Goal: Task Accomplishment & Management: Use online tool/utility

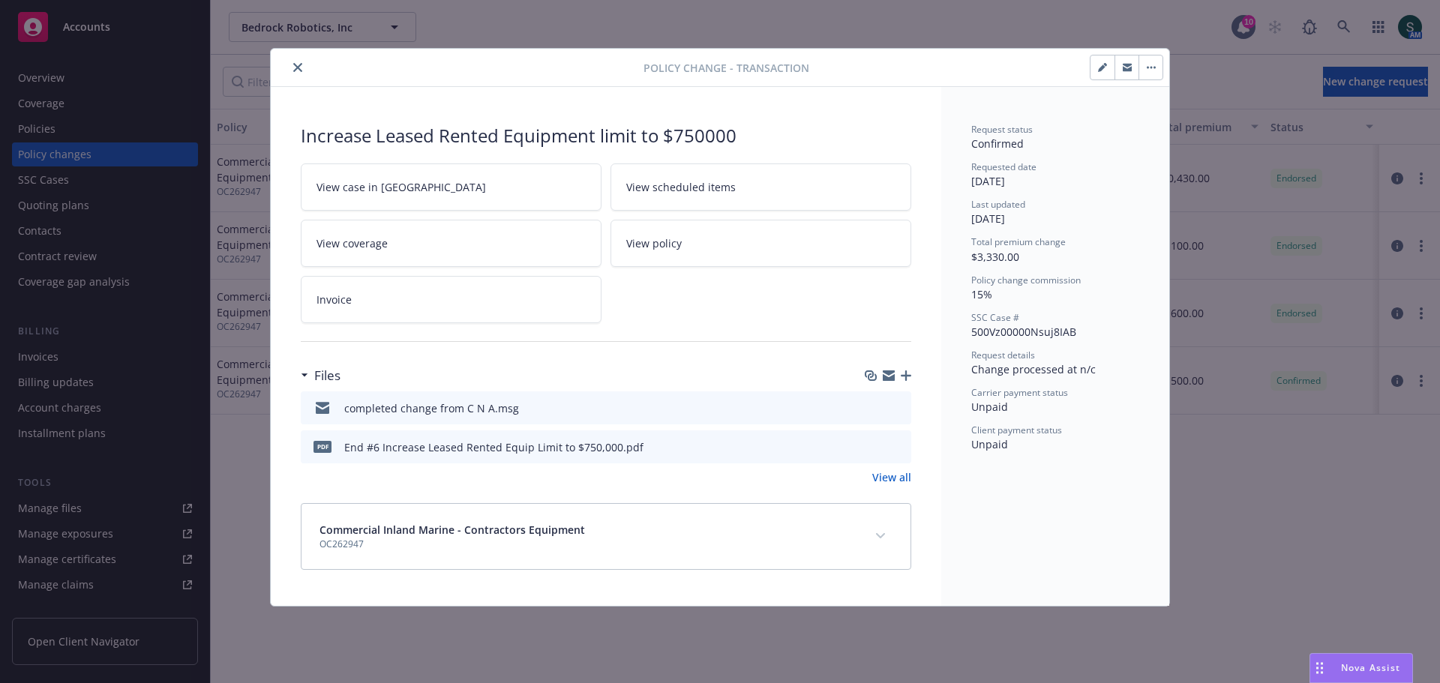
click at [297, 68] on icon "close" at bounding box center [297, 67] width 9 height 9
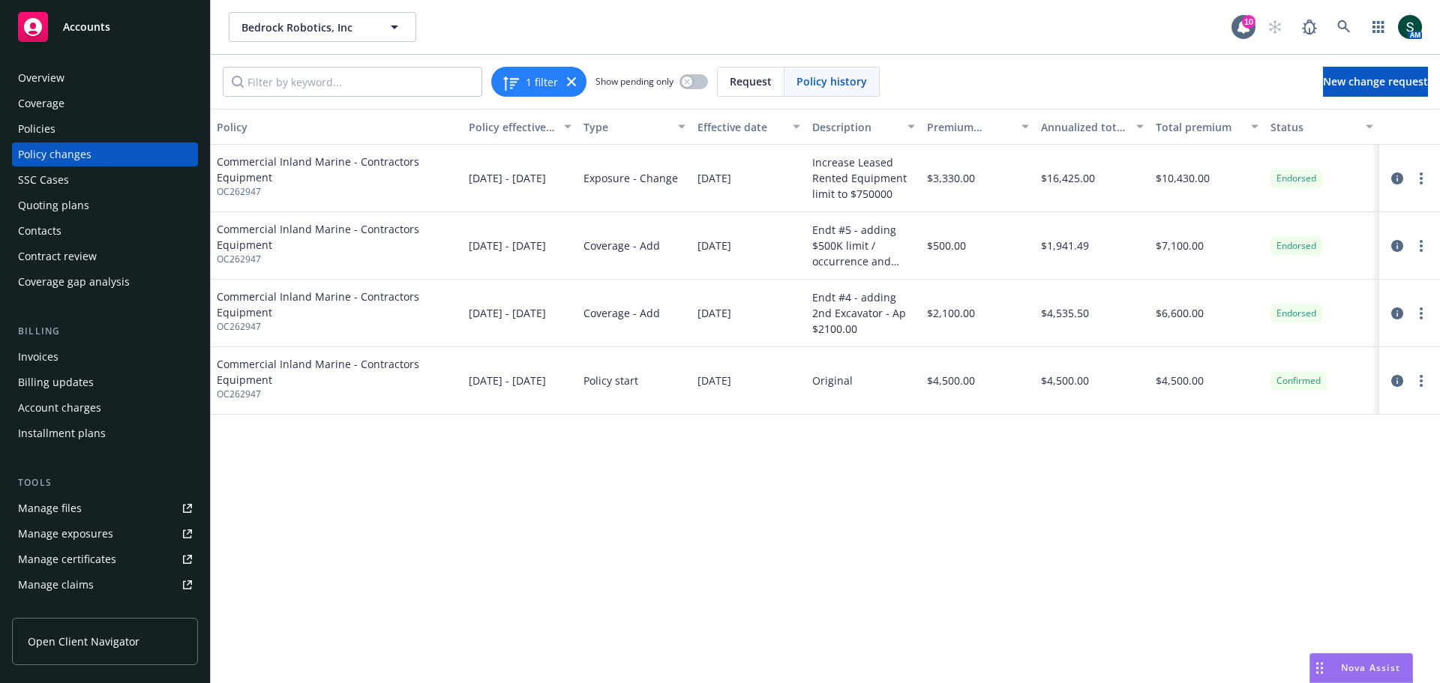
click at [55, 129] on div "Policies" at bounding box center [105, 129] width 174 height 24
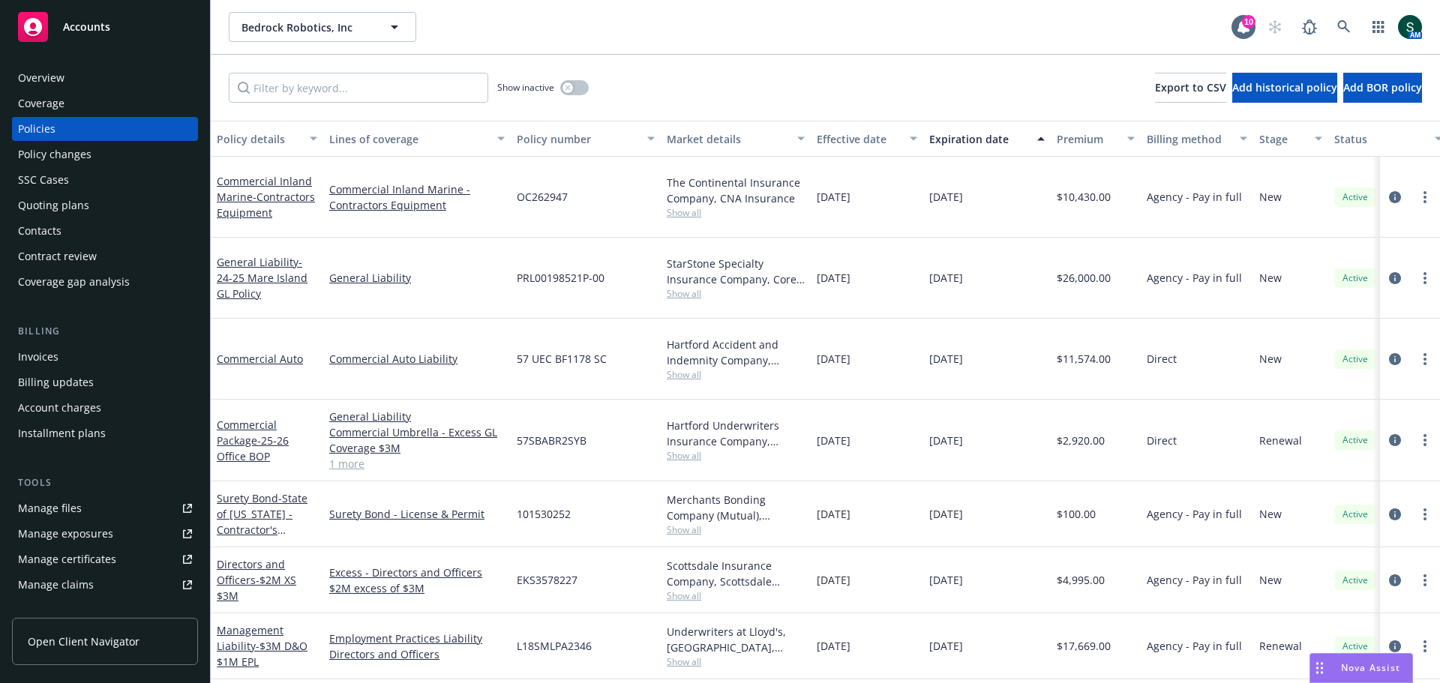
click at [95, 30] on span "Accounts" at bounding box center [86, 27] width 47 height 12
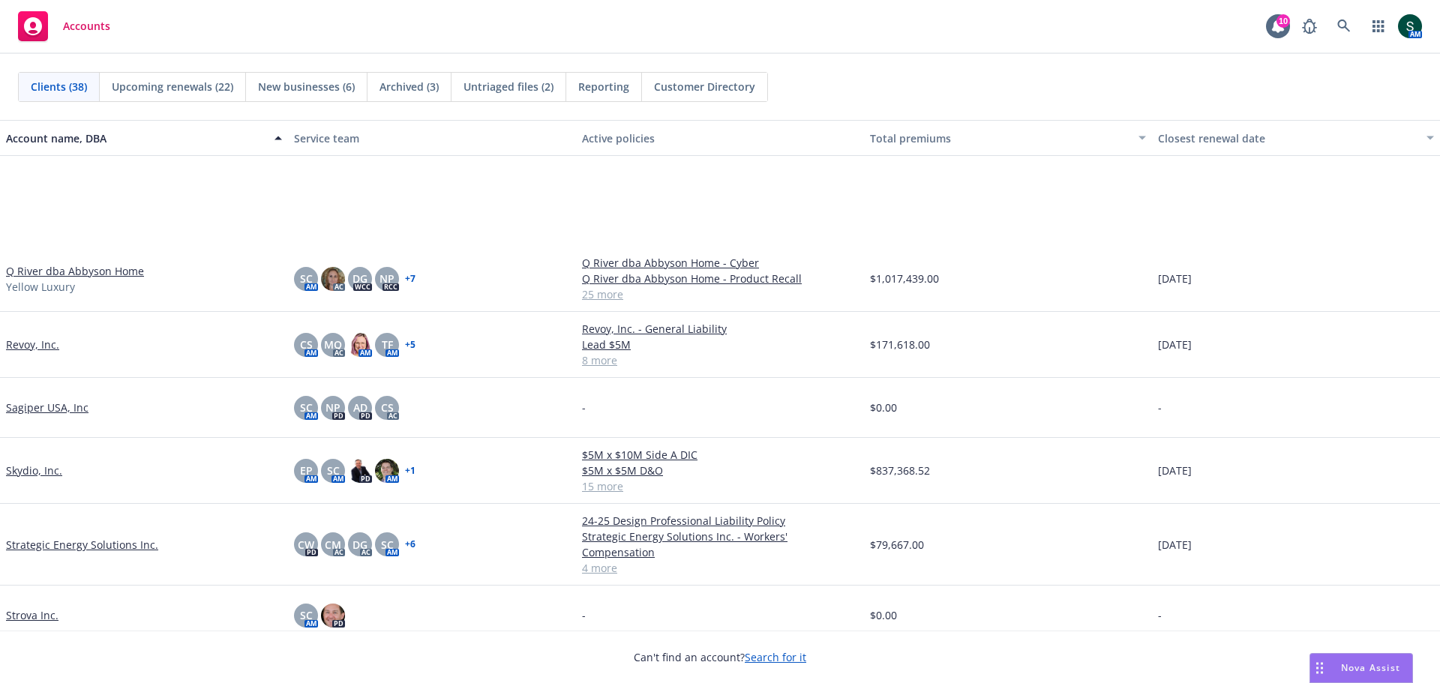
scroll to position [1857, 0]
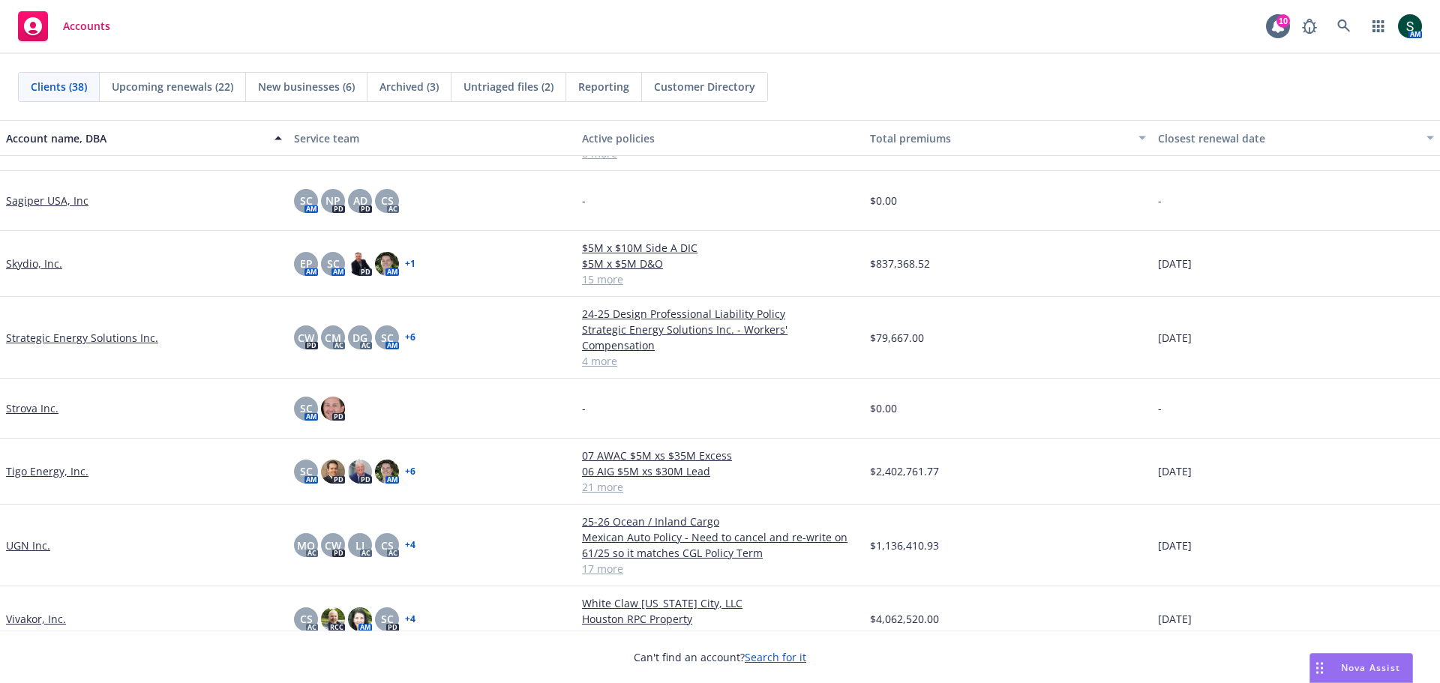
click at [47, 464] on link "Tigo Energy, Inc." at bounding box center [47, 472] width 83 height 16
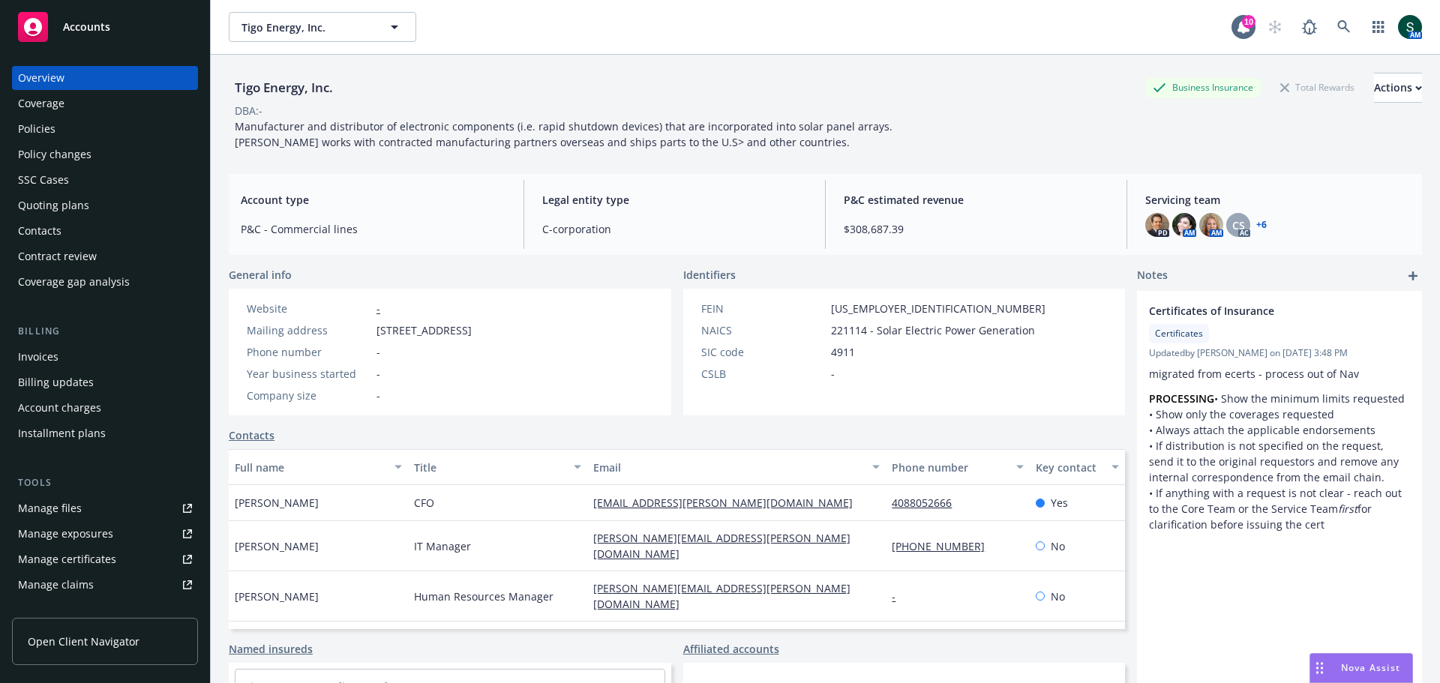
click at [50, 123] on div "Policies" at bounding box center [37, 129] width 38 height 24
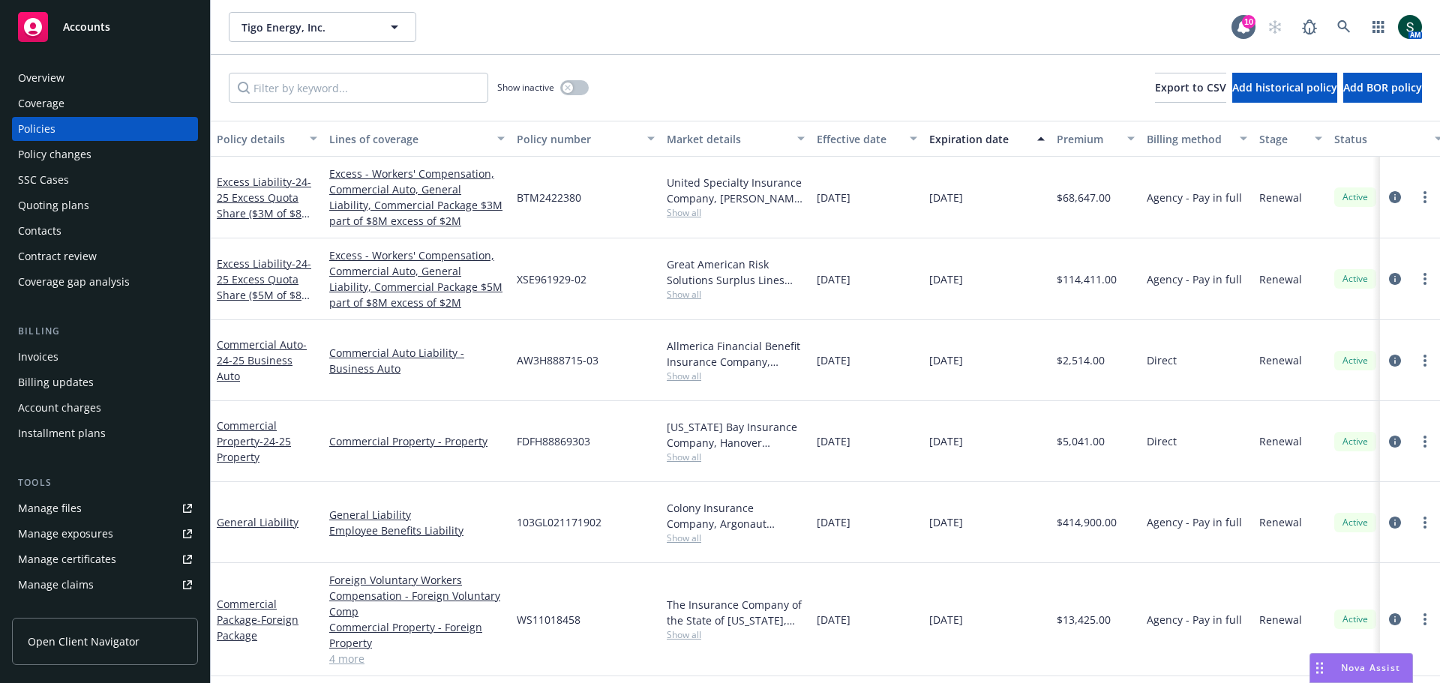
click at [57, 506] on div "Manage files" at bounding box center [50, 509] width 64 height 24
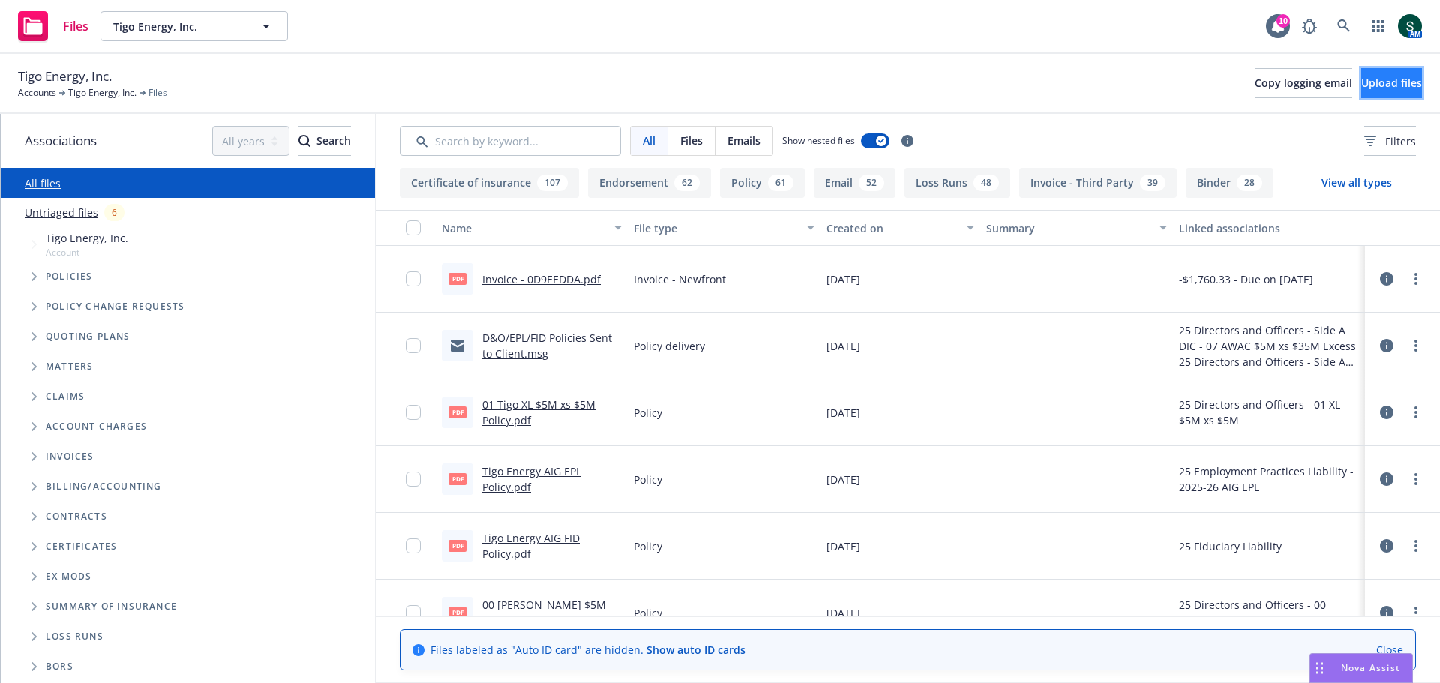
click at [1361, 77] on span "Upload files" at bounding box center [1391, 83] width 61 height 14
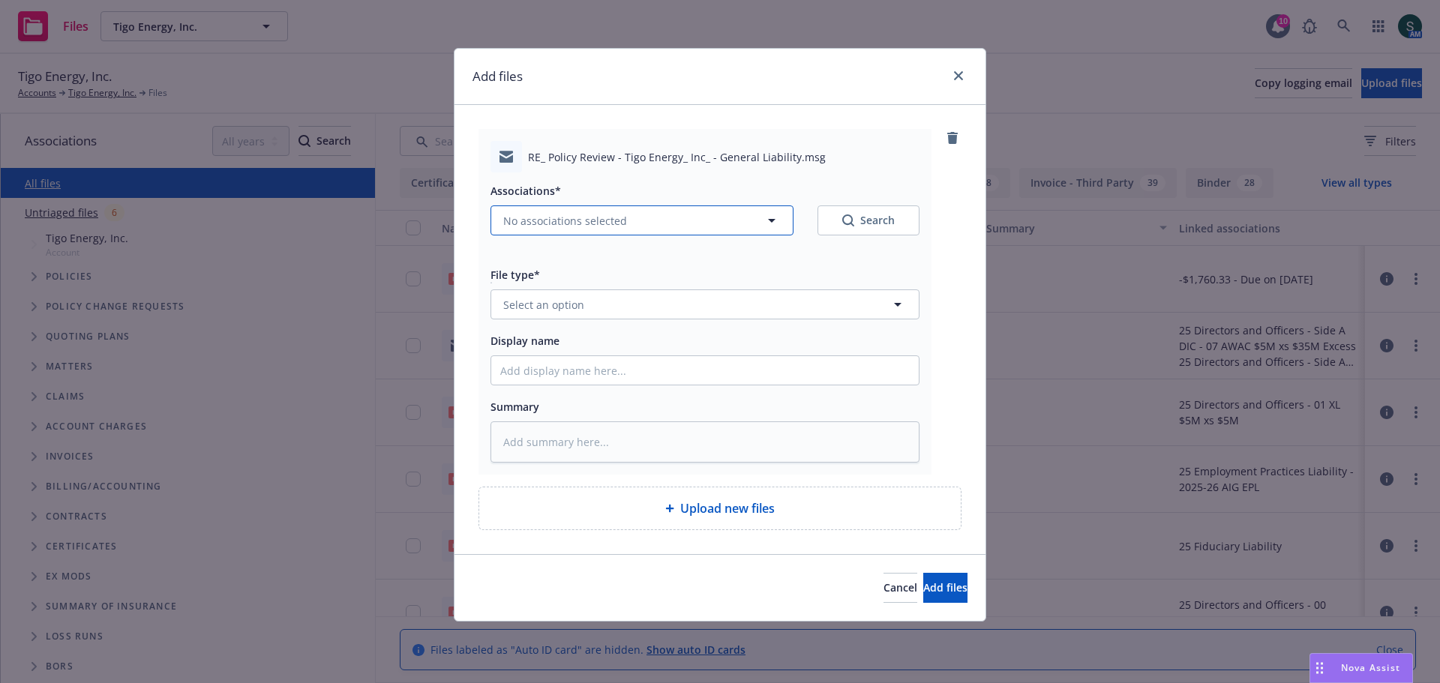
click at [631, 229] on button "No associations selected" at bounding box center [642, 221] width 303 height 30
type textarea "x"
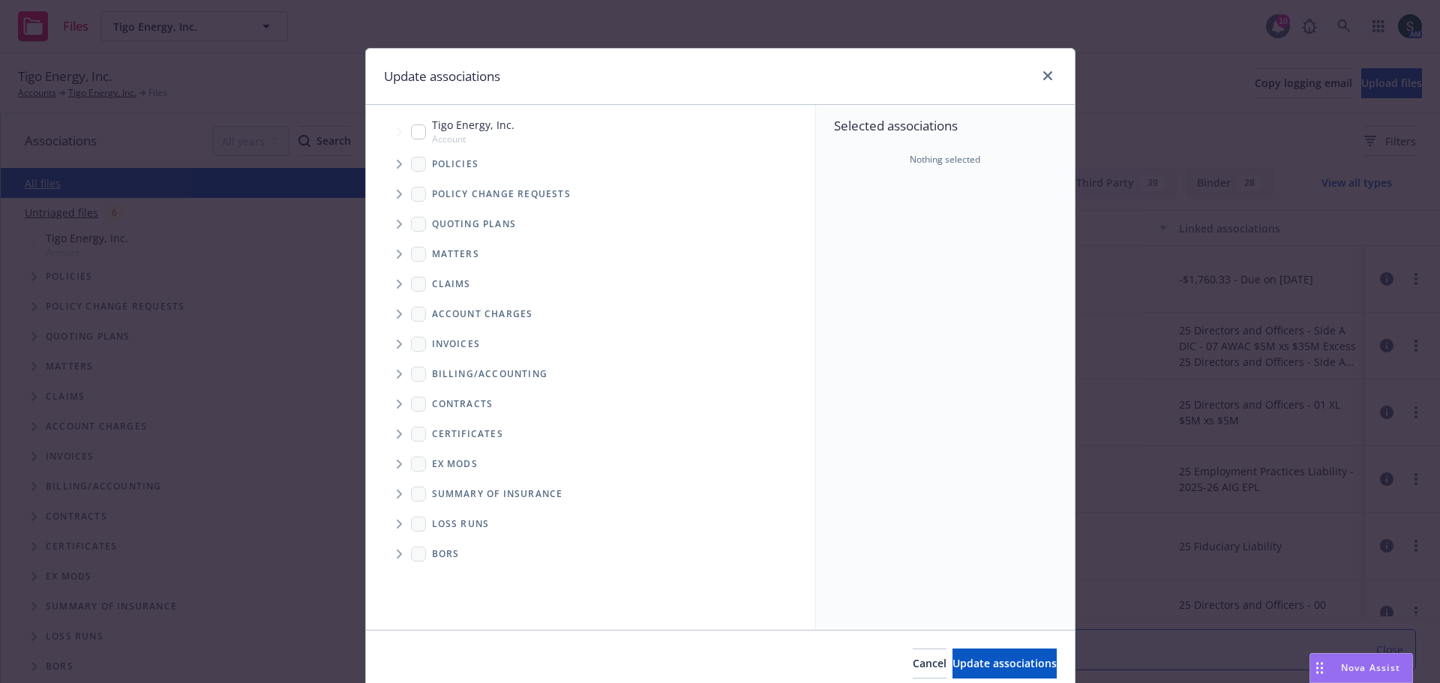
click at [413, 134] on input "Tree Example" at bounding box center [418, 132] width 15 height 15
checkbox input "true"
click at [960, 662] on span "Update associations" at bounding box center [1005, 663] width 104 height 14
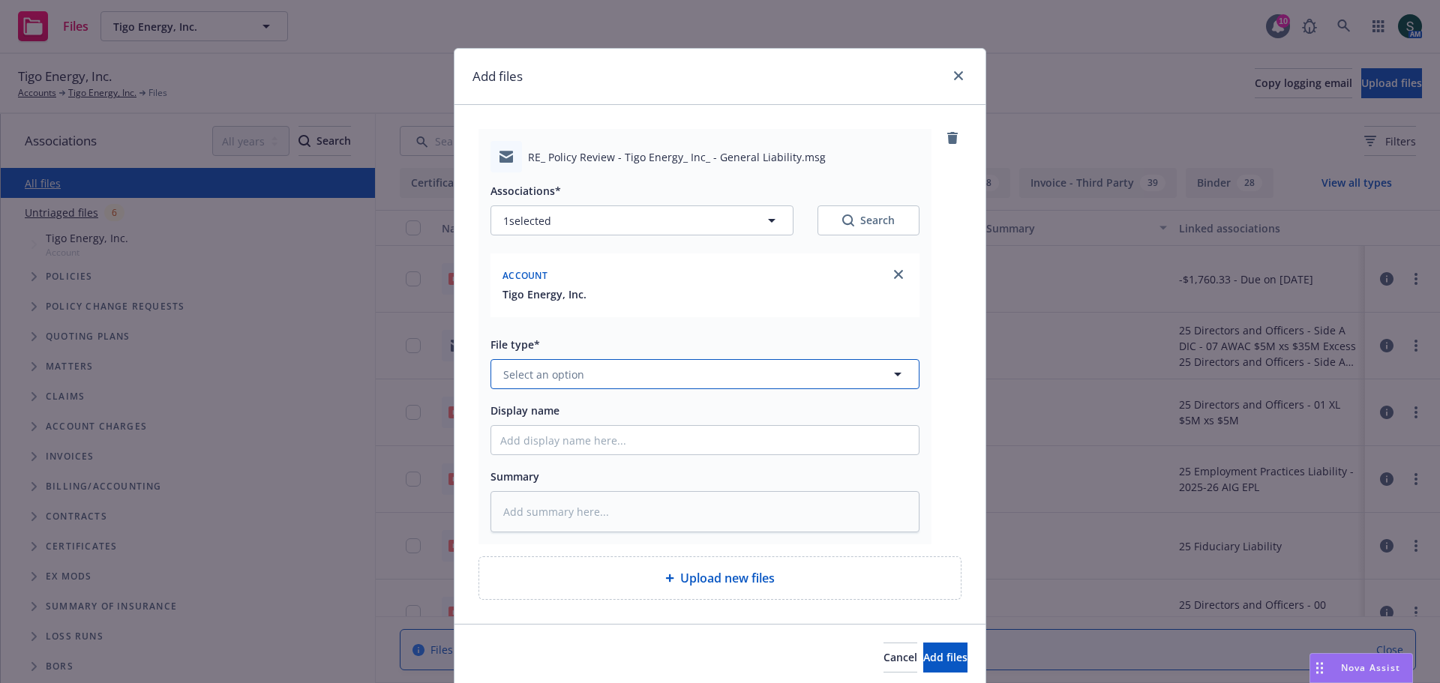
click at [546, 370] on span "Select an option" at bounding box center [543, 375] width 81 height 16
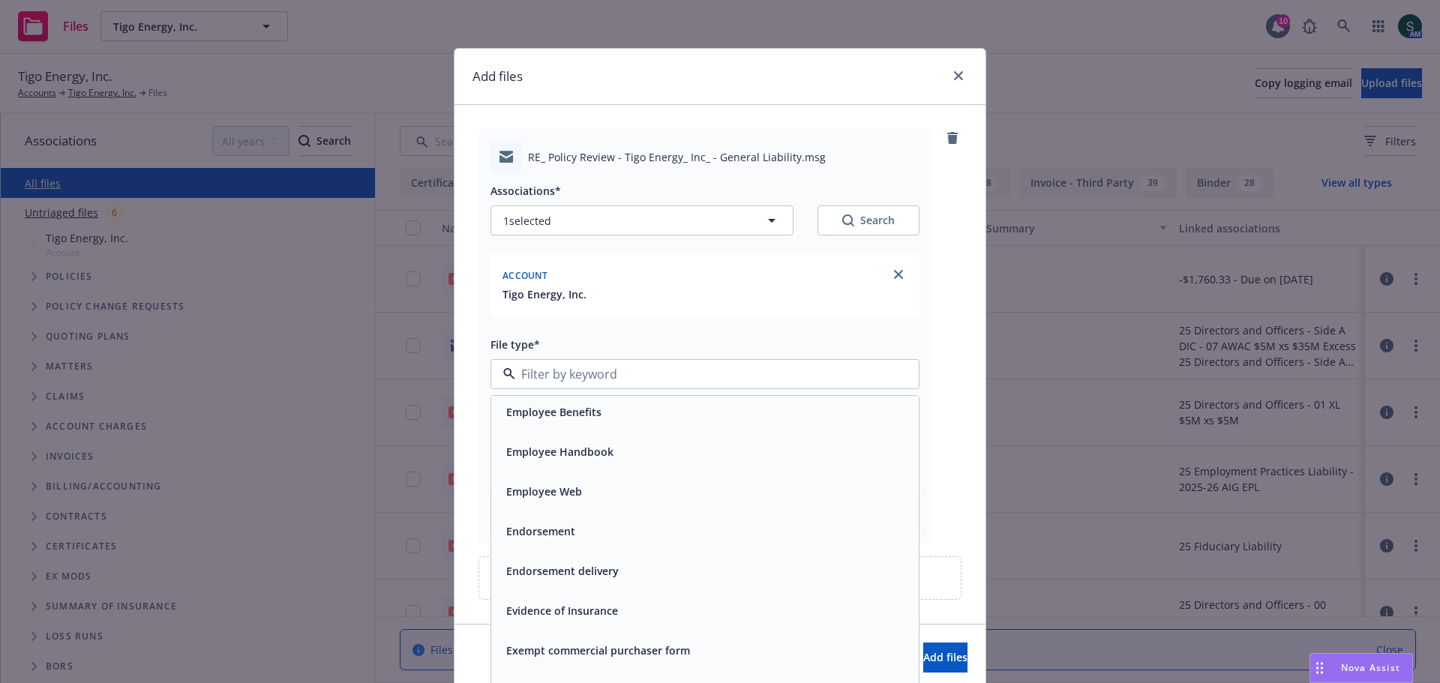
scroll to position [2475, 0]
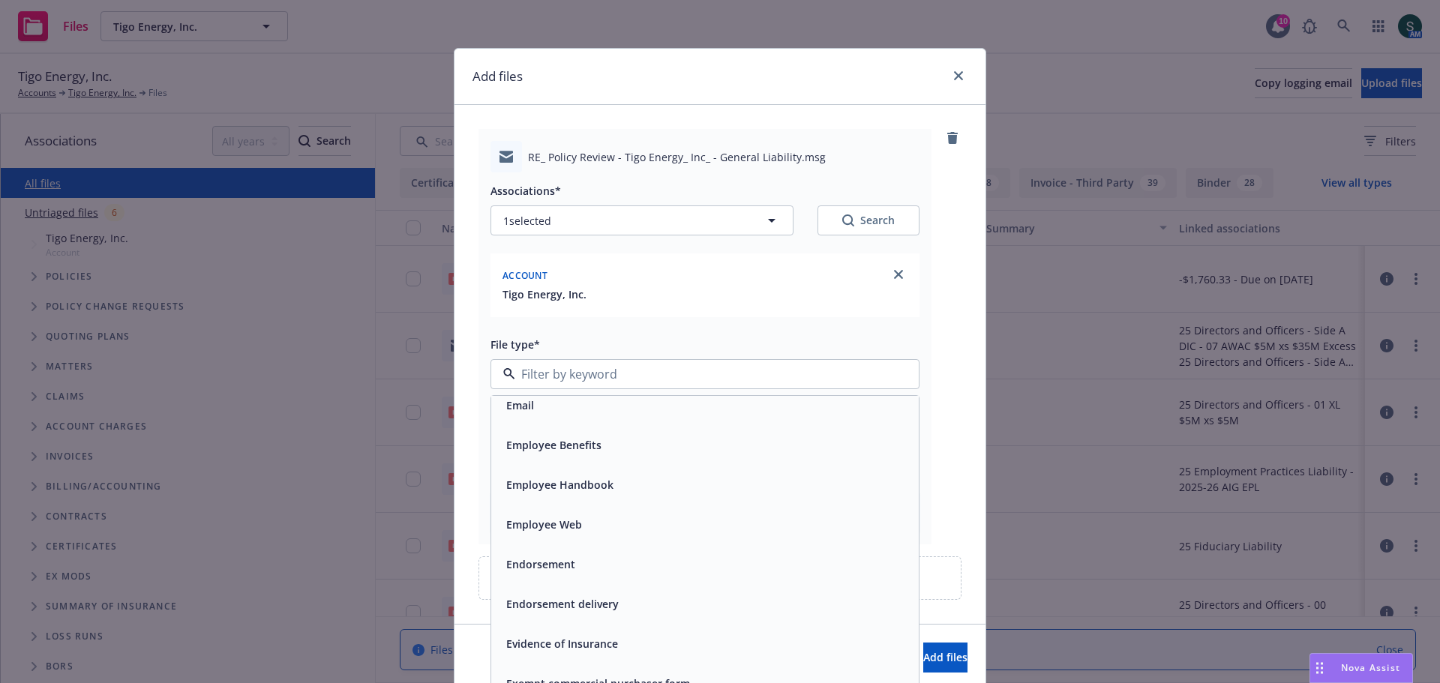
click at [534, 419] on div "Email" at bounding box center [705, 406] width 428 height 40
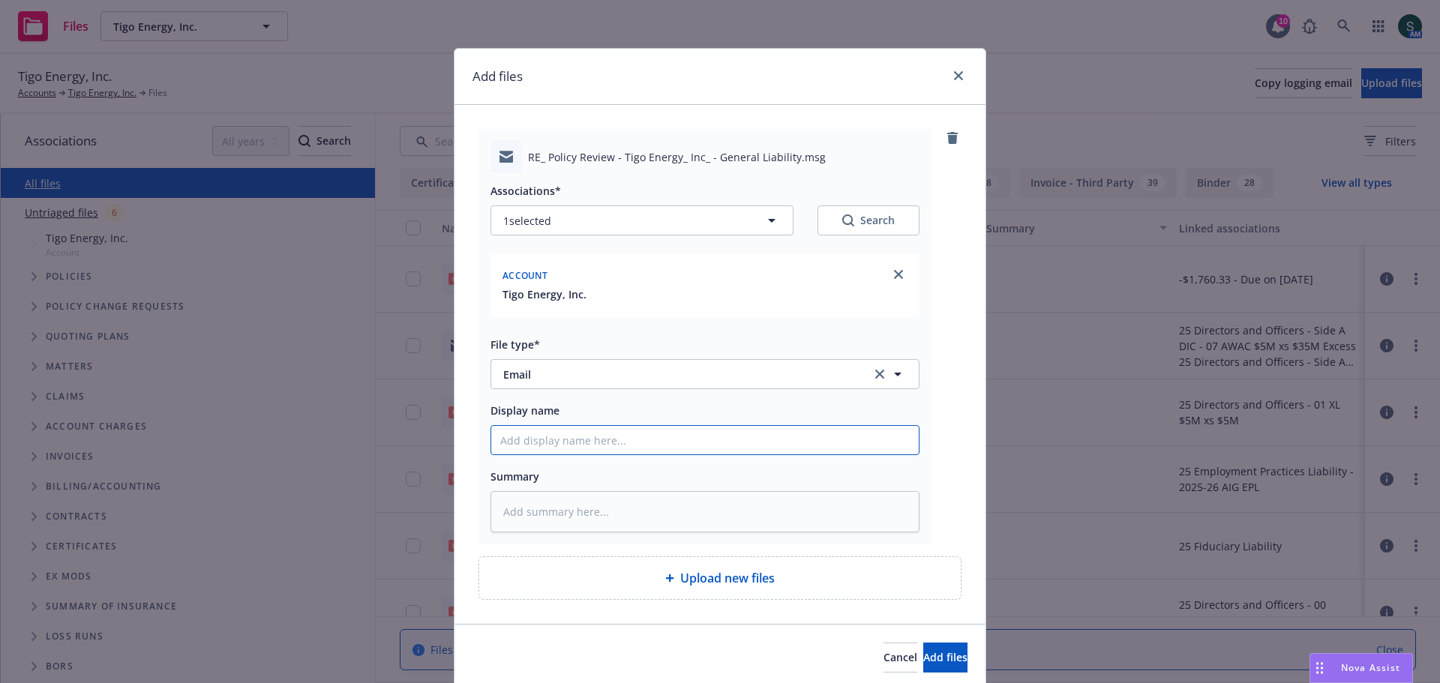
click at [551, 449] on input "Display name" at bounding box center [705, 440] width 428 height 29
type textarea "x"
type input "I"
type textarea "x"
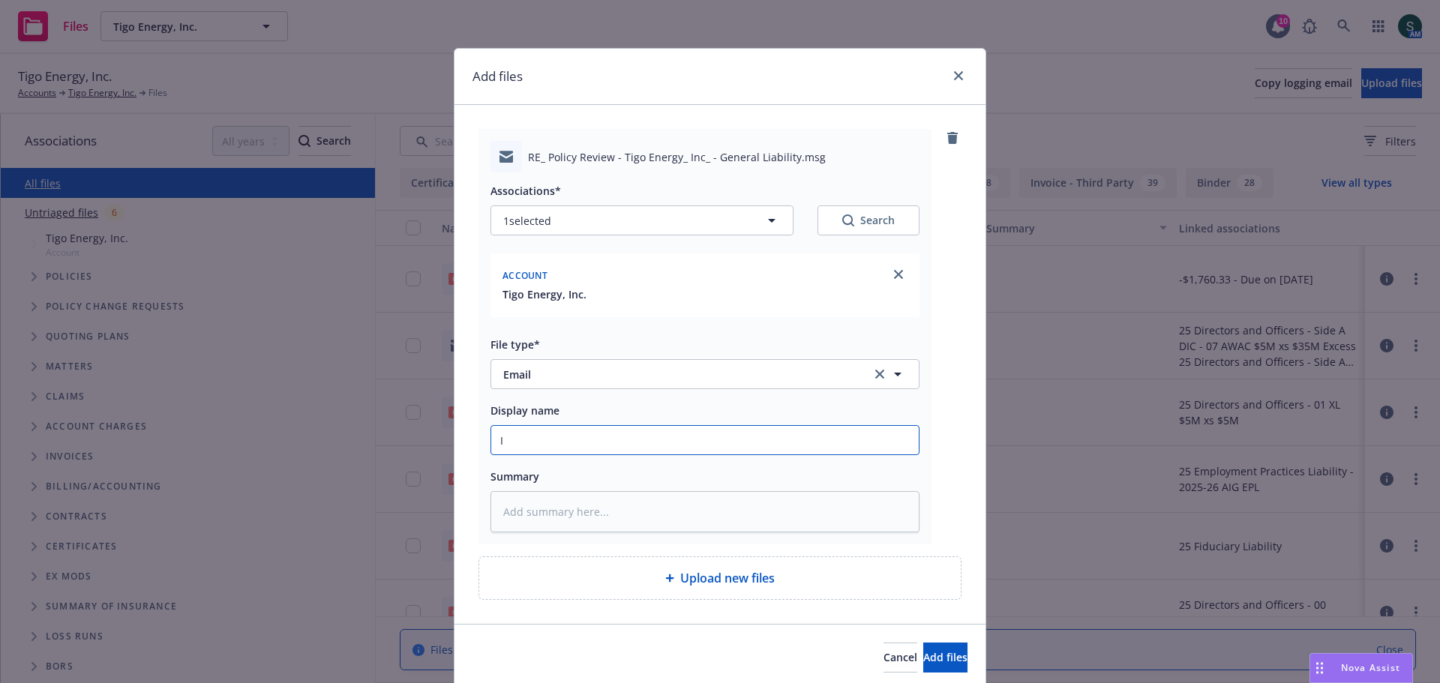
type input "In"
type textarea "x"
type input "Int"
type textarea "x"
type input "Inte"
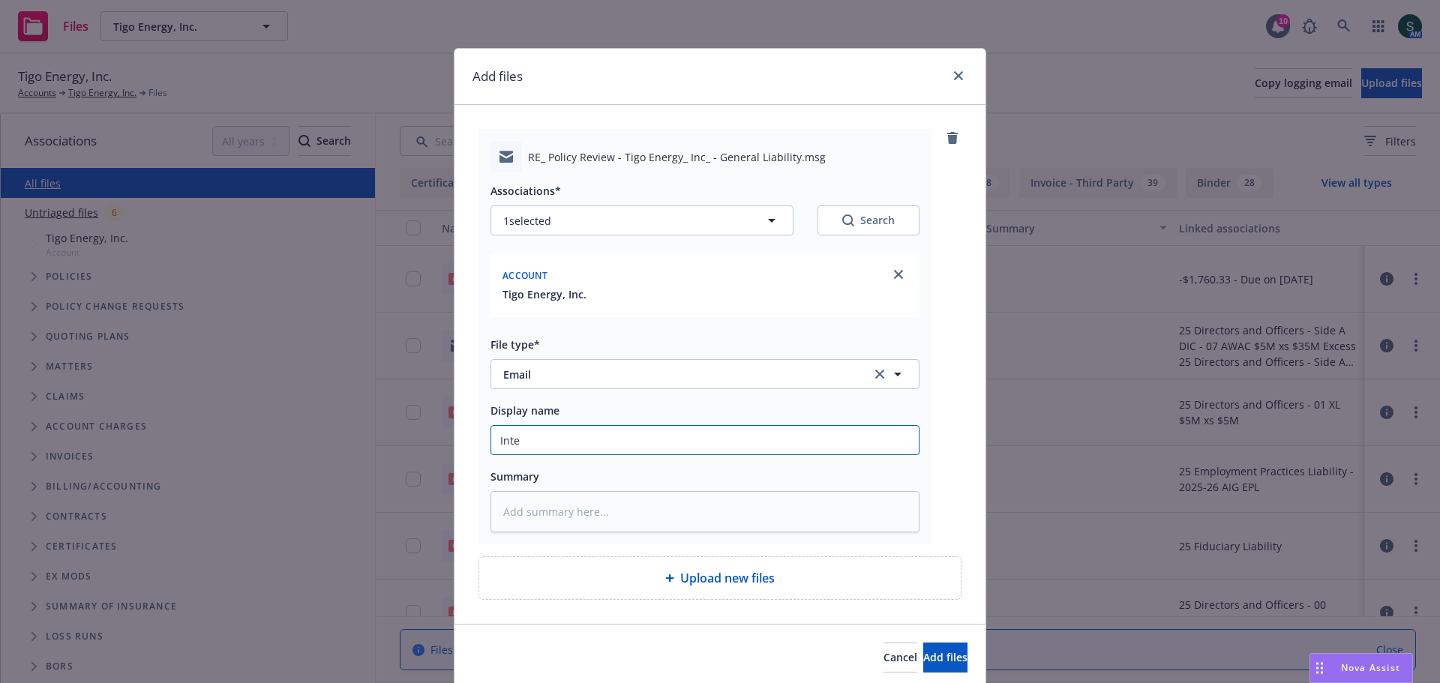
type textarea "x"
type input "Inter"
type textarea "x"
type input "Intern"
type textarea "x"
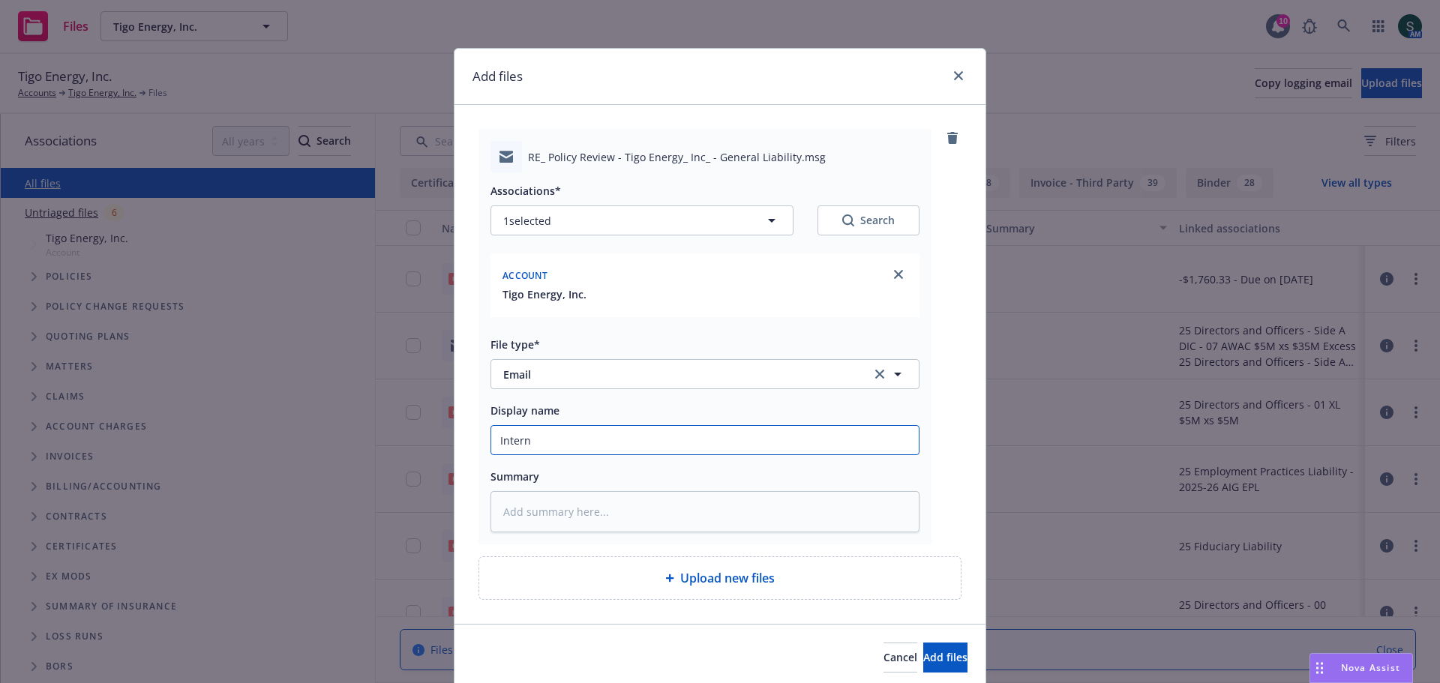
type input "Interna"
type textarea "x"
type input "Internal"
type textarea "x"
type input "Internal"
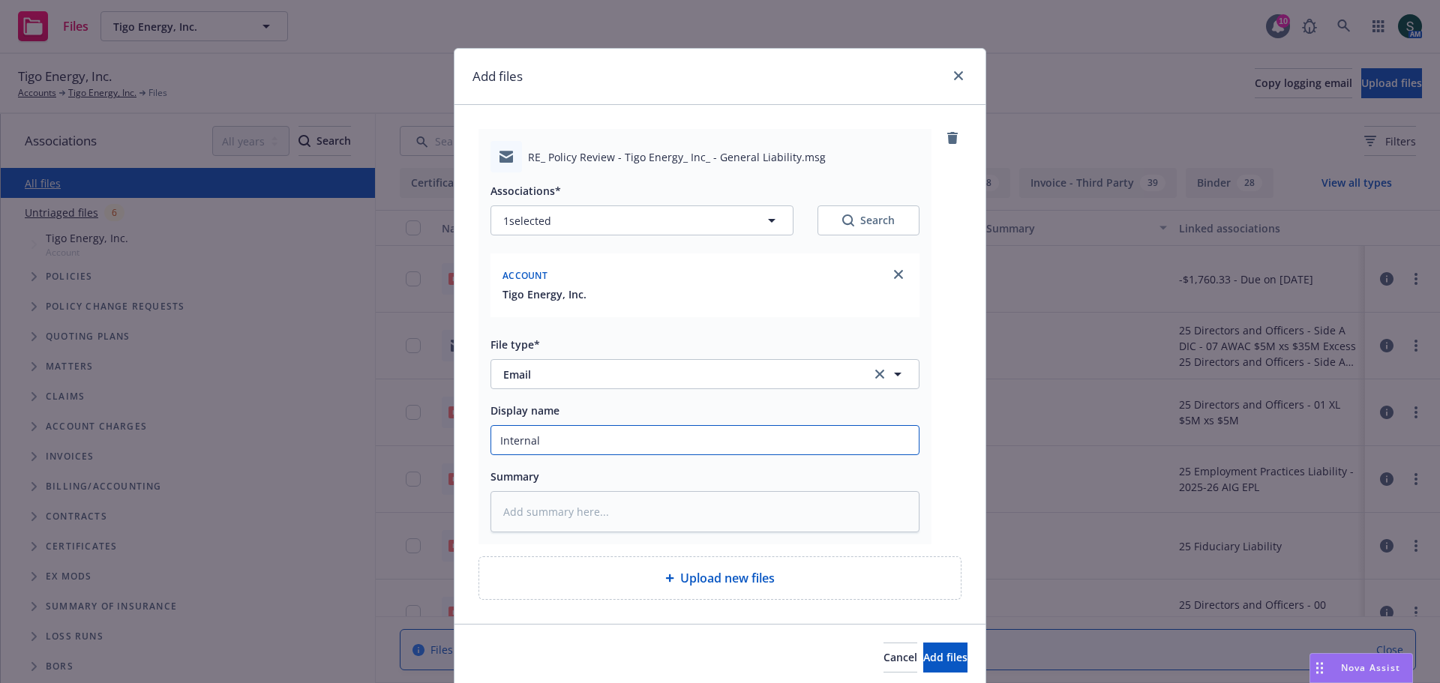
type textarea "x"
type input "Internal s"
type textarea "x"
type input "Internal su"
type textarea "x"
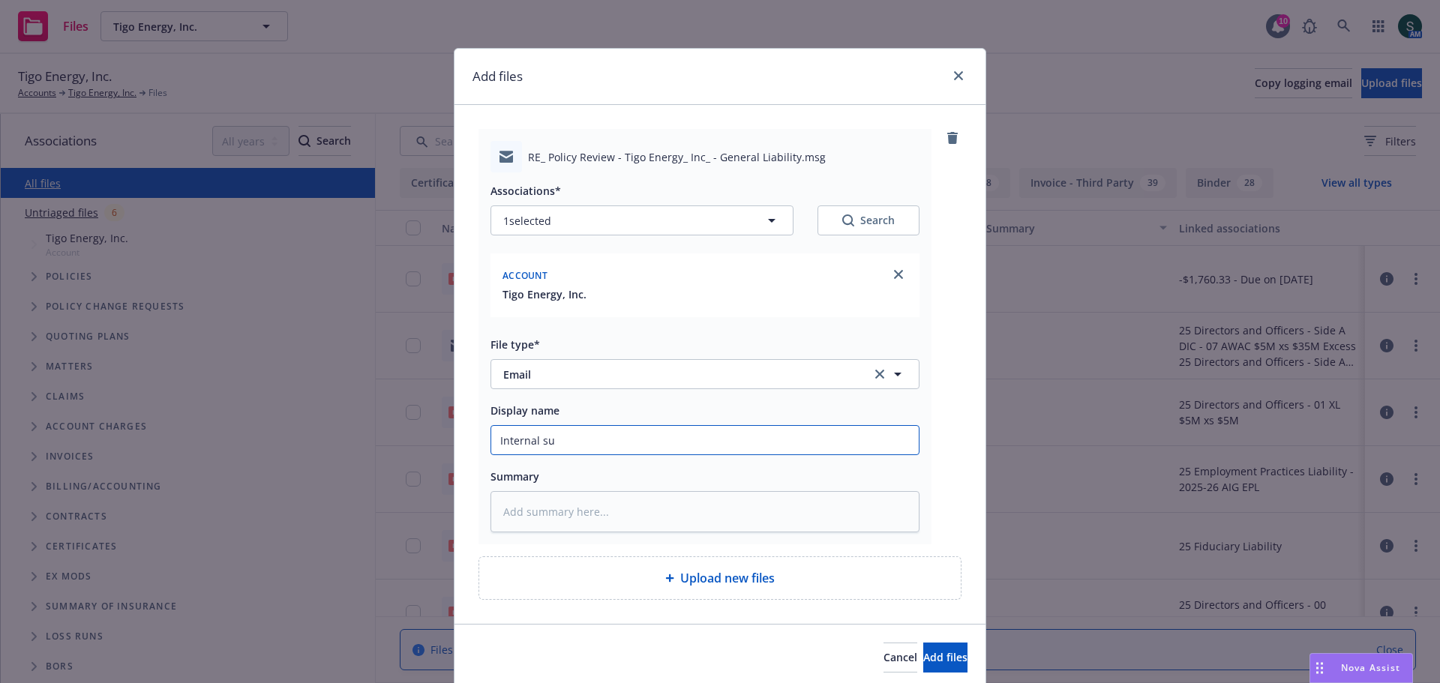
type input "Internal sum"
type textarea "x"
type input "Internal summ"
type textarea "x"
type input "Internal summa"
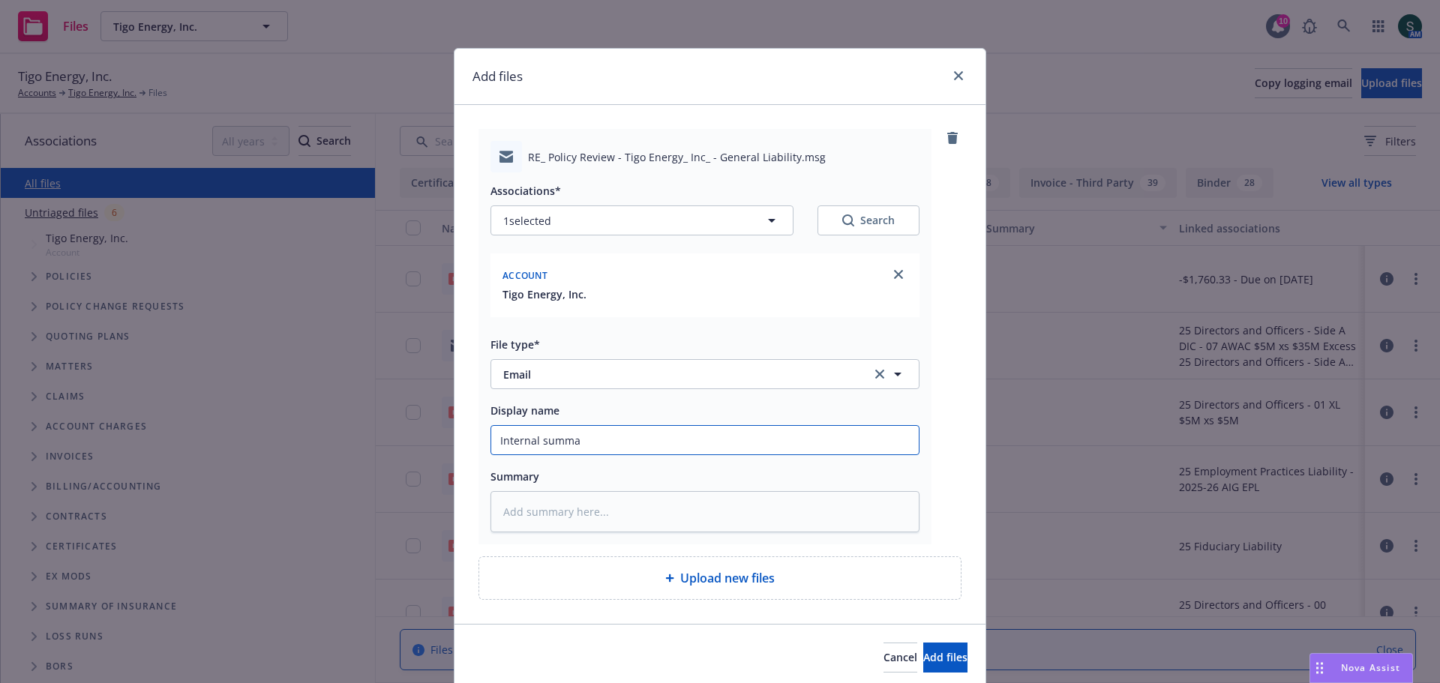
type textarea "x"
type input "Internal summar"
type textarea "x"
type input "Internal summary"
type textarea "x"
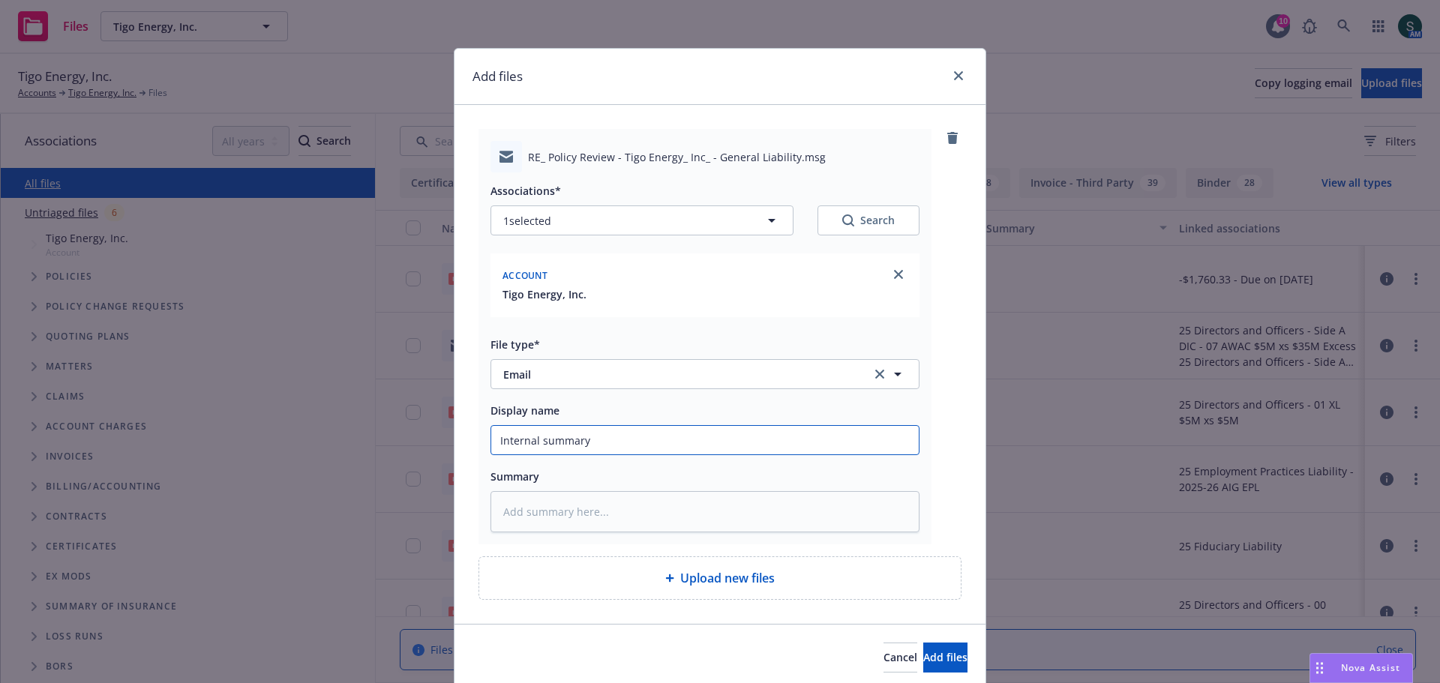
type input "Internal summary"
type textarea "x"
type input "Internal summary o"
type textarea "x"
type input "Internal summary of"
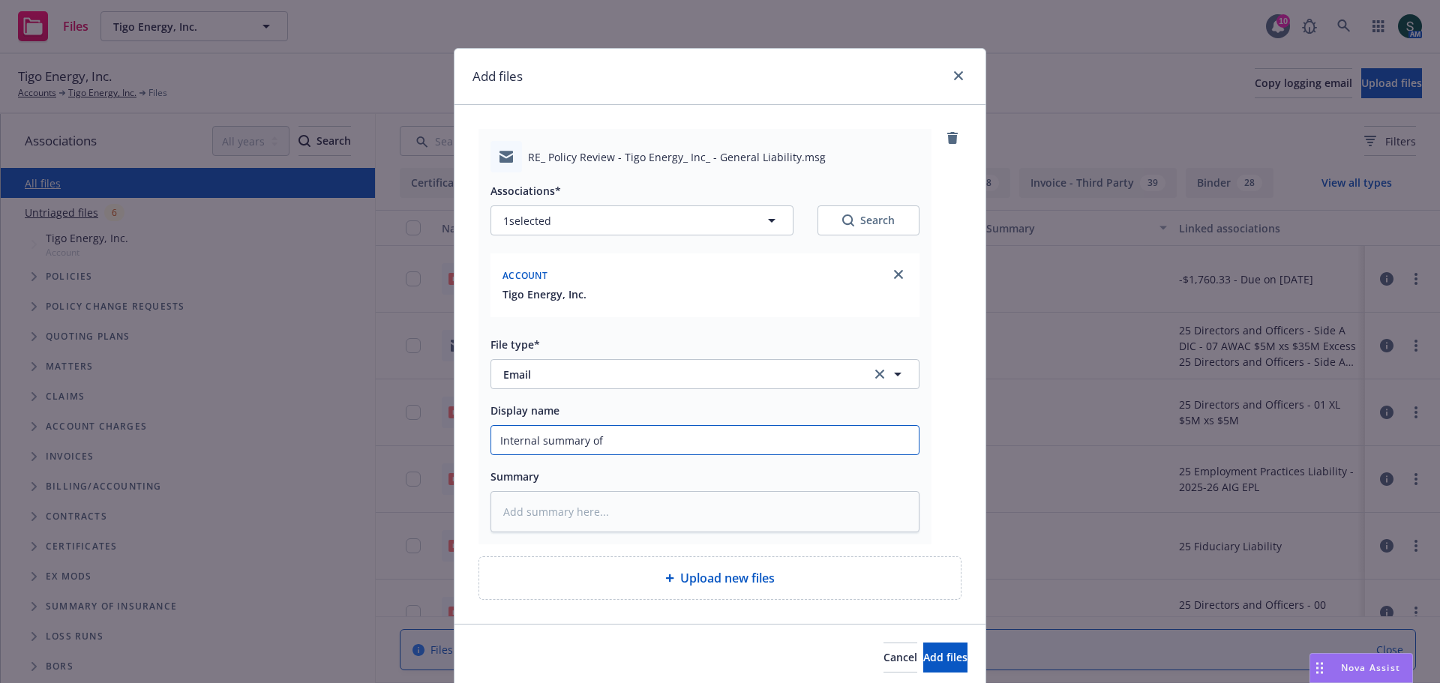
type textarea "x"
type input "Internal summary of"
type textarea "x"
type input "Internal summary of G"
type textarea "x"
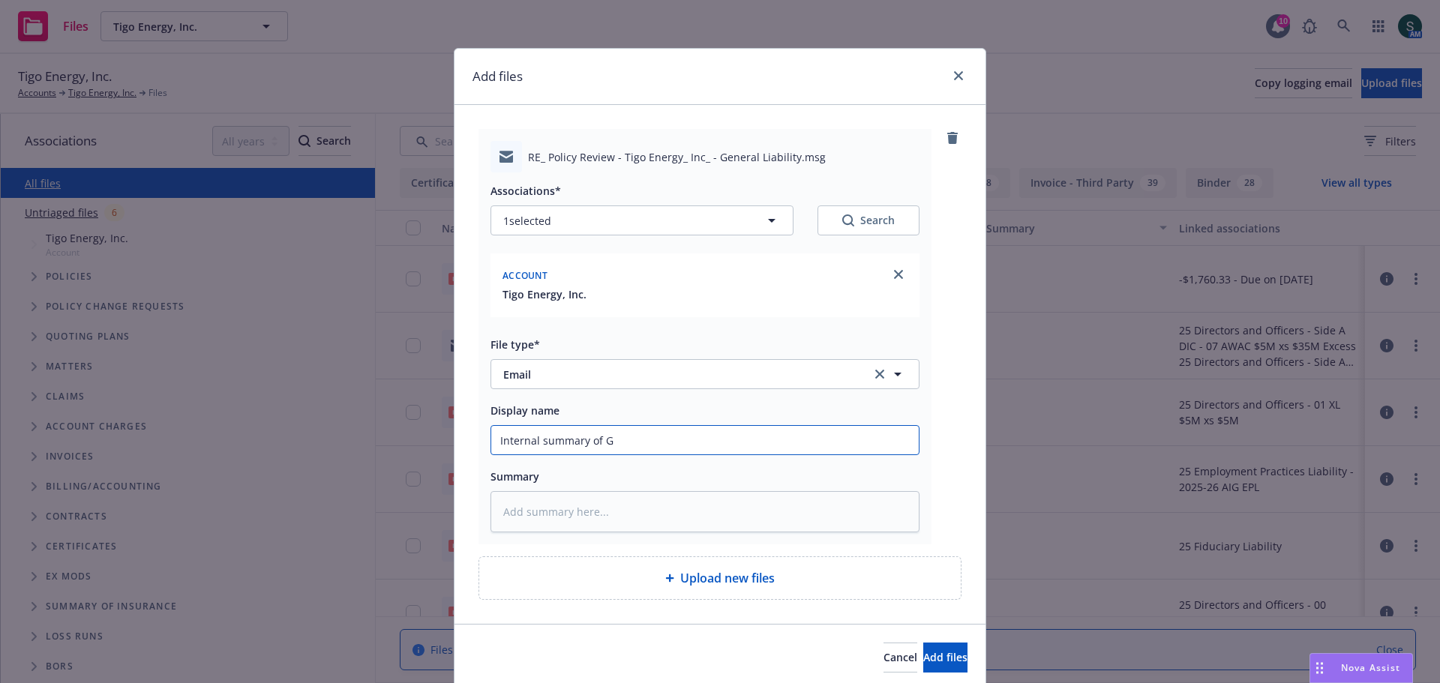
type input "Internal summary of GL"
type textarea "x"
type input "Internal summary of GL"
type textarea "x"
type input "Internal summary of GL a"
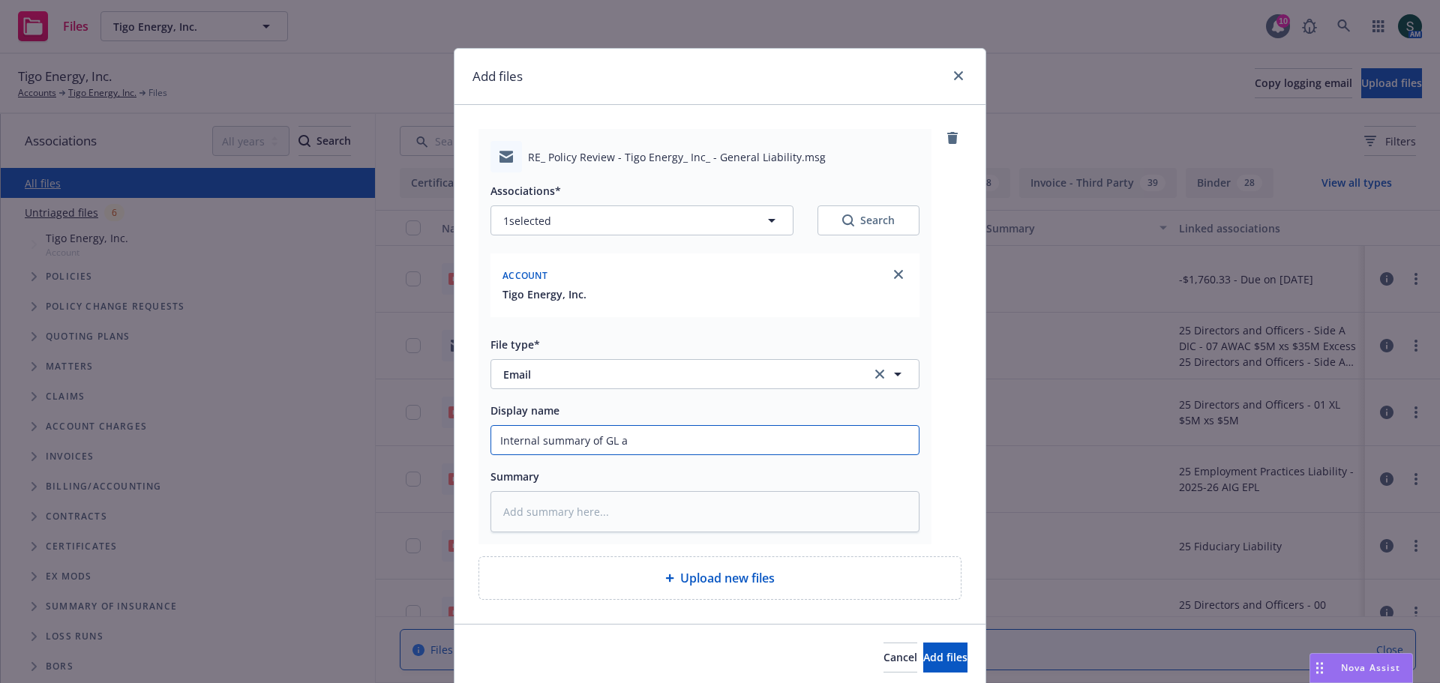
type textarea "x"
type input "Internal summary of GL au"
type textarea "x"
type input "Internal summary of GL aud"
type textarea "x"
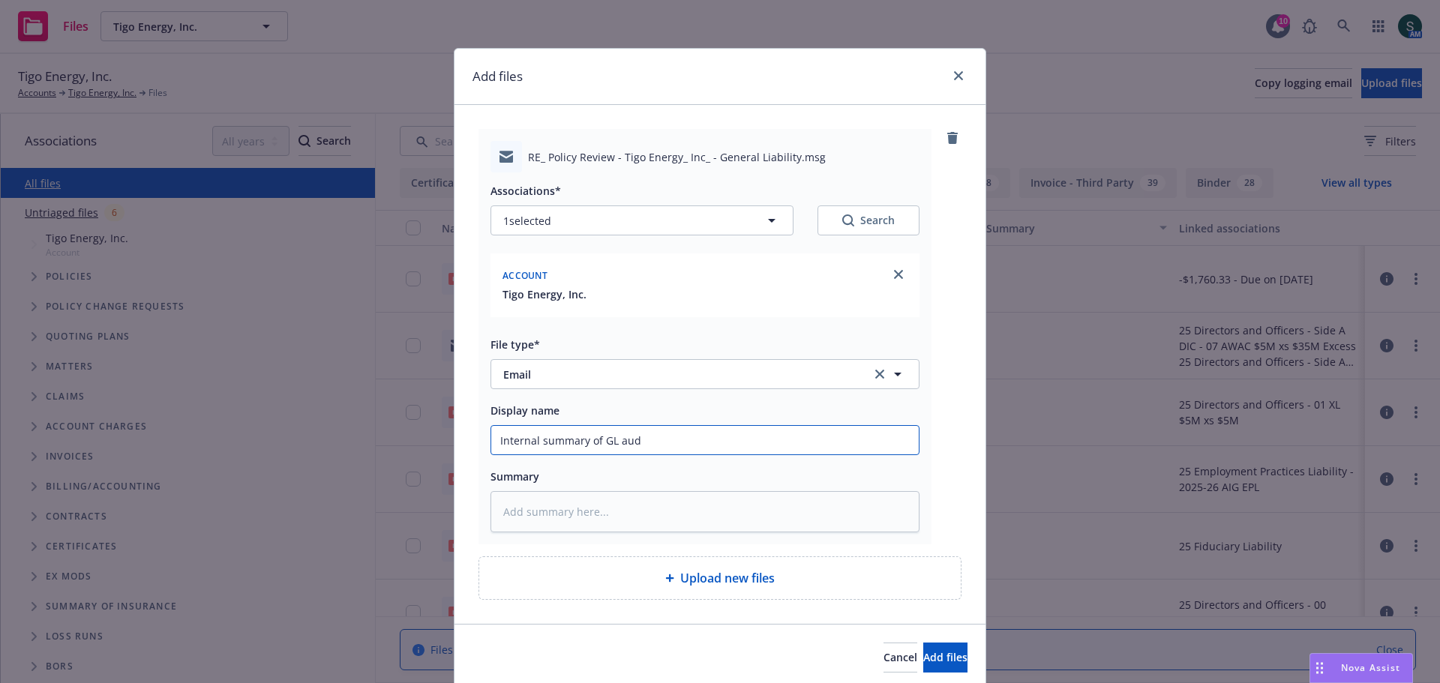
type input "Internal summary of GL audi"
type textarea "x"
type input "Internal summary of GL audit"
type textarea "x"
type input "Internal summary of GL audit"
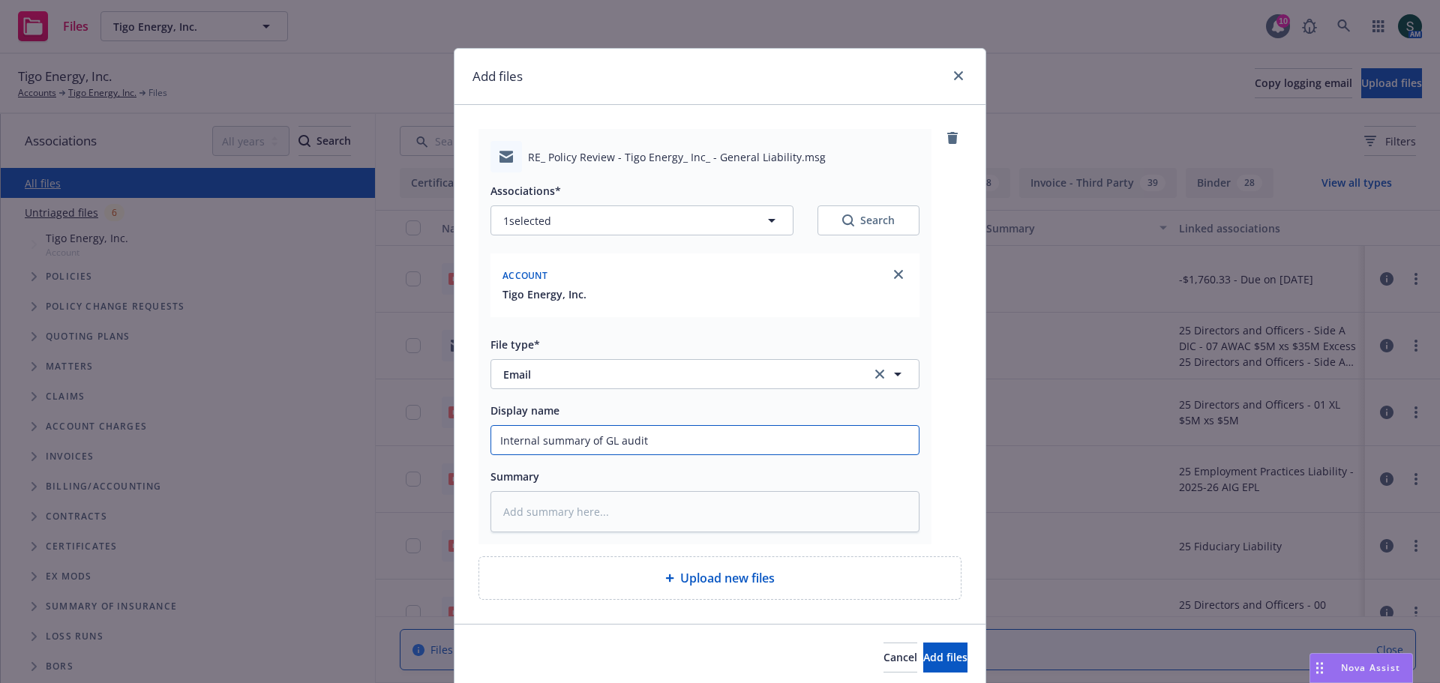
type textarea "x"
type input "Internal summary of GL audit c"
type textarea "x"
type input "Internal summary of GL audit cr"
type textarea "x"
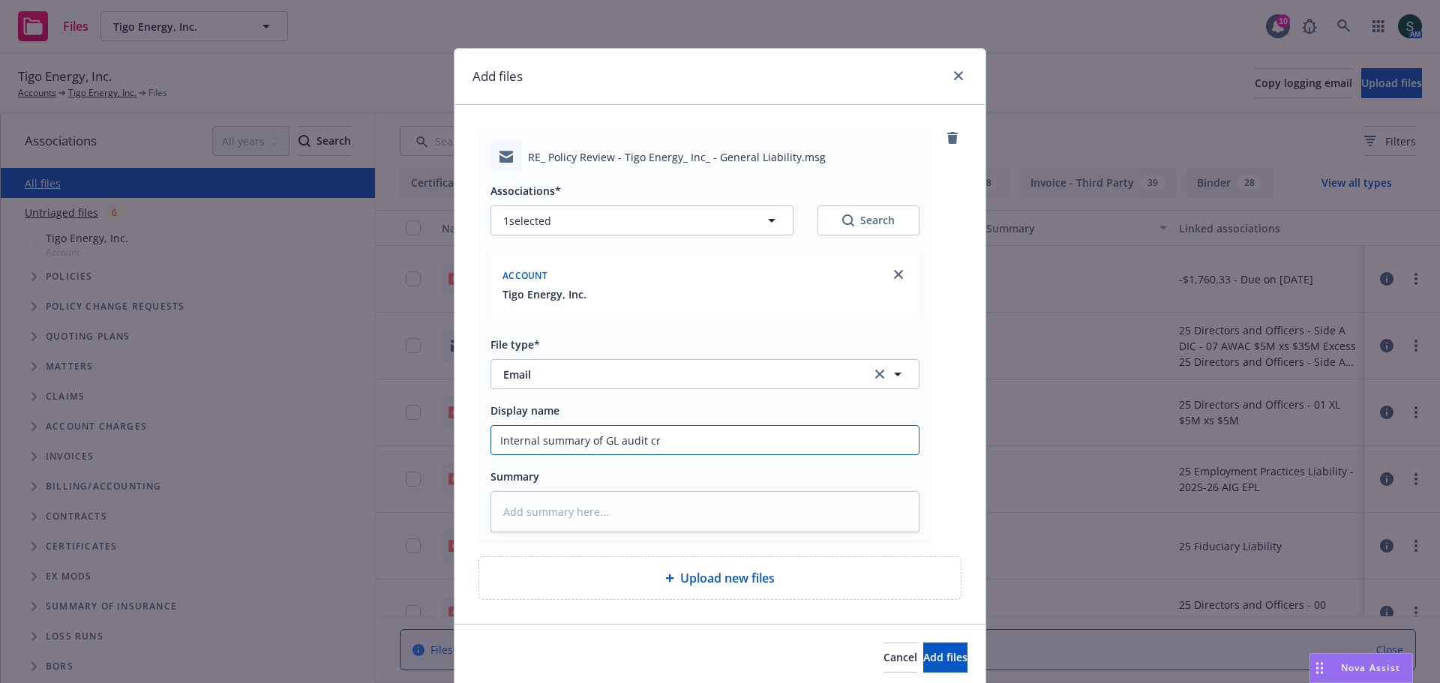
type input "Internal summary of GL audit cre"
type textarea "x"
type input "Internal summary of GL audit cred"
type textarea "x"
type input "Internal summary of GL audit credi"
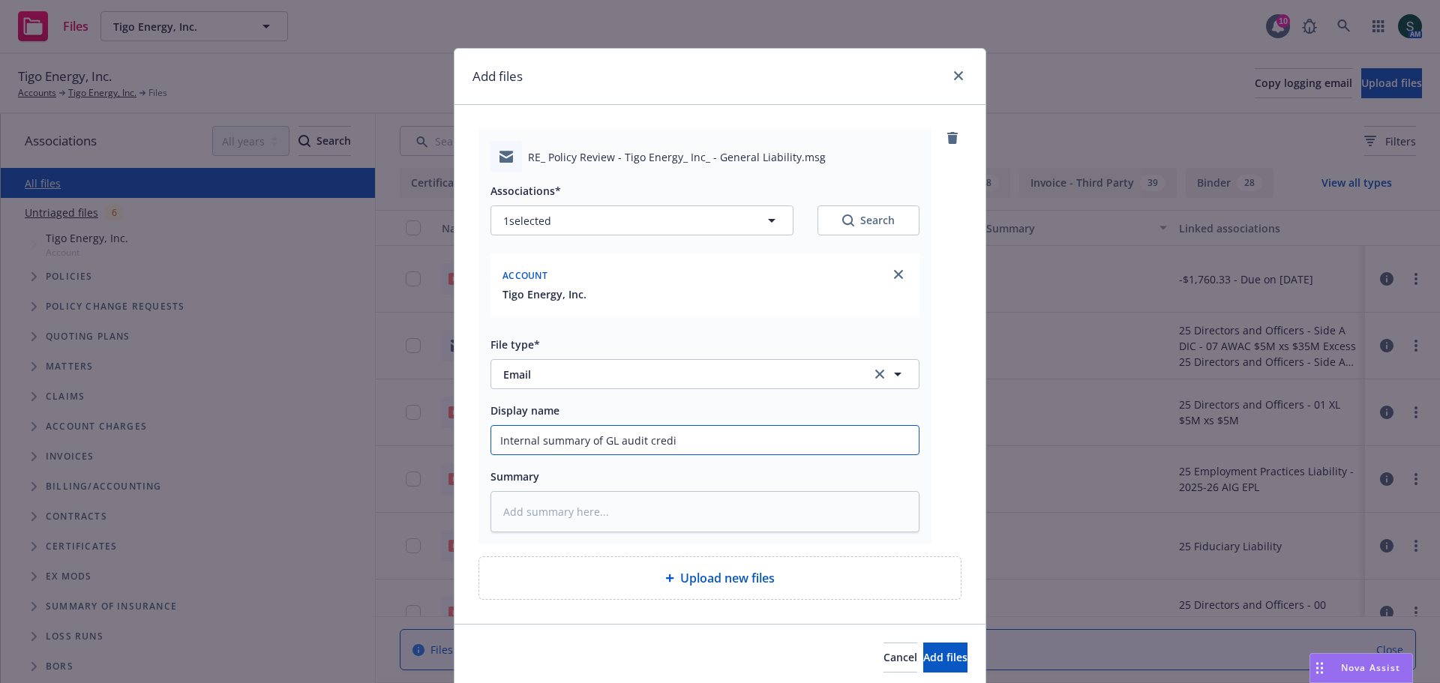
type textarea "x"
type input "Internal summary of GL audit credit"
type textarea "x"
type input "Internal summary of GL audit credit"
type textarea "x"
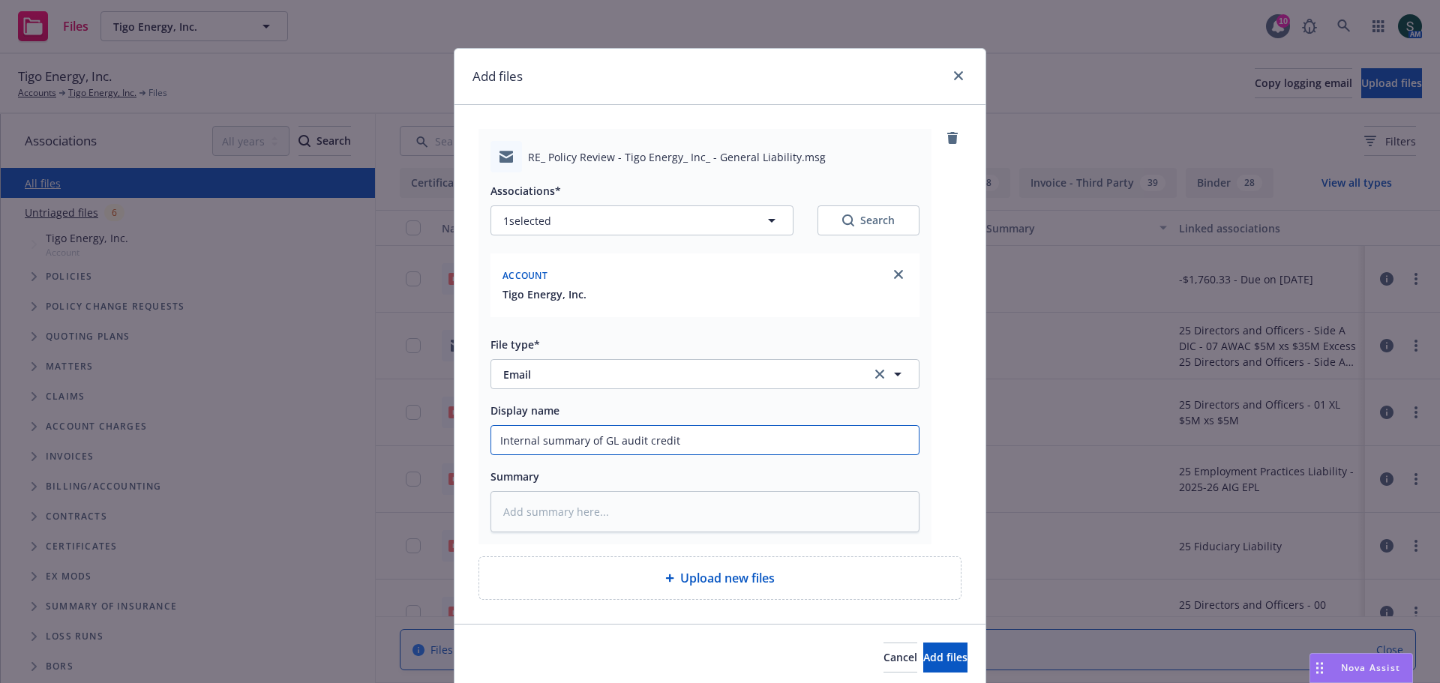
type input "Internal summary of GL audit credit a"
type textarea "x"
type input "Internal summary of GL audit credit al"
type textarea "x"
type input "Internal summary of GL audit credit all"
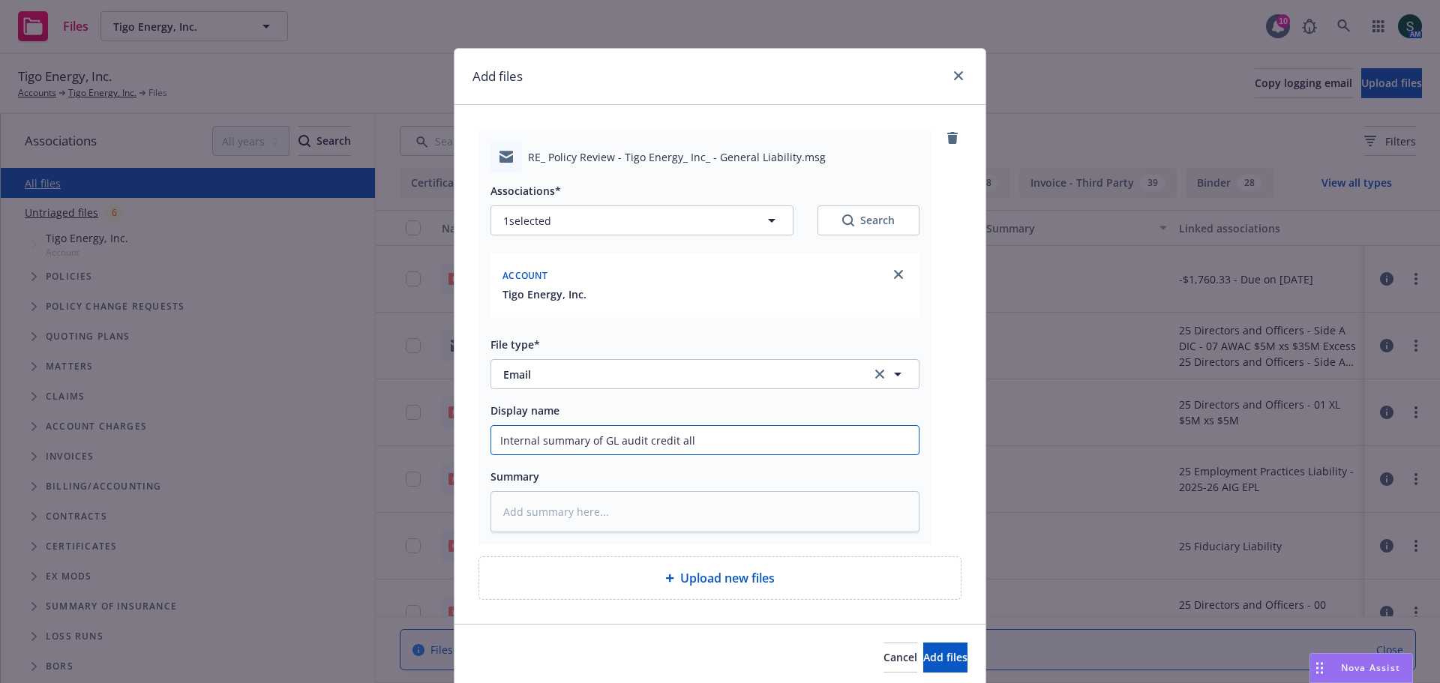
type textarea "x"
type input "Internal summary of GL audit credit allo"
type textarea "x"
type input "Internal summary of GL audit credit allow"
type textarea "x"
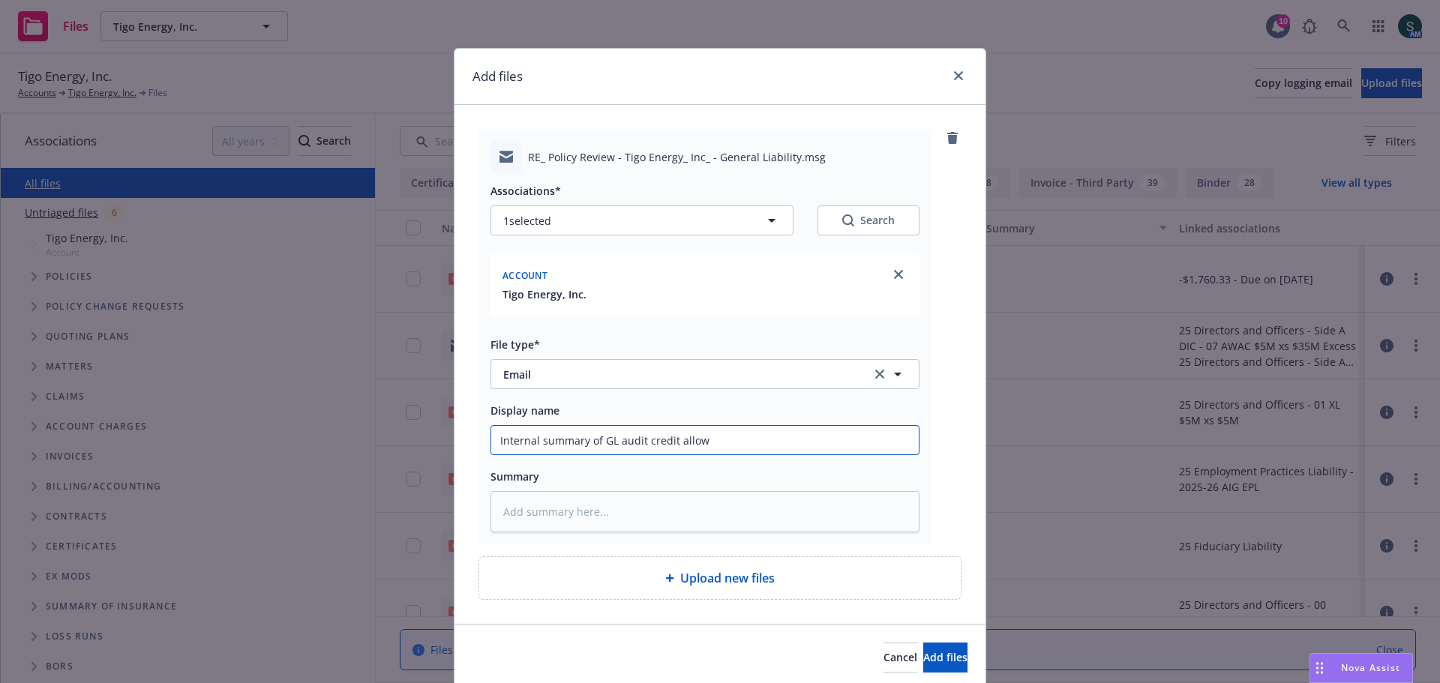
type input "Internal summary of GL audit credit allowa"
type textarea "x"
type input "Internal summary of GL audit credit allowan"
type textarea "x"
type input "Internal summary of GL audit credit allowanc"
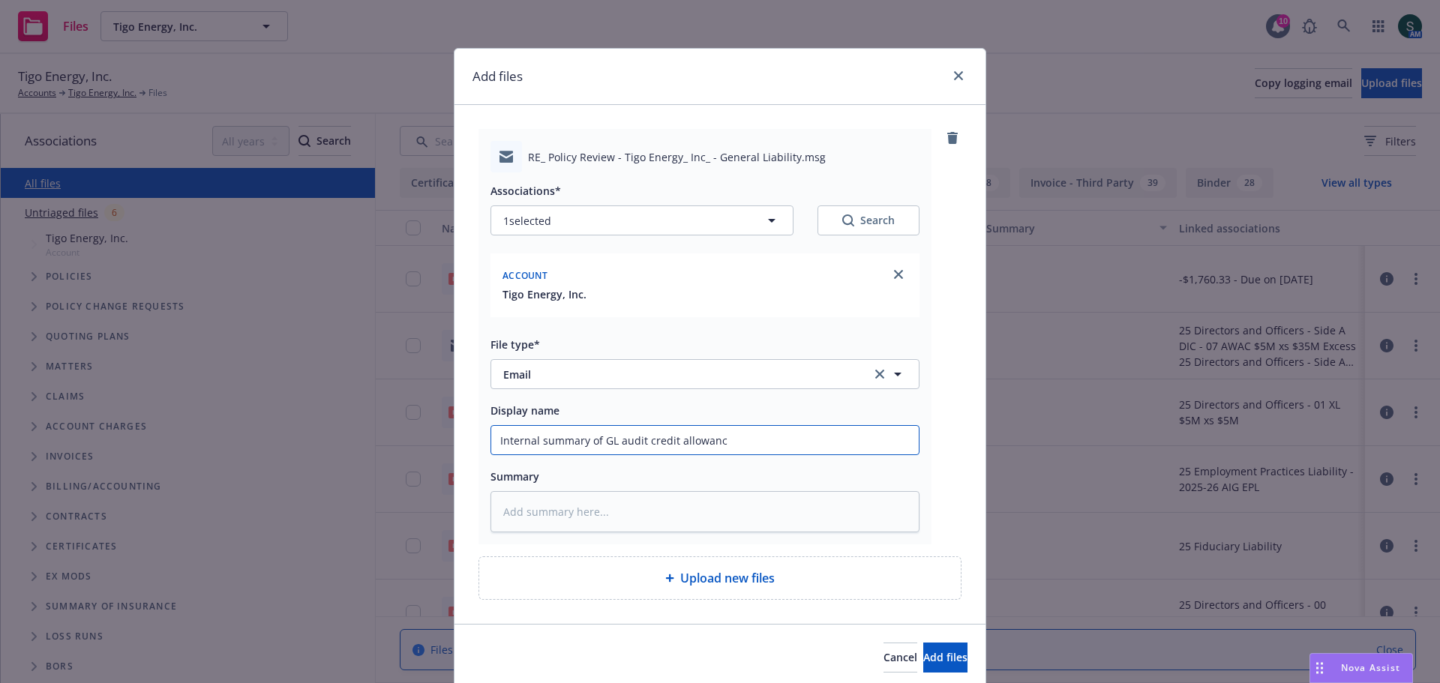
type textarea "x"
type input "Internal summary of GL audit credit allowance"
type textarea "x"
type input "Internal summary of GL audit credit allowance"
type textarea "x"
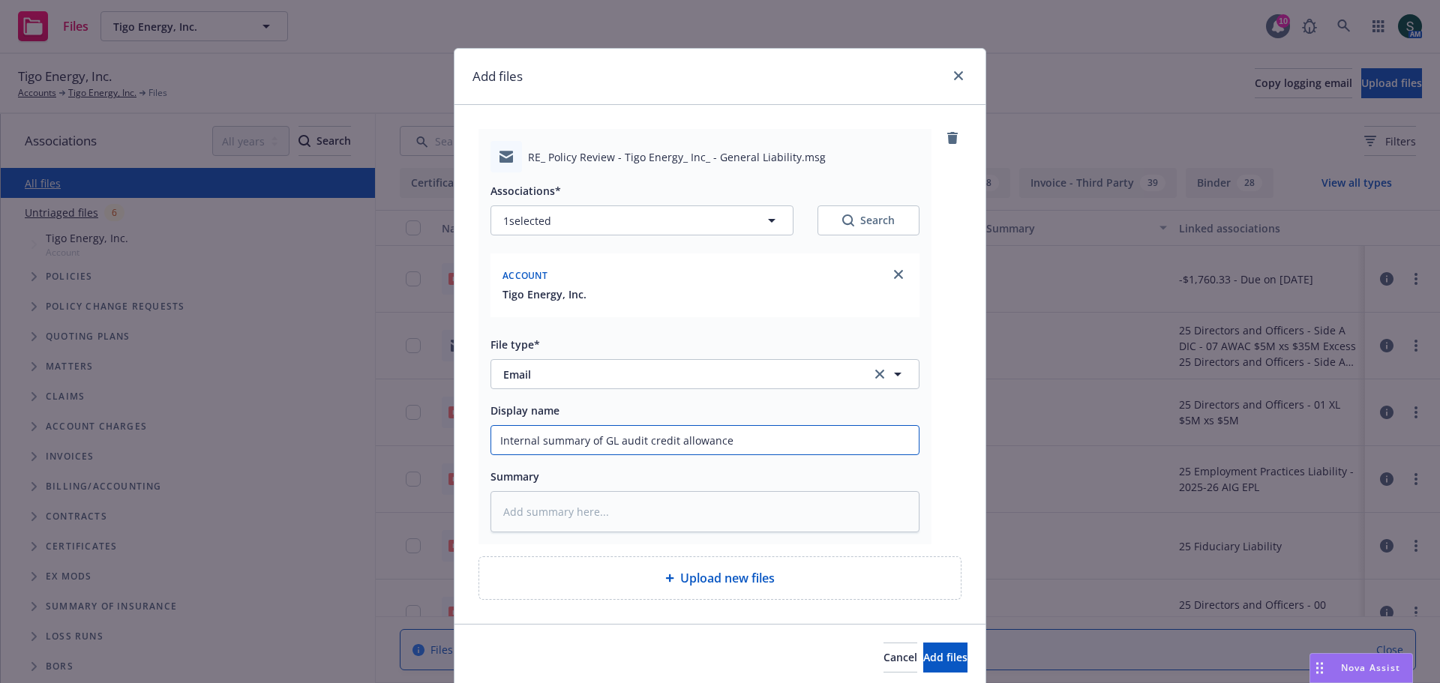
type input "Internal summary of GL audit credit allowance 2"
type textarea "x"
type input "Internal summary of GL audit credit allowance 23"
type textarea "x"
type input "Internal summary of GL audit credit allowance 23-"
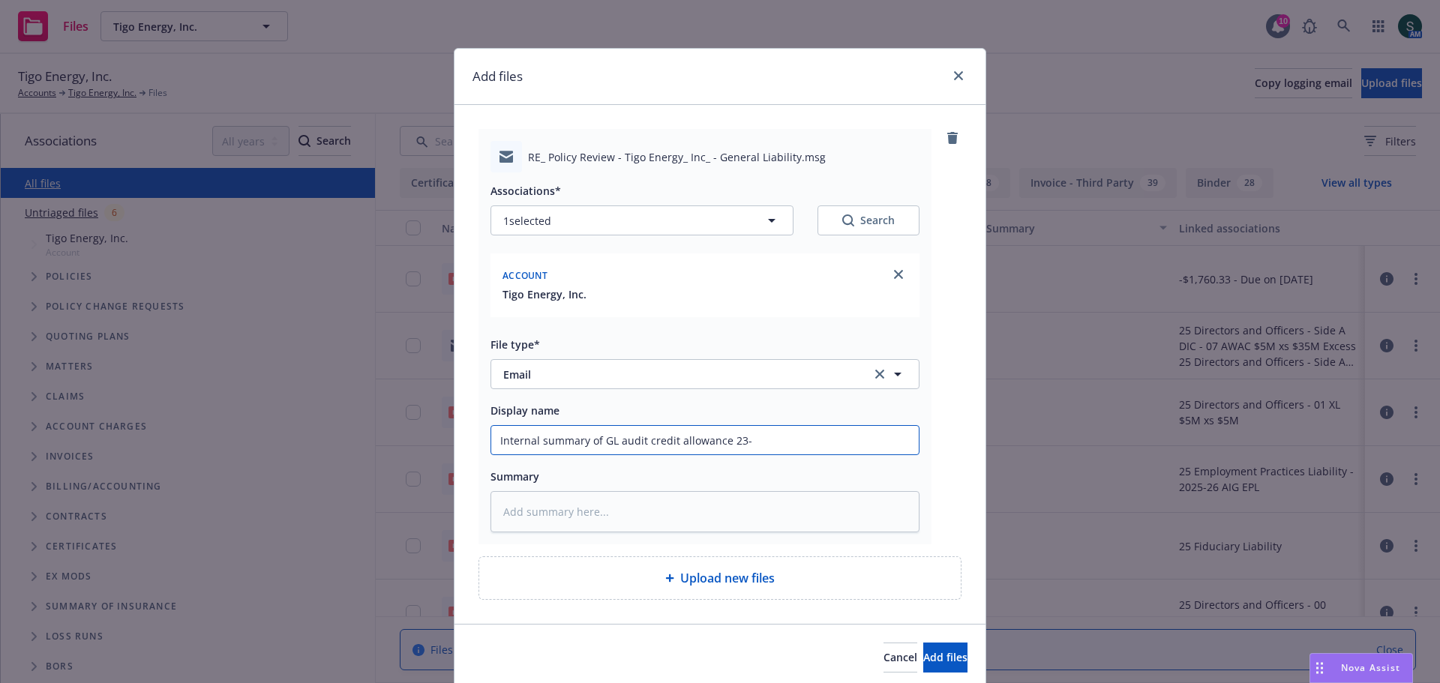
type textarea "x"
type input "Internal summary of GL audit credit allowance 23-2"
type textarea "x"
type input "Internal summary of GL audit credit allowance 23-24"
type textarea "x"
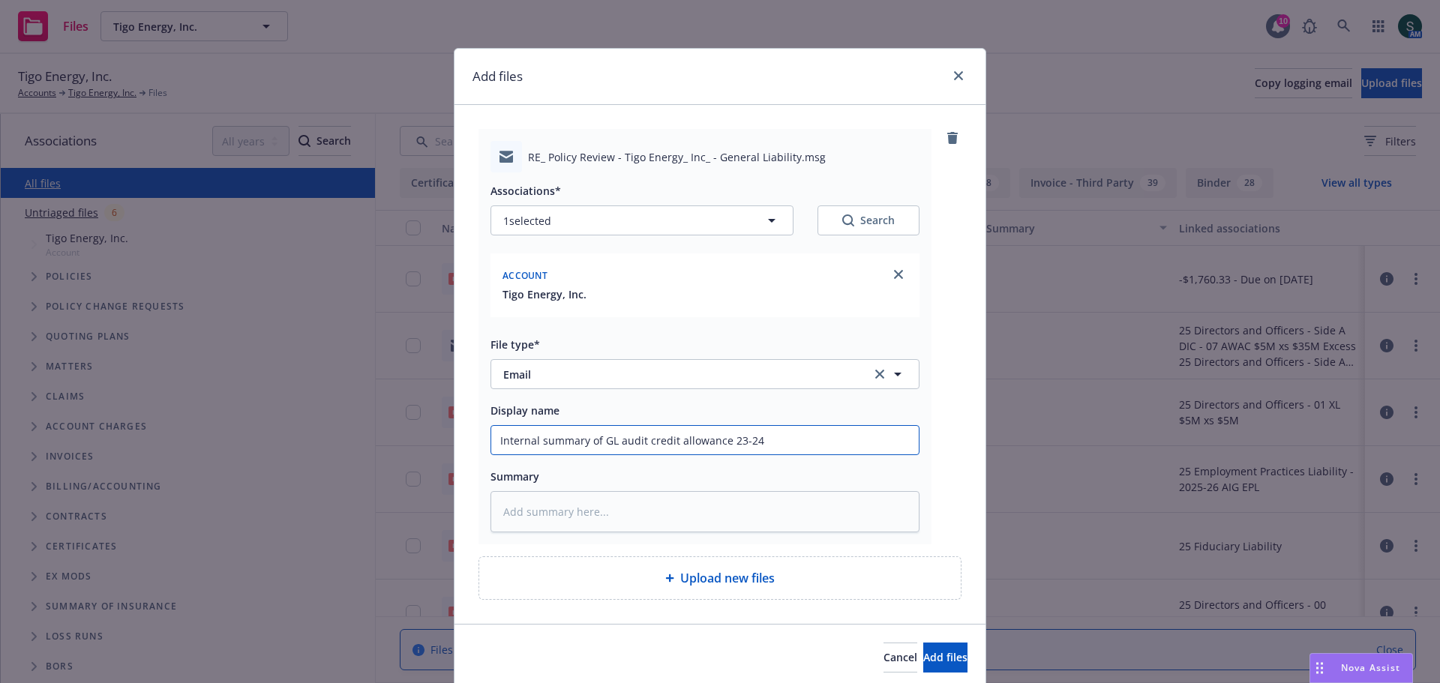
type input "Internal summary of GL audit credit allowance 23-24"
type textarea "x"
type input "Internal summary of GL audit credit allowance 23-24 b"
type textarea "x"
type input "Internal summary of GL audit credit allowance 23-24 bi"
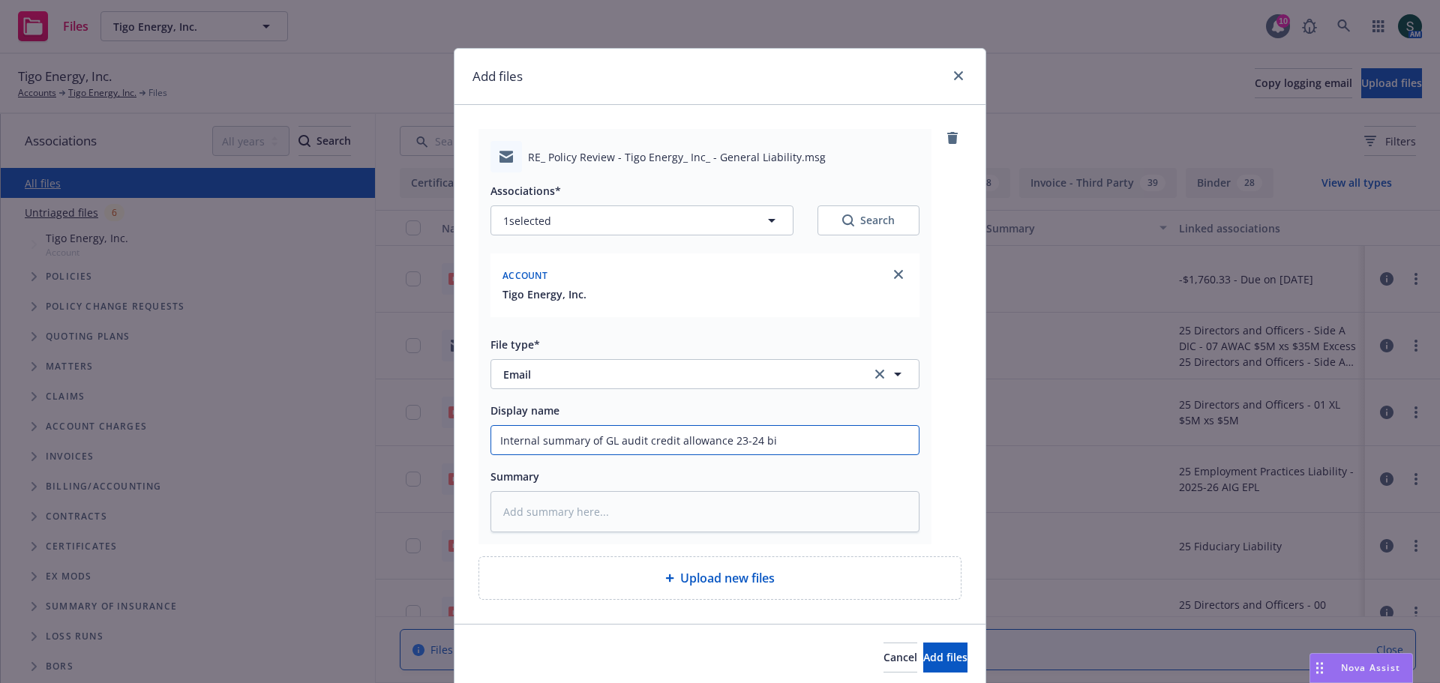
type textarea "x"
type input "Internal summary of GL audit credit allowance 23-24 bil"
type textarea "x"
type input "Internal summary of GL audit credit allowance 23-24 bill"
type textarea "x"
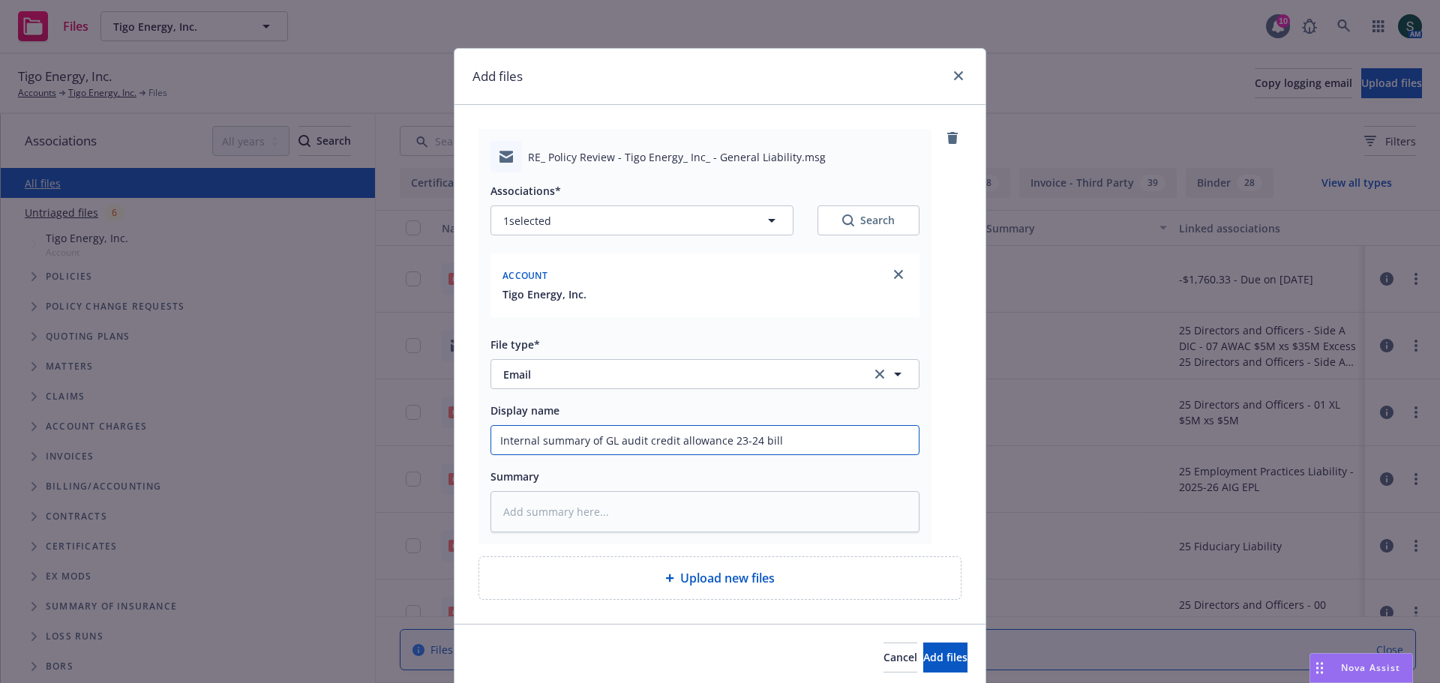
type input "Internal summary of GL audit credit allowance 23-24 billi"
type textarea "x"
type input "Internal summary of GL audit credit allowance 23-24 billin"
type textarea "x"
type input "Internal summary of GL audit credit allowance 23-24 billing"
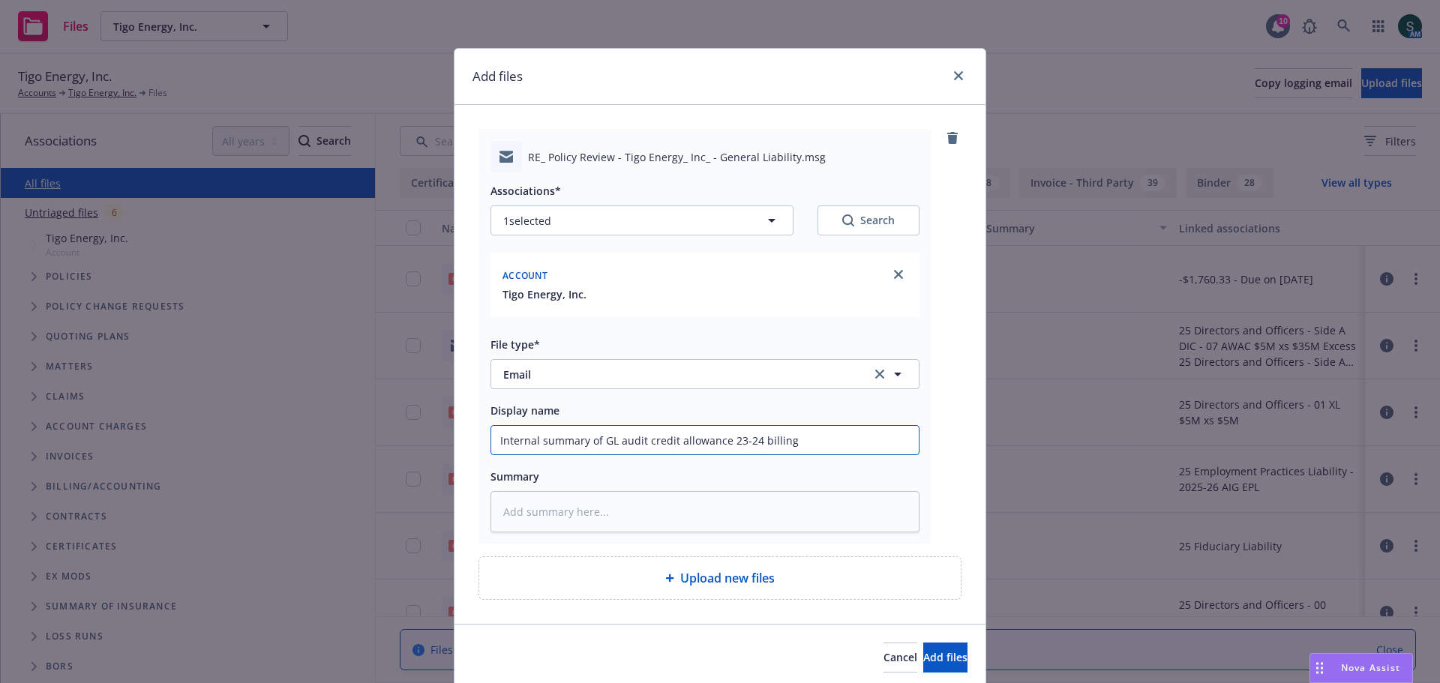
type textarea "x"
type input "Internal summary of GL audit credit allowance 23-24 billing"
type textarea "x"
type input "Internal summary of GL audit credit allowance 23-24 billing a"
type textarea "x"
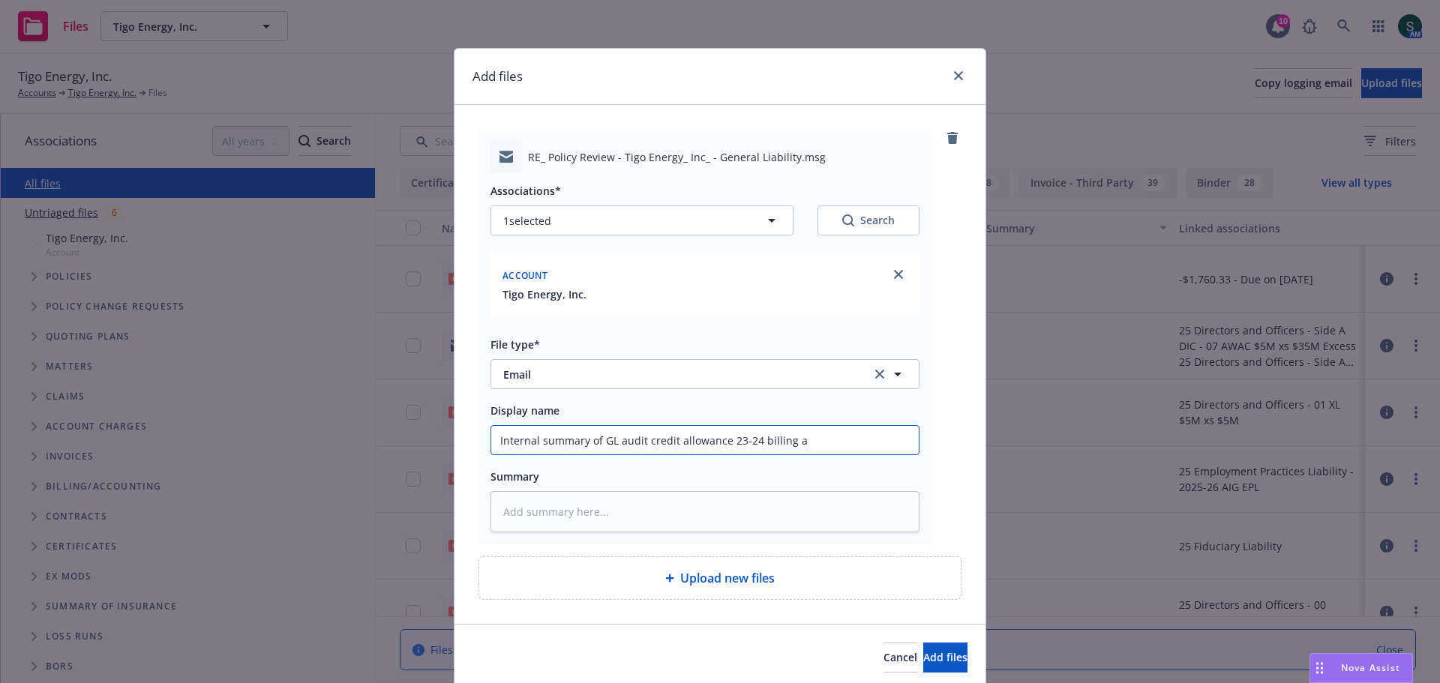
type input "Internal summary of GL audit credit allowance 23-24 billing ad"
type textarea "x"
type input "Internal summary of GL audit credit allowance 23-24 billing adj"
type textarea "x"
type input "Internal summary of GL audit credit allowance 23-24 billing adju"
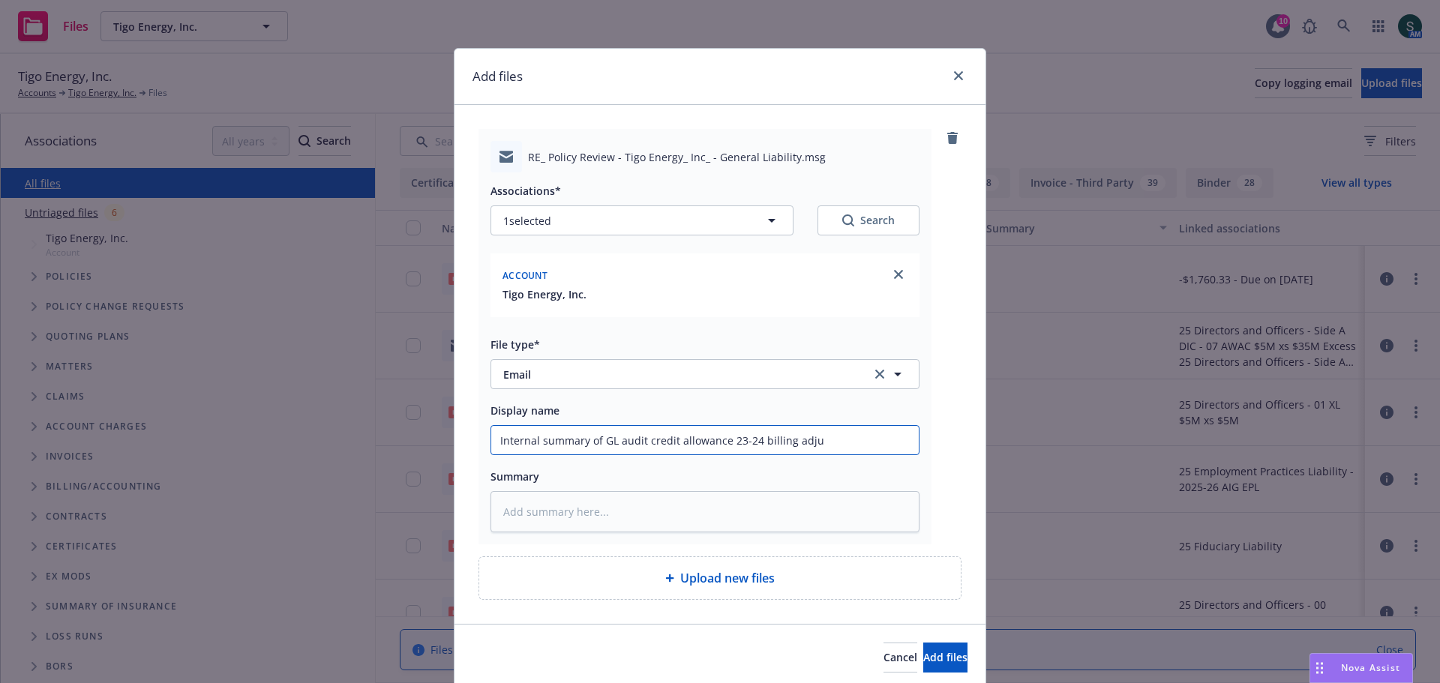
type textarea "x"
type input "Internal summary of GL audit credit allowance 23-24 billing adjus"
type textarea "x"
type input "Internal summary of GL audit credit allowance 23-24 billing adjust"
type textarea "x"
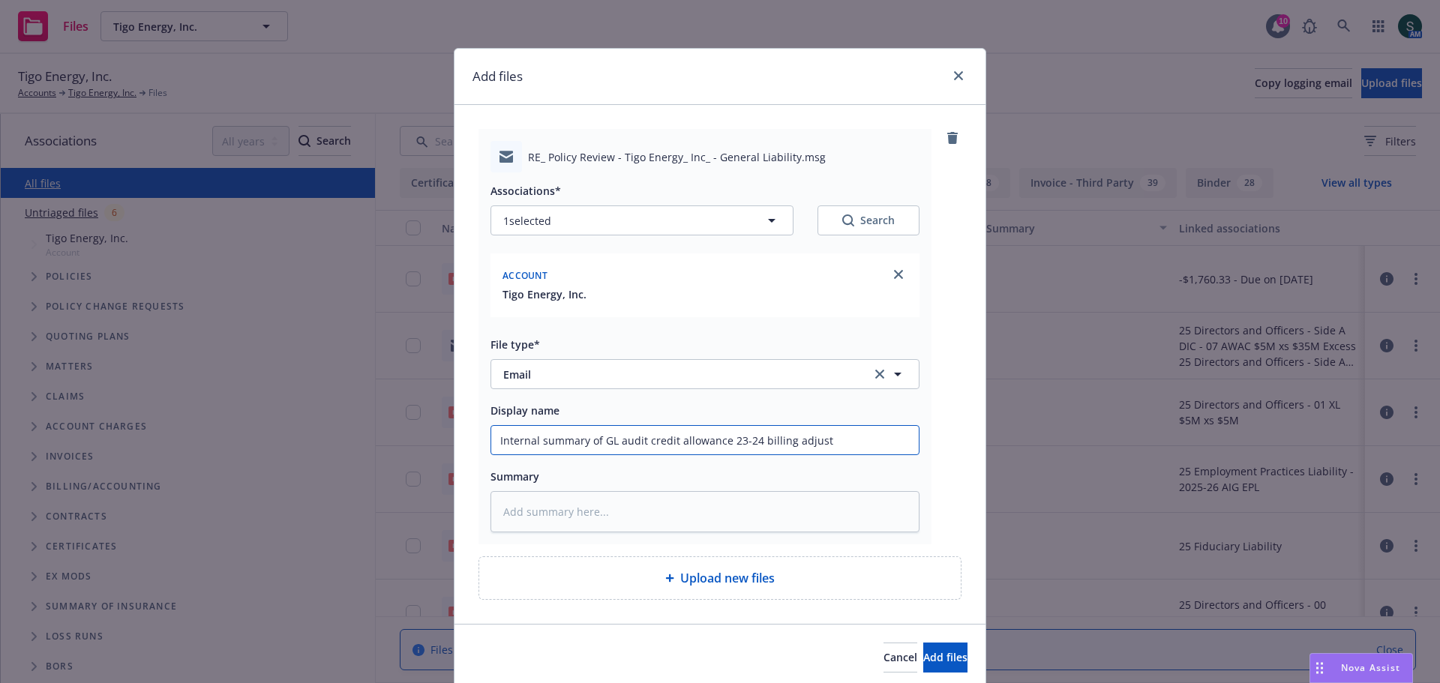
type input "Internal summary of GL audit credit allowance 23-24 billing adjustm"
type textarea "x"
type input "Internal summary of GL audit credit allowance 23-24 billing adjustme"
type textarea "x"
type input "Internal summary of GL audit credit allowance 23-24 billing adjustment"
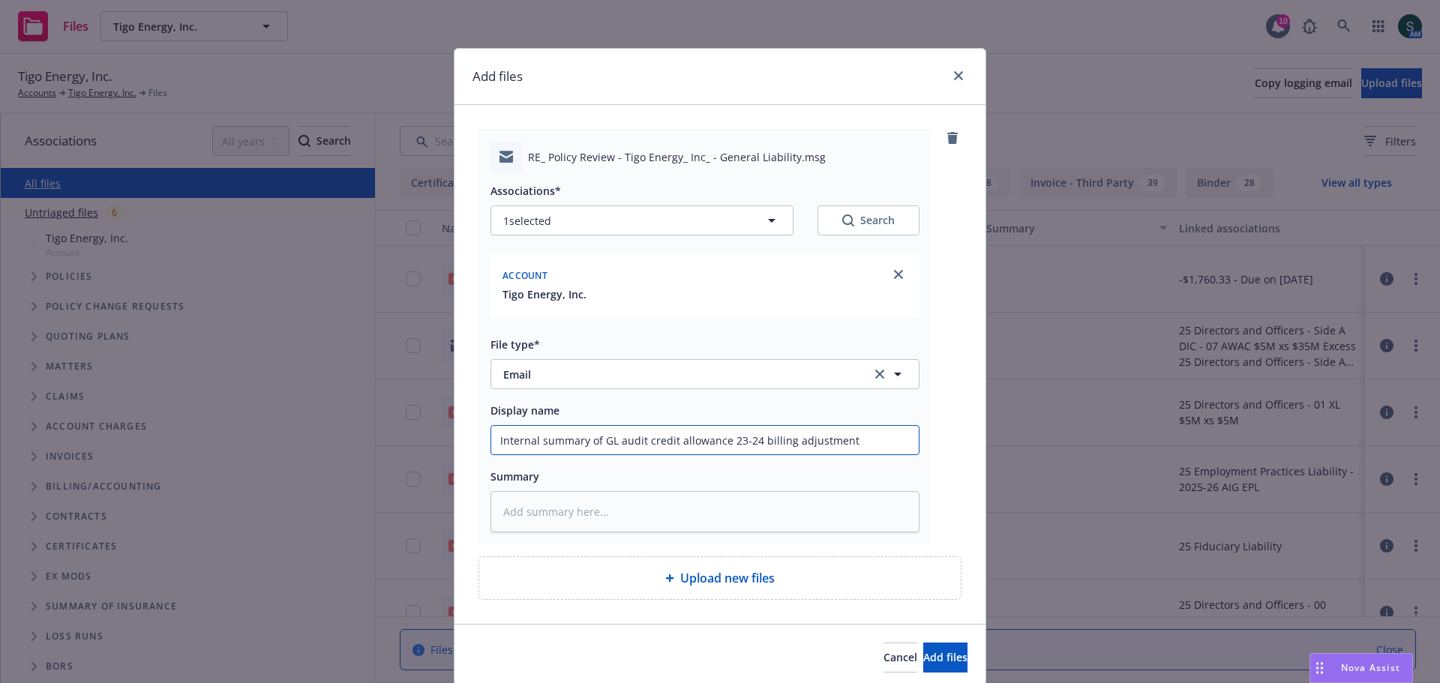
type textarea "x"
type input "Internal summary of GL audit credit allowance 23-24 billing adjustment"
type textarea "x"
type input "Internal summary of GL audit credit allowance 23-24 billing adjustment r"
type textarea "x"
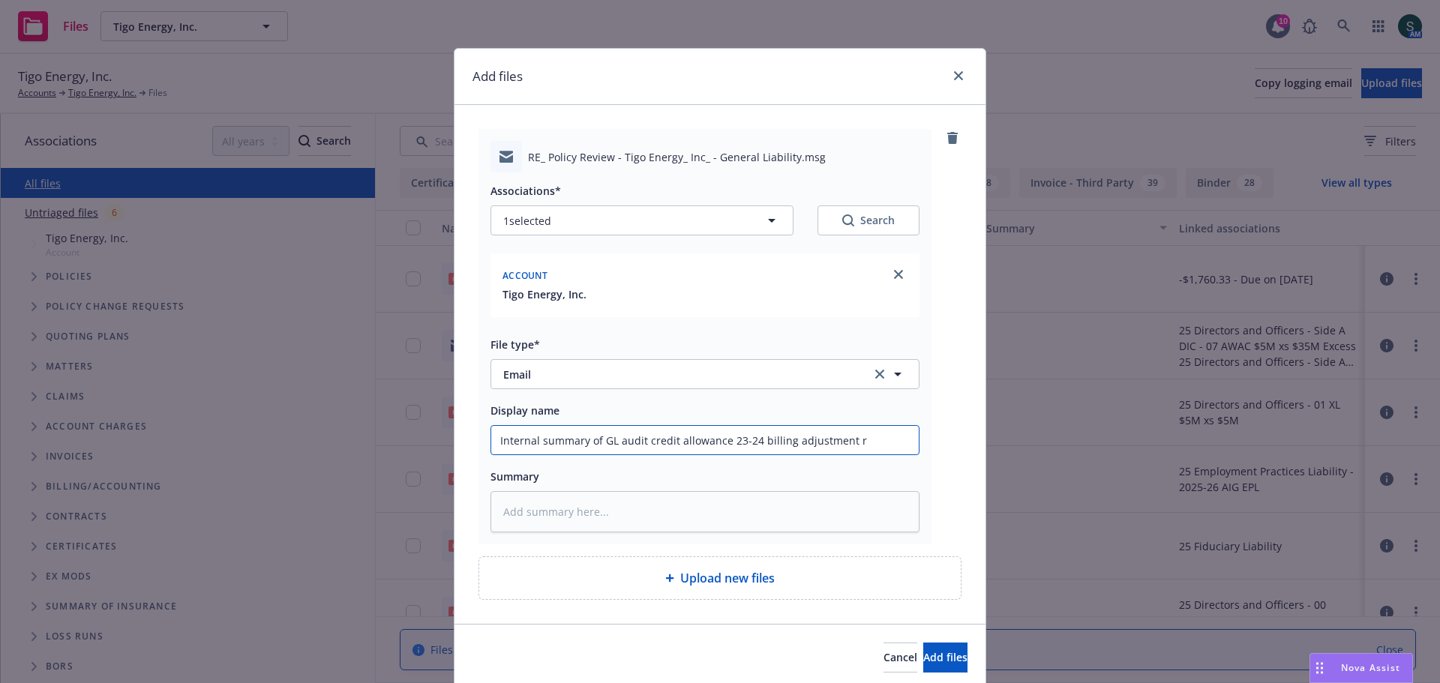
type input "Internal summary of GL audit credit allowance 23-24 billing adjustment re"
type textarea "x"
type input "Internal summary of GL audit credit allowance 23-24 billing adjustment rec"
type textarea "x"
type input "Internal summary of GL audit credit allowance 23-24 billing adjustment recon"
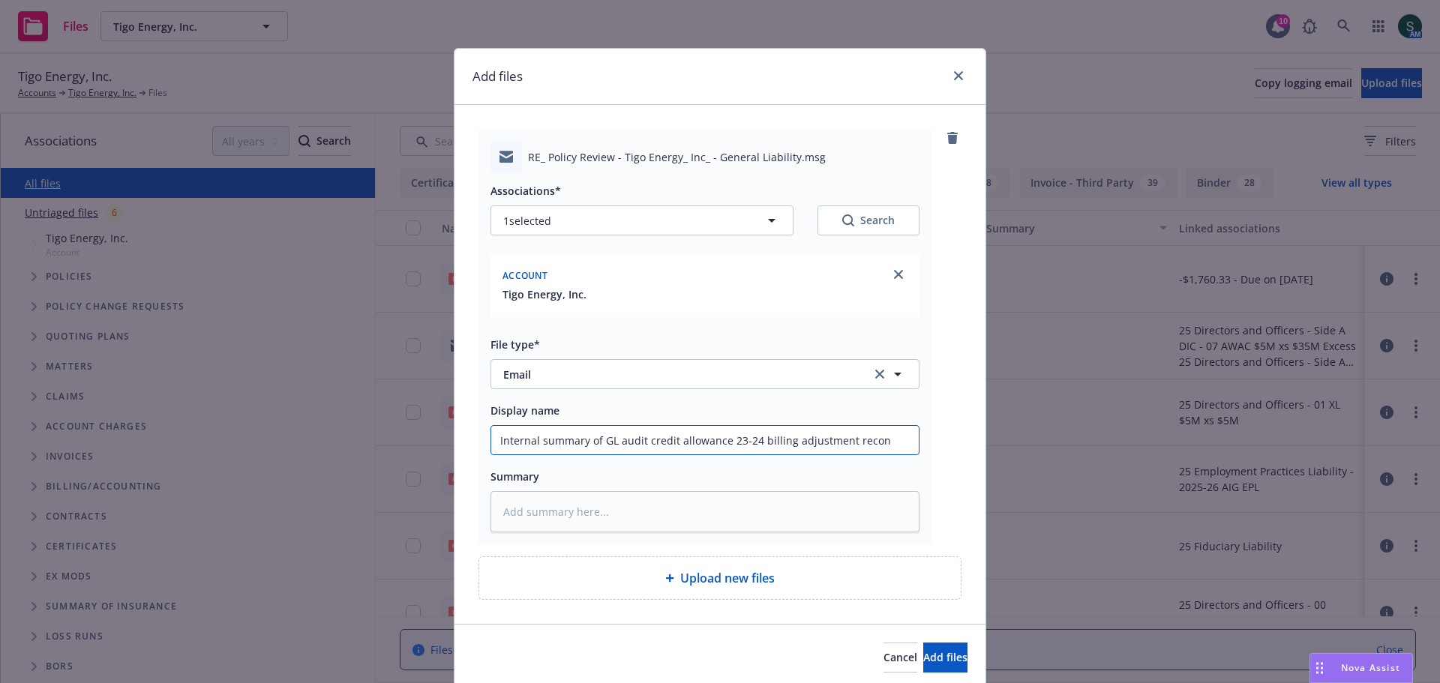
type textarea "x"
type input "Internal summary of GL audit credit allowance 23-24 billing adjustment reconm"
type textarea "x"
type input "Internal summary of GL audit credit allowance 23-24 billing adjustment recon"
type textarea "x"
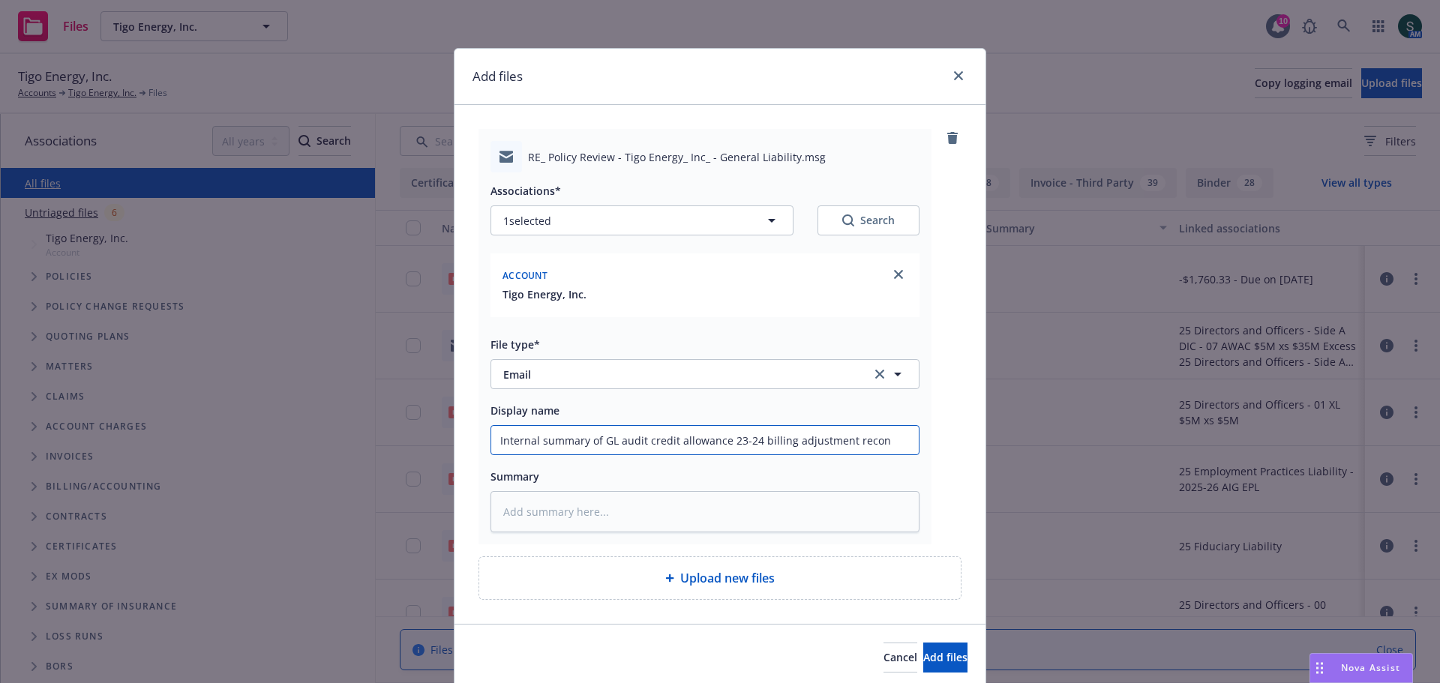
type input "Internal summary of GL audit credit allowance 23-24 billing adjustment reconc"
type textarea "x"
type input "Internal summary of GL audit credit allowance 23-24 billing adjustment reconci"
type textarea "x"
type input "Internal summary of GL audit credit allowance 23-24 billing adjustment reconcil"
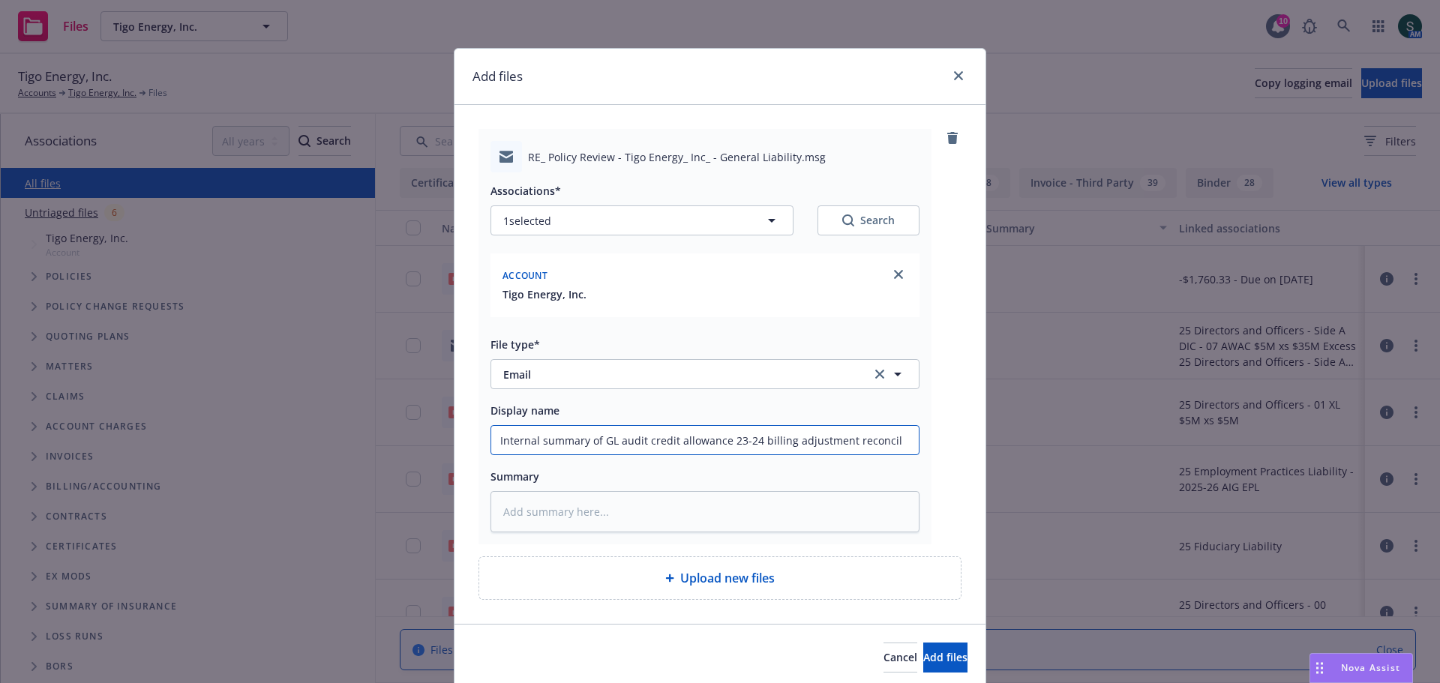
type textarea "x"
type input "Internal summary of GL audit credit allowance 23-24 billing adjustment reconcile"
type textarea "x"
type input "Internal summary of GL audit credit allowance 23-24 billing adjustment reconcil…"
click at [923, 656] on span "Add files" at bounding box center [945, 657] width 44 height 14
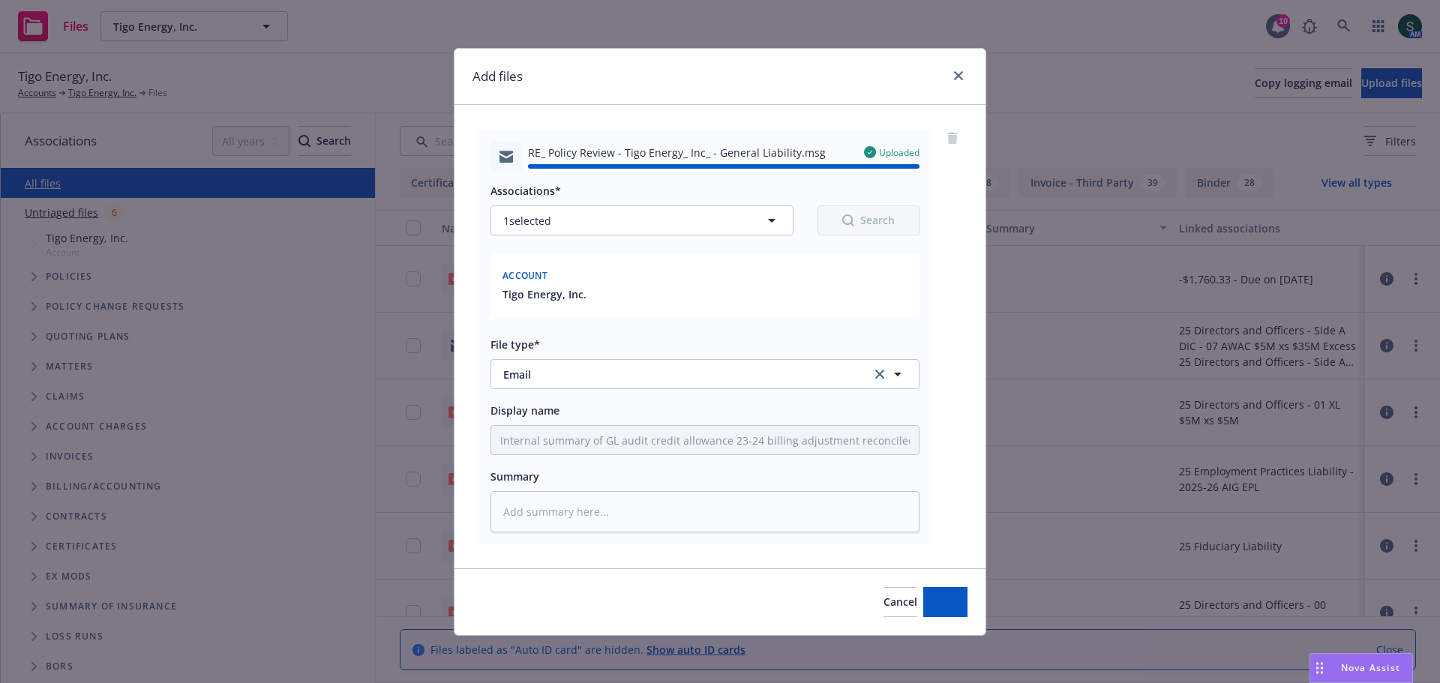
type textarea "x"
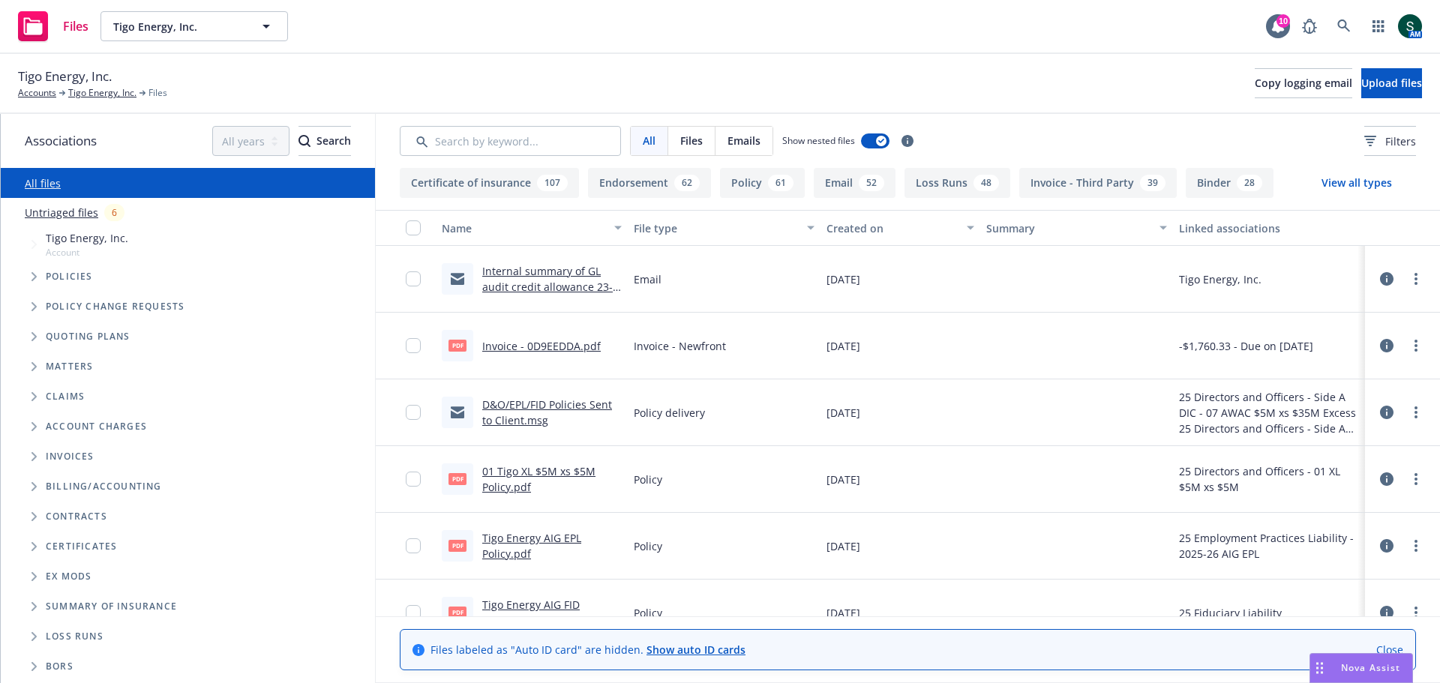
click at [68, 214] on link "Untriaged files" at bounding box center [62, 213] width 74 height 16
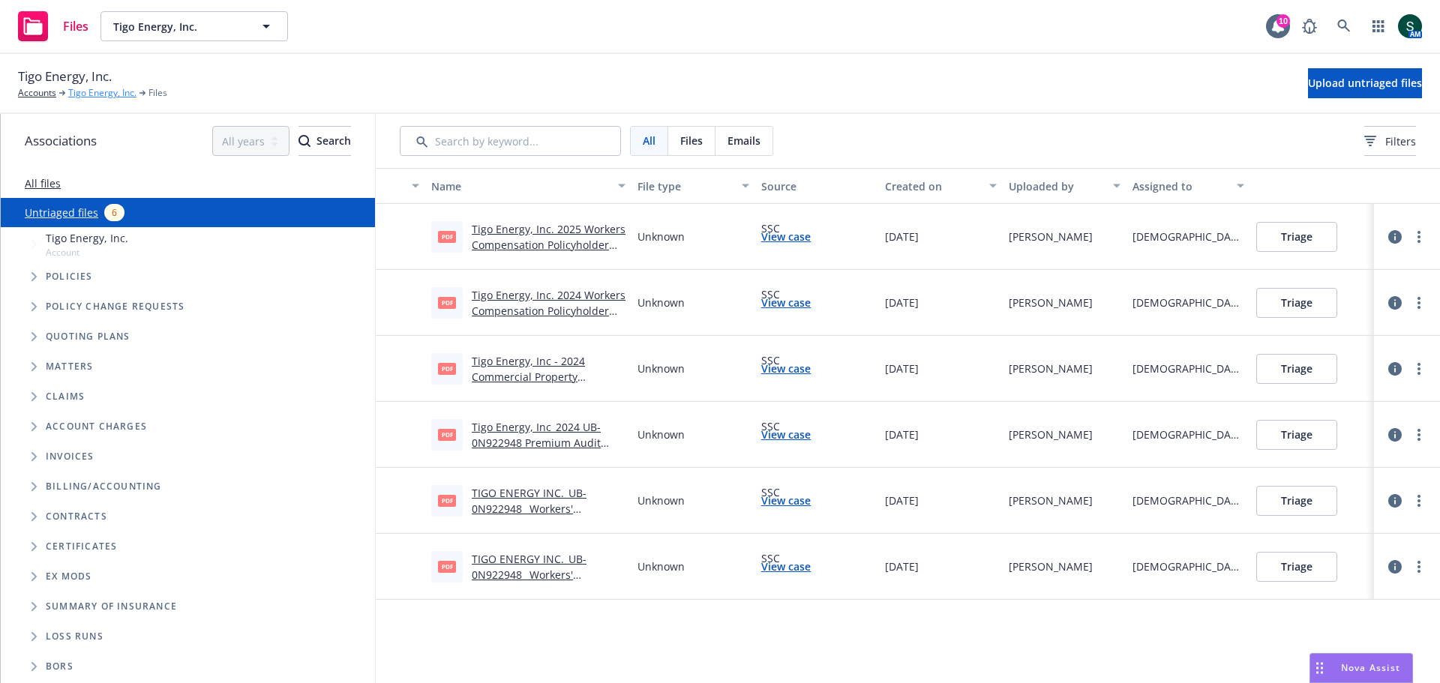
click at [113, 98] on link "Tigo Energy, Inc." at bounding box center [102, 93] width 68 height 14
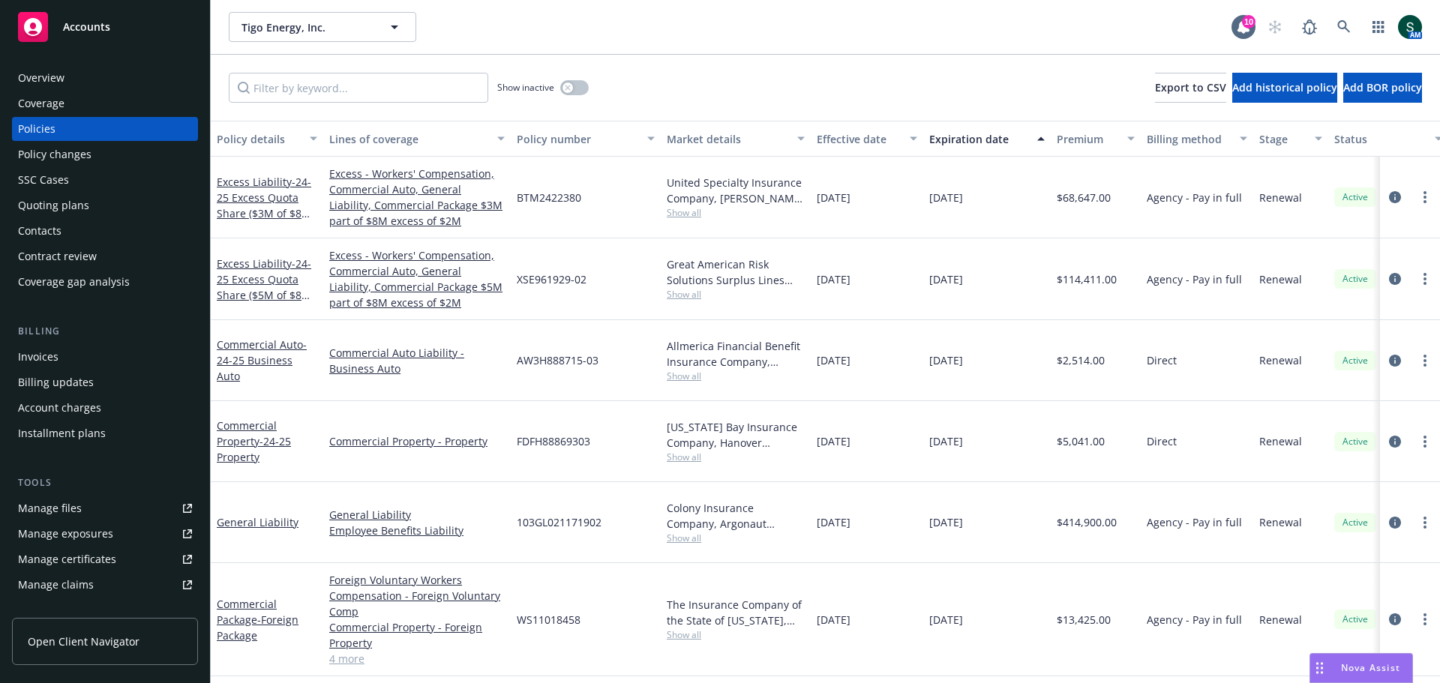
click at [85, 33] on span "Accounts" at bounding box center [86, 27] width 47 height 12
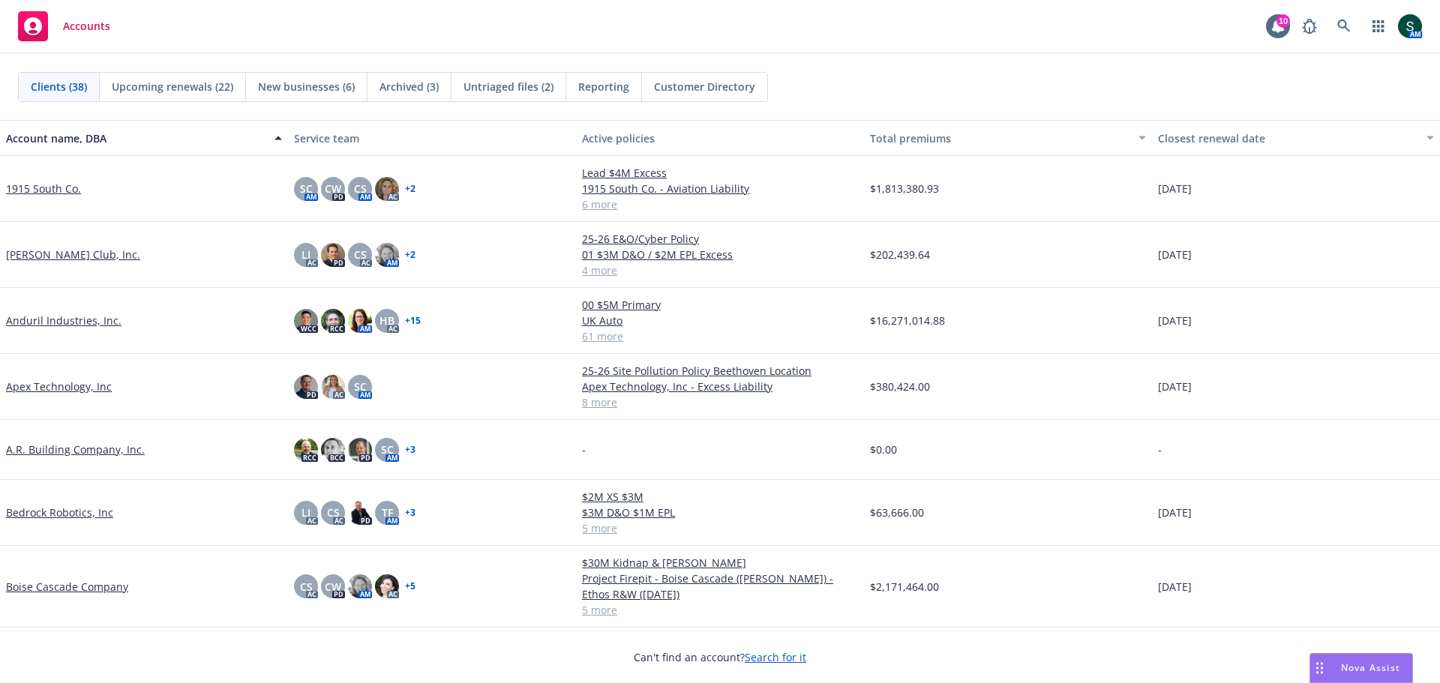
scroll to position [75, 0]
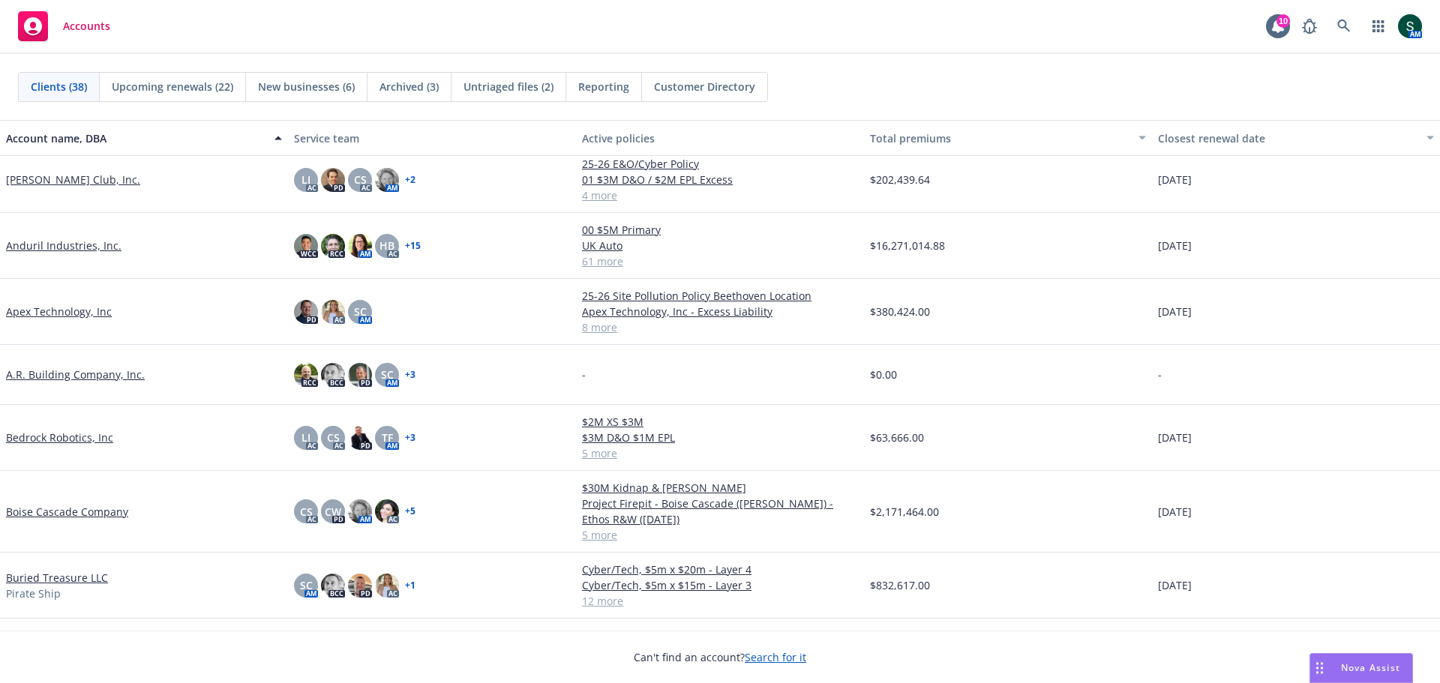
click at [65, 248] on link "Anduril Industries, Inc." at bounding box center [64, 246] width 116 height 16
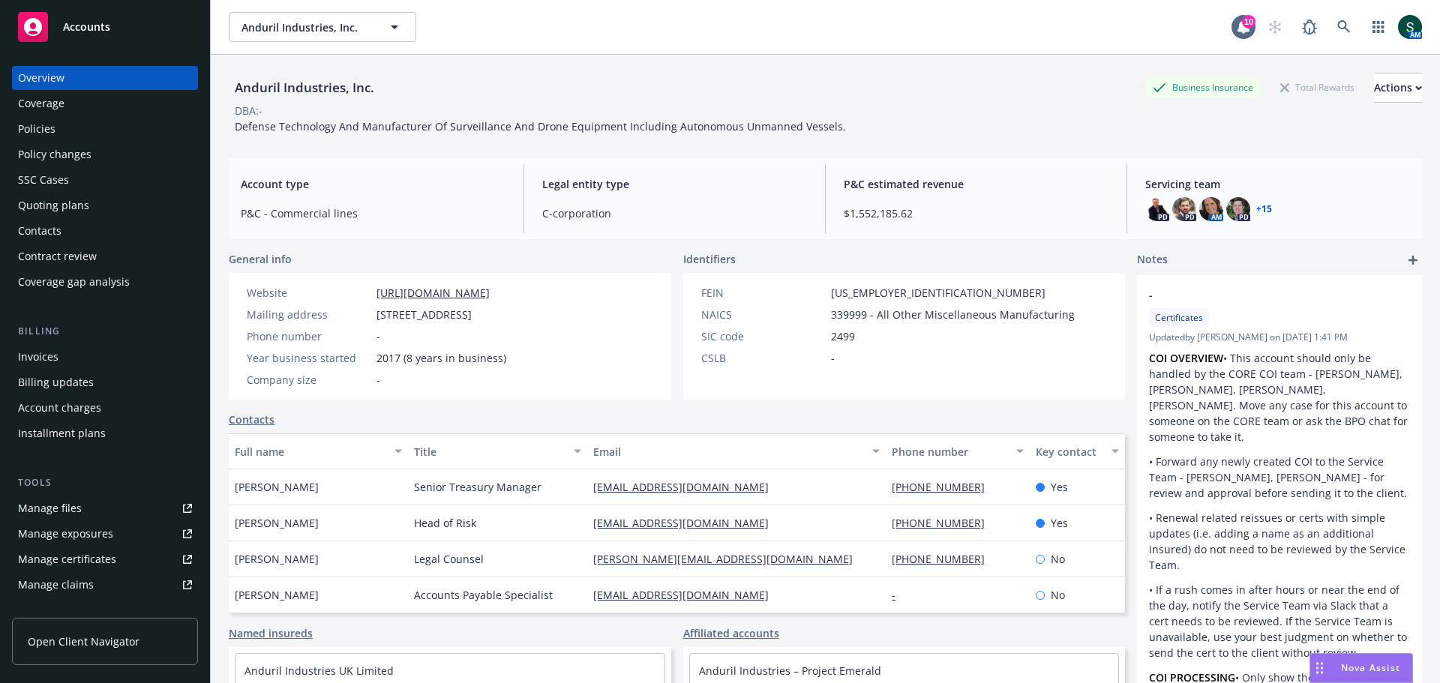
click at [47, 125] on div "Policies" at bounding box center [37, 129] width 38 height 24
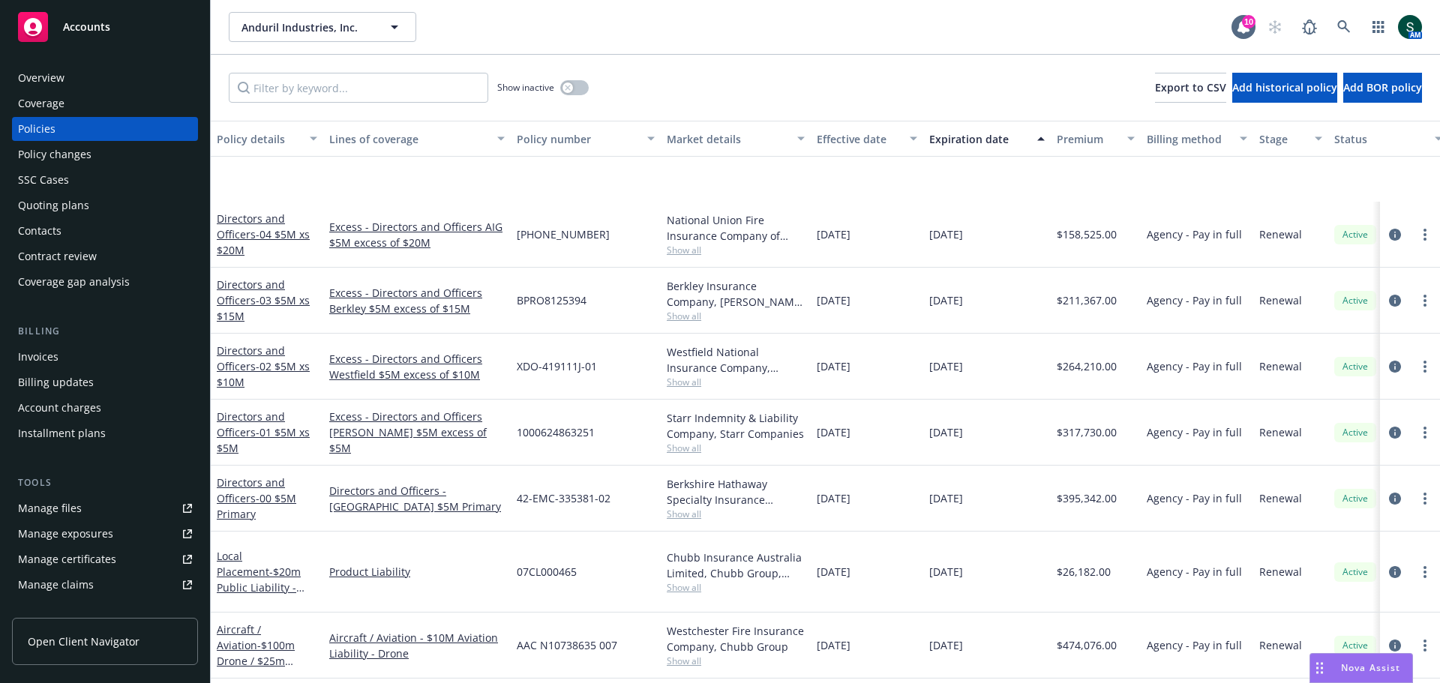
scroll to position [1800, 0]
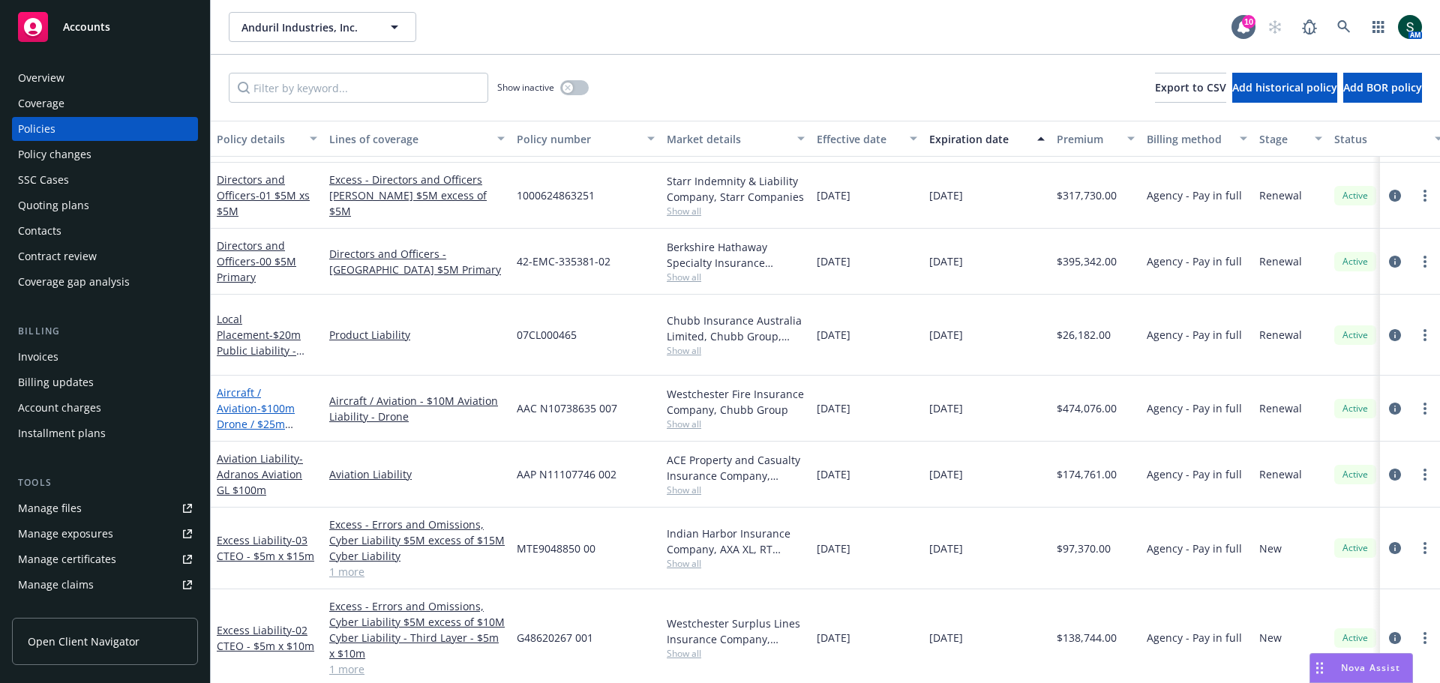
click at [270, 402] on span "- $100m Drone / $25m Owned Aircraft" at bounding box center [256, 424] width 78 height 46
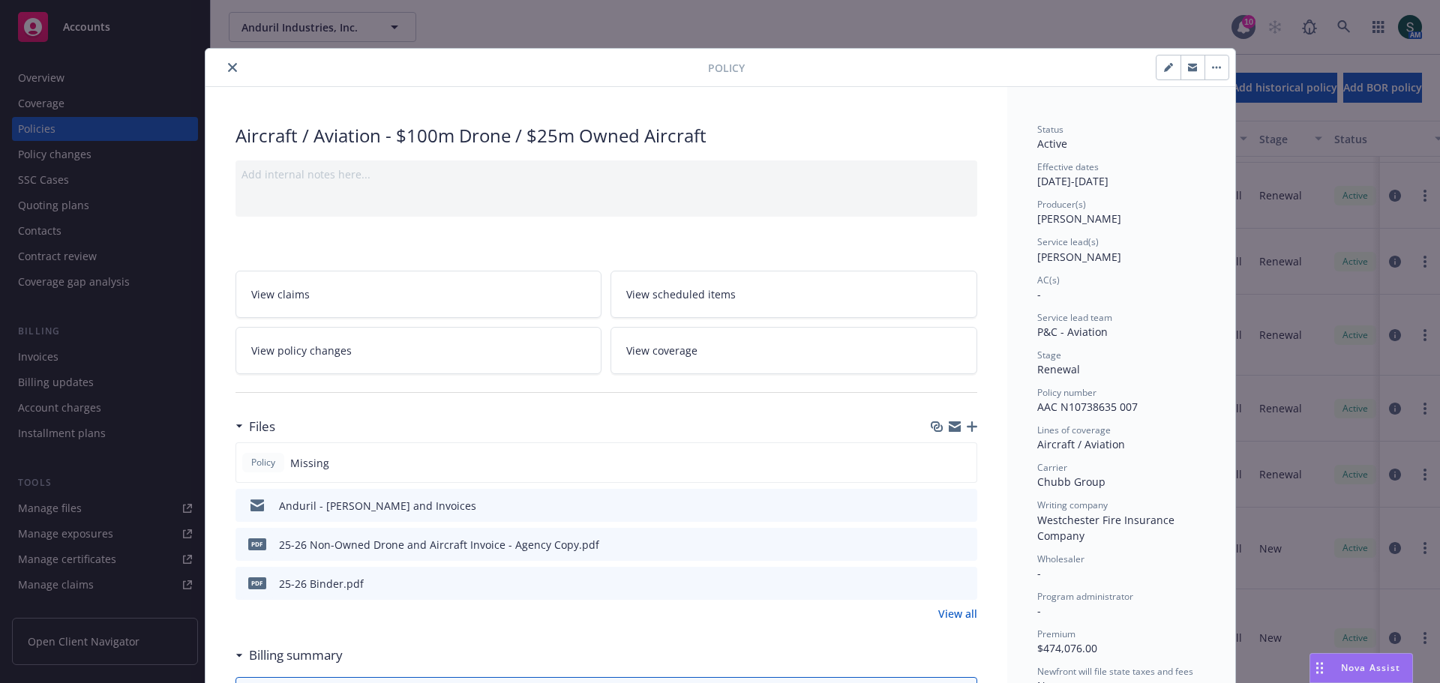
click at [1167, 70] on icon "button" at bounding box center [1168, 67] width 9 height 9
select select "RENEWAL"
select select "12"
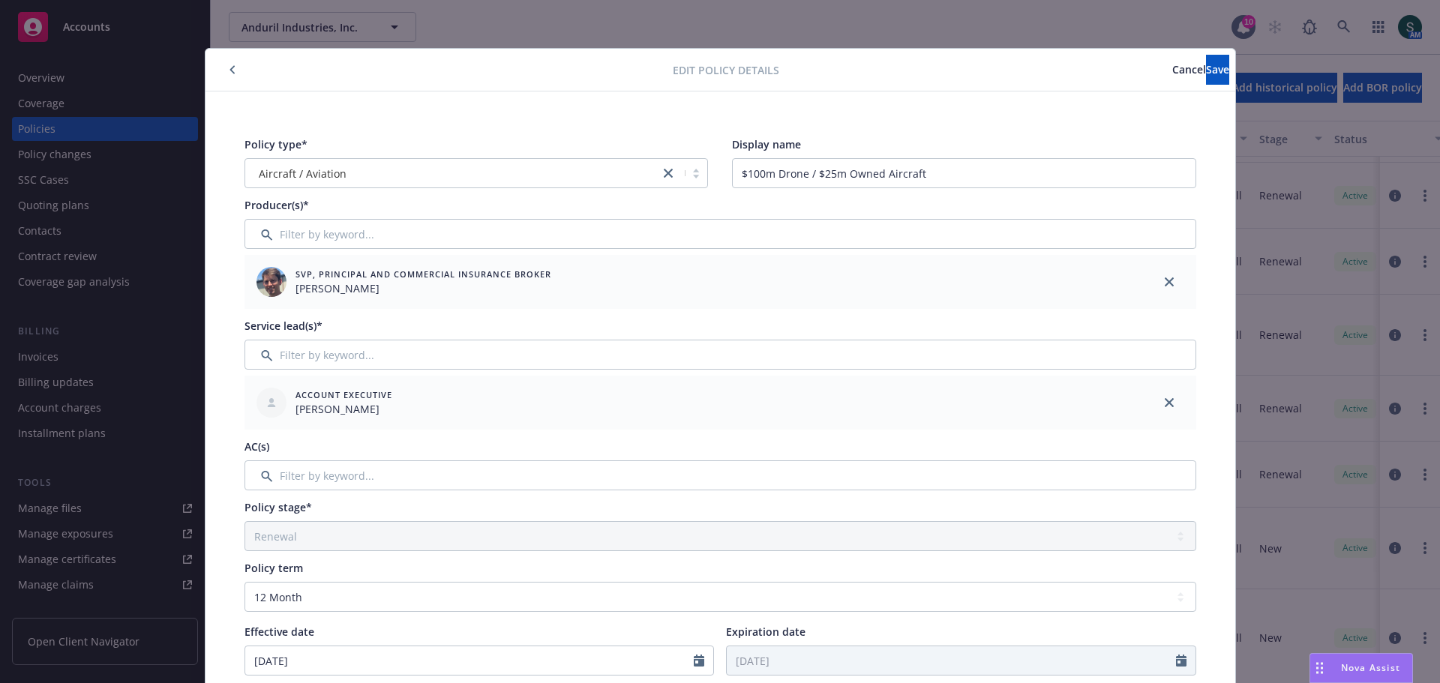
click at [1172, 72] on span "Cancel" at bounding box center [1189, 69] width 34 height 14
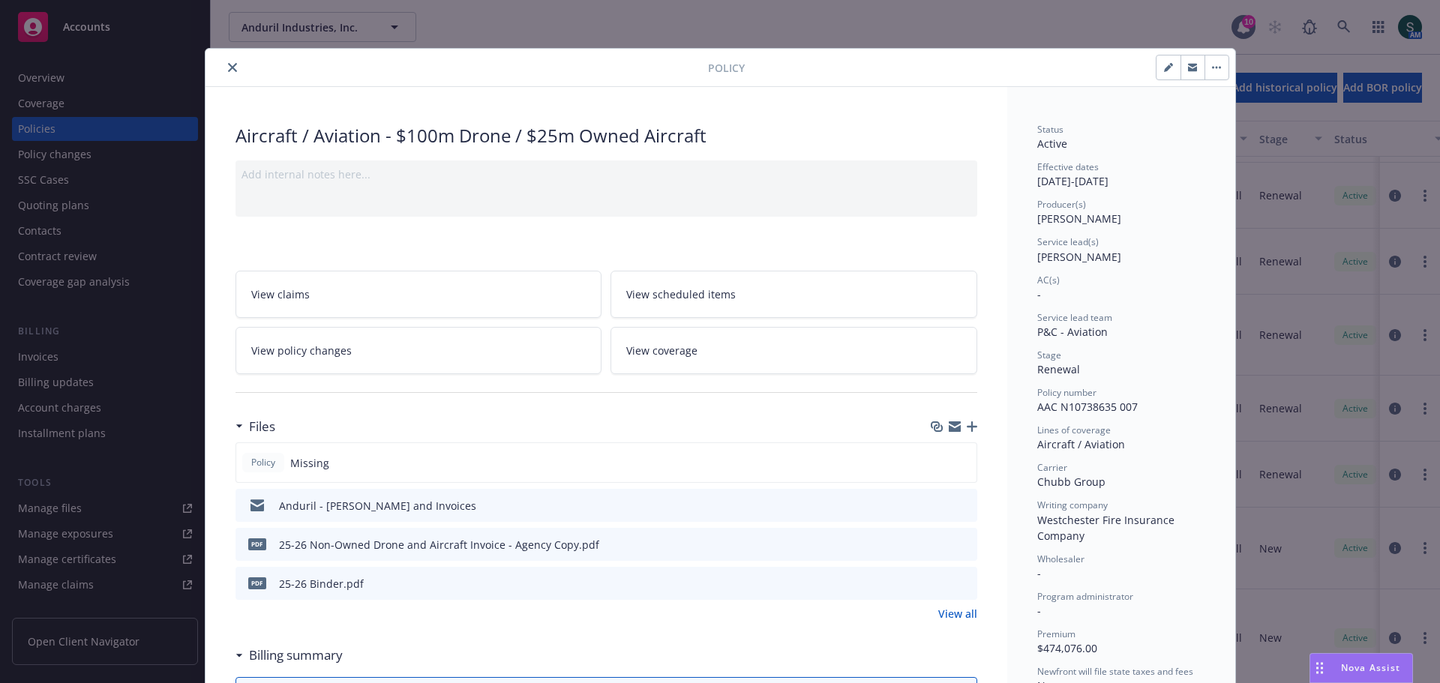
click at [1211, 70] on button "button" at bounding box center [1217, 68] width 24 height 24
click at [1149, 66] on div "Manage lines of coverage Renew with incumbent End policy Set prior policies Set…" at bounding box center [987, 68] width 485 height 26
click at [1164, 68] on icon "button" at bounding box center [1168, 67] width 9 height 9
select select "RENEWAL"
select select "12"
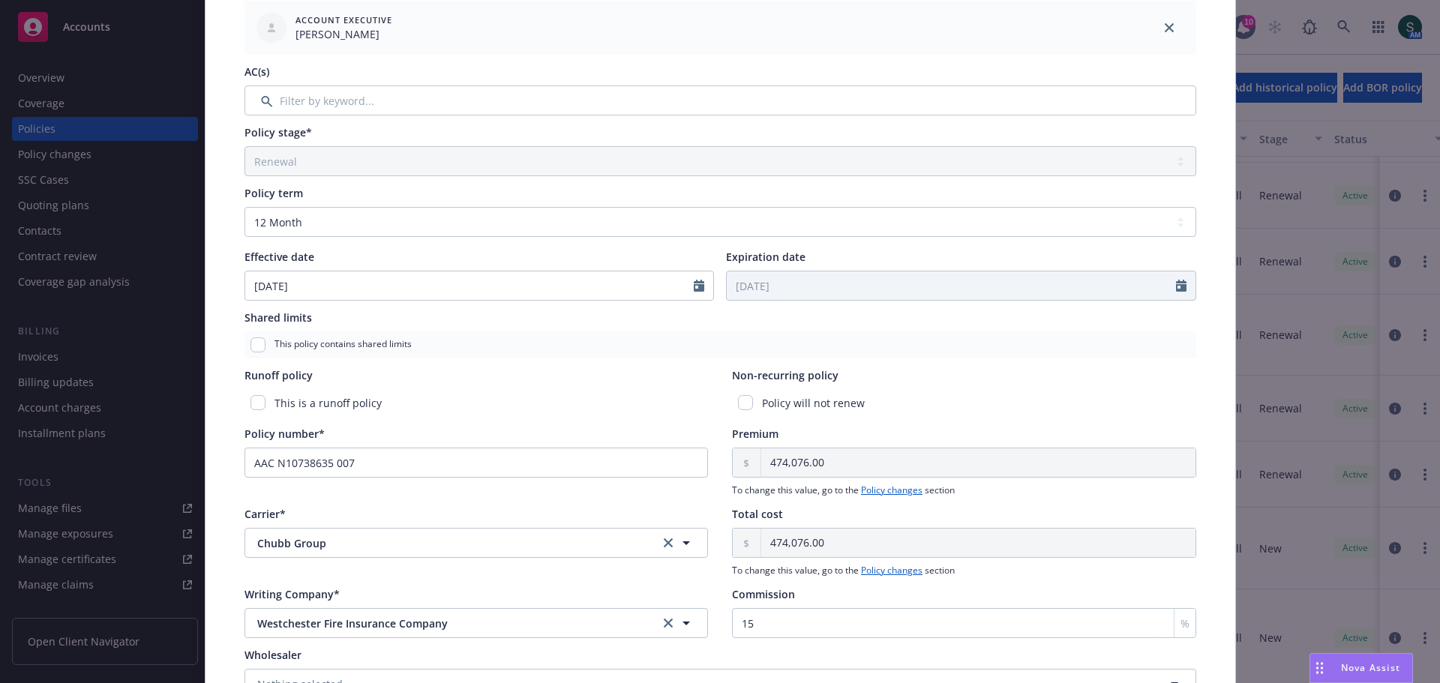
scroll to position [300, 0]
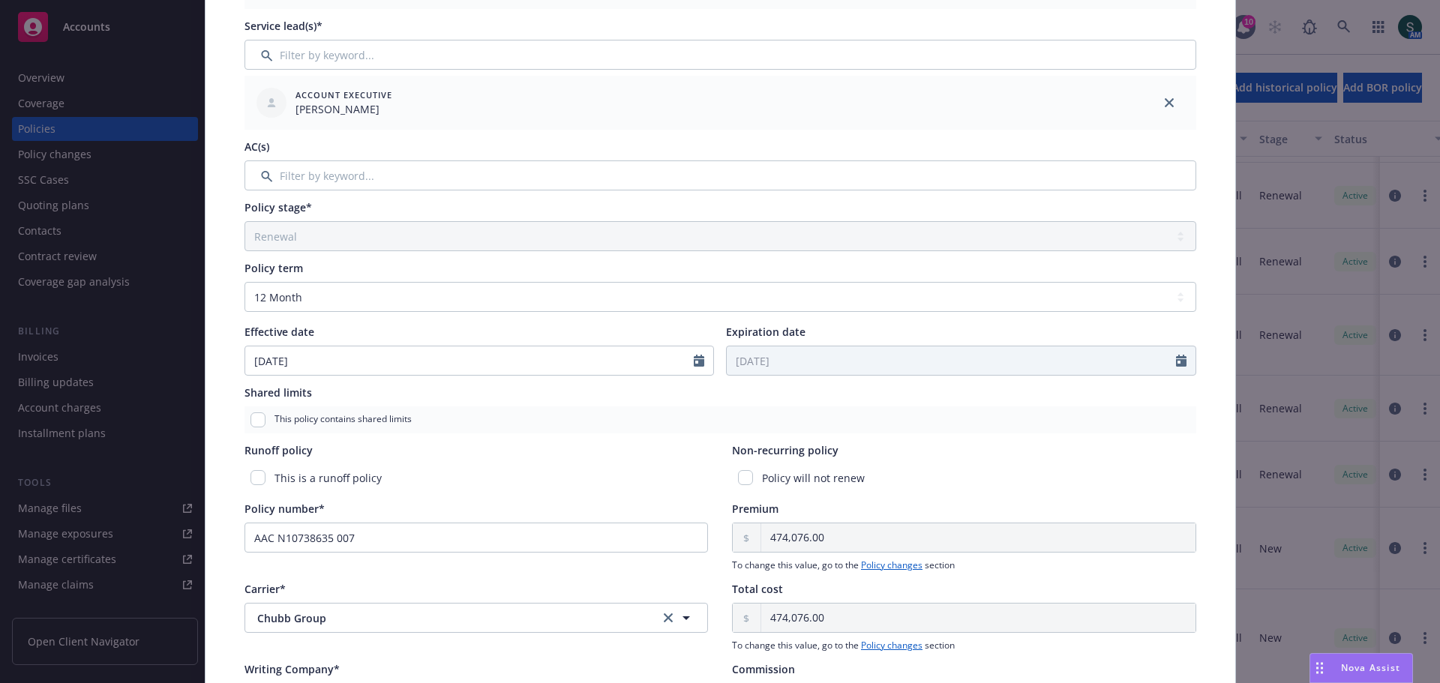
click at [310, 204] on div "Policy stage*" at bounding box center [721, 208] width 952 height 16
click at [315, 266] on div "Policy term" at bounding box center [721, 268] width 952 height 16
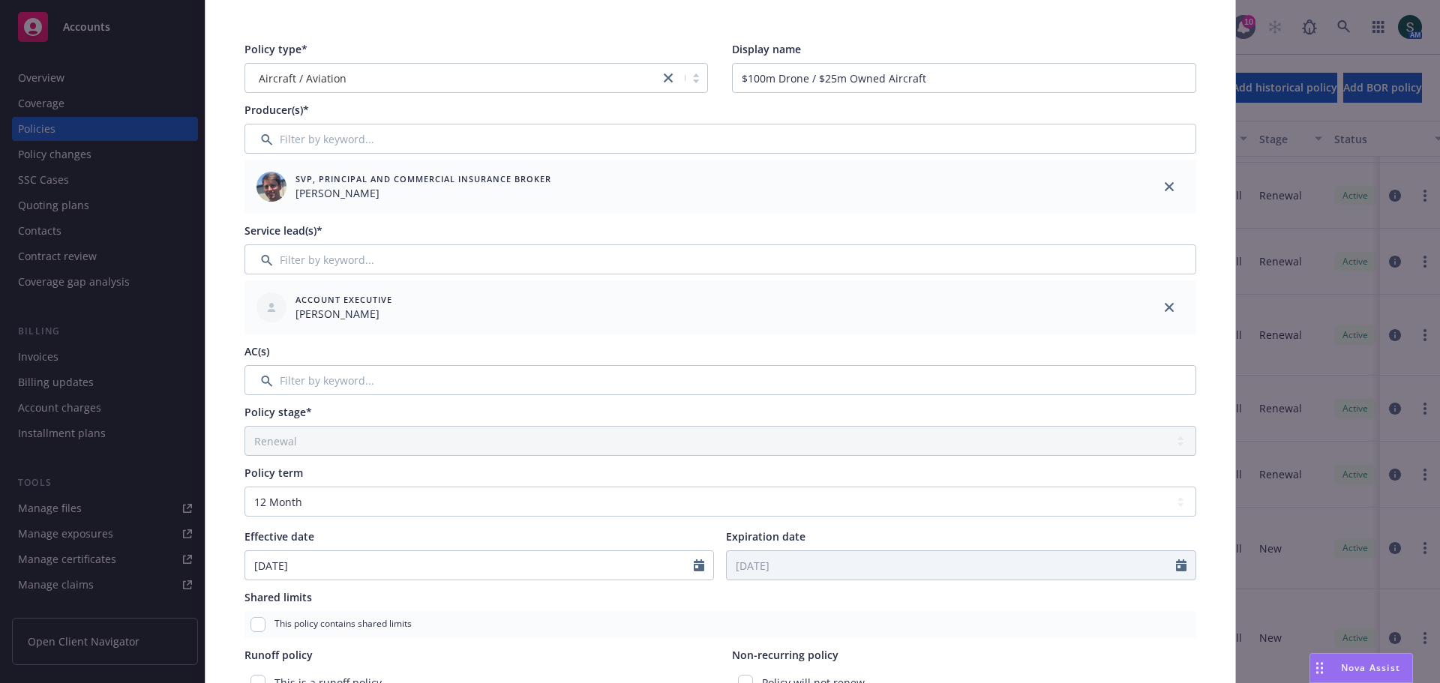
scroll to position [0, 0]
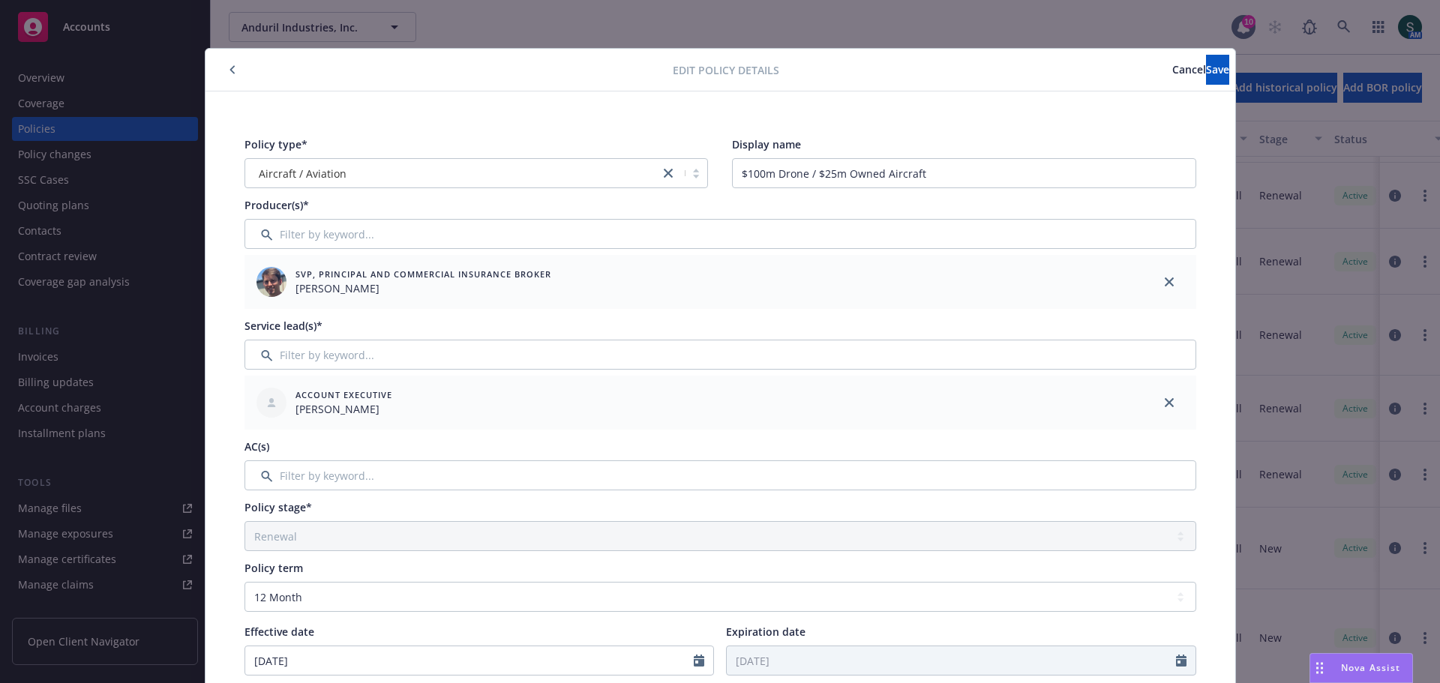
drag, startPoint x: 1112, startPoint y: 69, endPoint x: 1010, endPoint y: 152, distance: 130.6
click at [972, 191] on div "Edit policy details Cancel Save Policy type* Aircraft / Aviation Display name $…" at bounding box center [721, 614] width 1030 height 1131
click at [1172, 63] on span "Cancel" at bounding box center [1189, 69] width 34 height 14
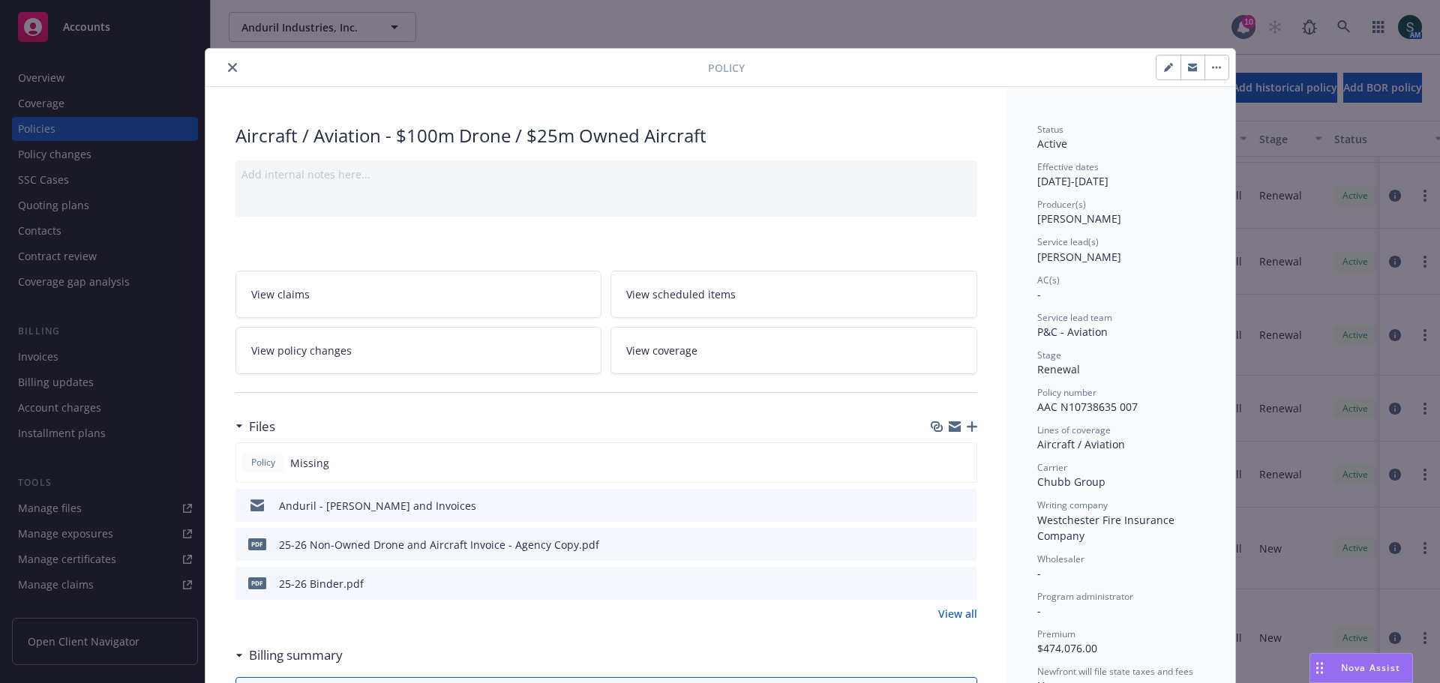
click at [233, 67] on button "close" at bounding box center [233, 68] width 18 height 18
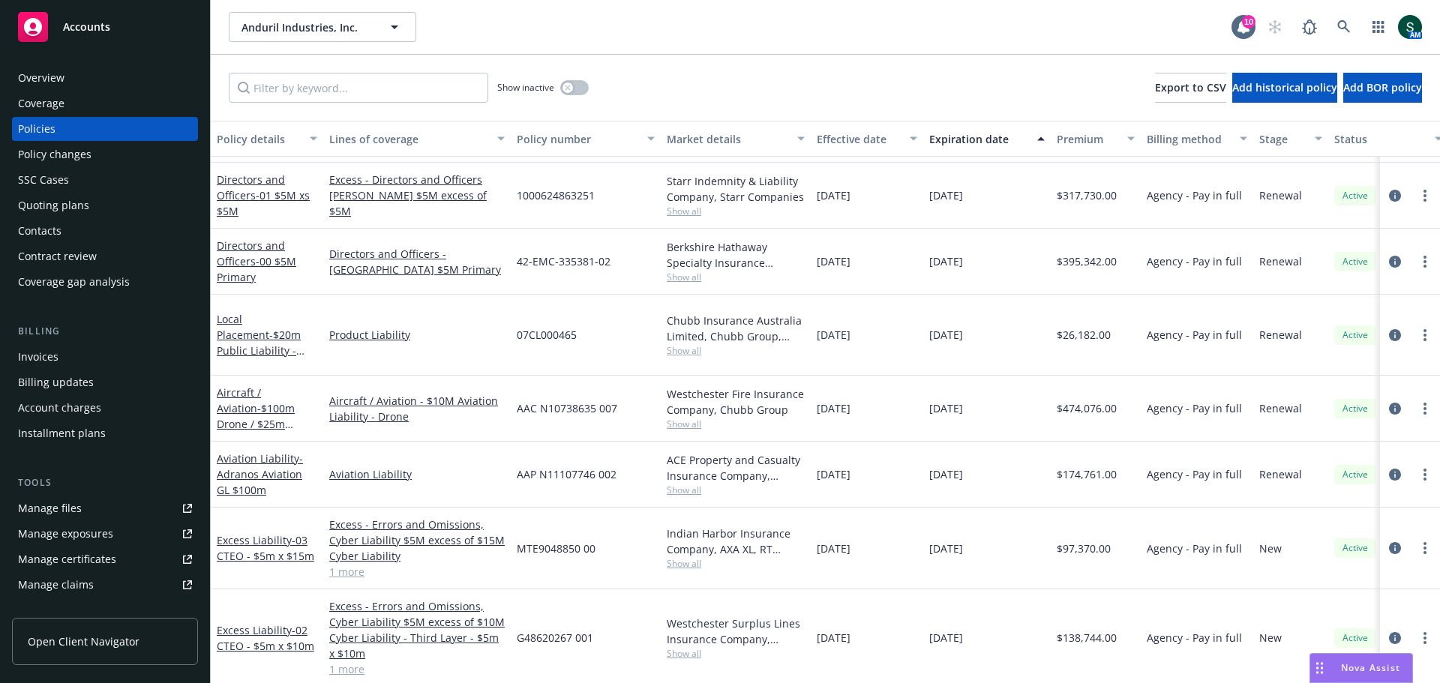
scroll to position [1875, 0]
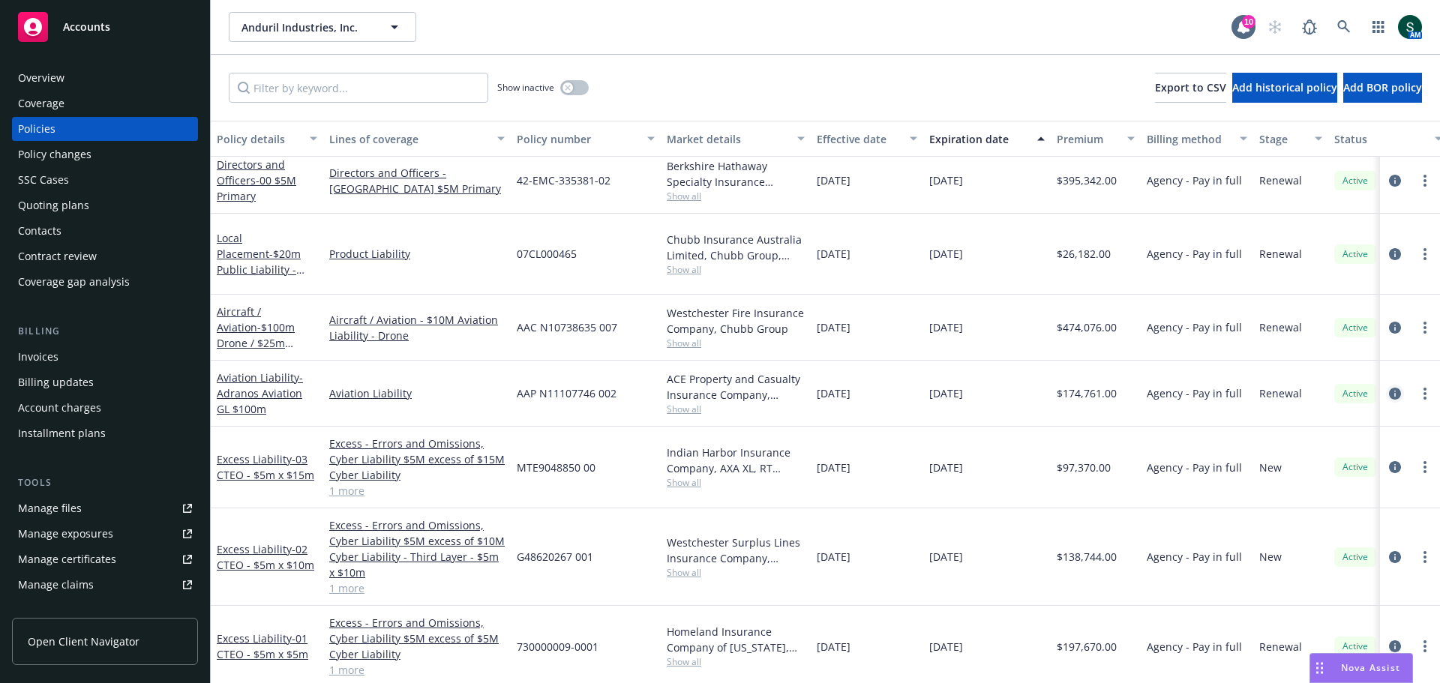
click at [1389, 388] on icon "circleInformation" at bounding box center [1395, 394] width 12 height 12
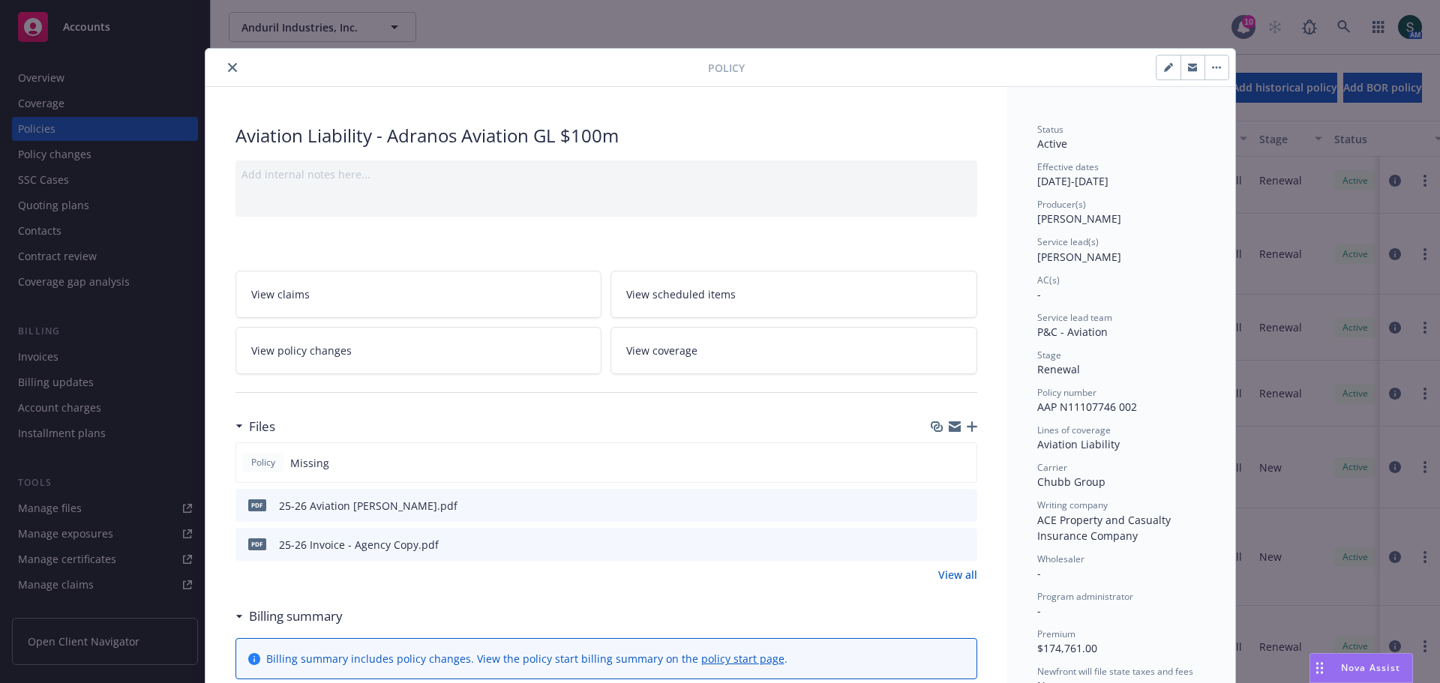
click at [224, 65] on button "close" at bounding box center [233, 68] width 18 height 18
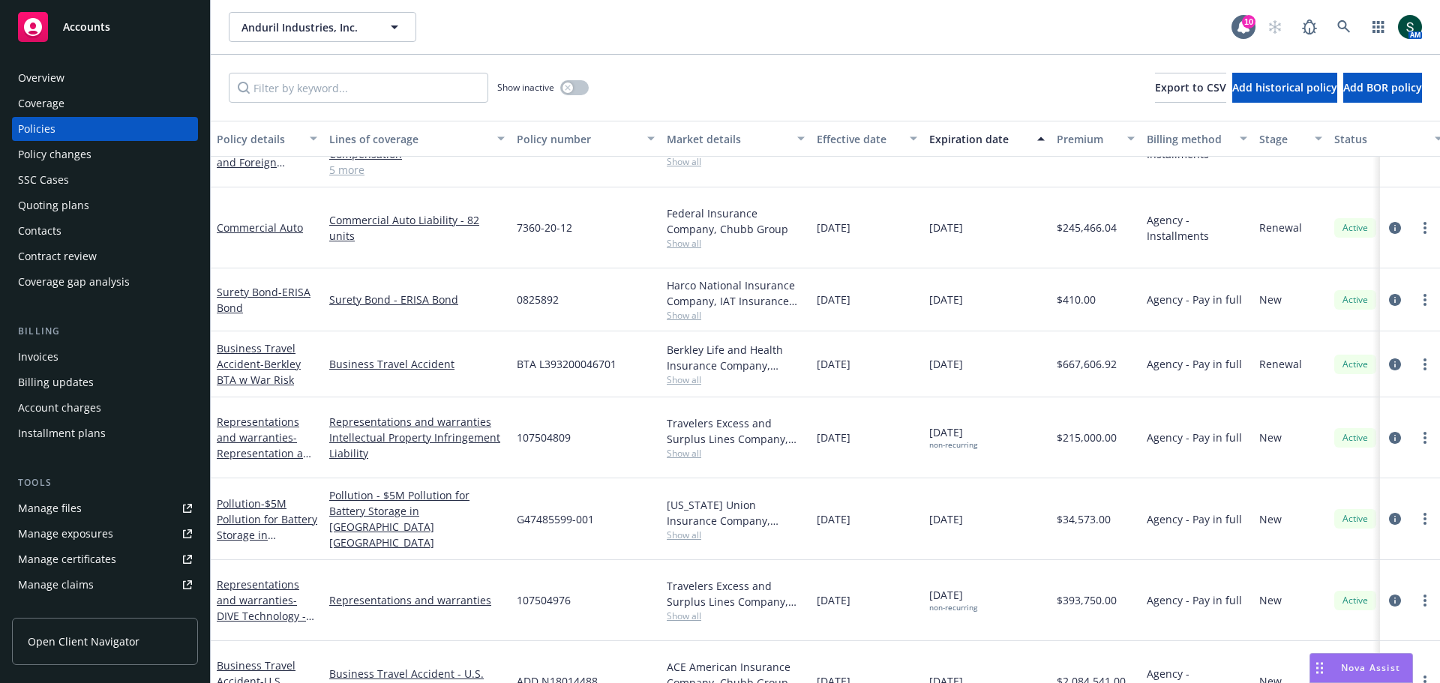
scroll to position [2794, 0]
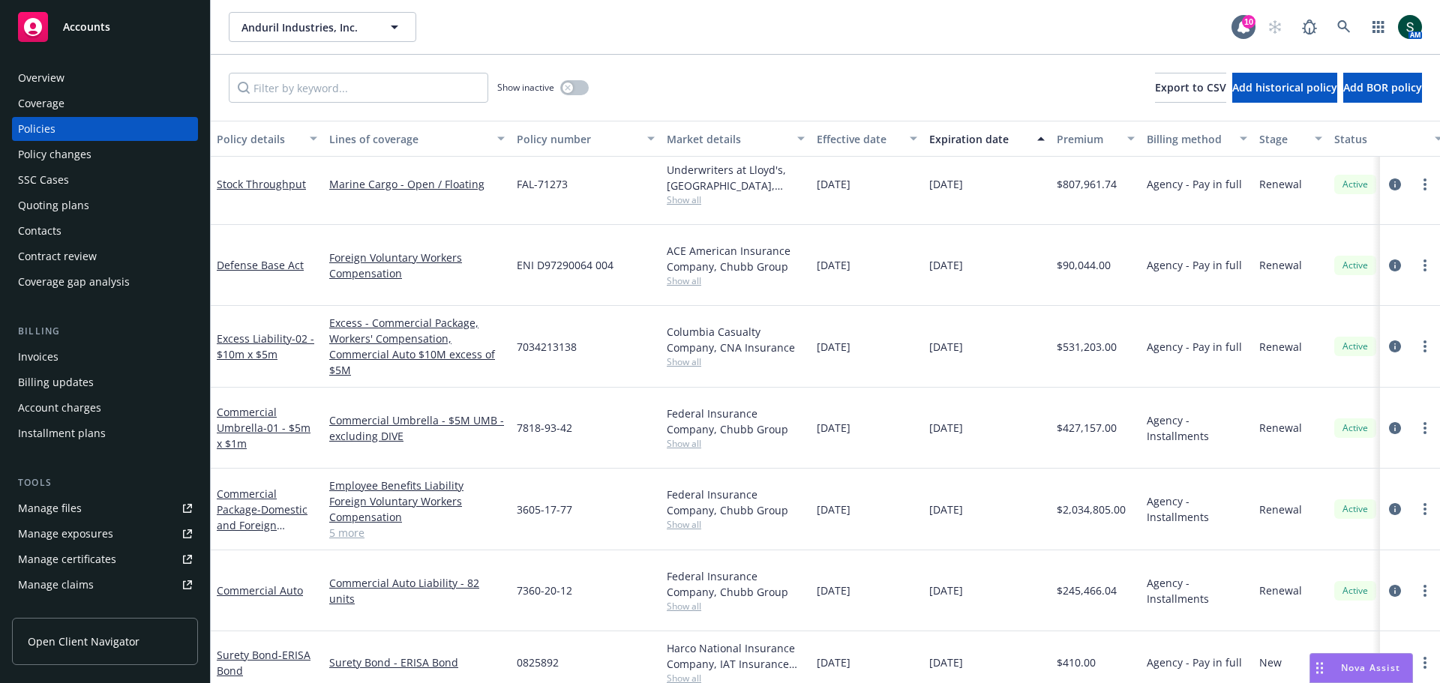
click at [1272, 139] on div "Stage" at bounding box center [1282, 139] width 47 height 16
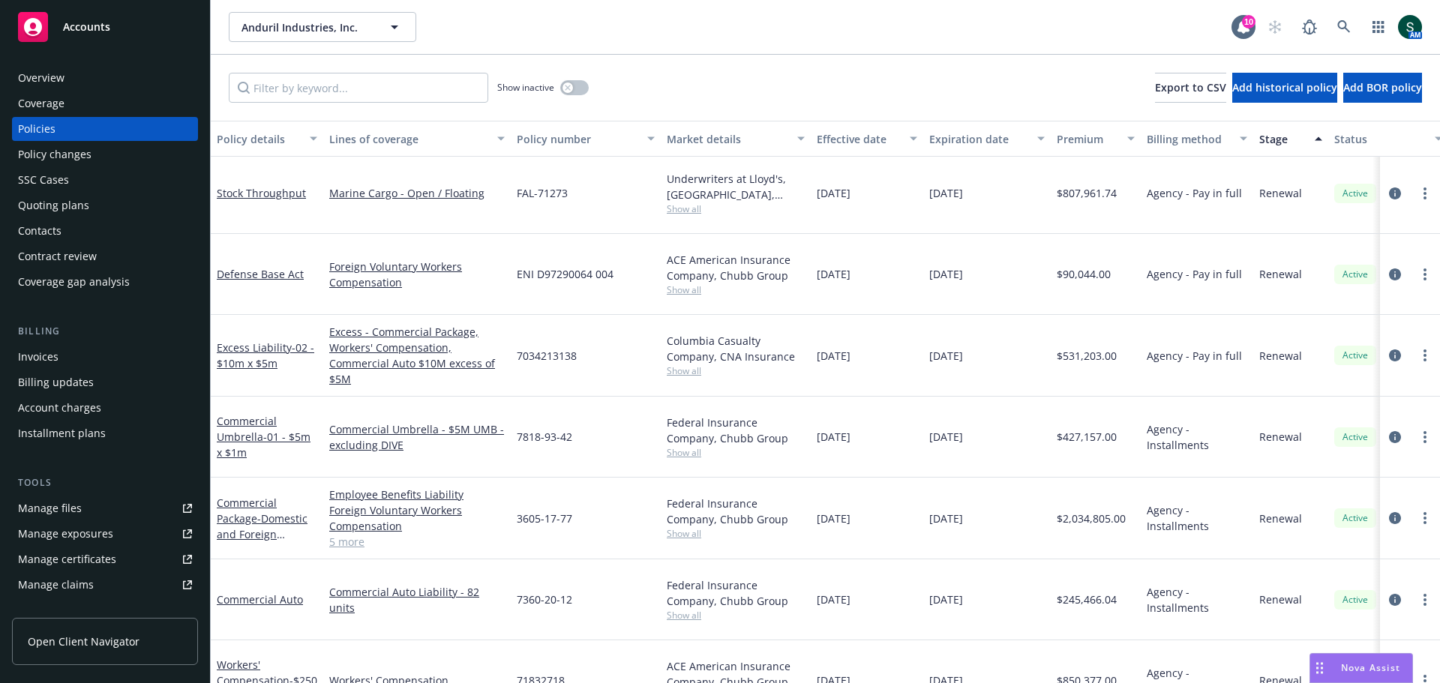
click at [1272, 139] on div "Stage" at bounding box center [1282, 139] width 47 height 16
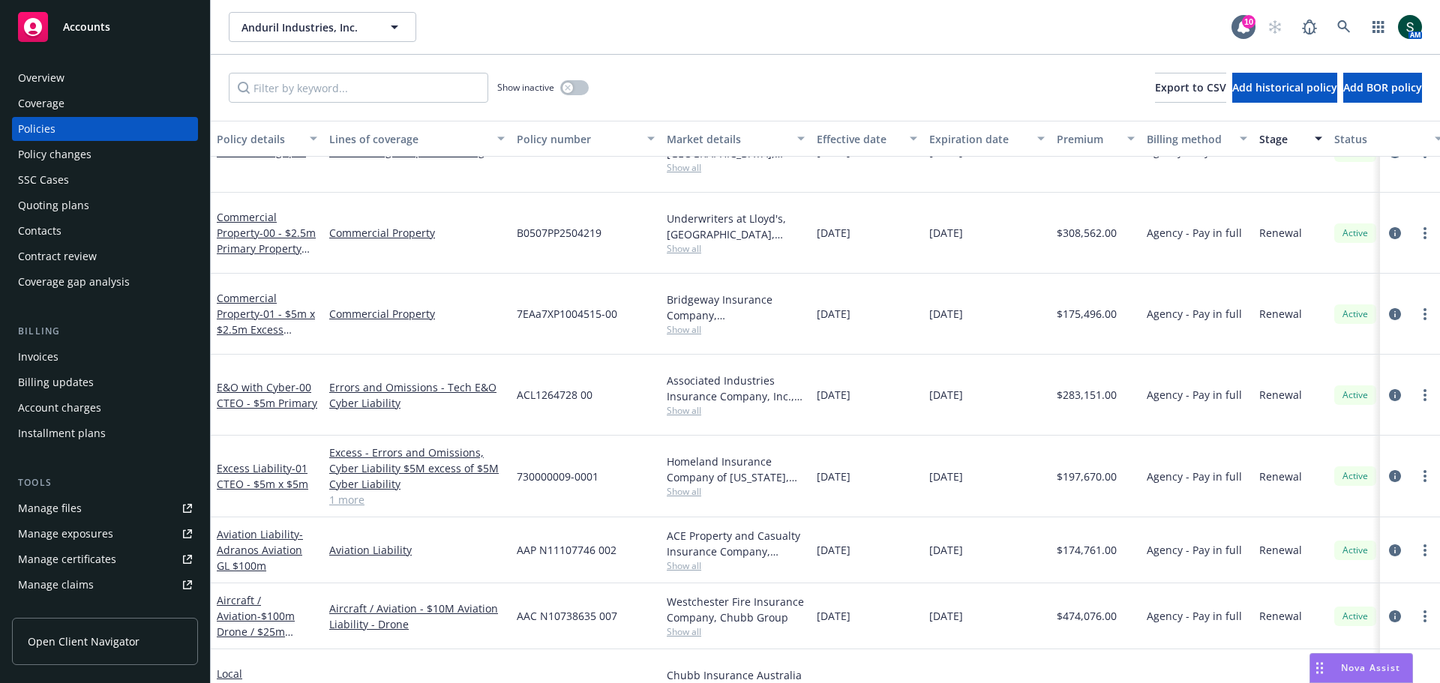
scroll to position [600, 0]
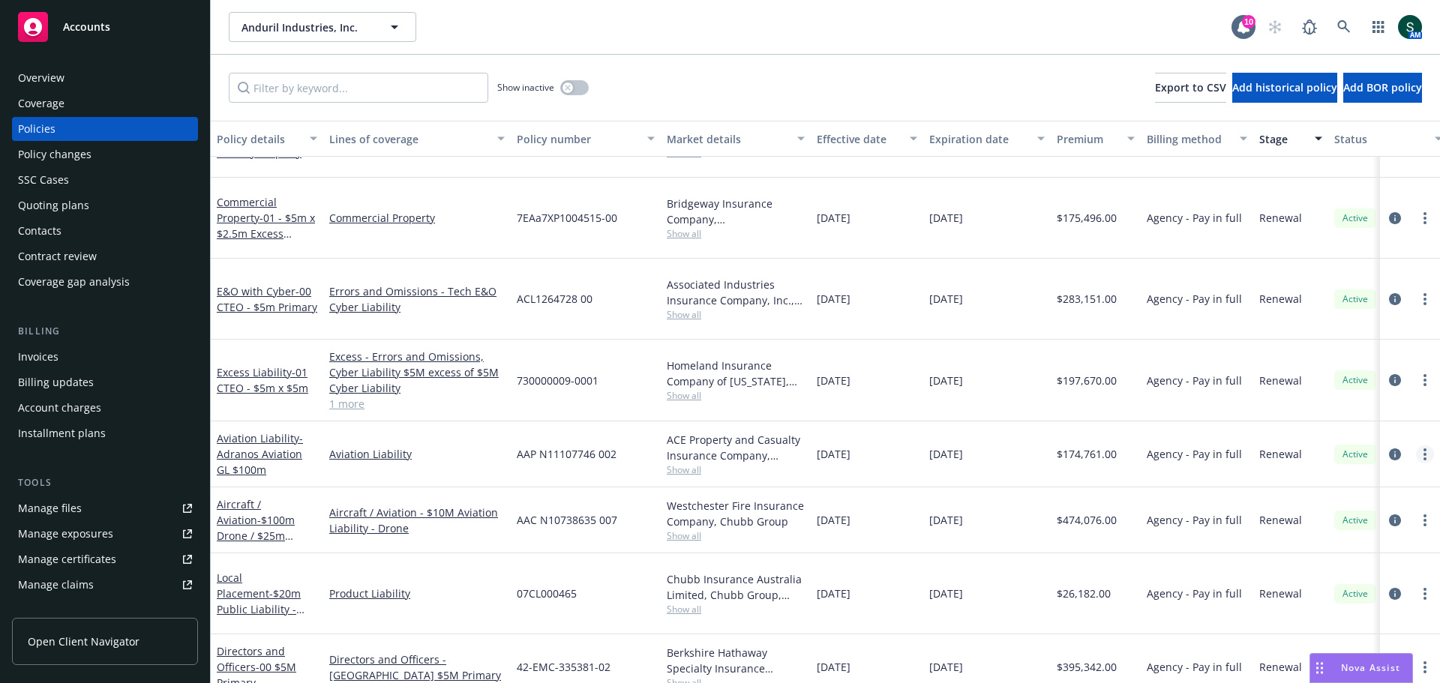
click at [1424, 449] on icon "more" at bounding box center [1425, 455] width 3 height 12
click at [257, 431] on span "- Adranos Aviation GL $100m" at bounding box center [260, 454] width 86 height 46
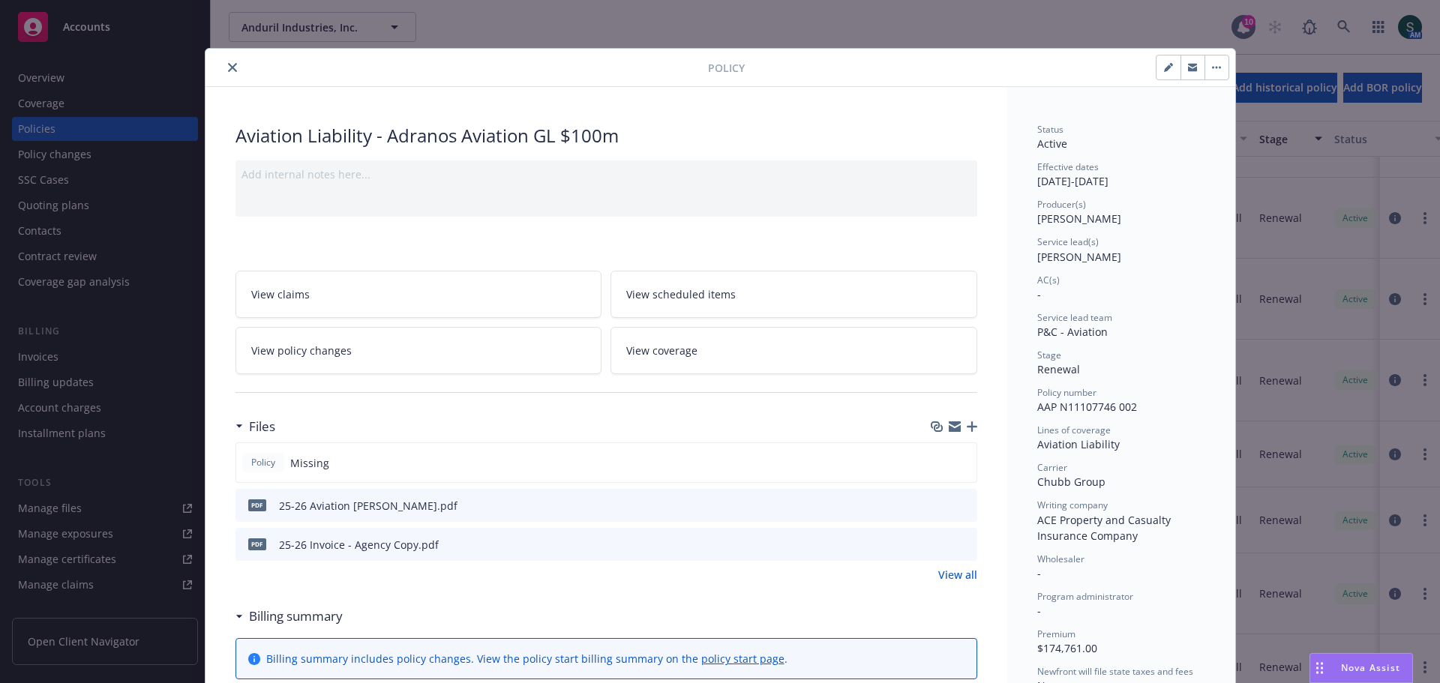
click at [1210, 71] on button "button" at bounding box center [1217, 68] width 24 height 24
click at [1160, 62] on button "button" at bounding box center [1169, 68] width 24 height 24
select select "RENEWAL"
select select "other"
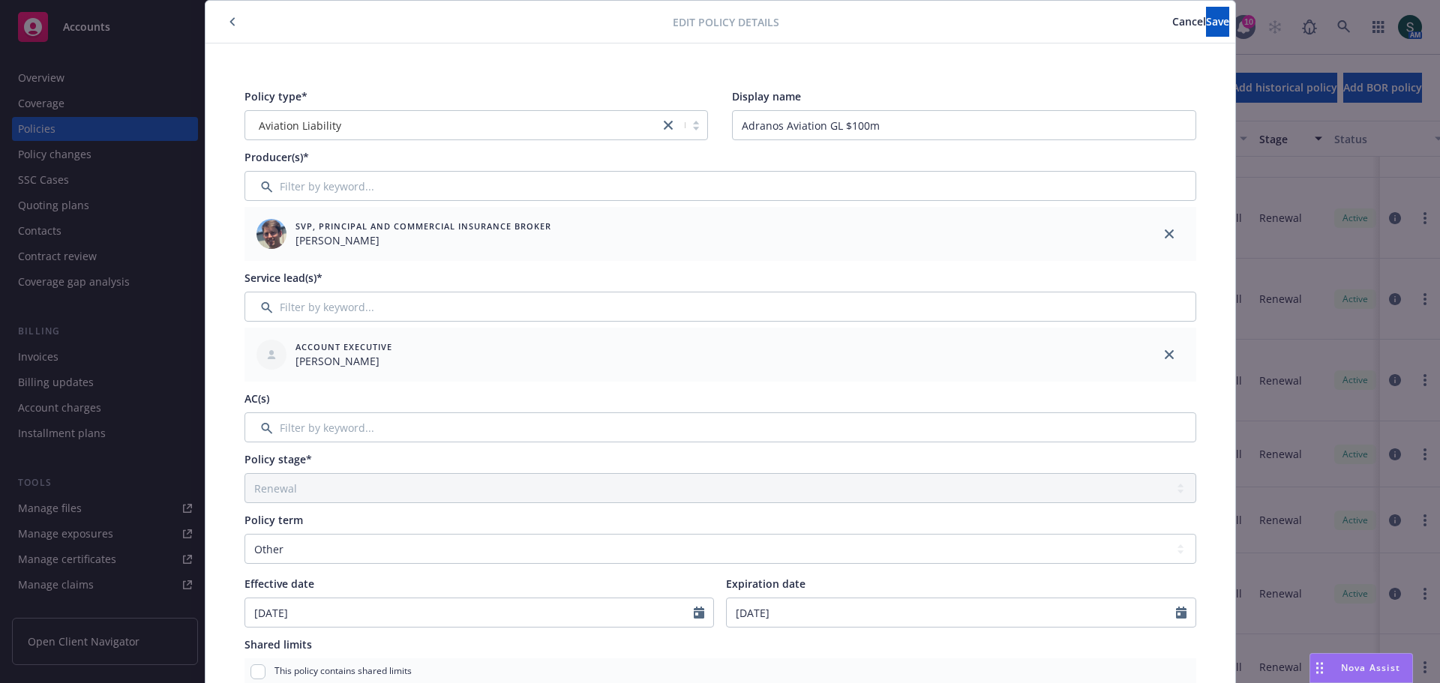
scroll to position [75, 0]
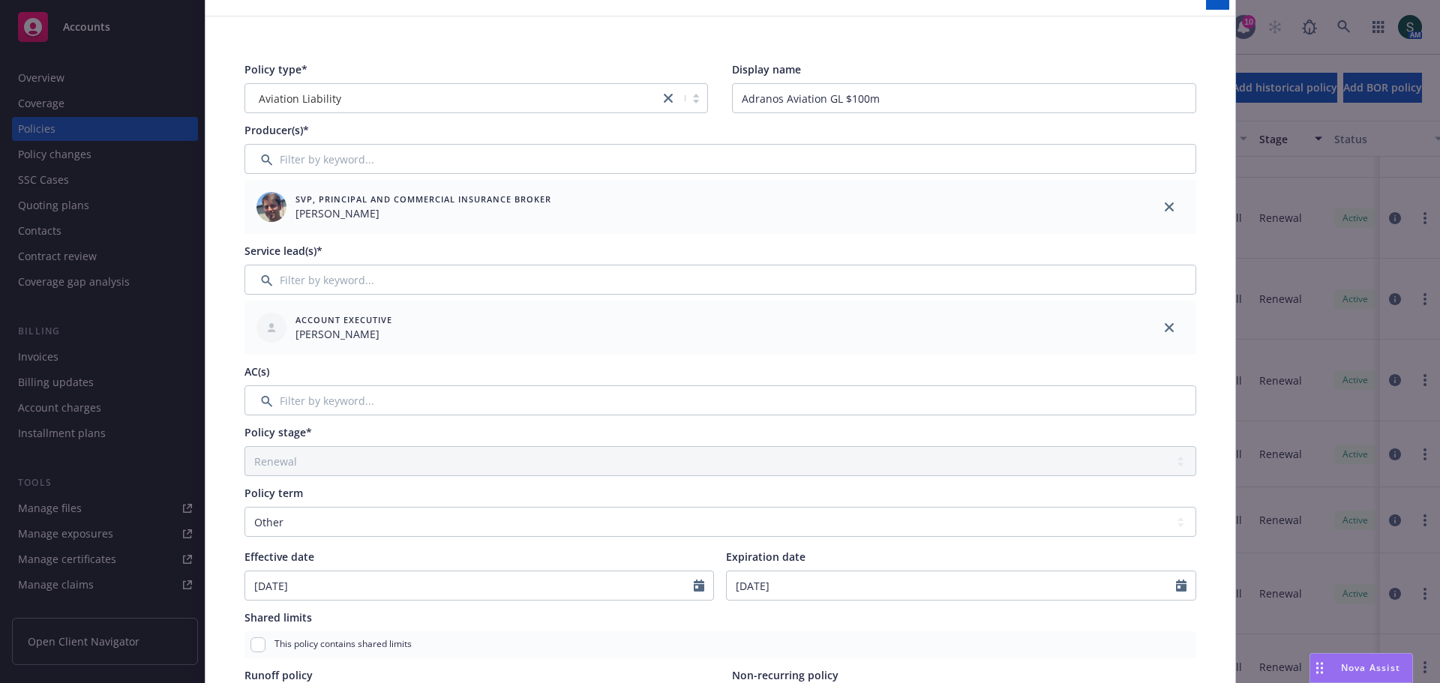
click at [421, 445] on div "Policy stage* Select policy stage Historical New New BOR BOR Renewal Non payment" at bounding box center [721, 451] width 952 height 52
click at [397, 431] on div "Policy stage*" at bounding box center [721, 433] width 952 height 16
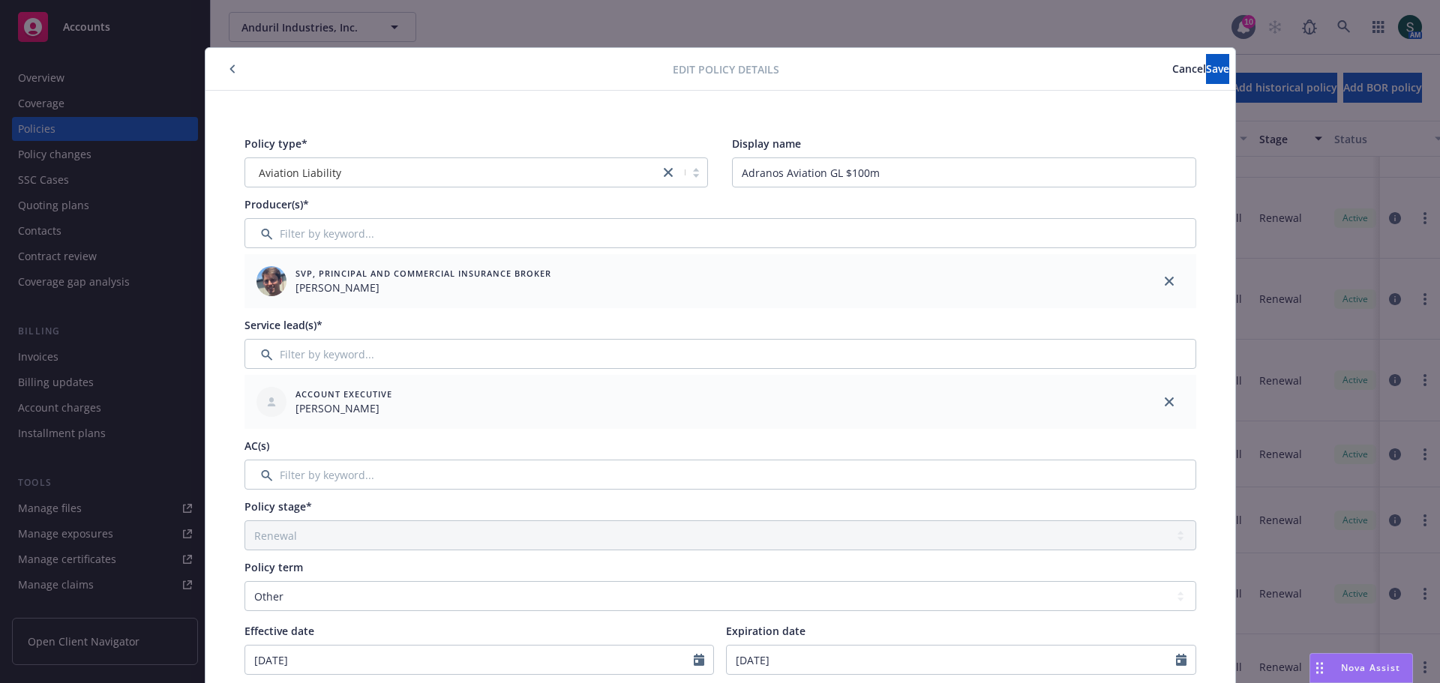
scroll to position [0, 0]
click at [1172, 73] on span "Cancel" at bounding box center [1189, 69] width 34 height 14
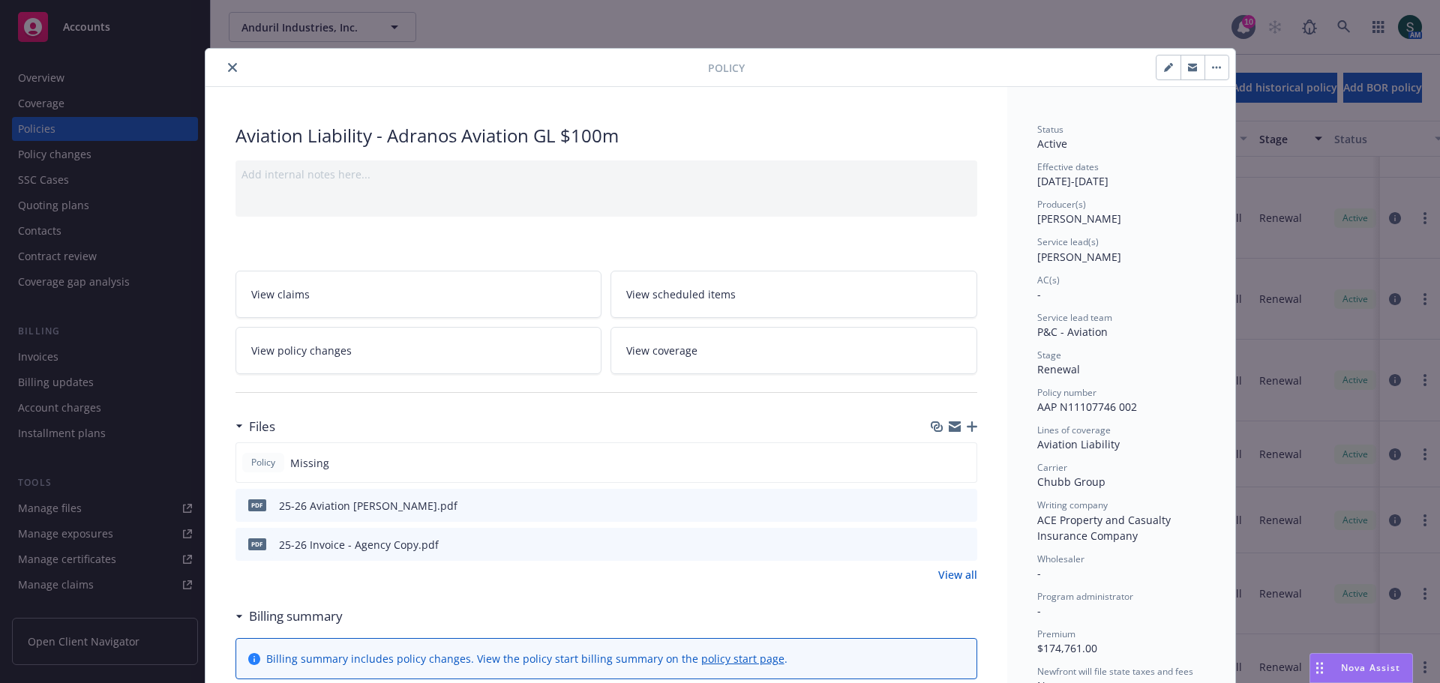
click at [228, 67] on icon "close" at bounding box center [232, 67] width 9 height 9
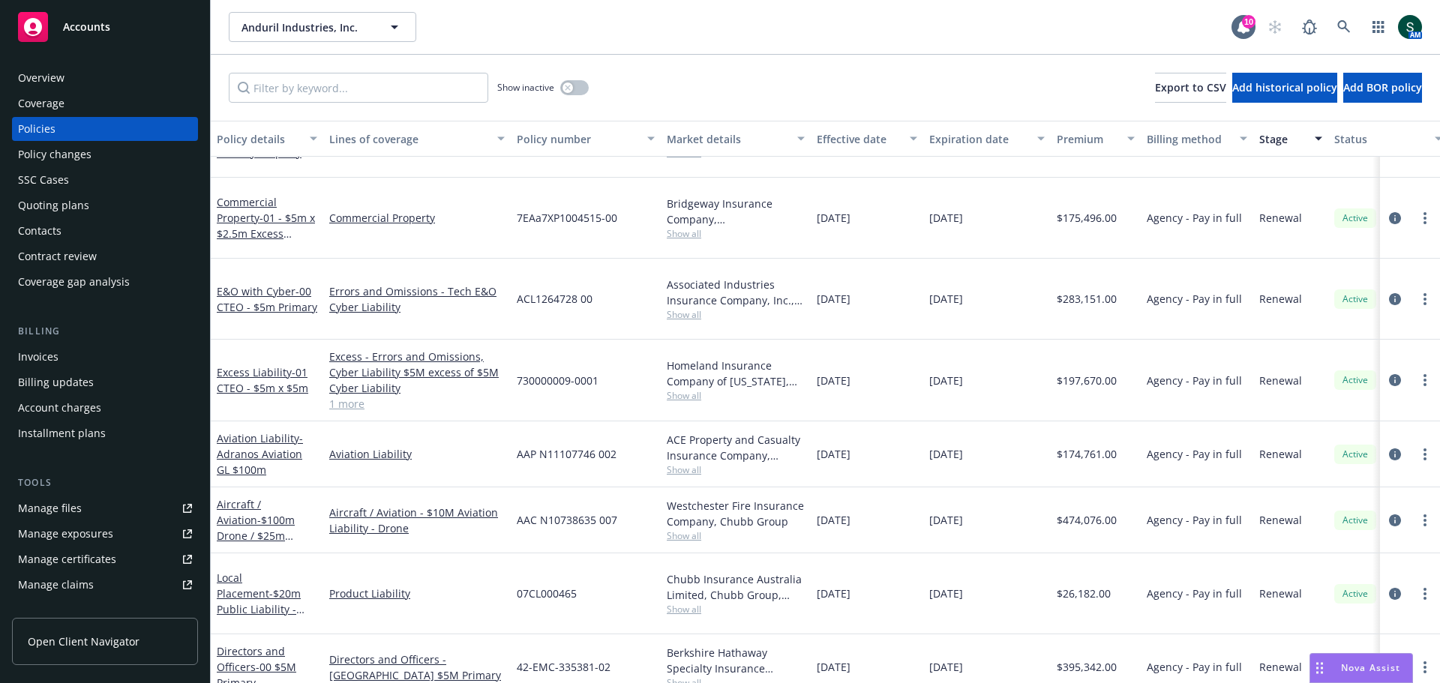
click at [87, 32] on span "Accounts" at bounding box center [86, 27] width 47 height 12
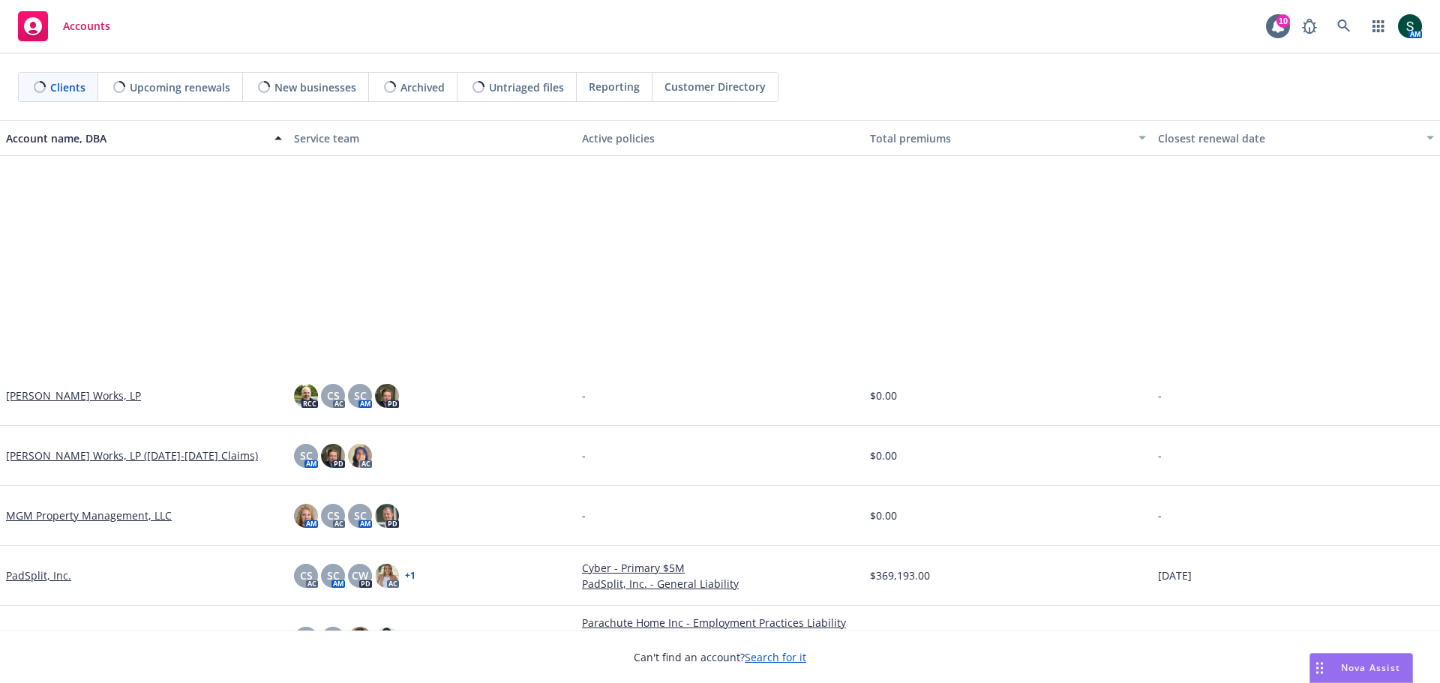
scroll to position [1350, 0]
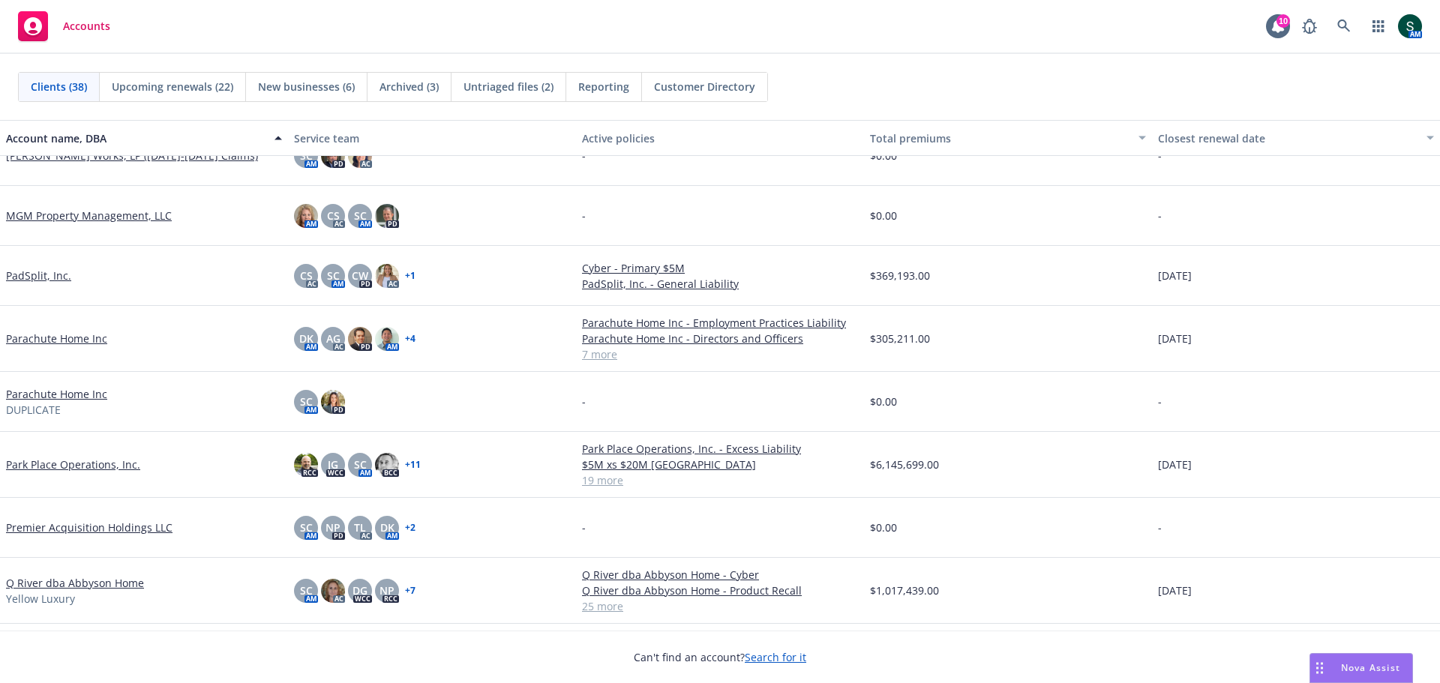
click at [54, 341] on link "Parachute Home Inc" at bounding box center [56, 339] width 101 height 16
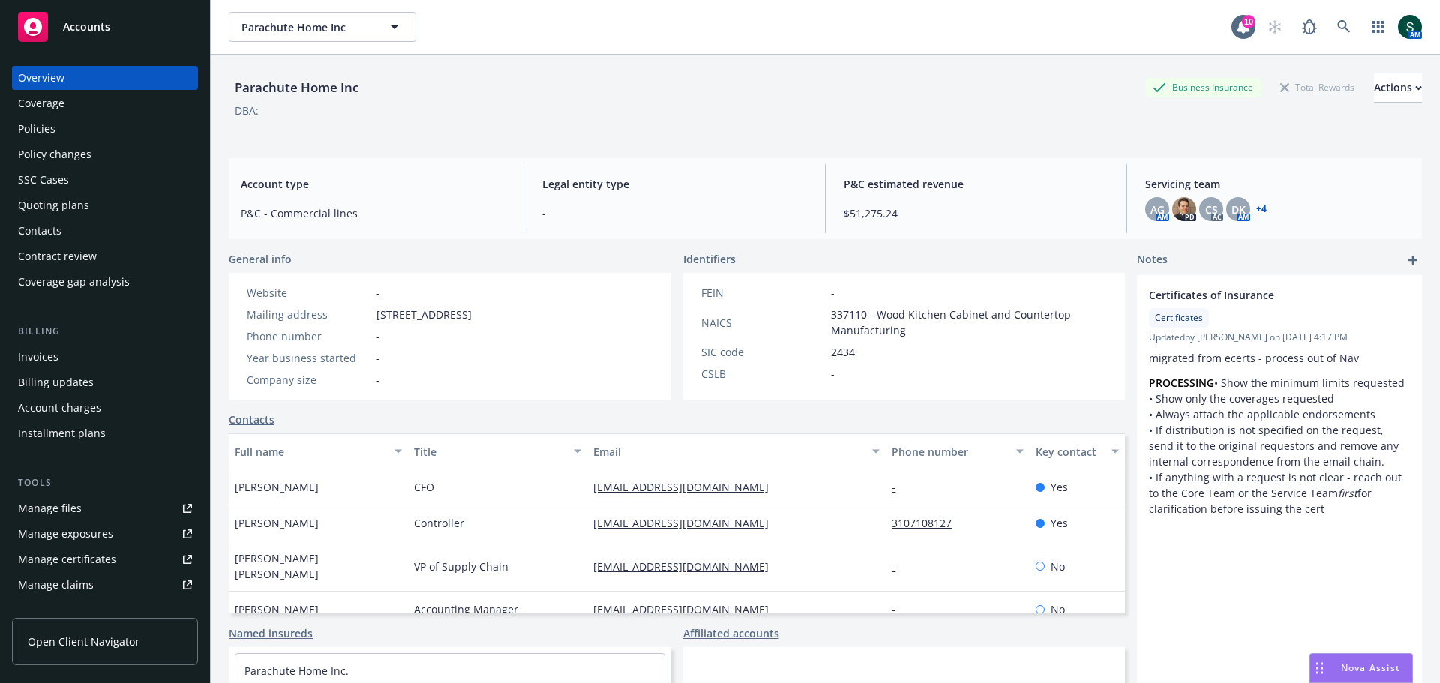
click at [89, 133] on div "Policies" at bounding box center [105, 129] width 174 height 24
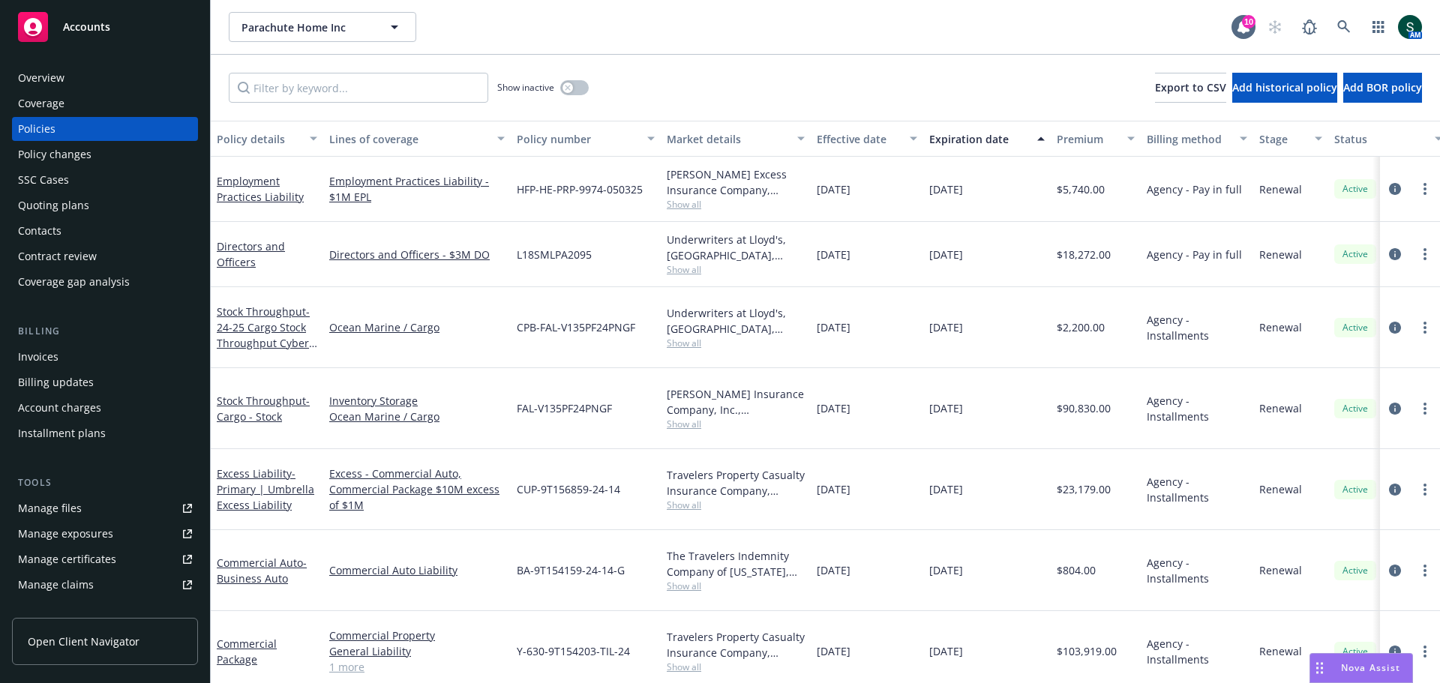
scroll to position [75, 0]
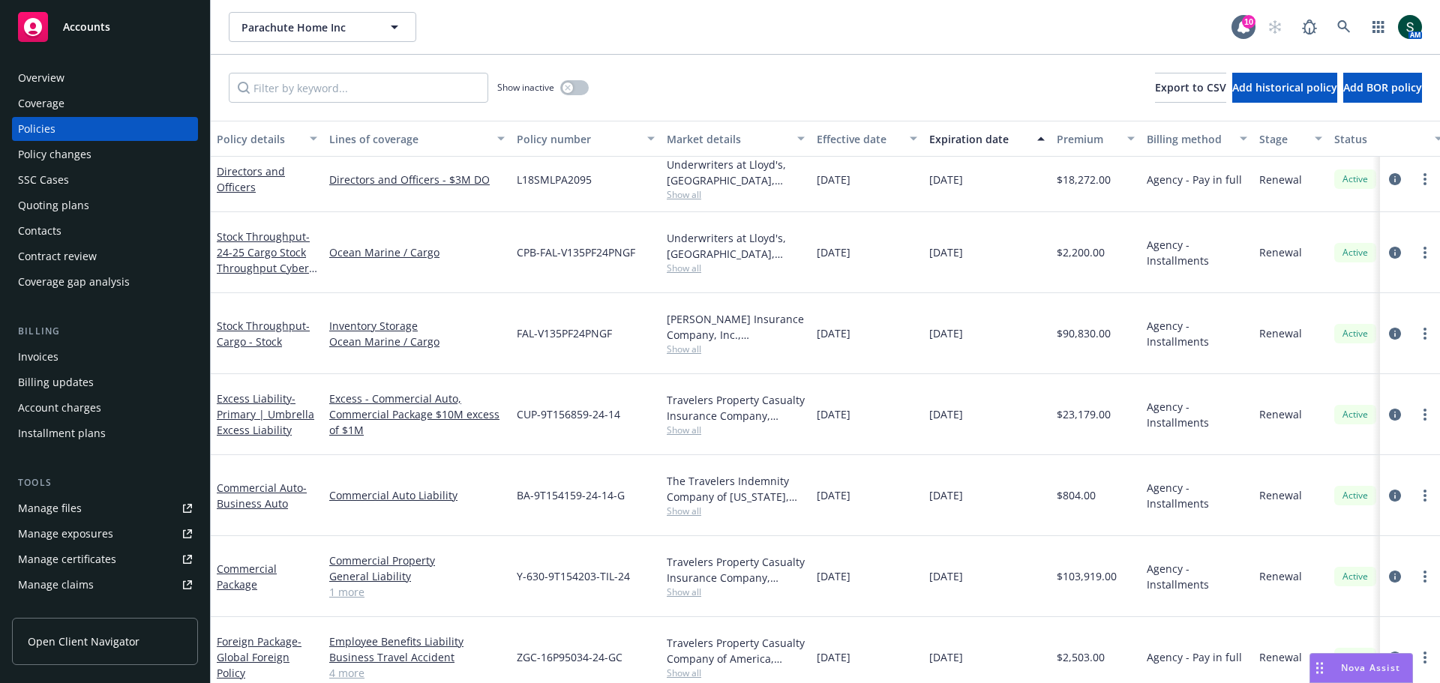
click at [19, 358] on div "Invoices" at bounding box center [38, 357] width 41 height 24
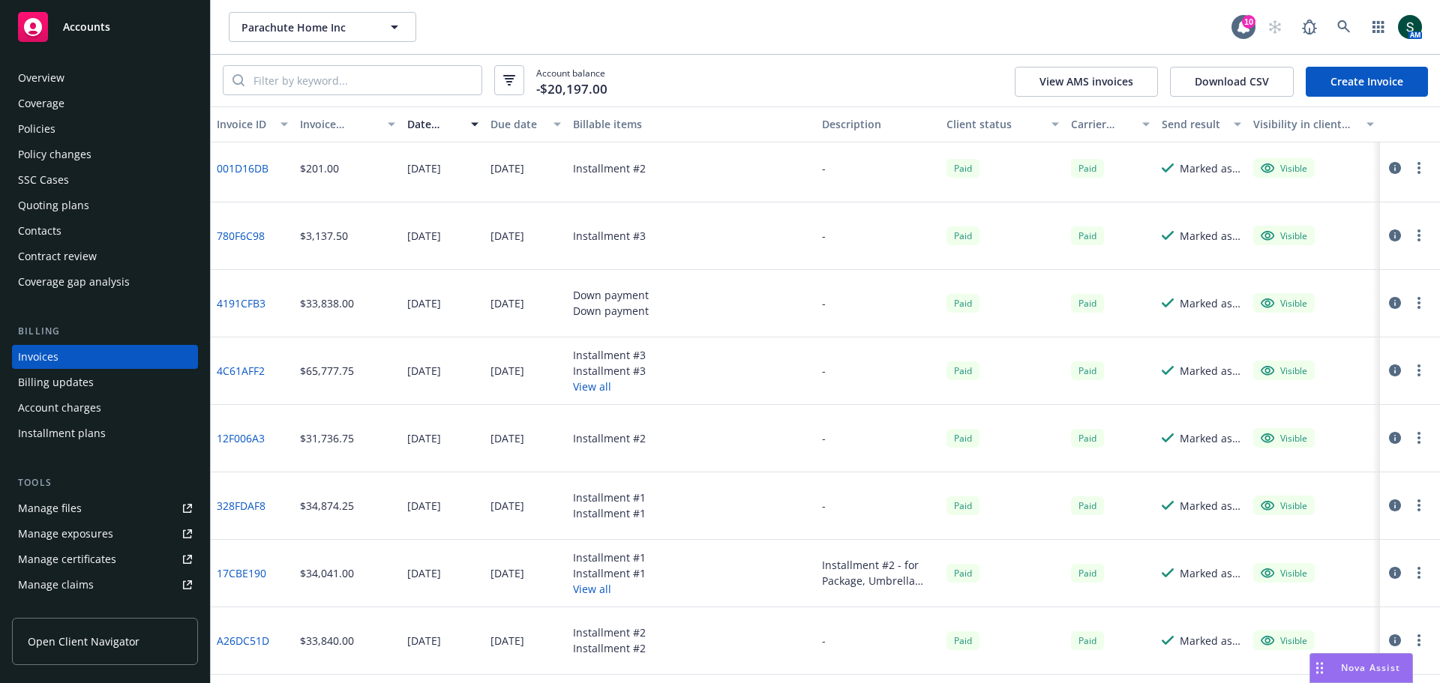
scroll to position [907, 0]
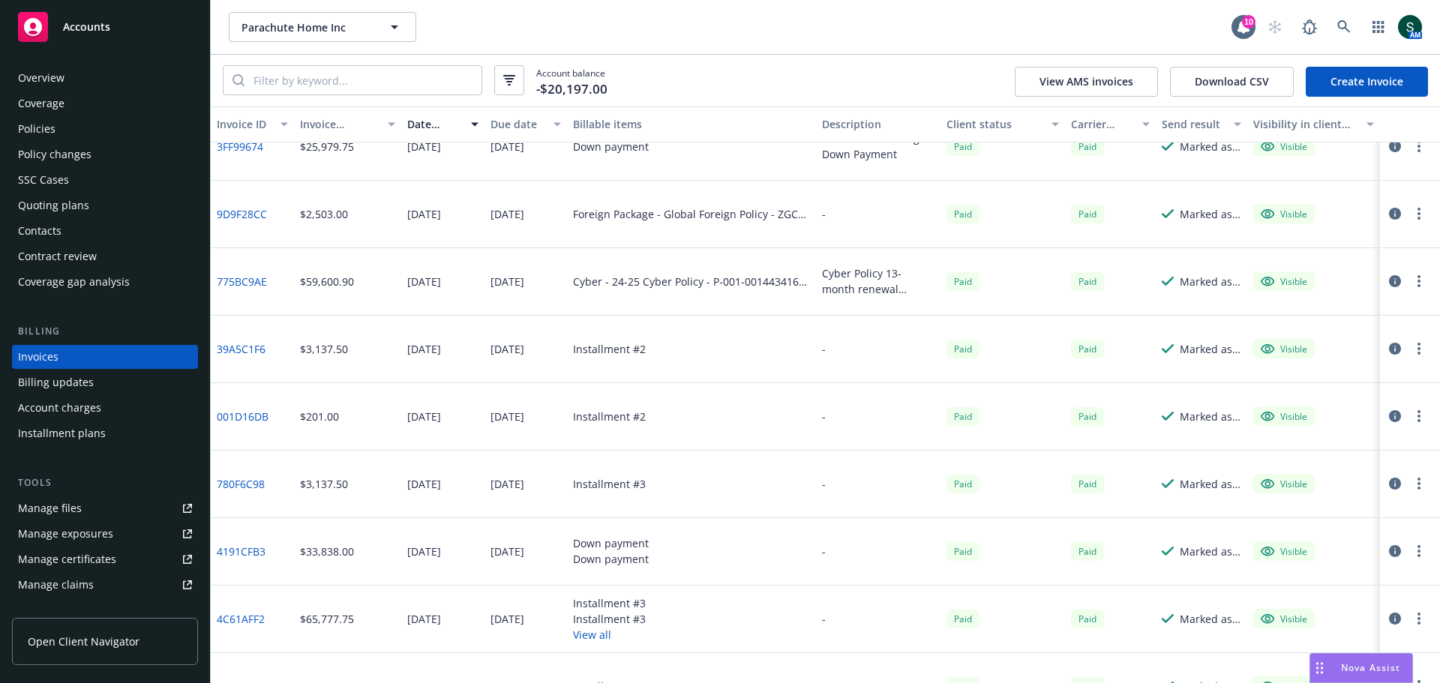
click at [89, 650] on link "Open Client Navigator" at bounding box center [105, 641] width 186 height 47
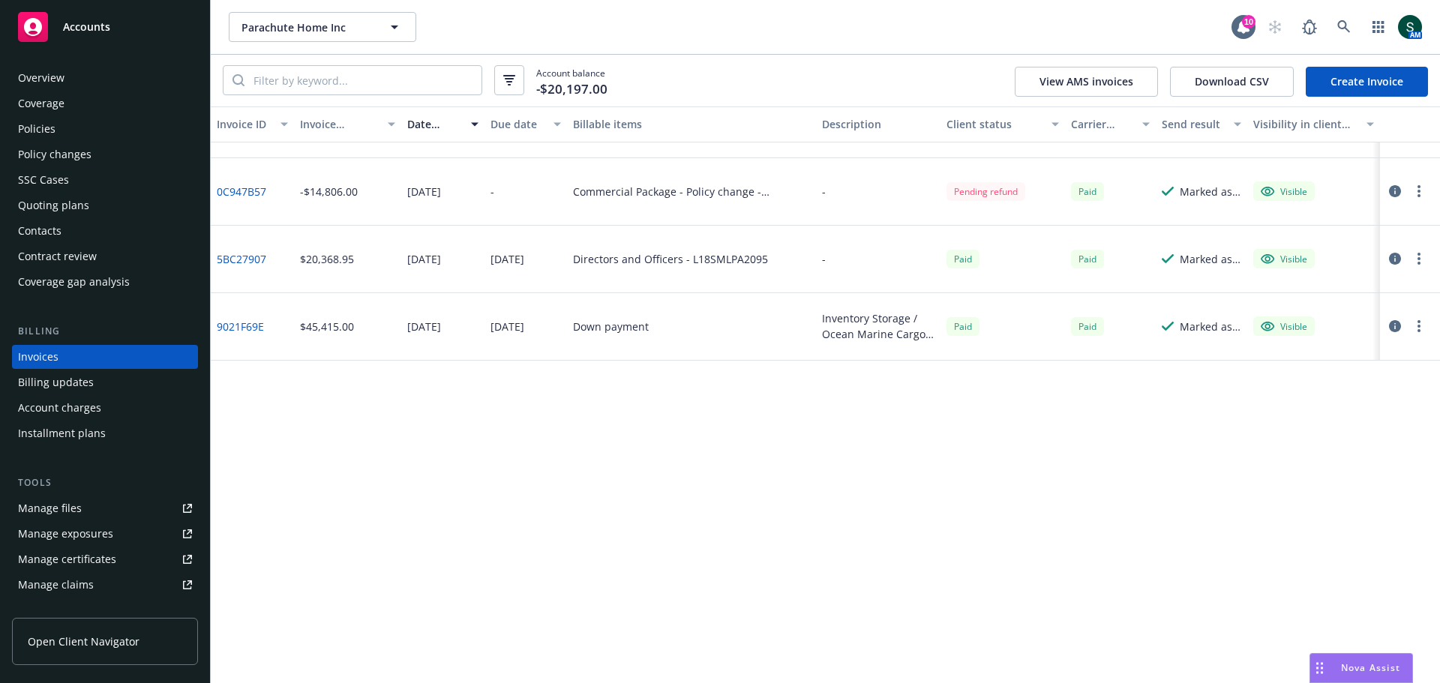
scroll to position [0, 0]
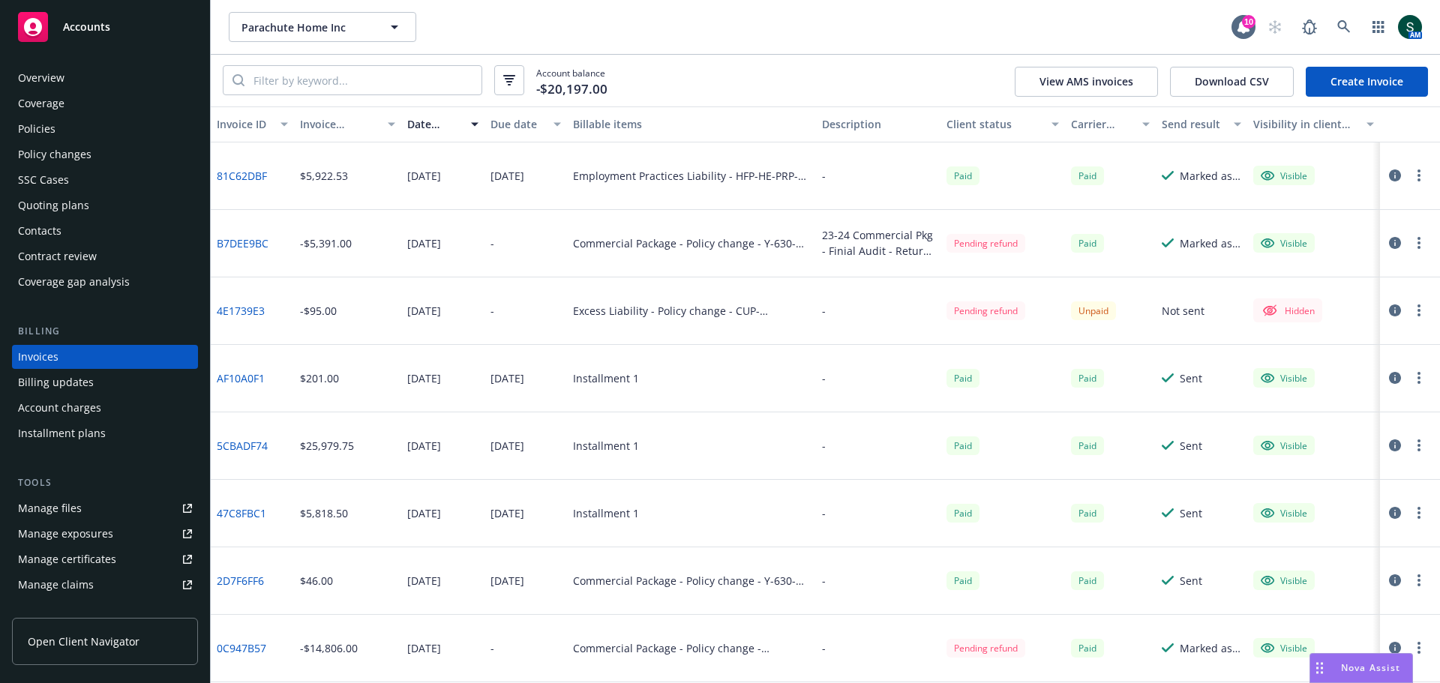
click at [42, 126] on div "Policies" at bounding box center [37, 129] width 38 height 24
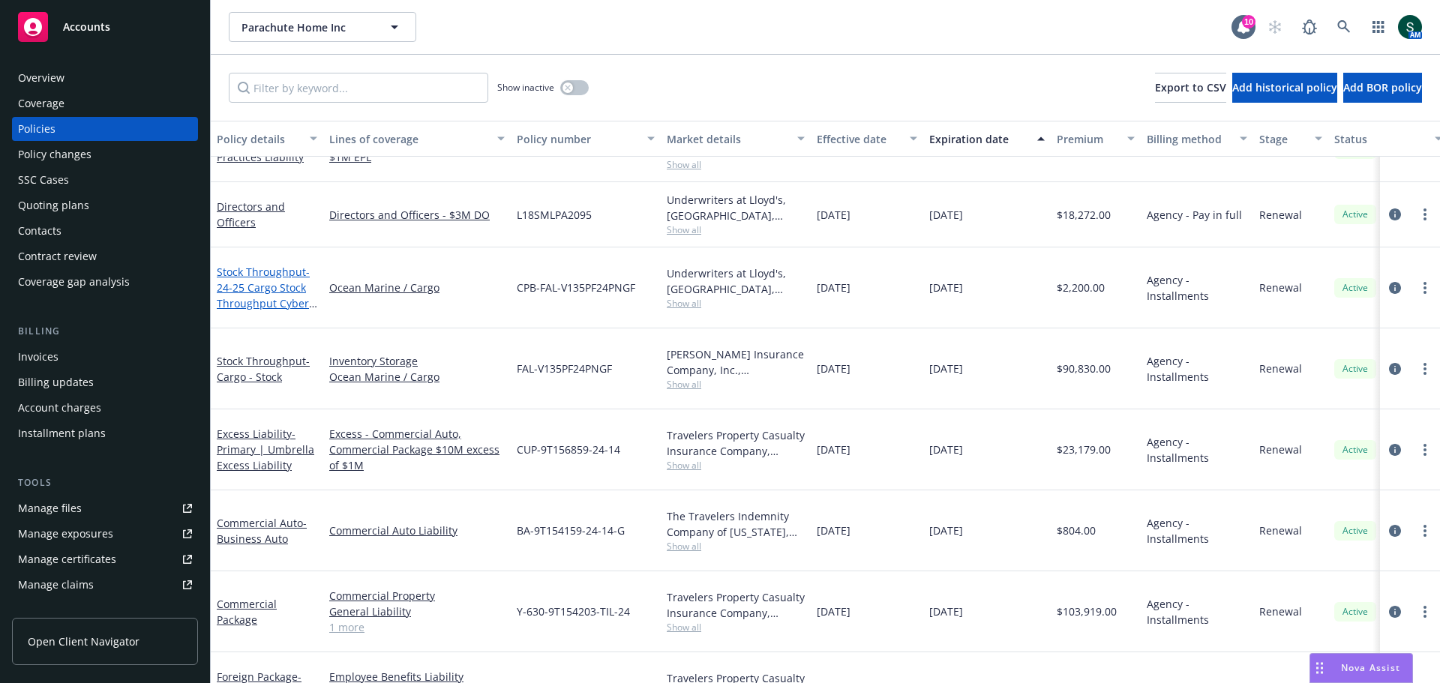
scroll to position [75, 0]
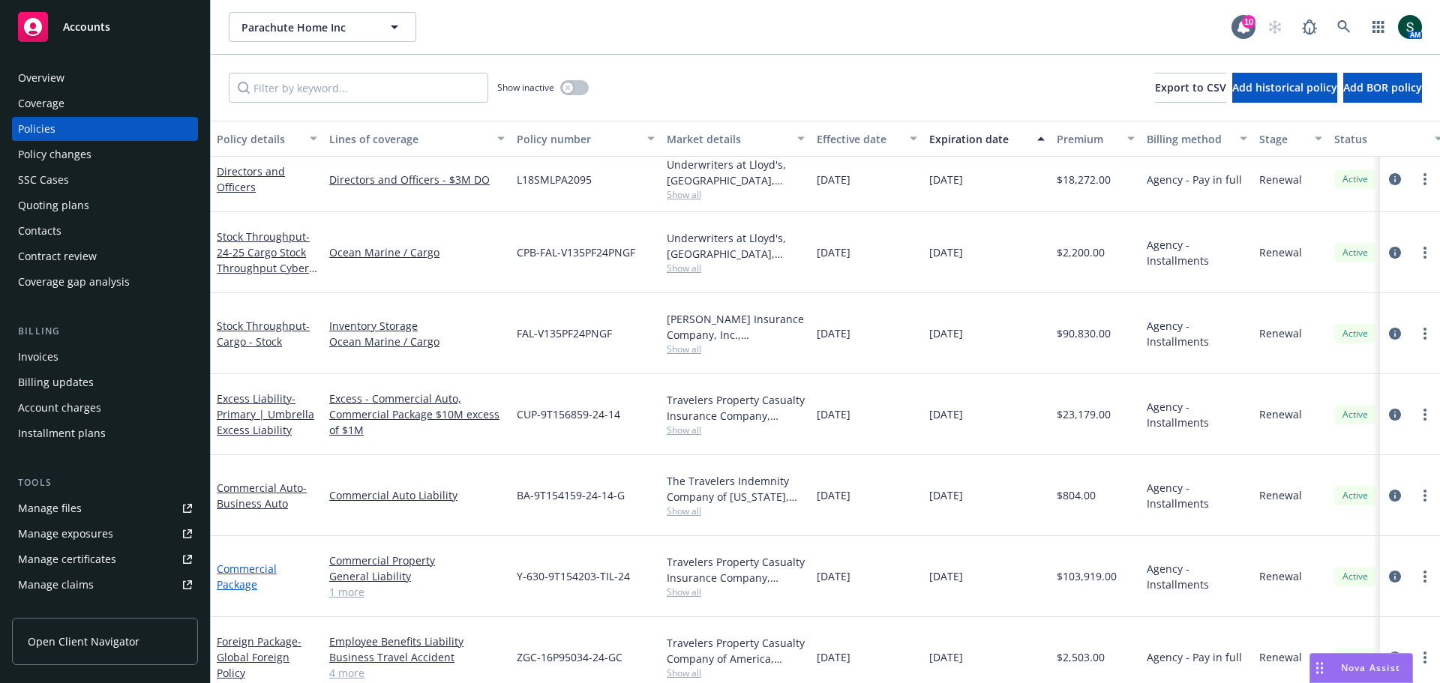
click at [241, 562] on link "Commercial Package" at bounding box center [247, 577] width 60 height 30
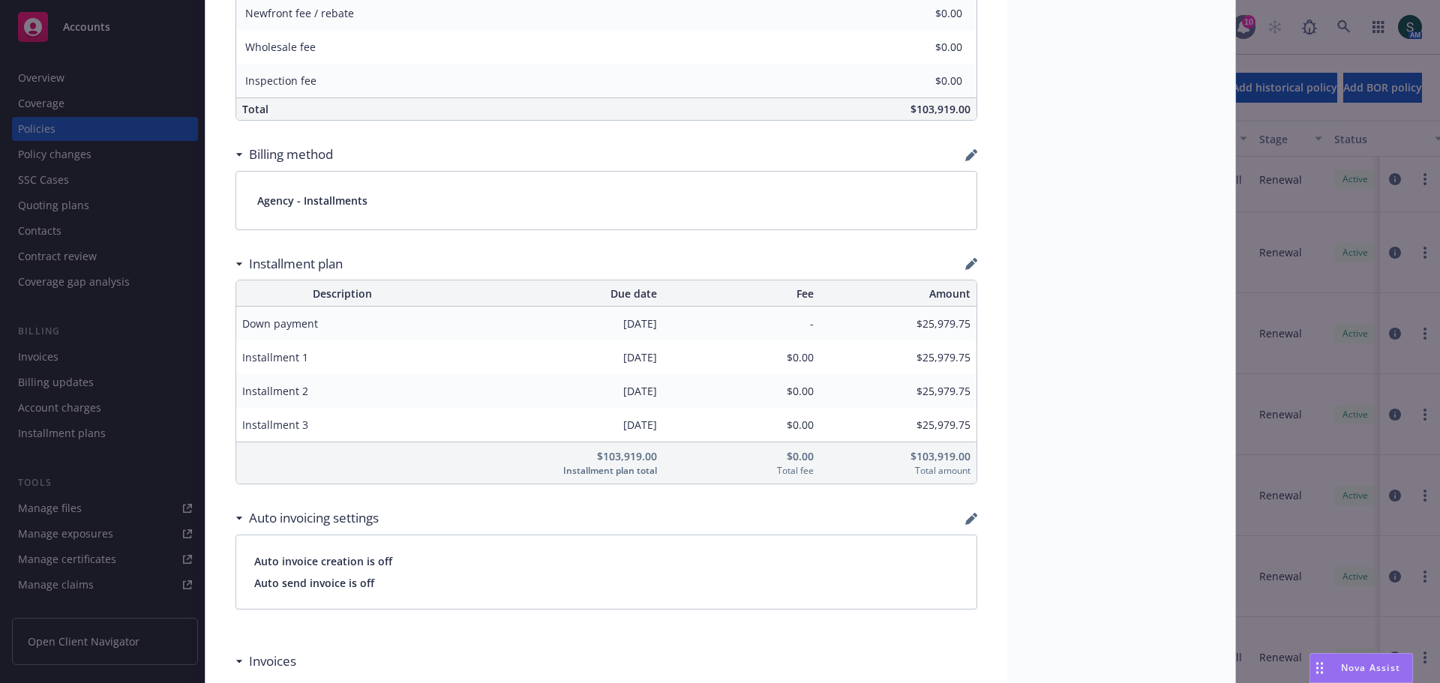
scroll to position [1125, 0]
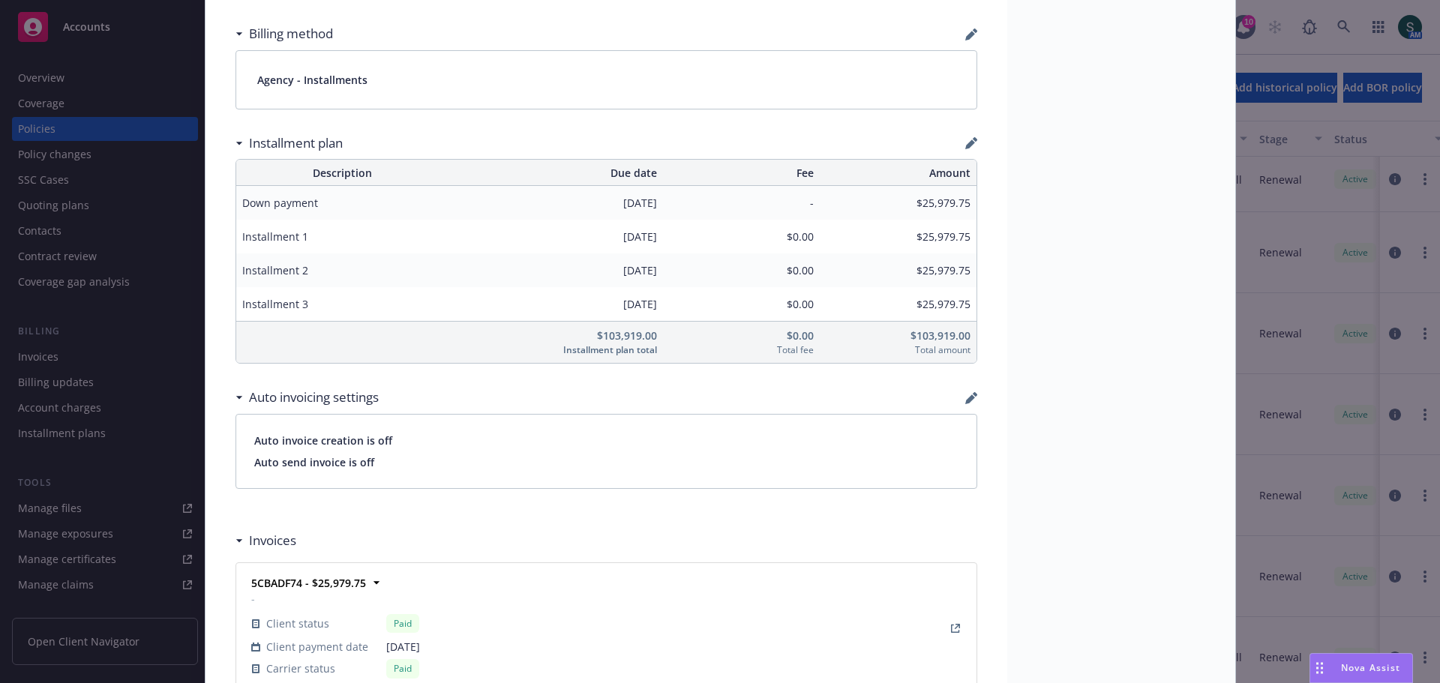
click at [44, 357] on div "Policy Commercial Package Add internal notes here... View claims View scheduled…" at bounding box center [720, 341] width 1440 height 683
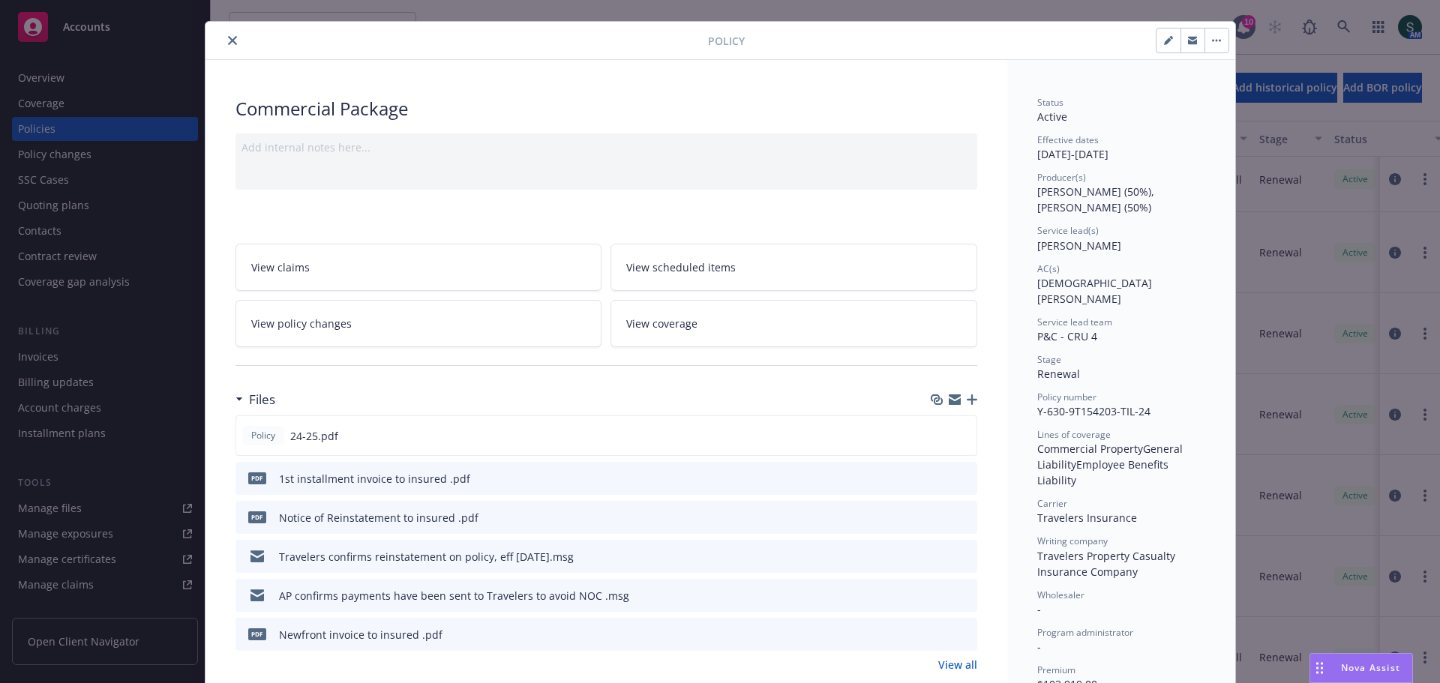
scroll to position [0, 0]
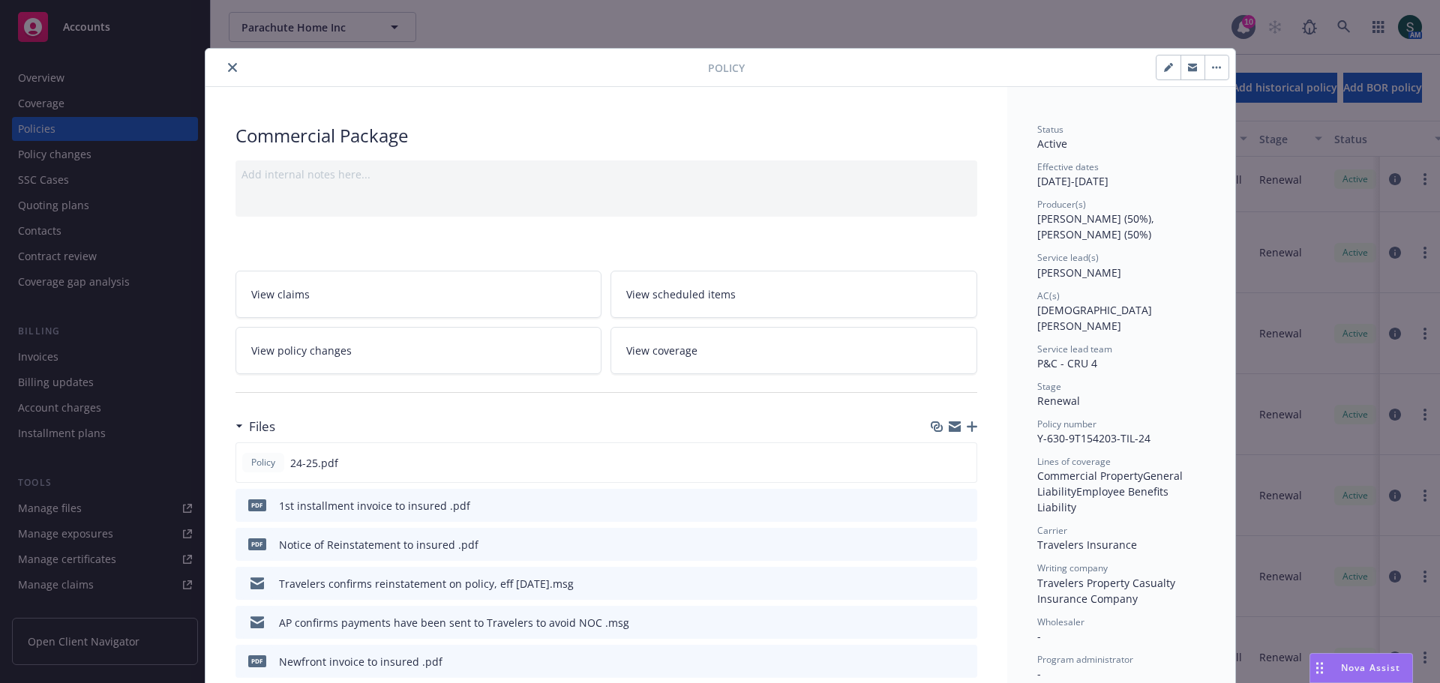
click at [230, 65] on icon "close" at bounding box center [232, 67] width 9 height 9
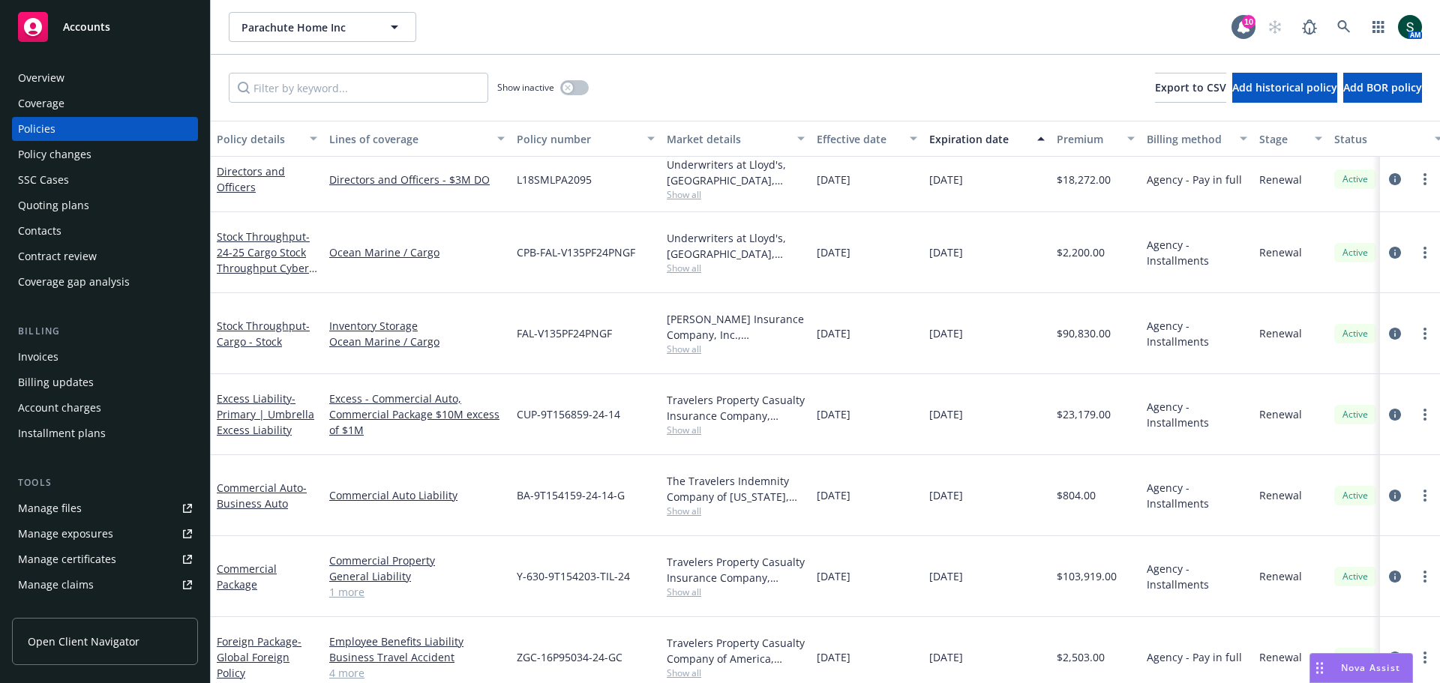
click at [40, 355] on div "Invoices" at bounding box center [38, 357] width 41 height 24
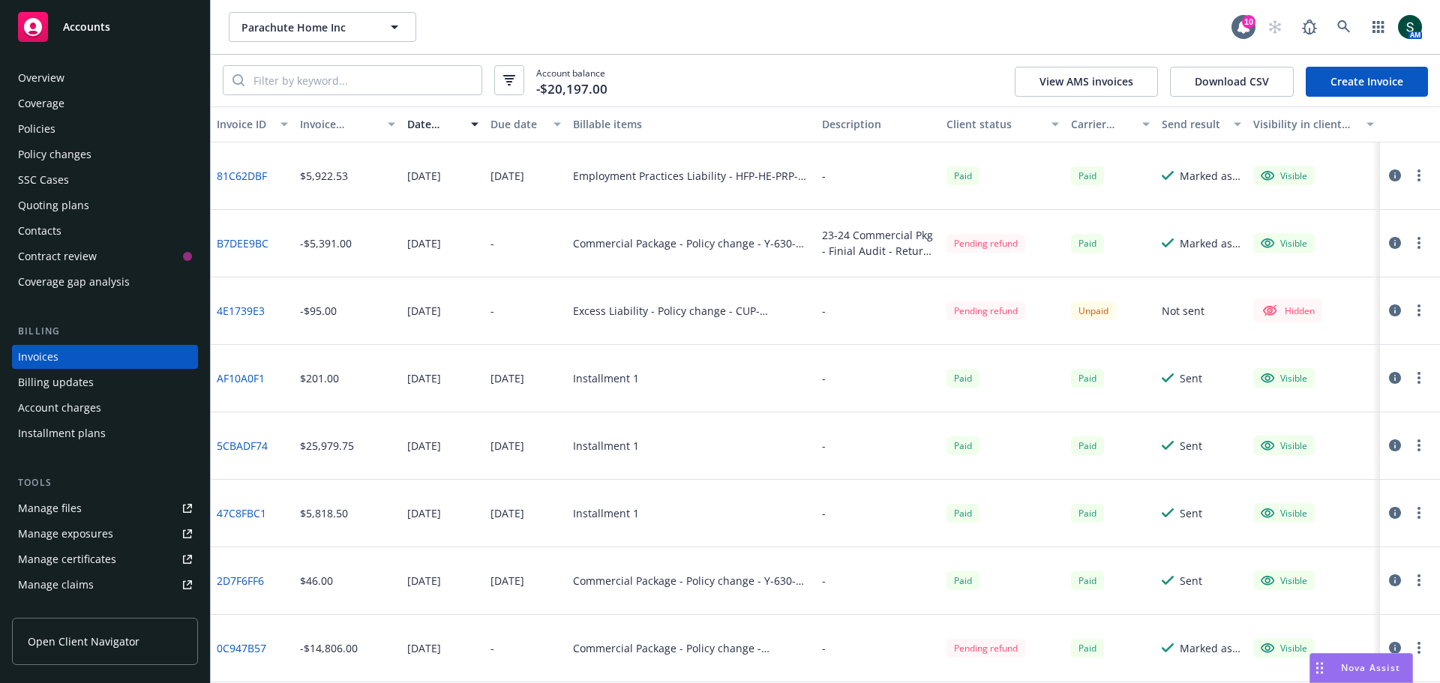
click at [89, 432] on div "Installment plans" at bounding box center [62, 434] width 88 height 24
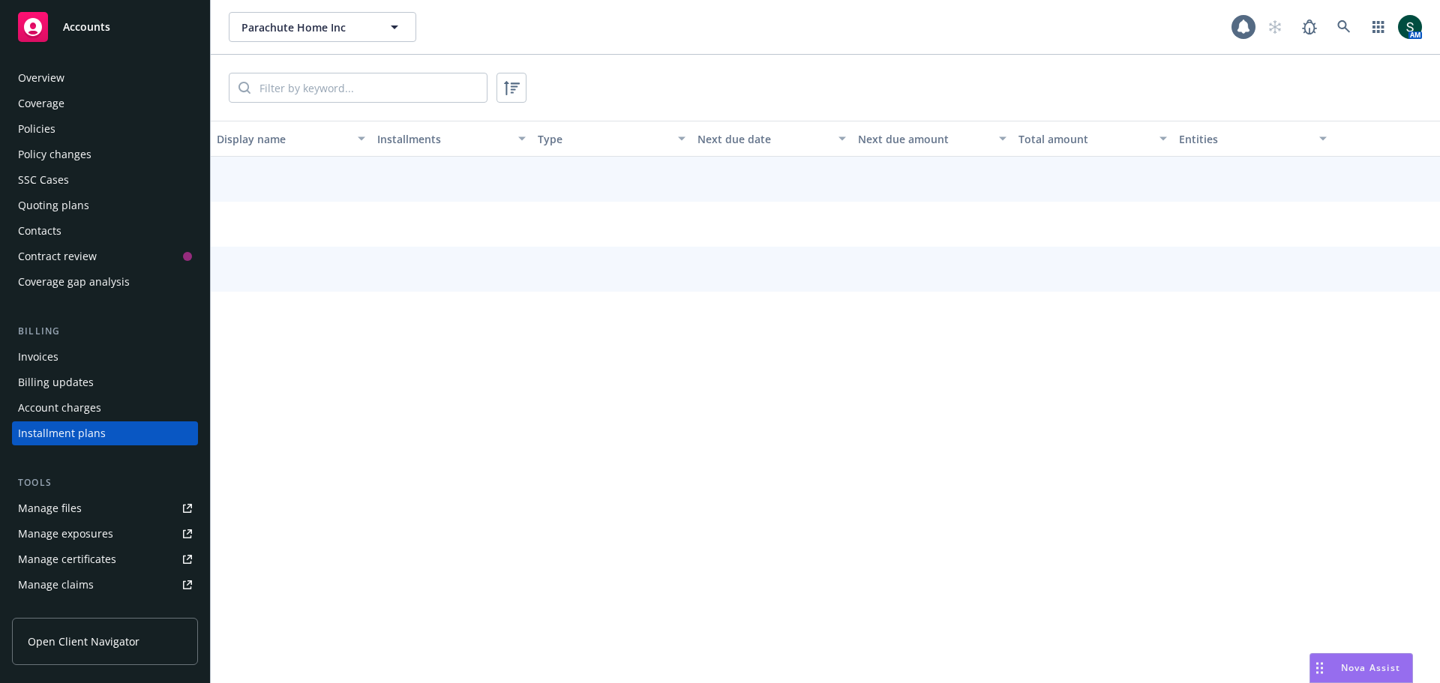
scroll to position [68, 0]
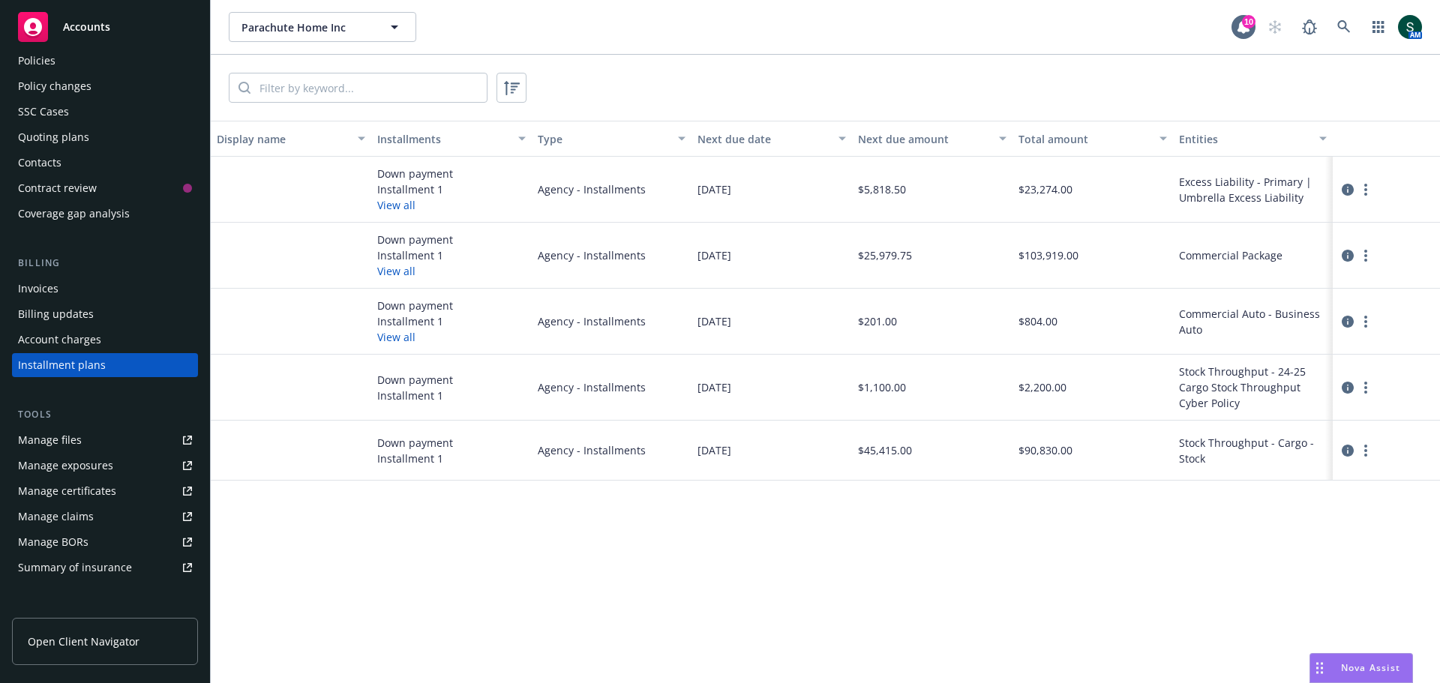
click at [44, 56] on div "Policies" at bounding box center [37, 61] width 38 height 24
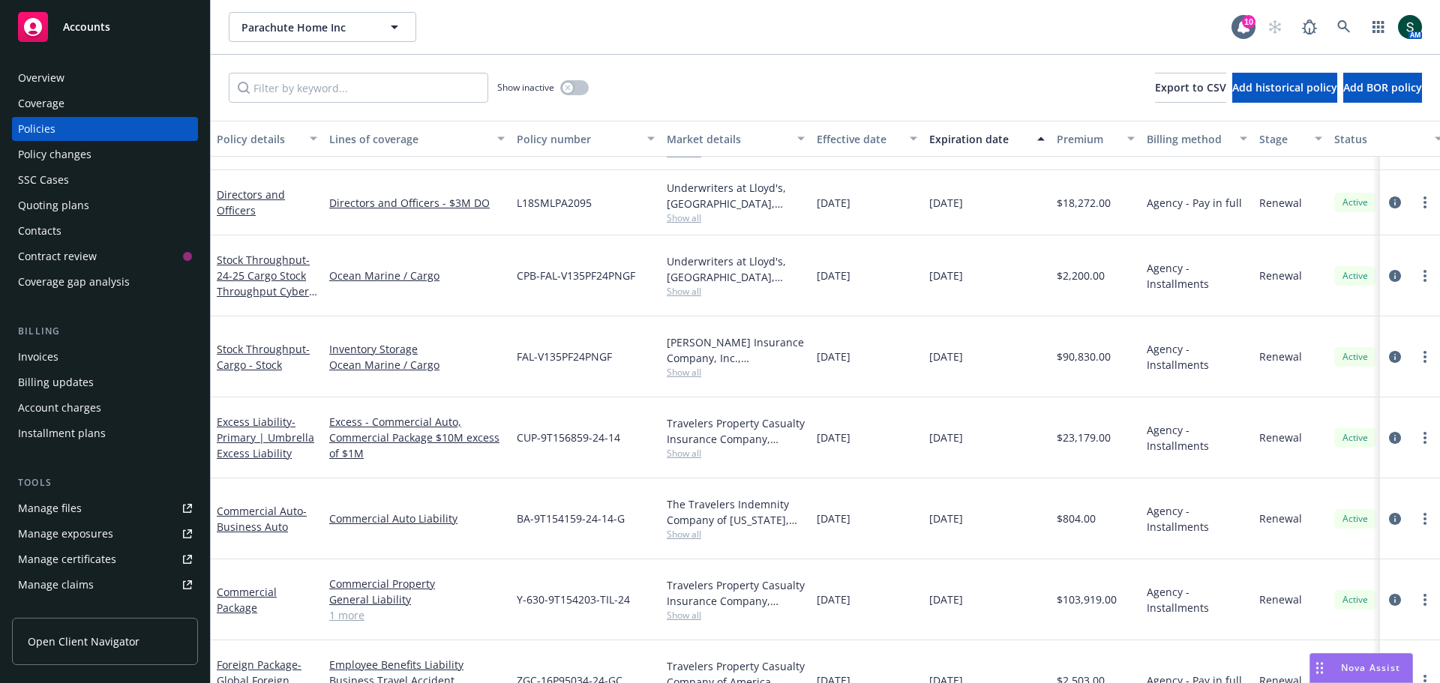
scroll to position [75, 0]
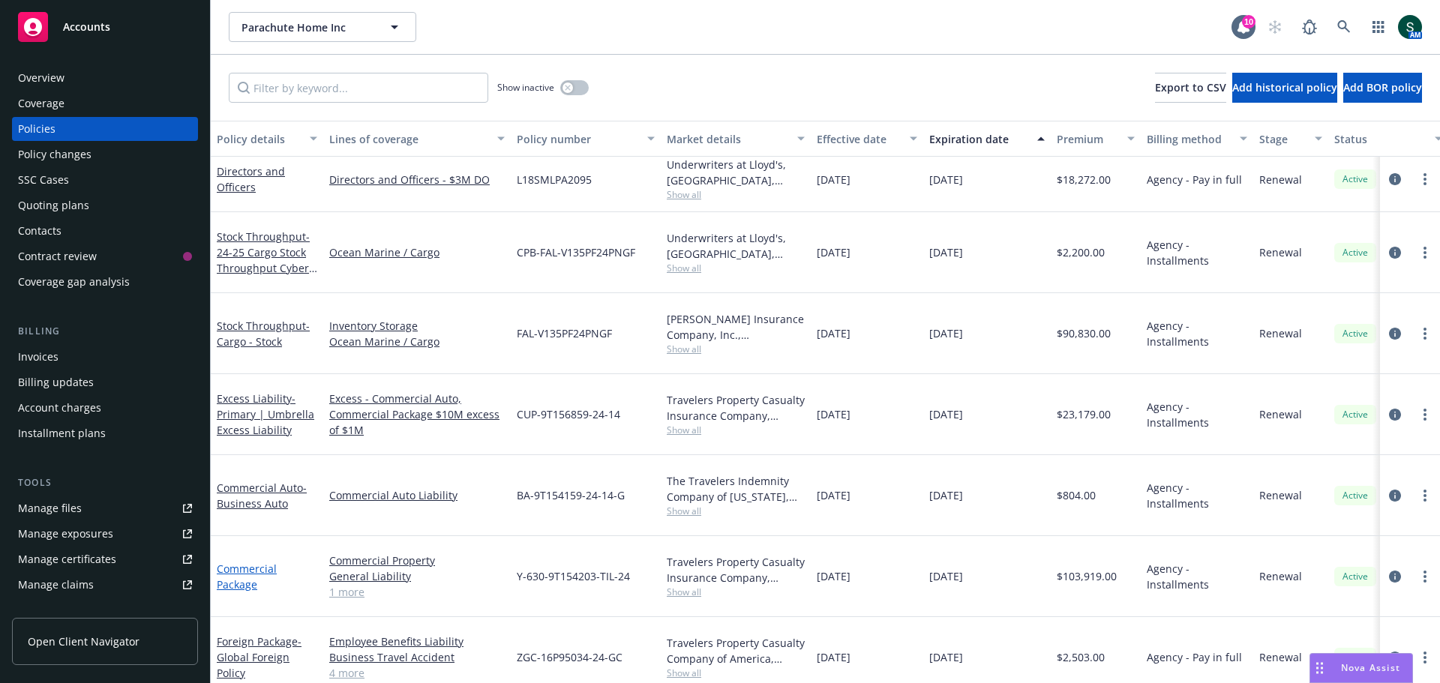
click at [235, 562] on link "Commercial Package" at bounding box center [247, 577] width 60 height 30
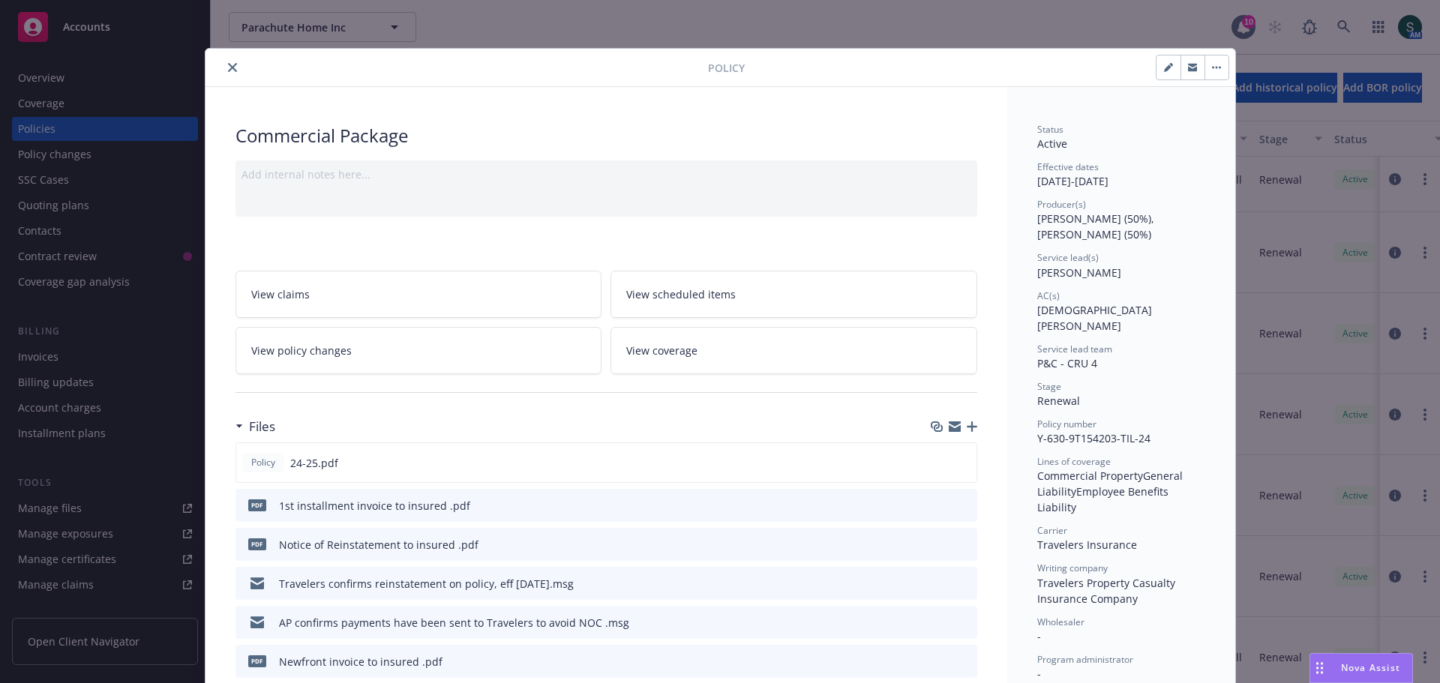
scroll to position [45, 0]
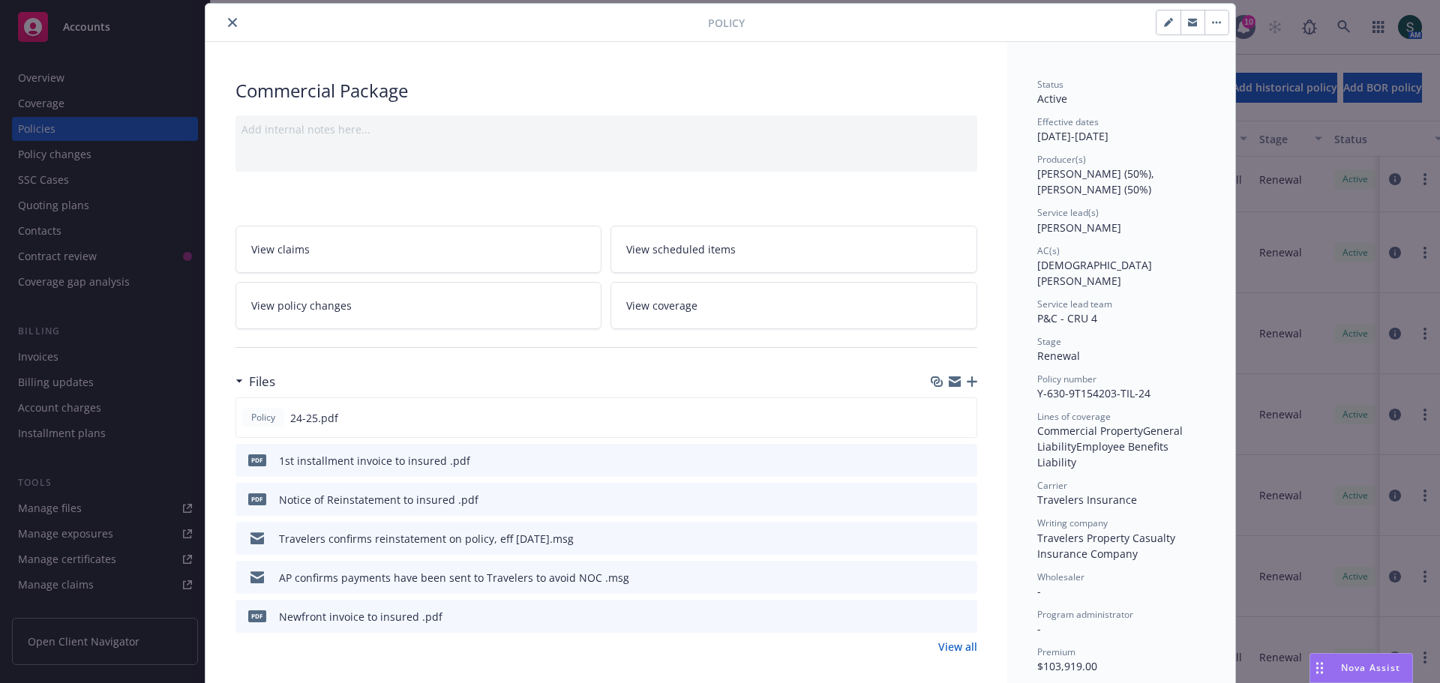
click at [956, 501] on icon "preview file" at bounding box center [963, 499] width 14 height 11
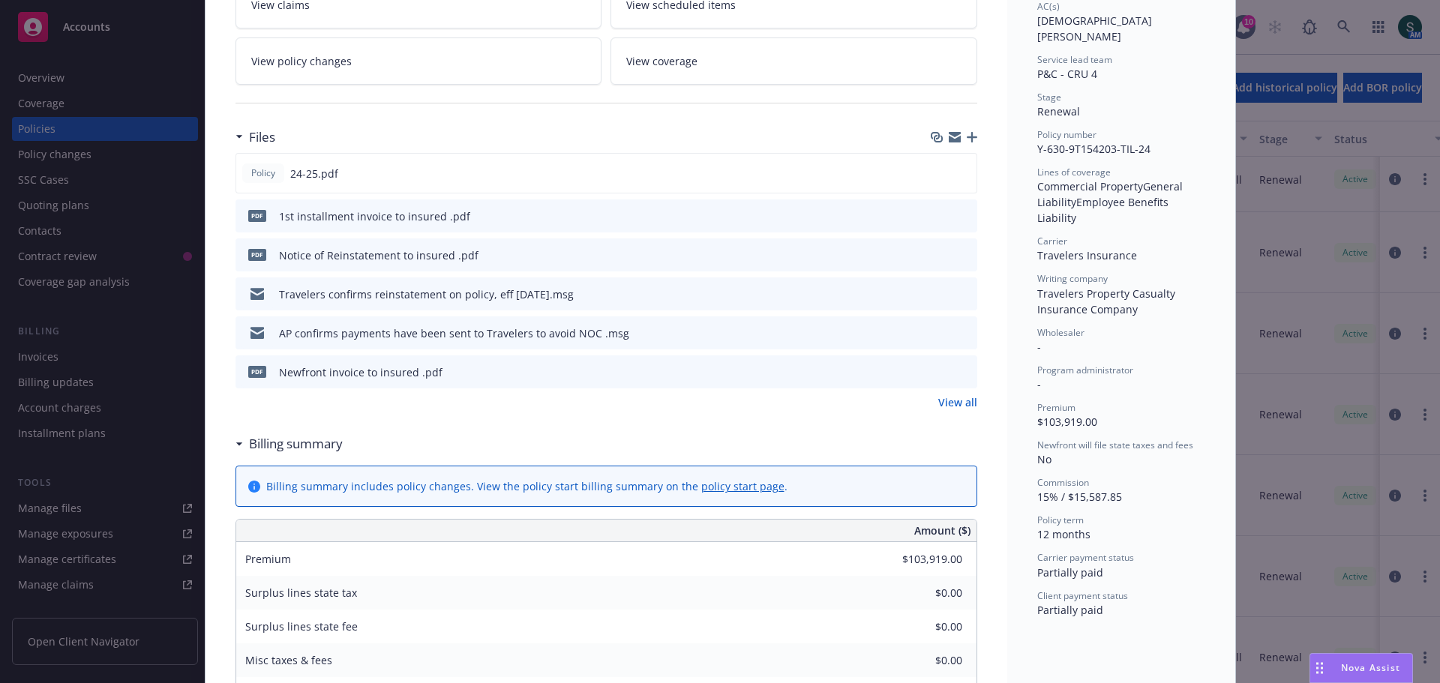
scroll to position [289, 0]
click at [963, 372] on icon "preview file" at bounding box center [963, 372] width 14 height 11
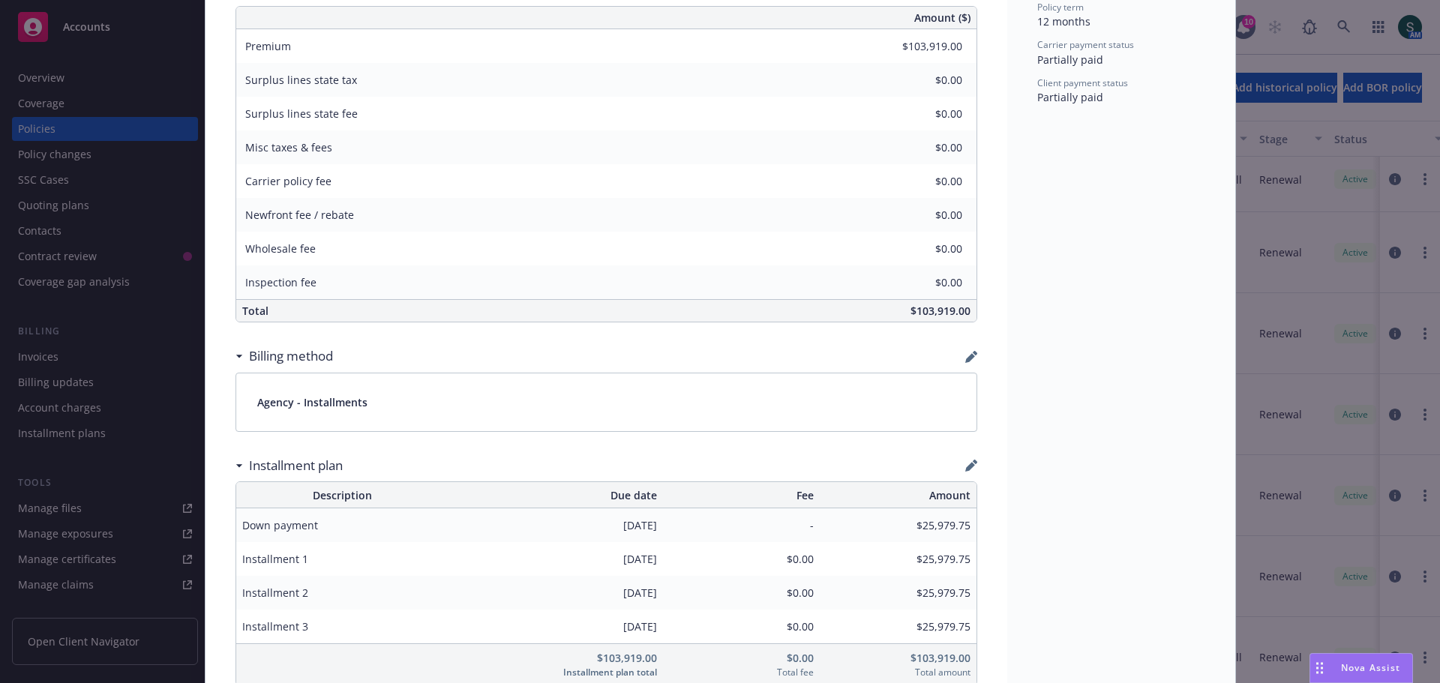
scroll to position [889, 0]
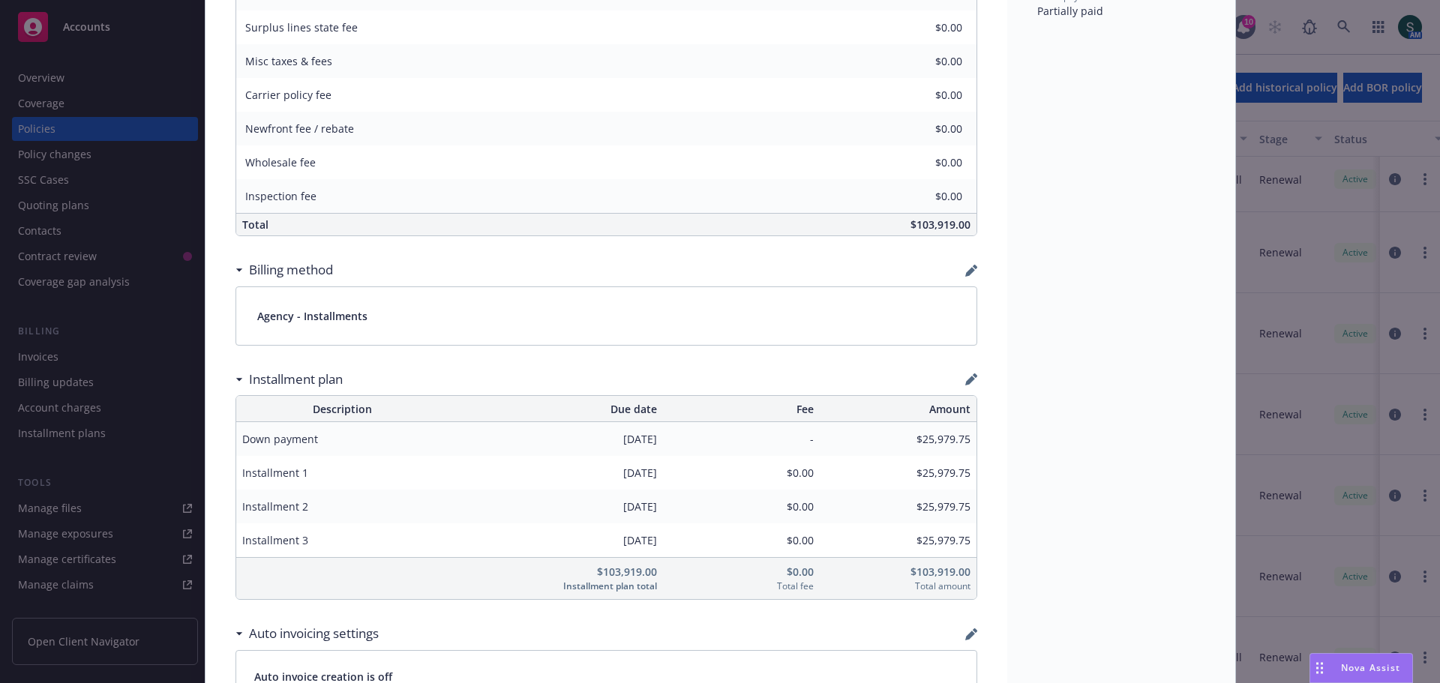
click at [59, 359] on div "Policy Commercial Package Add internal notes here... View claims View scheduled…" at bounding box center [720, 341] width 1440 height 683
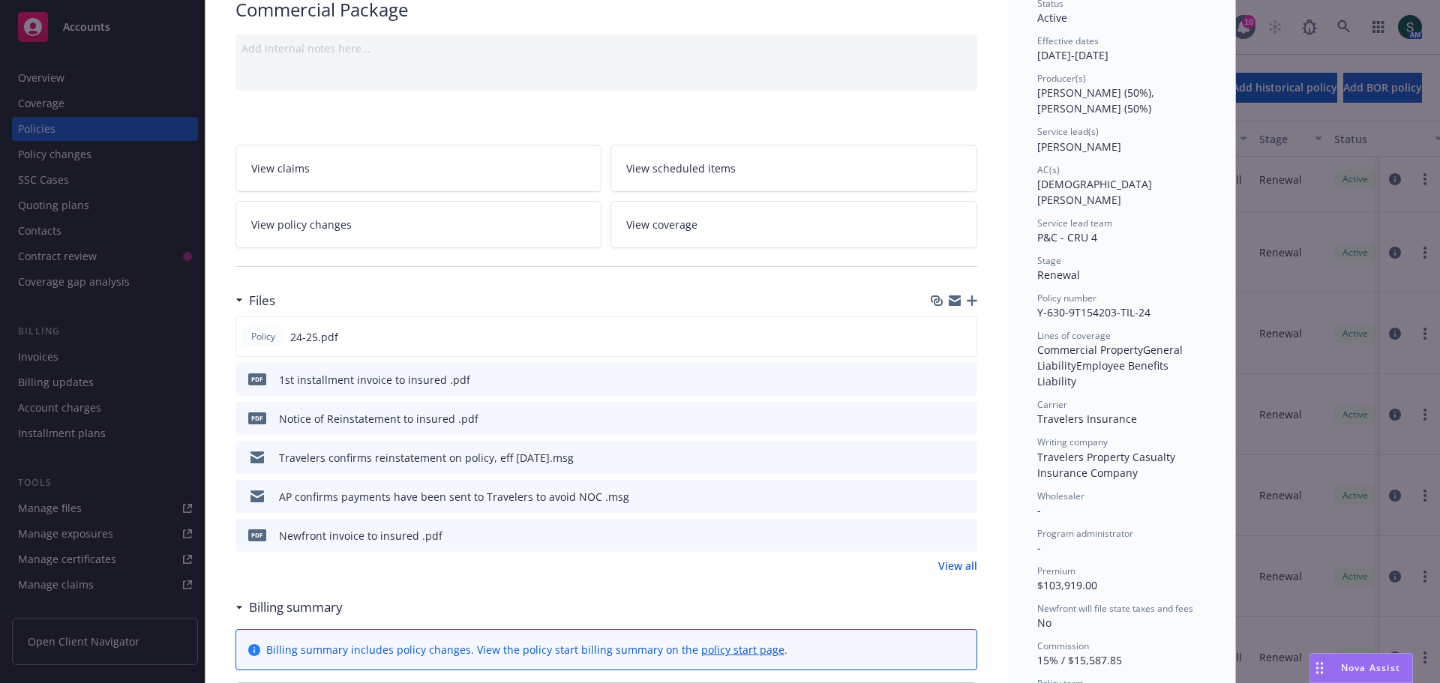
scroll to position [0, 0]
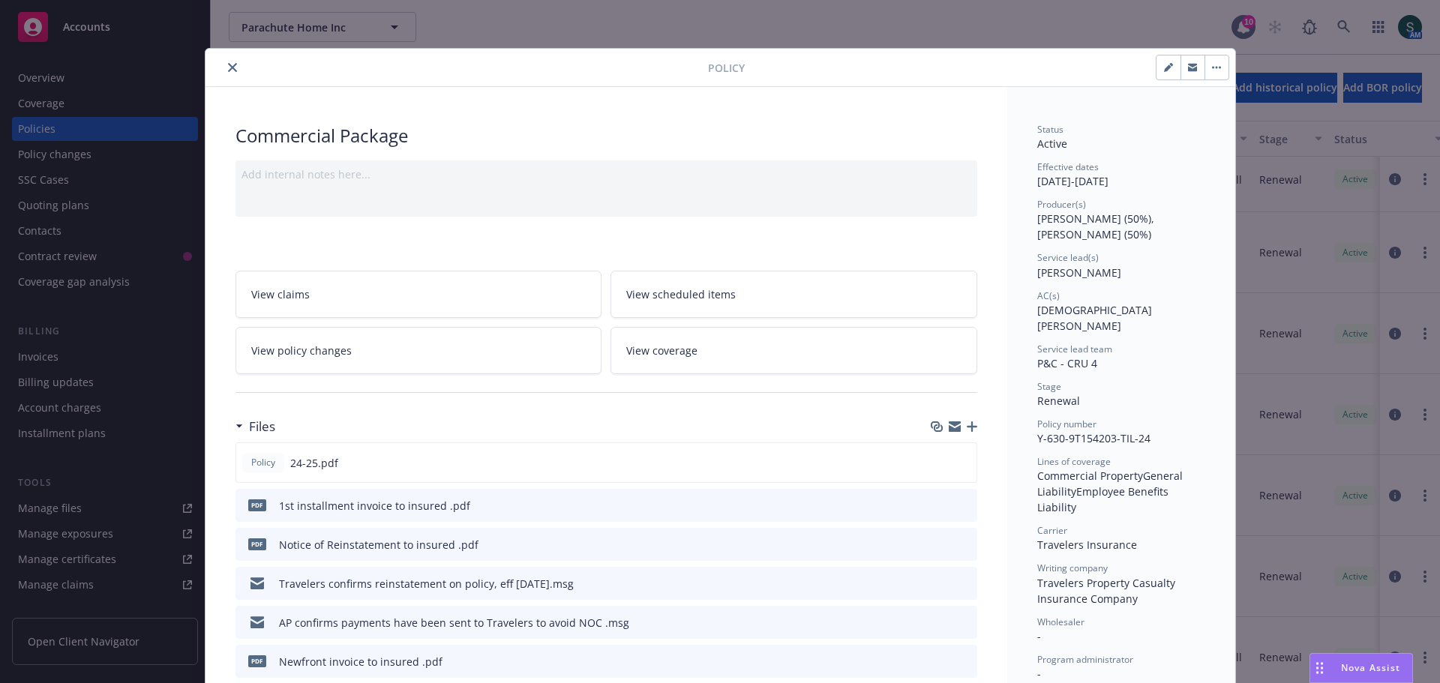
click at [224, 67] on button "close" at bounding box center [233, 68] width 18 height 18
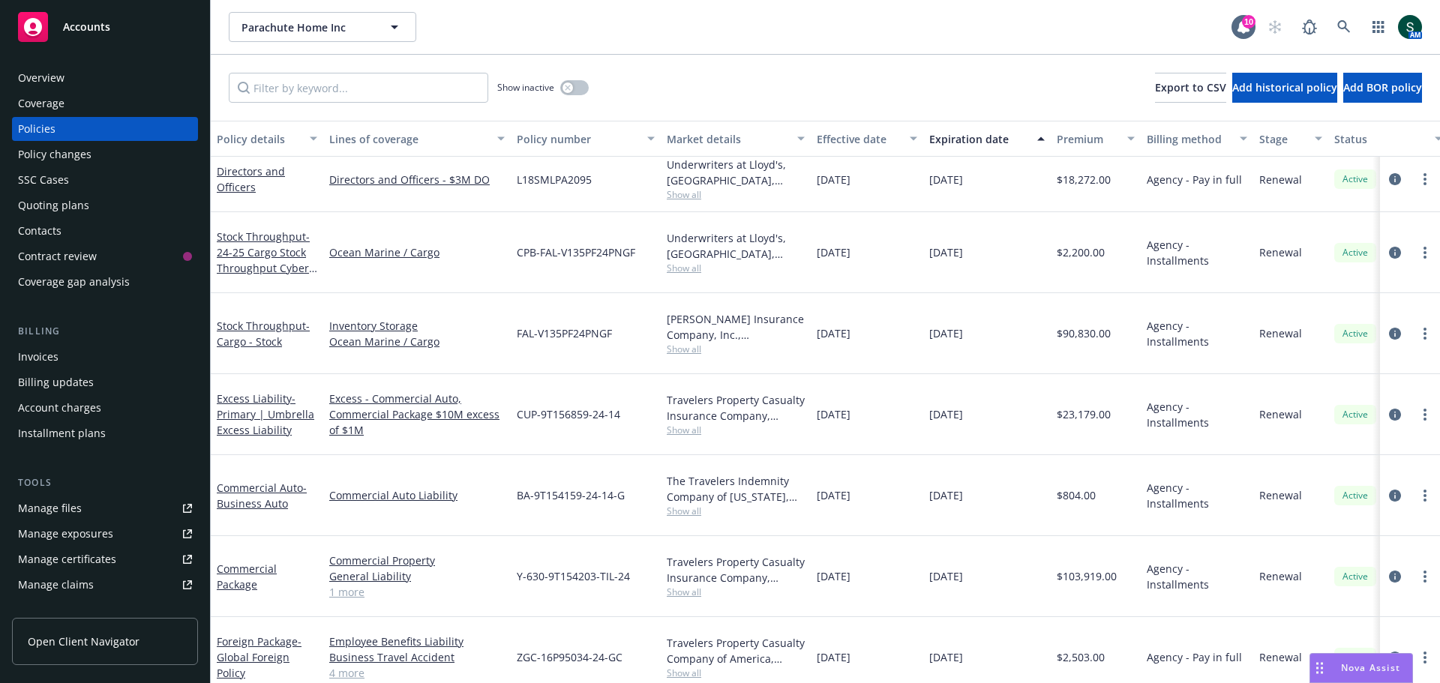
click at [66, 362] on div "Invoices" at bounding box center [105, 357] width 174 height 24
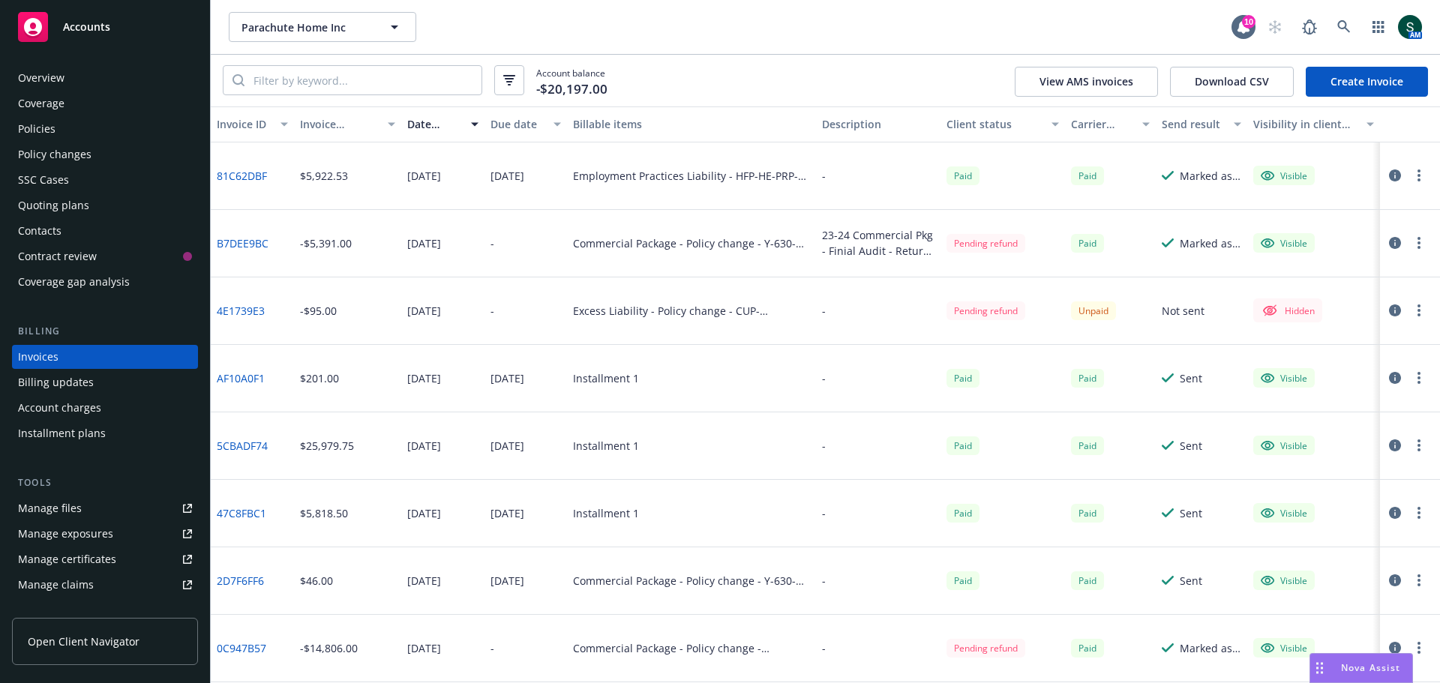
click at [42, 128] on div "Policies" at bounding box center [37, 129] width 38 height 24
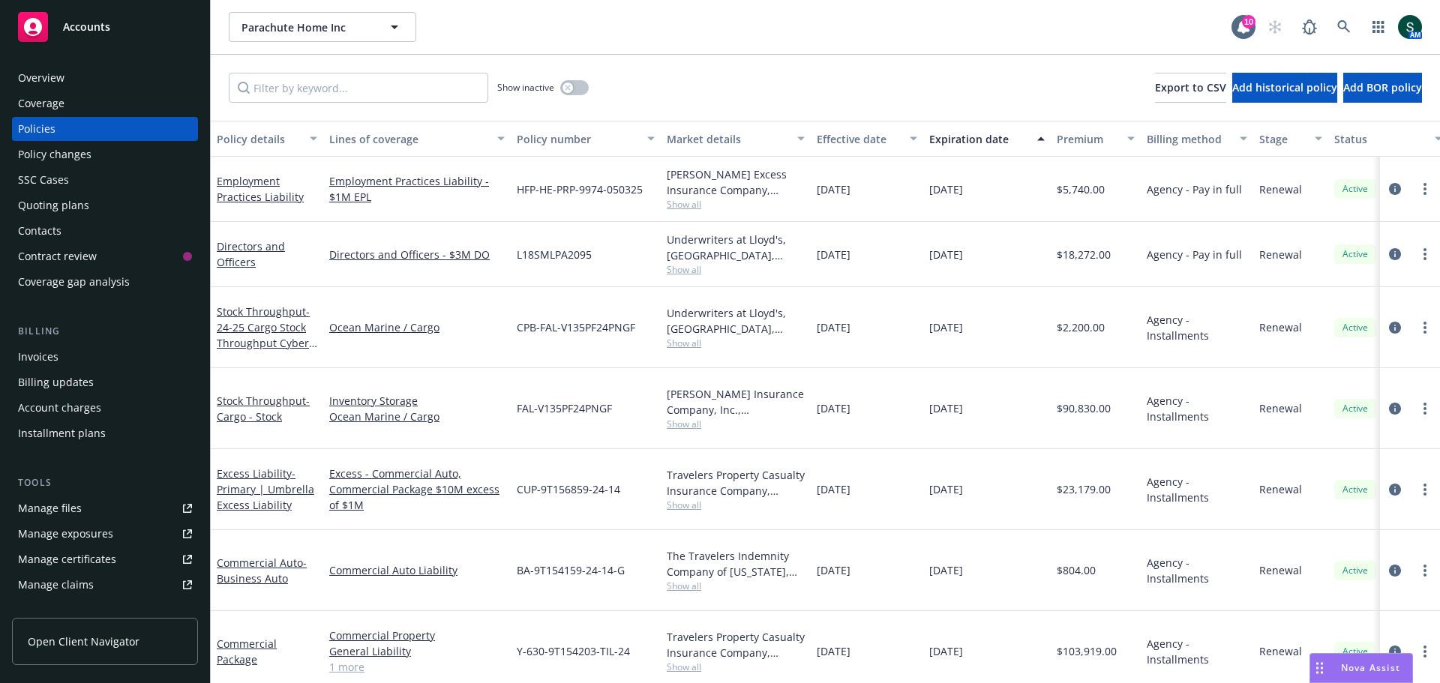
click at [70, 362] on div "Invoices" at bounding box center [105, 357] width 174 height 24
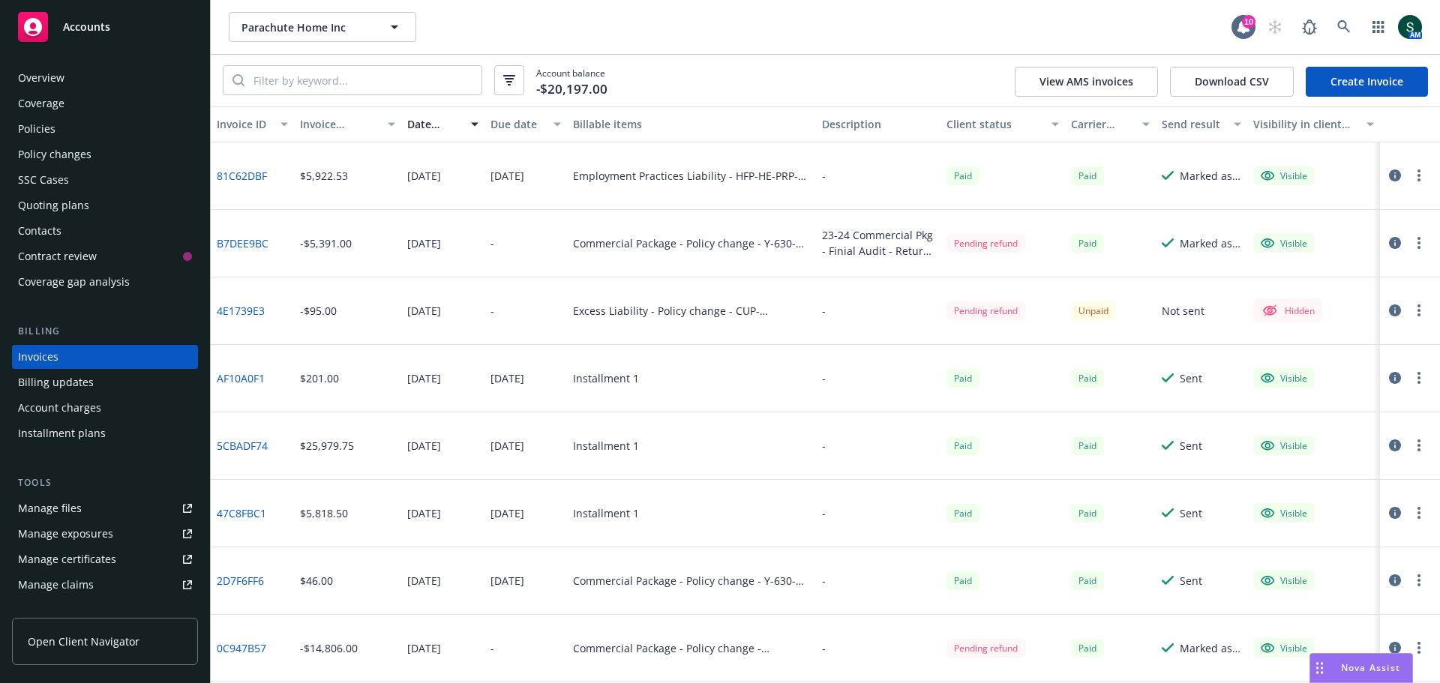
click at [50, 120] on div "Policies" at bounding box center [37, 129] width 38 height 24
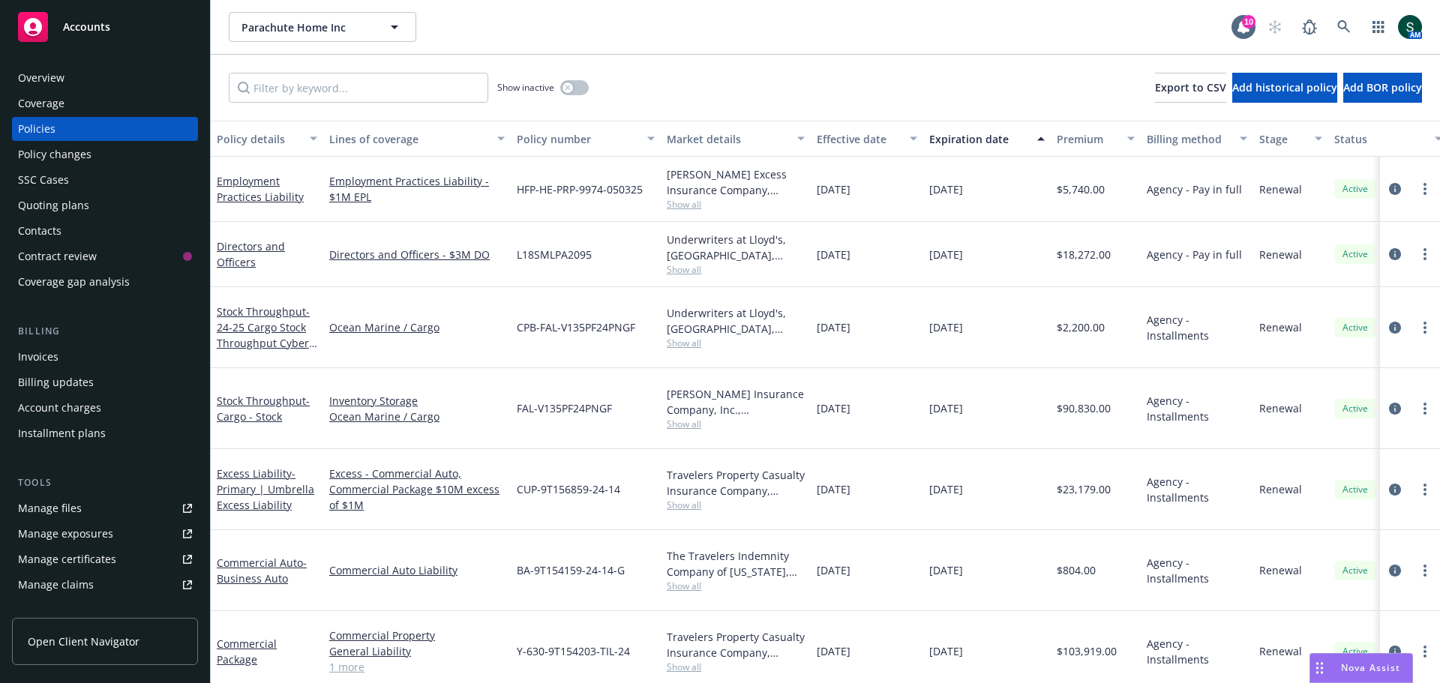
click at [329, 611] on div "Commercial Property General Liability Employee Benefits Liability 1 more" at bounding box center [417, 651] width 188 height 81
click at [220, 637] on link "Commercial Package" at bounding box center [247, 652] width 60 height 30
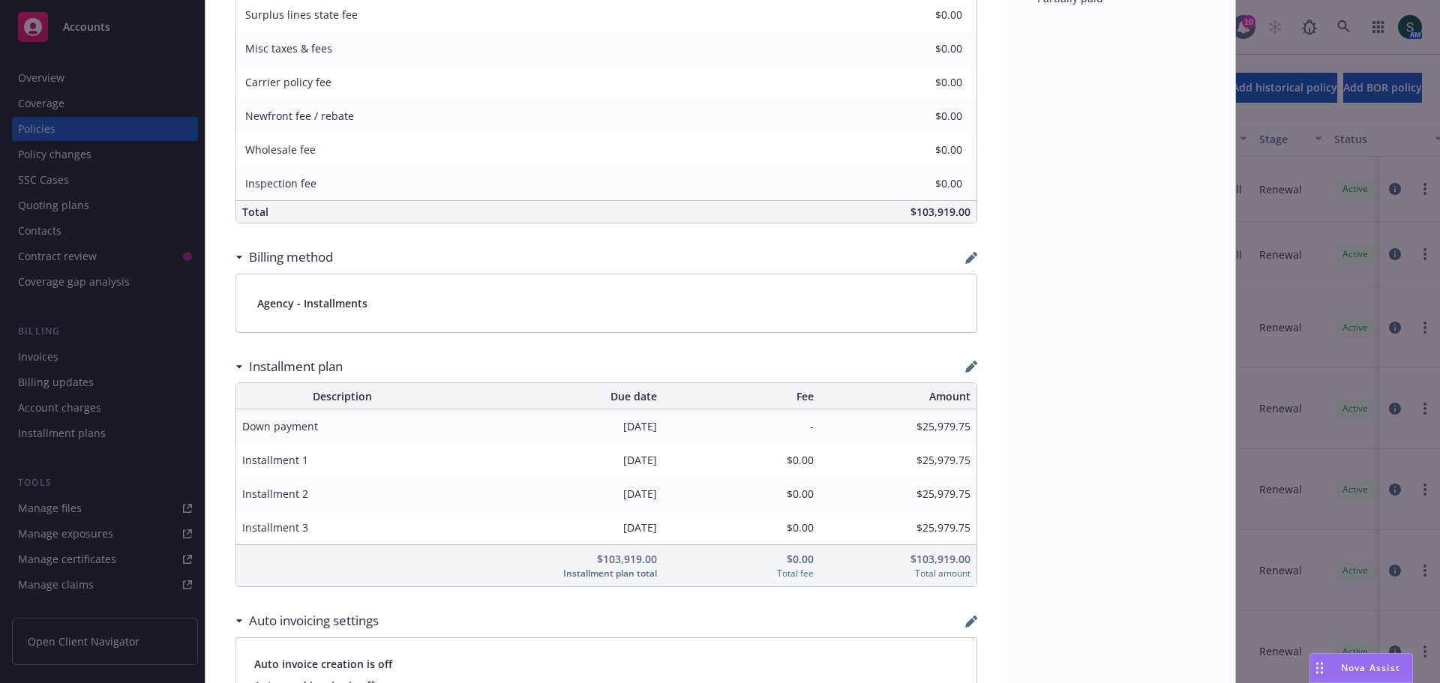
scroll to position [945, 0]
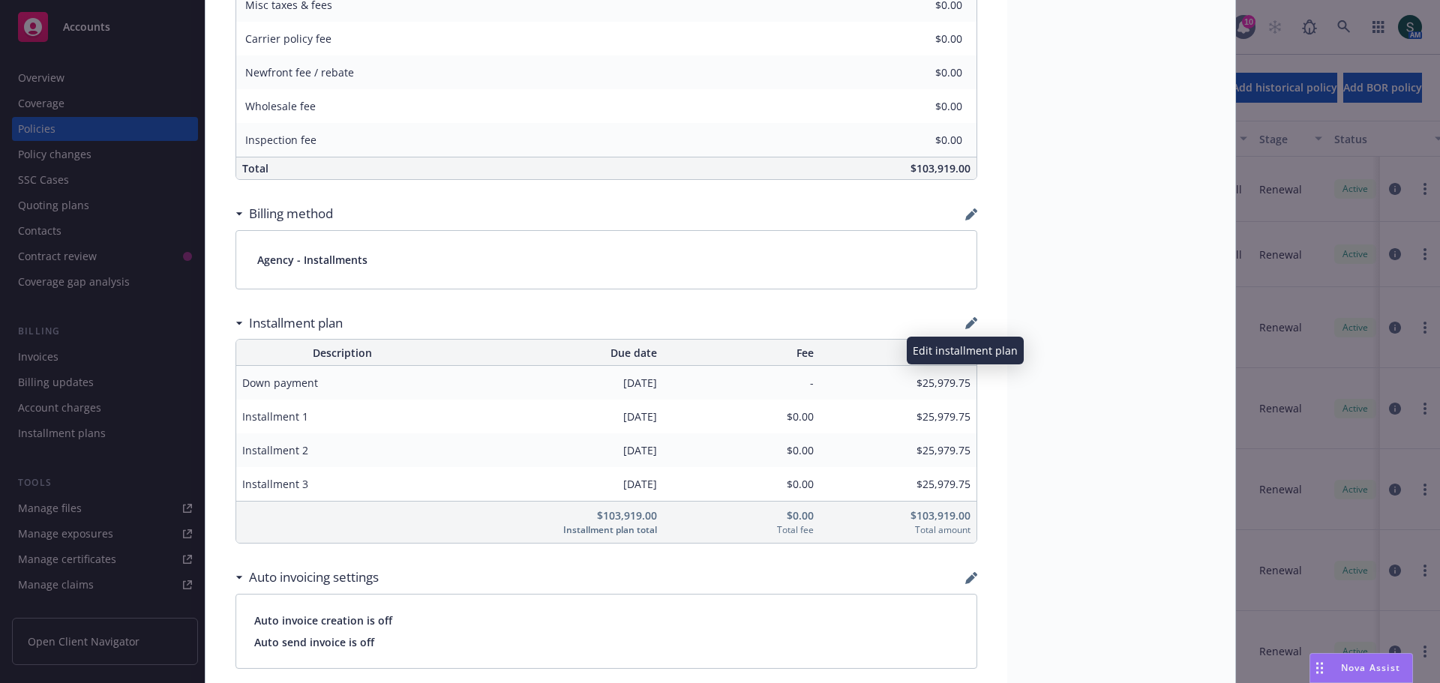
click at [968, 324] on icon "button" at bounding box center [970, 325] width 10 height 10
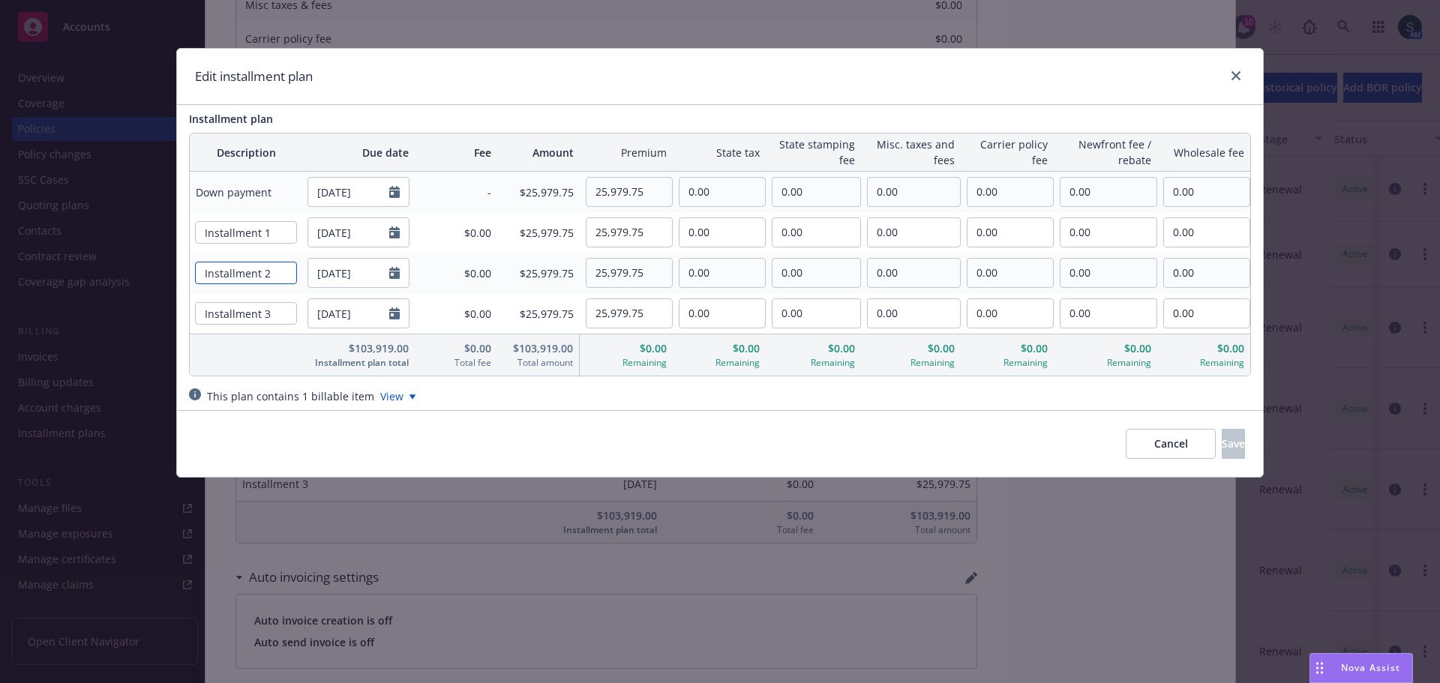
click at [236, 270] on input "Installment 2" at bounding box center [246, 273] width 102 height 23
click at [390, 399] on div "View" at bounding box center [397, 397] width 35 height 16
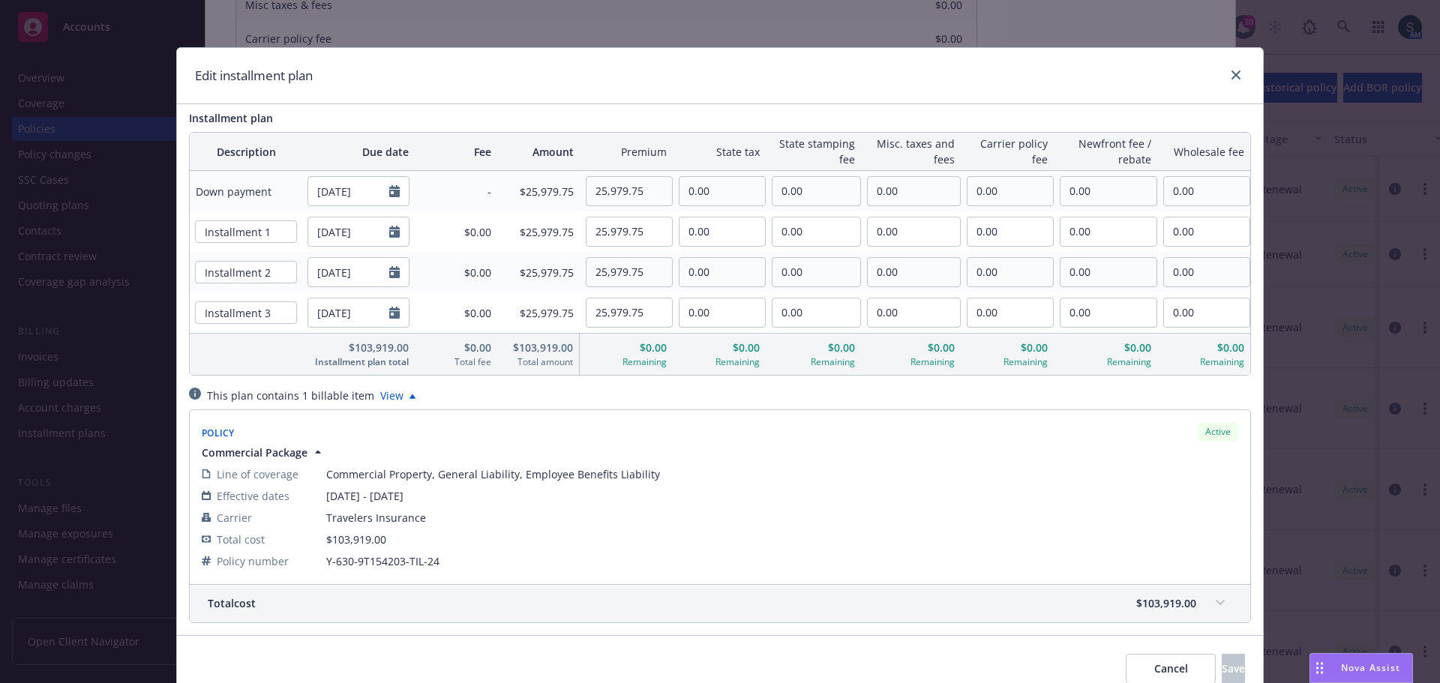
scroll to position [0, 0]
click at [230, 275] on input "Installment 2" at bounding box center [246, 273] width 102 height 23
click at [1227, 75] on link "close" at bounding box center [1236, 76] width 18 height 18
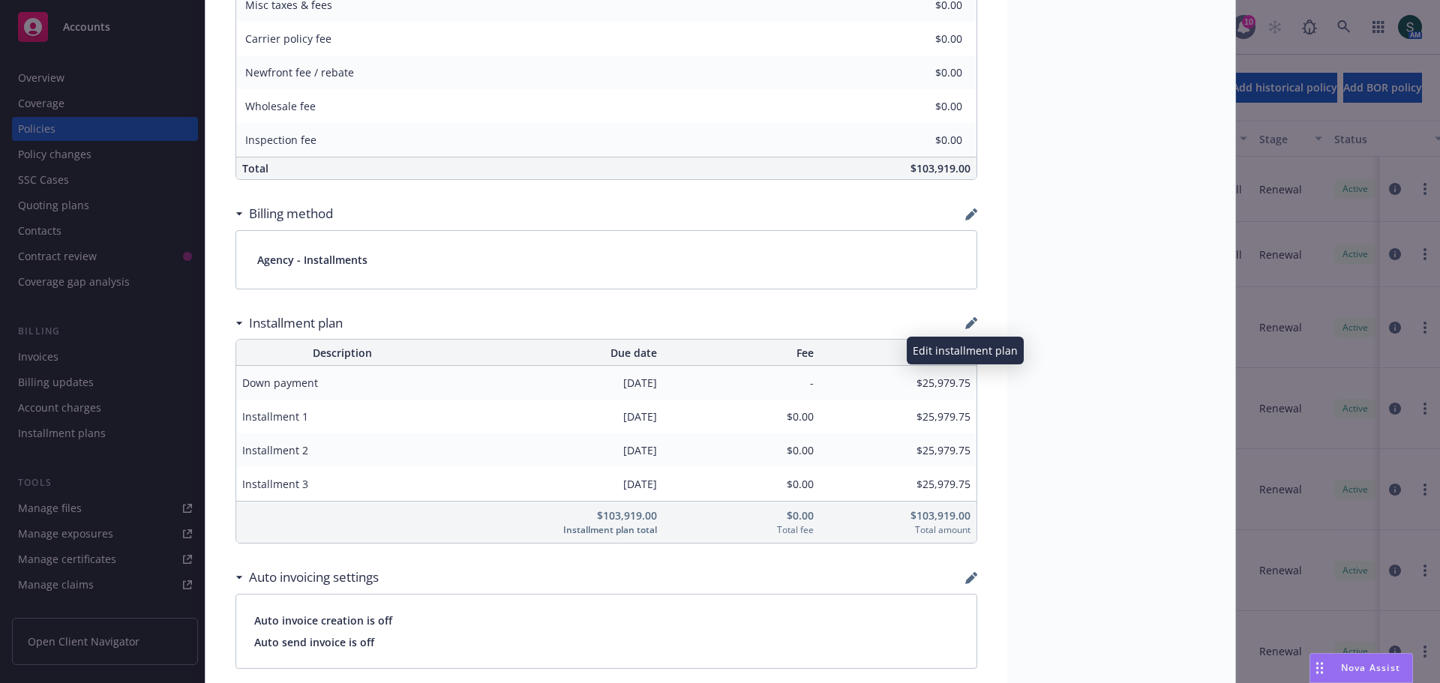
click at [966, 323] on icon "button" at bounding box center [970, 325] width 10 height 10
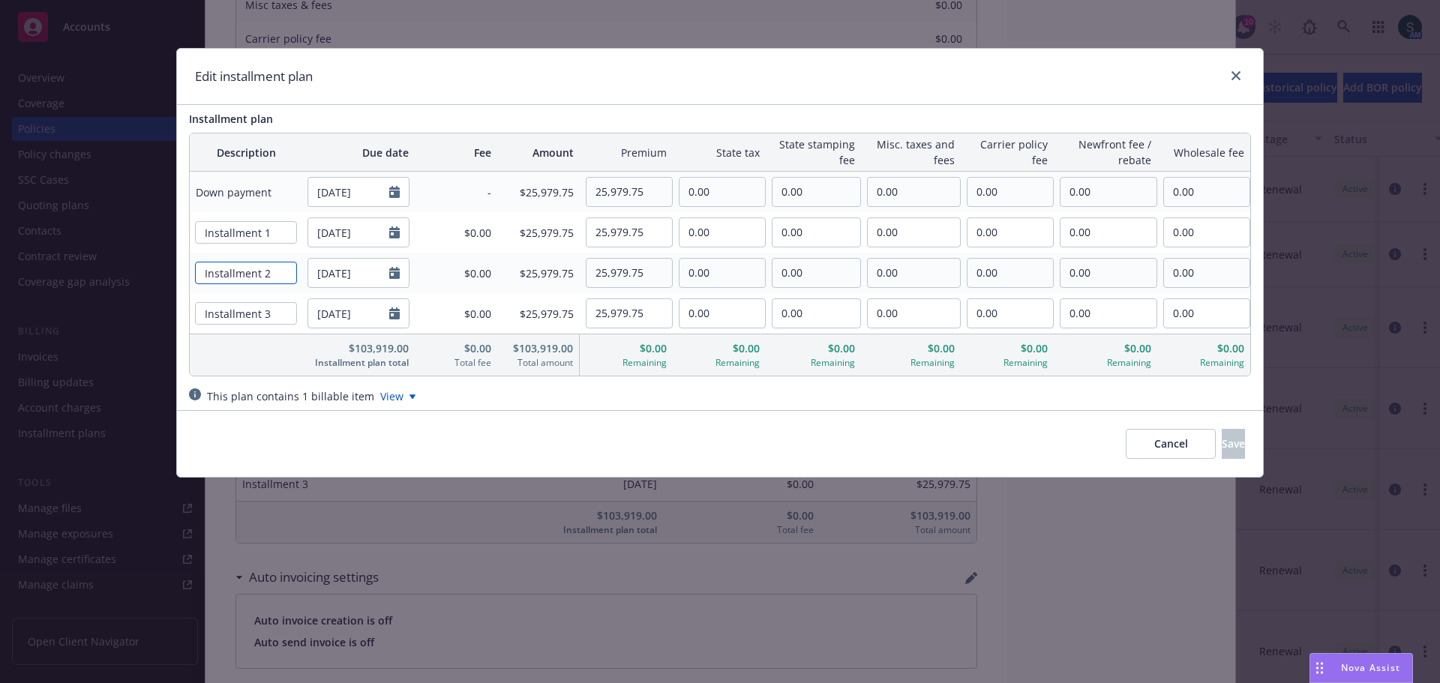
click at [243, 279] on input "Installment 2" at bounding box center [246, 273] width 102 height 23
click at [243, 278] on input "Installment 2" at bounding box center [246, 273] width 102 height 23
click at [1234, 76] on icon "close" at bounding box center [1236, 75] width 9 height 9
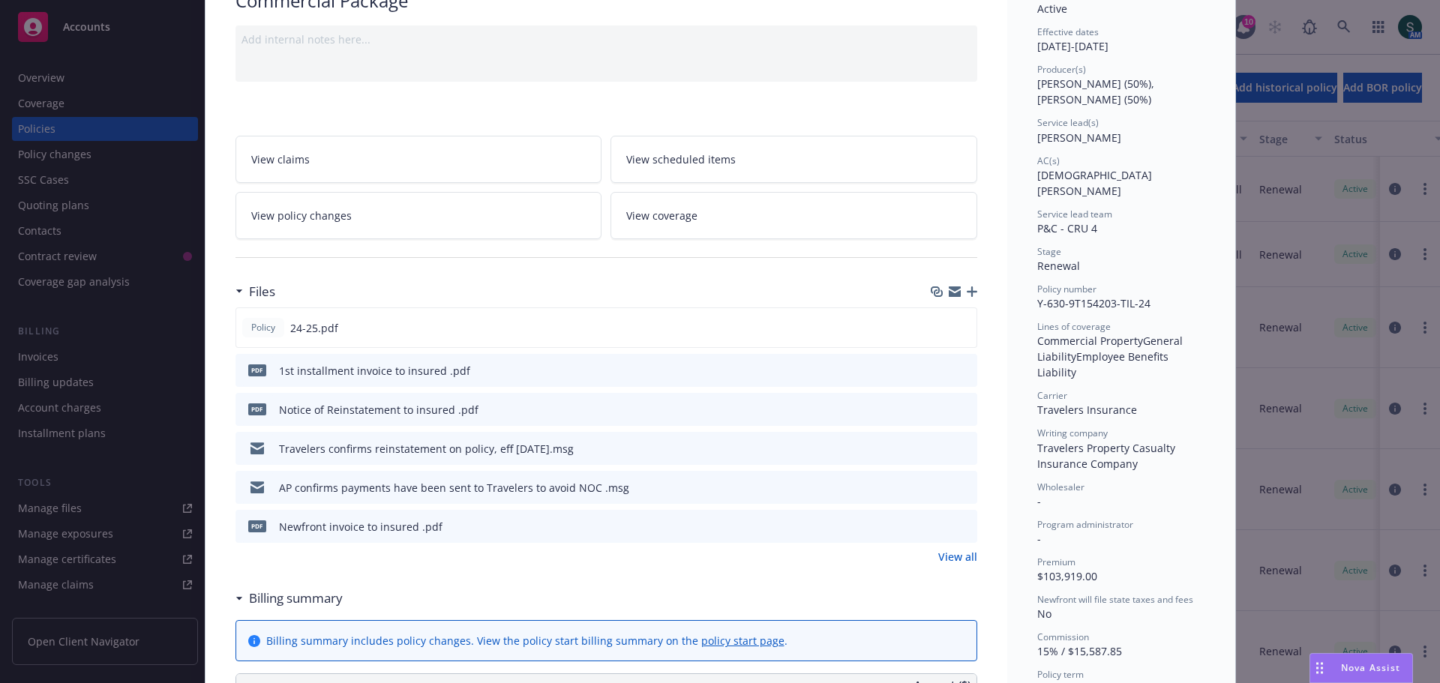
scroll to position [45, 0]
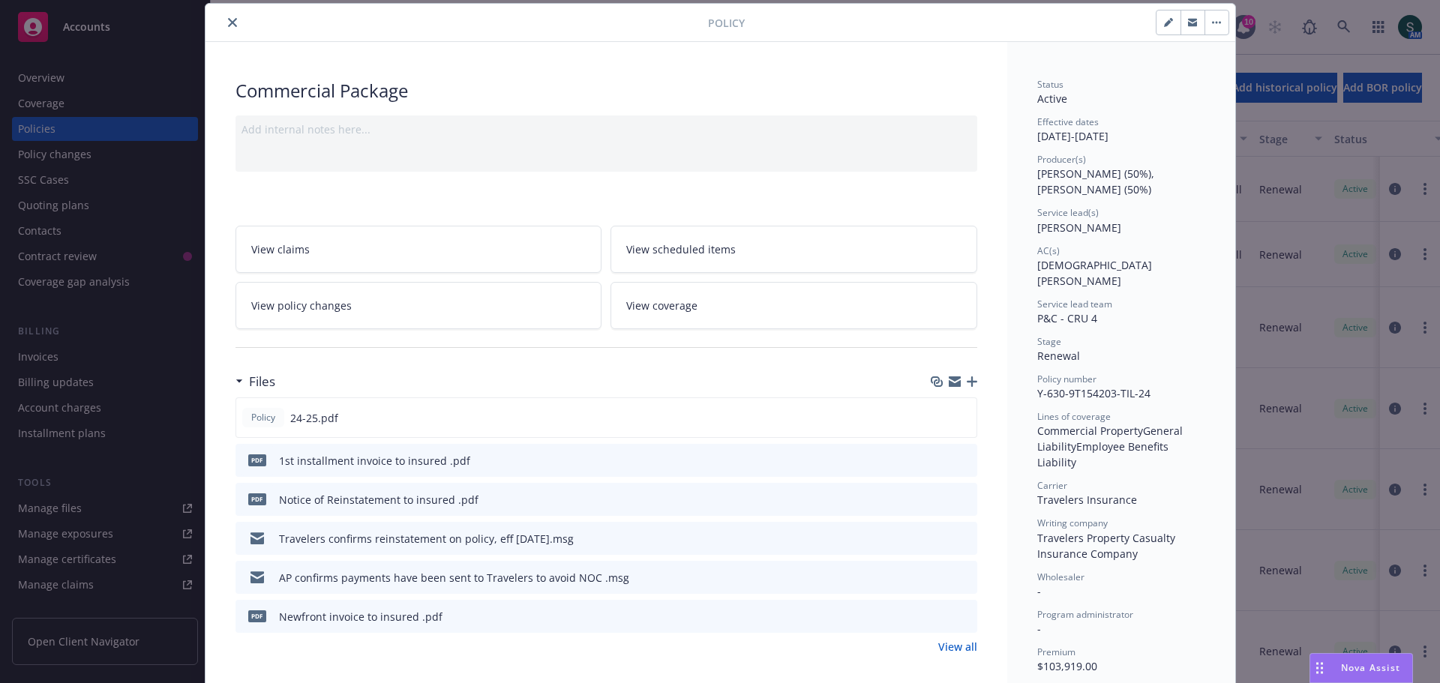
click at [719, 299] on link "View coverage" at bounding box center [794, 305] width 367 height 47
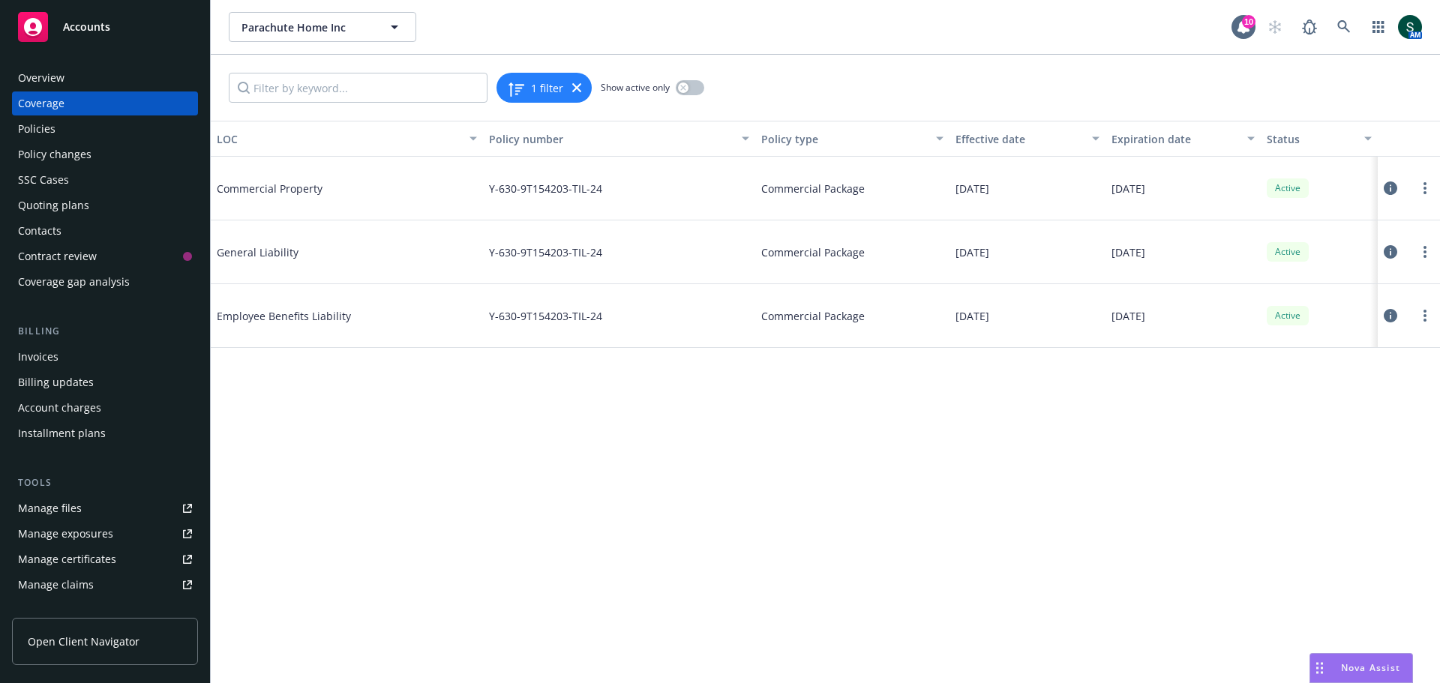
click at [62, 351] on div "Invoices" at bounding box center [105, 357] width 174 height 24
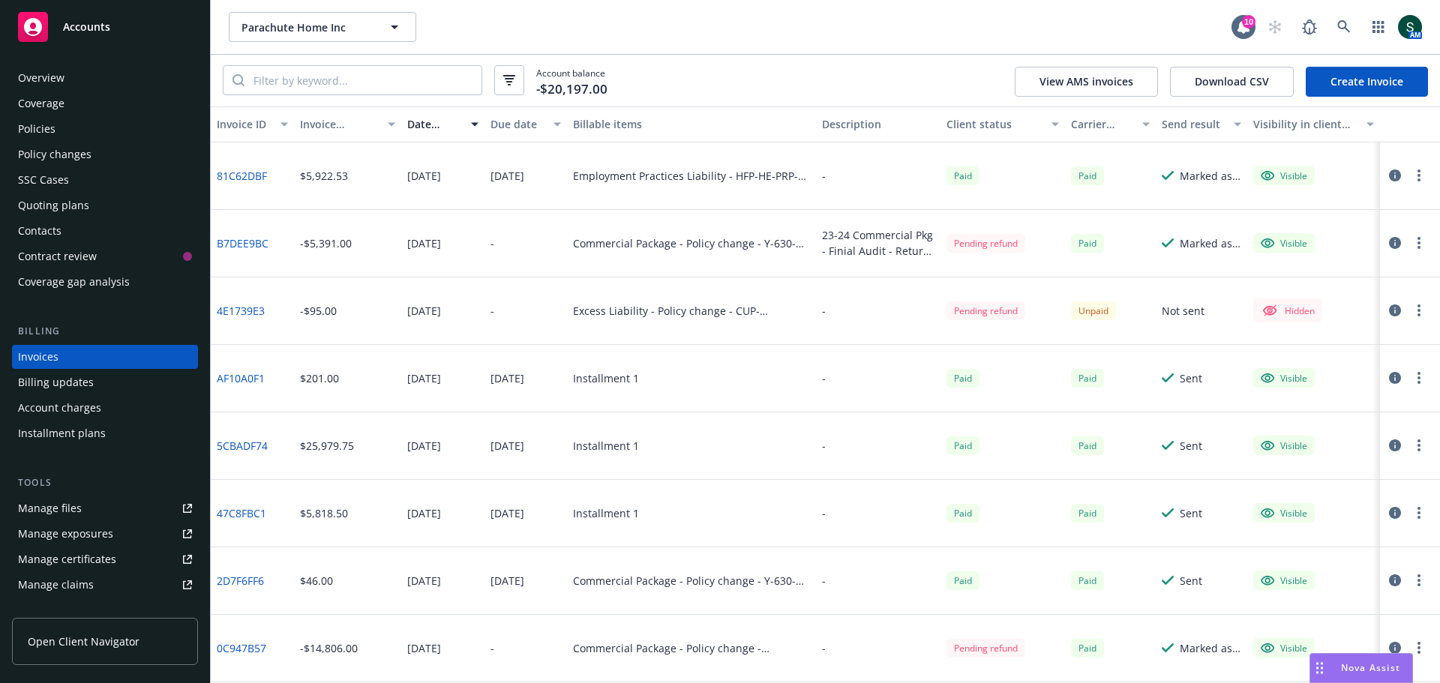
click at [1364, 89] on link "Create Invoice" at bounding box center [1367, 82] width 122 height 30
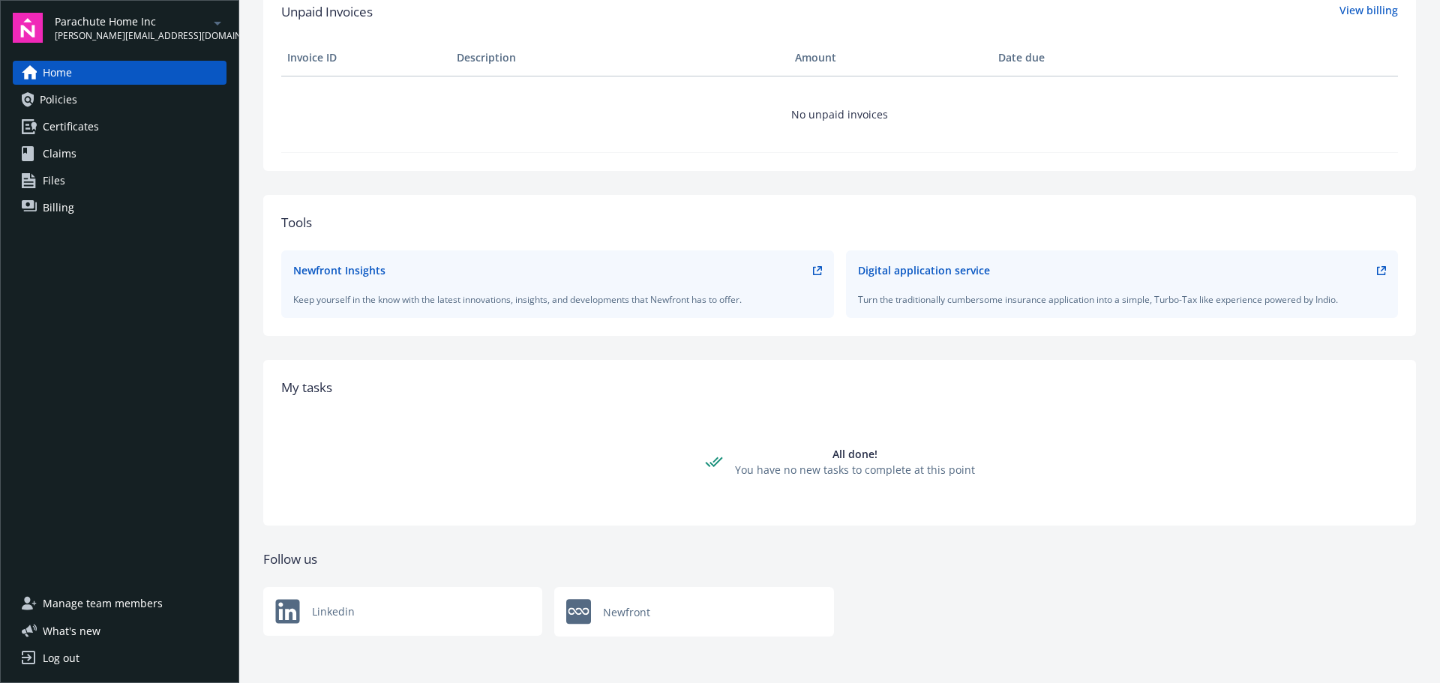
scroll to position [397, 0]
drag, startPoint x: 47, startPoint y: 194, endPoint x: 47, endPoint y: 206, distance: 11.3
click at [47, 206] on div "Home Policies Certificates Claims Files Billing" at bounding box center [120, 140] width 214 height 159
click at [47, 206] on span "Billing" at bounding box center [59, 208] width 32 height 24
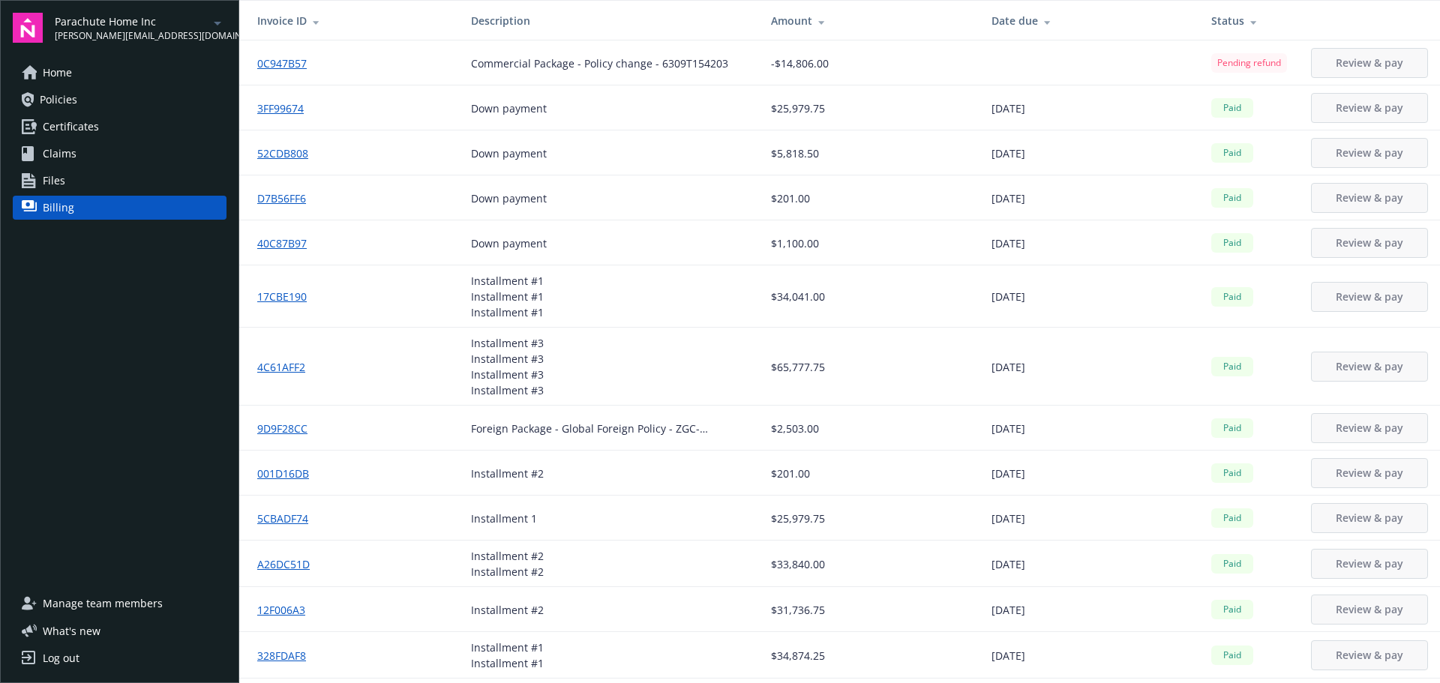
click at [59, 65] on span "Home" at bounding box center [57, 73] width 29 height 24
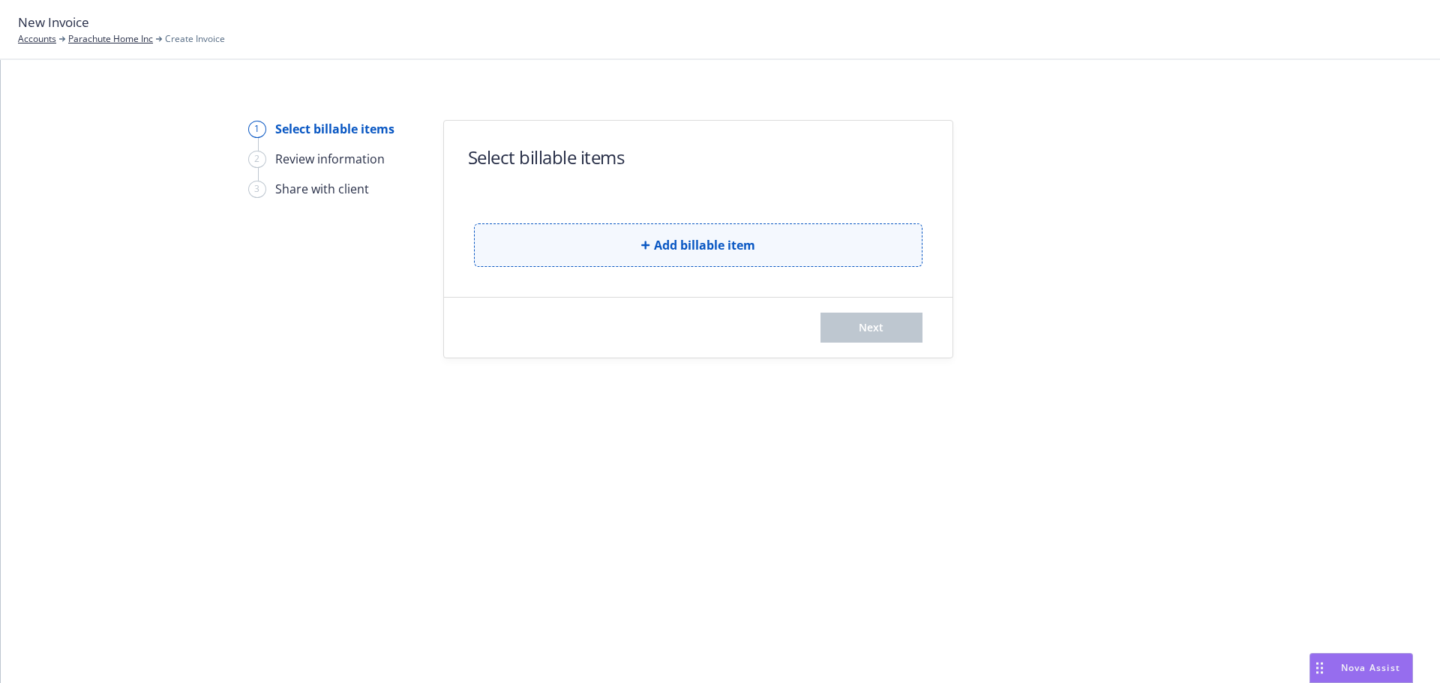
click at [696, 243] on span "Add billable item" at bounding box center [704, 245] width 101 height 18
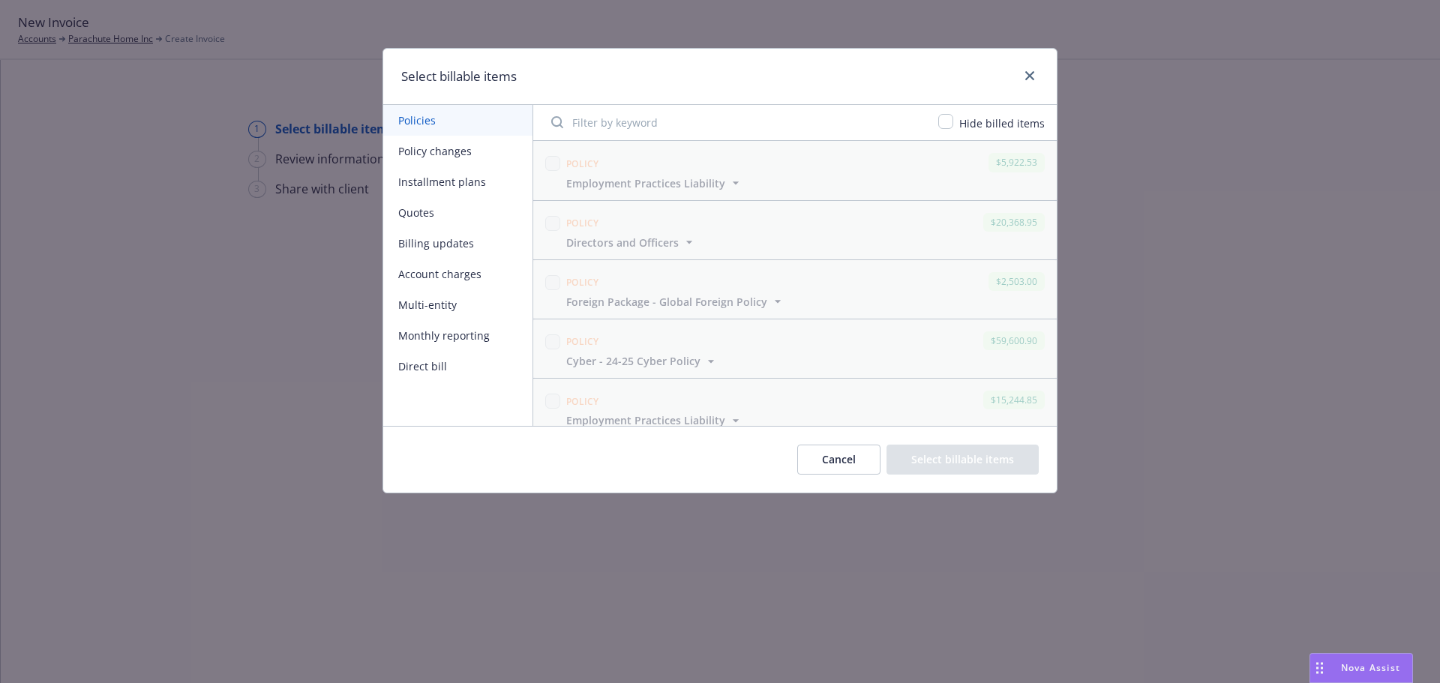
click at [487, 177] on button "Installment plans" at bounding box center [457, 182] width 149 height 31
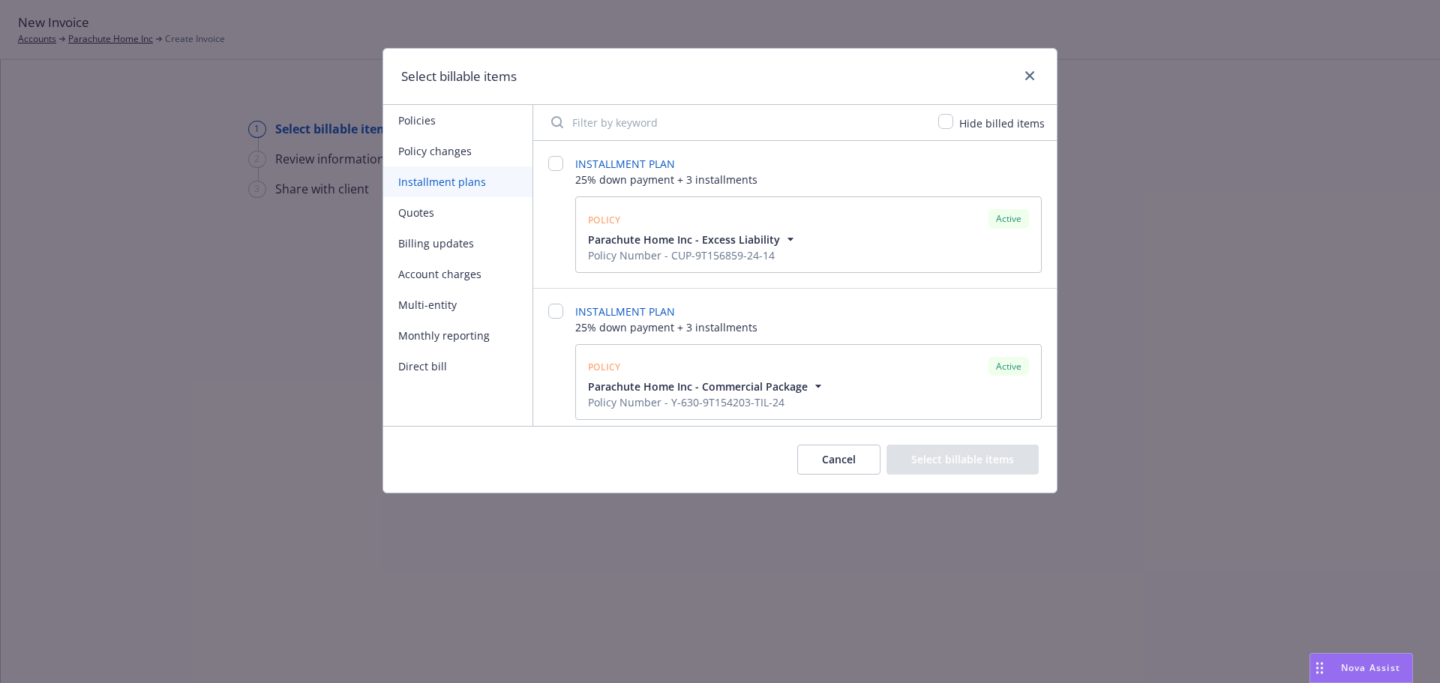
scroll to position [150, 0]
click at [563, 163] on div "INSTALLMENT PLAN 25% down payment + 3 installments Policy Active Parachute Home…" at bounding box center [795, 212] width 524 height 146
click at [560, 171] on div at bounding box center [555, 212] width 15 height 116
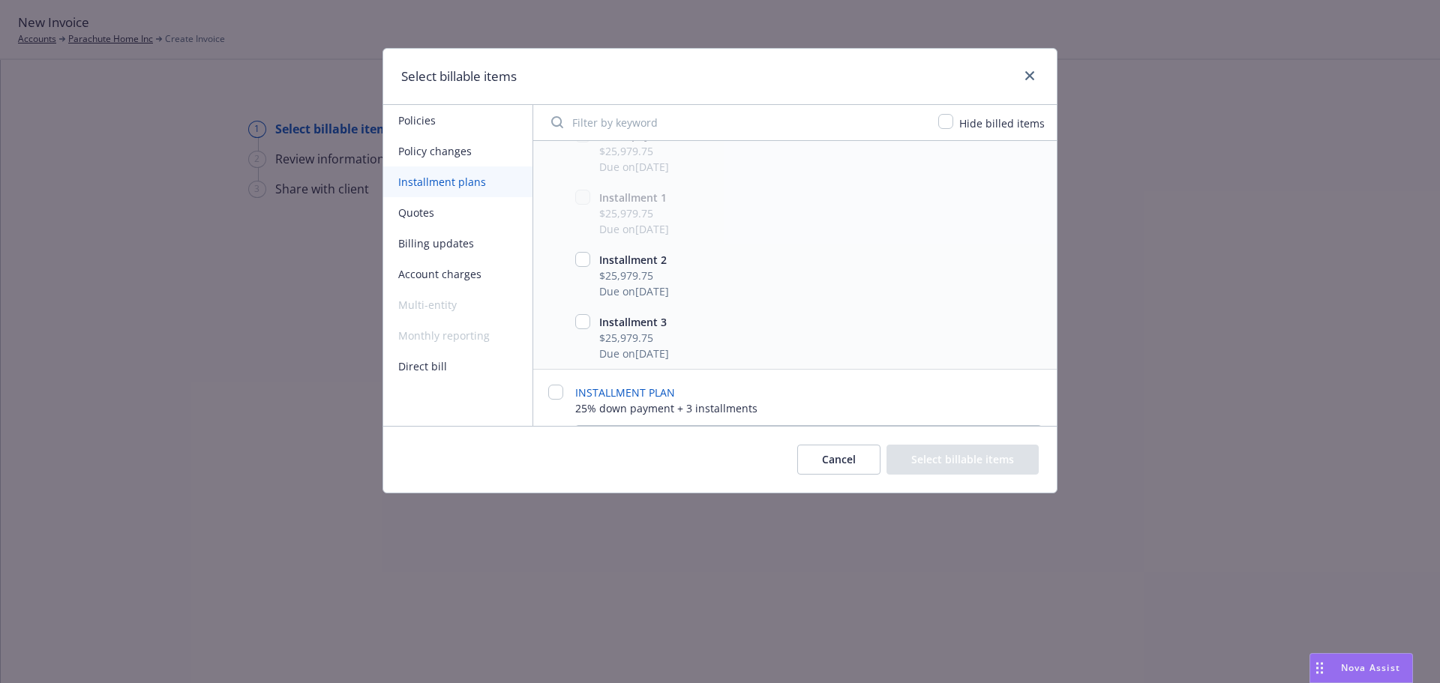
scroll to position [375, 0]
click at [580, 197] on input "checkbox" at bounding box center [582, 199] width 15 height 15
checkbox input "true"
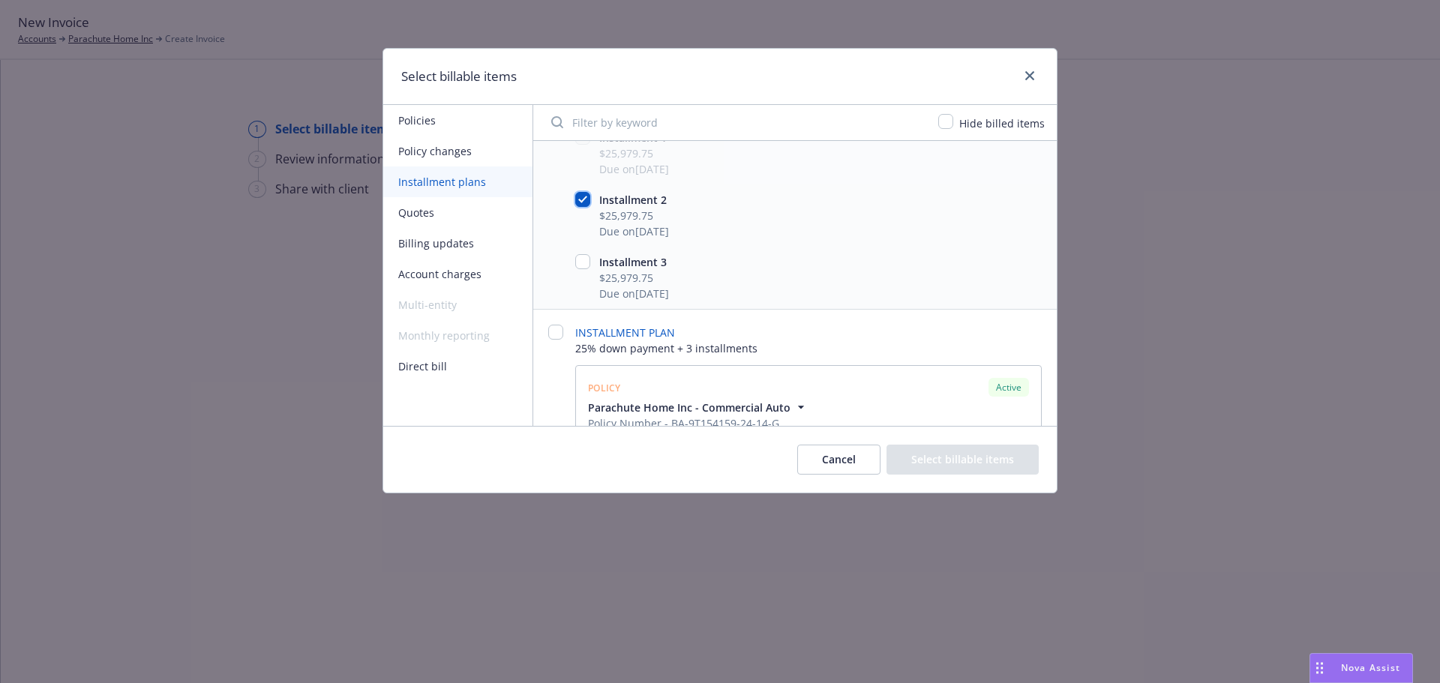
checkbox input "true"
click at [584, 264] on input "checkbox" at bounding box center [582, 261] width 15 height 15
checkbox input "true"
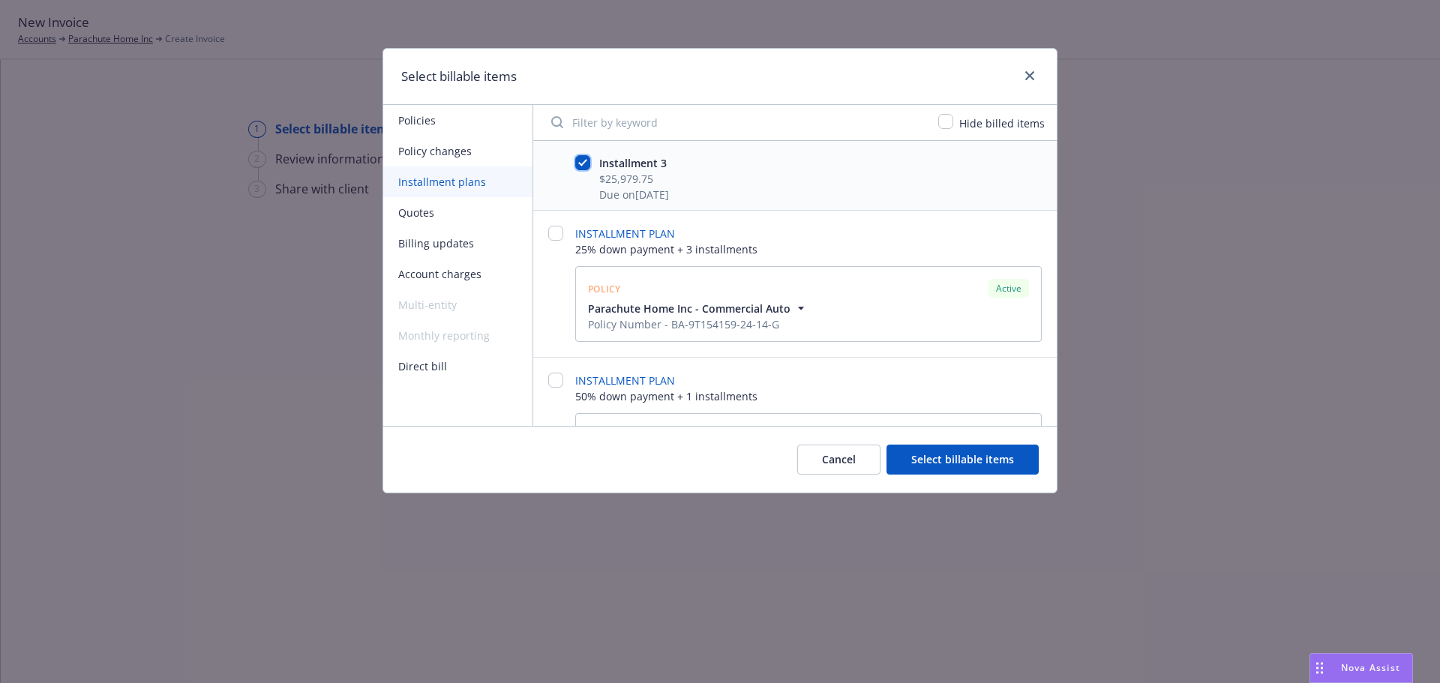
scroll to position [525, 0]
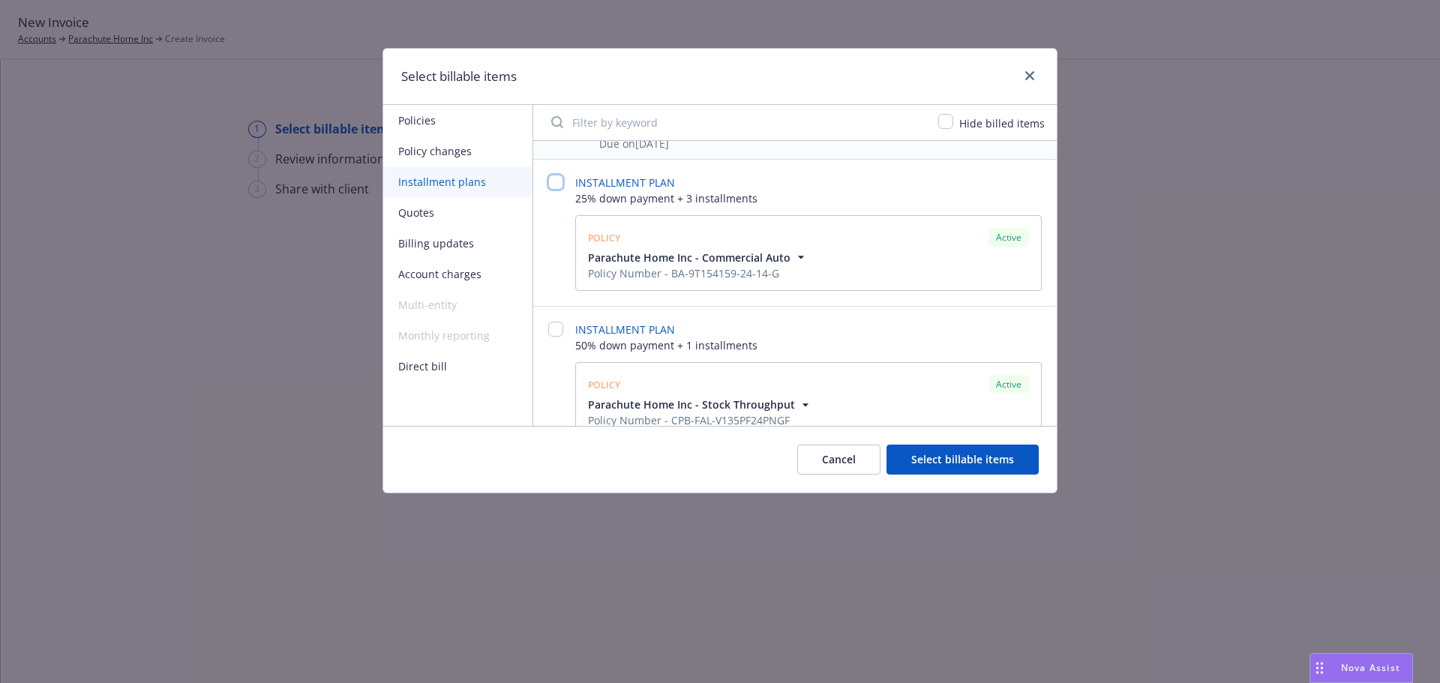
click at [551, 188] on input "checkbox" at bounding box center [555, 182] width 15 height 15
checkbox input "false"
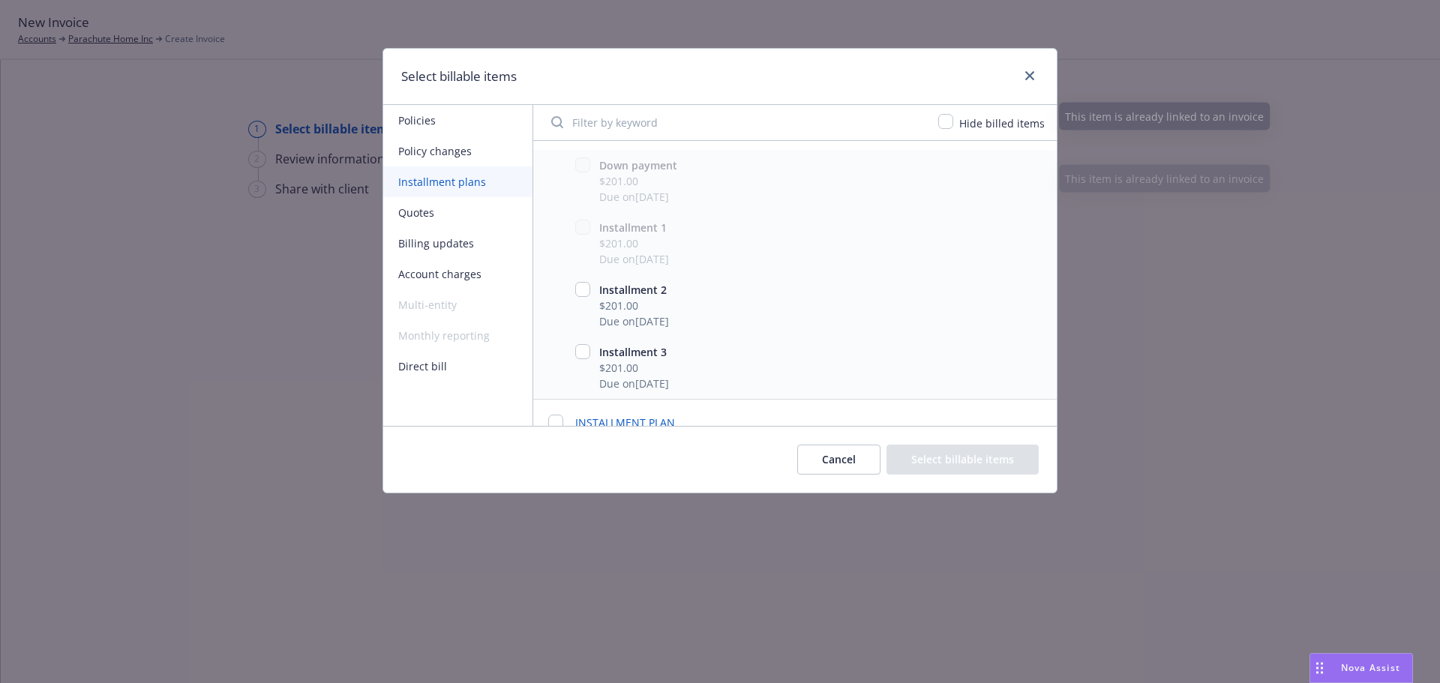
scroll to position [750, 0]
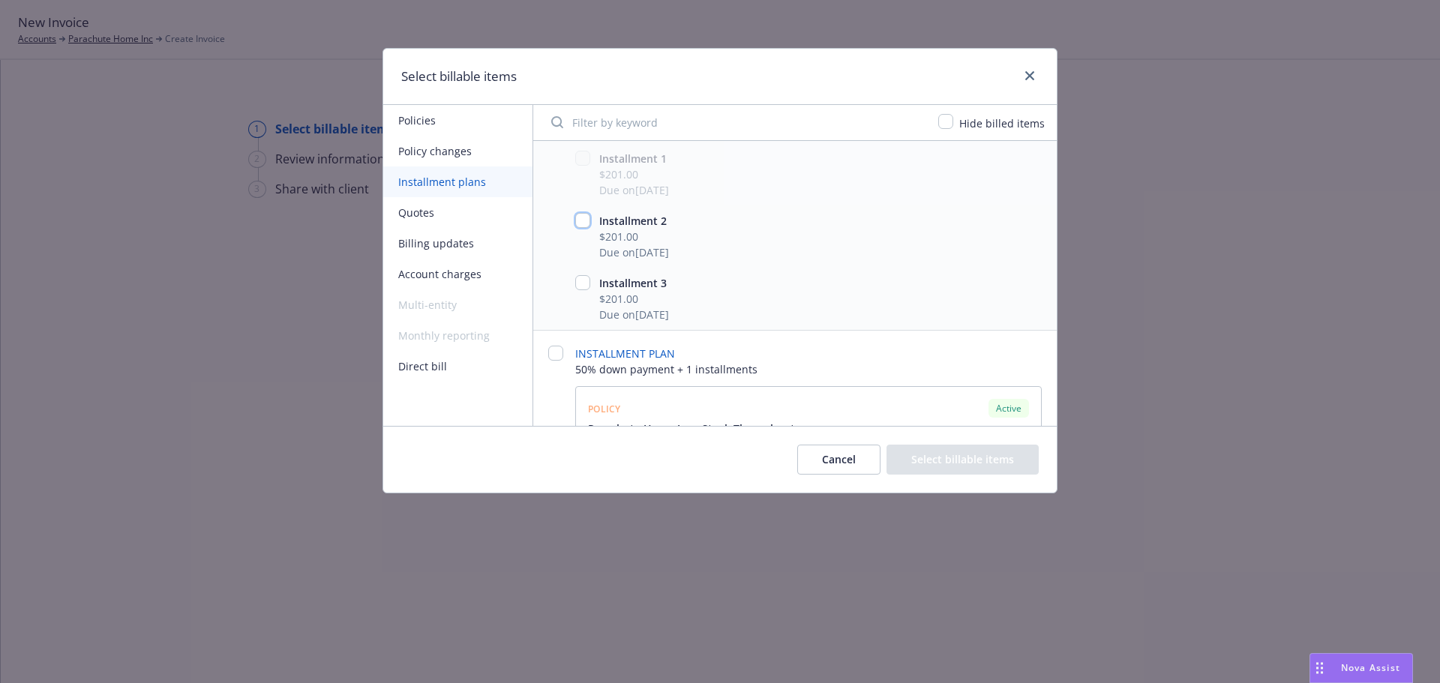
click at [587, 218] on input "checkbox" at bounding box center [582, 220] width 15 height 15
checkbox input "true"
click at [582, 287] on input "checkbox" at bounding box center [582, 282] width 15 height 15
checkbox input "true"
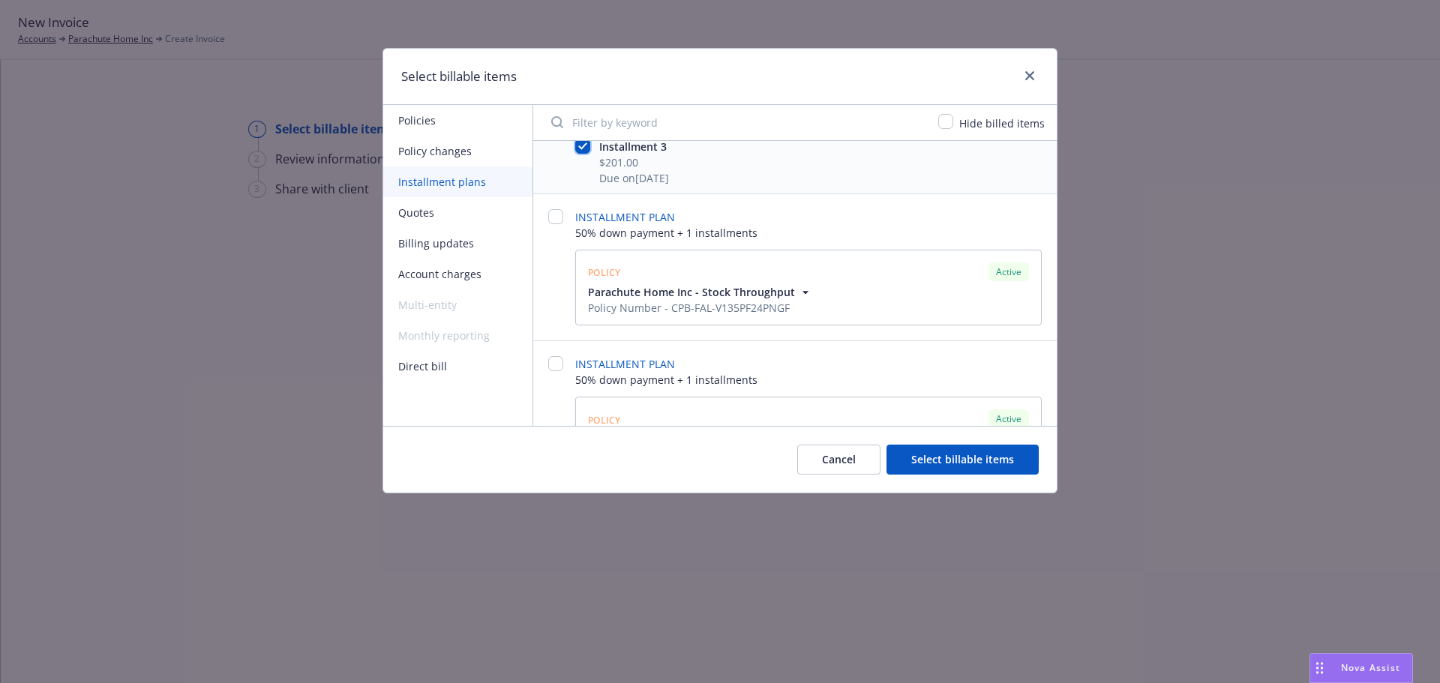
scroll to position [900, 0]
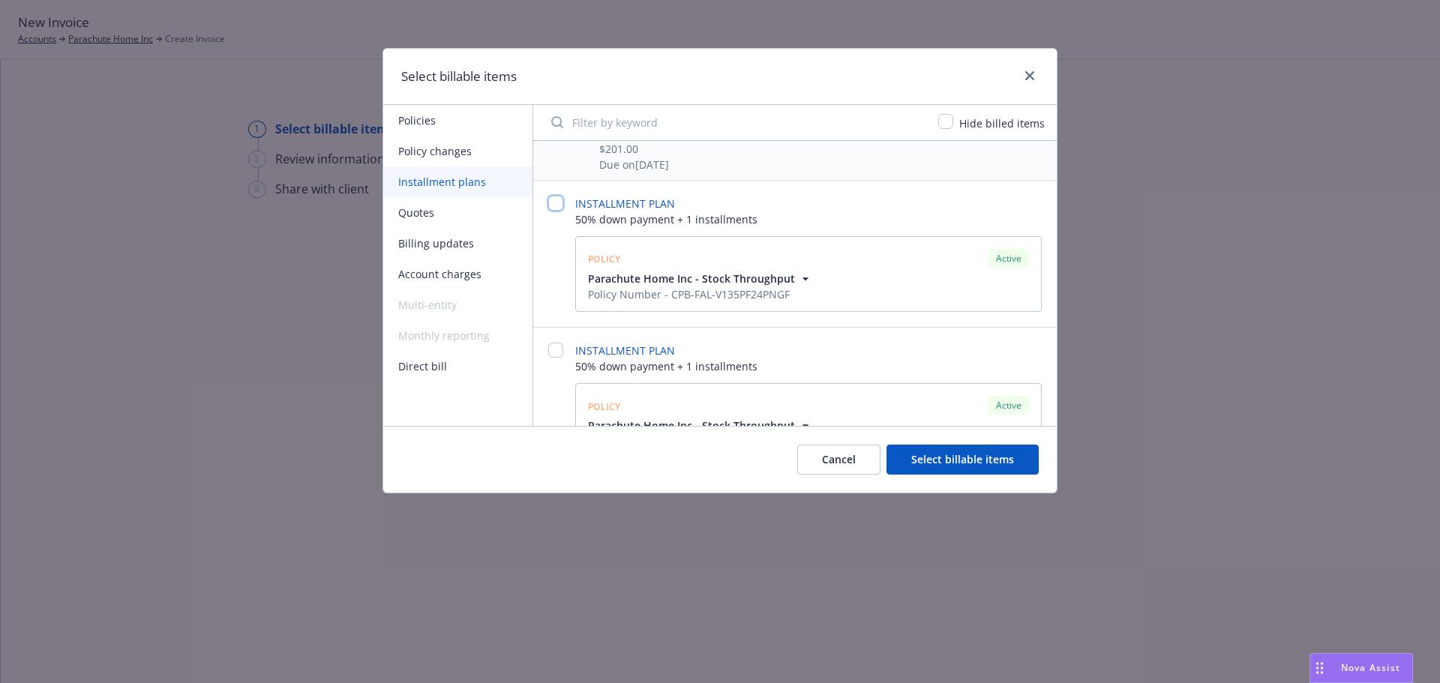
click at [561, 206] on input "checkbox" at bounding box center [555, 203] width 15 height 15
checkbox input "false"
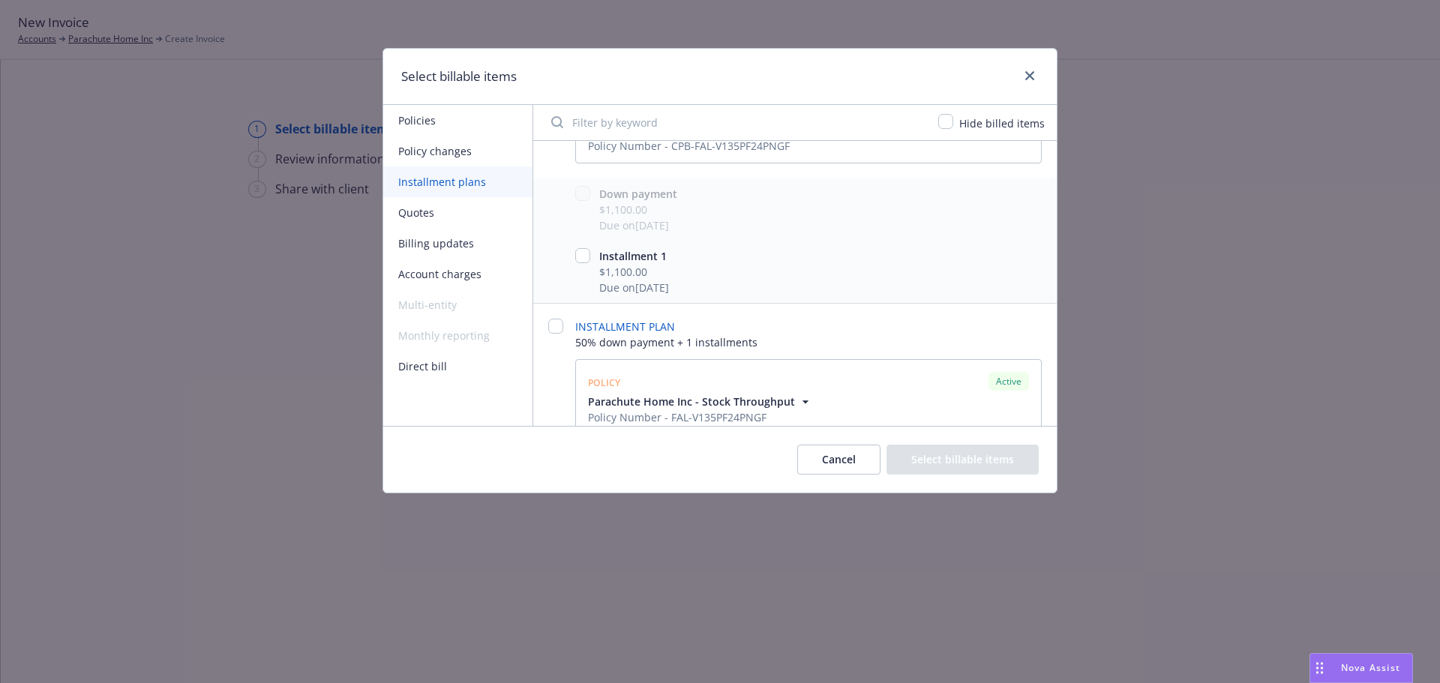
scroll to position [1050, 0]
click at [580, 254] on input "checkbox" at bounding box center [582, 254] width 15 height 15
checkbox input "true"
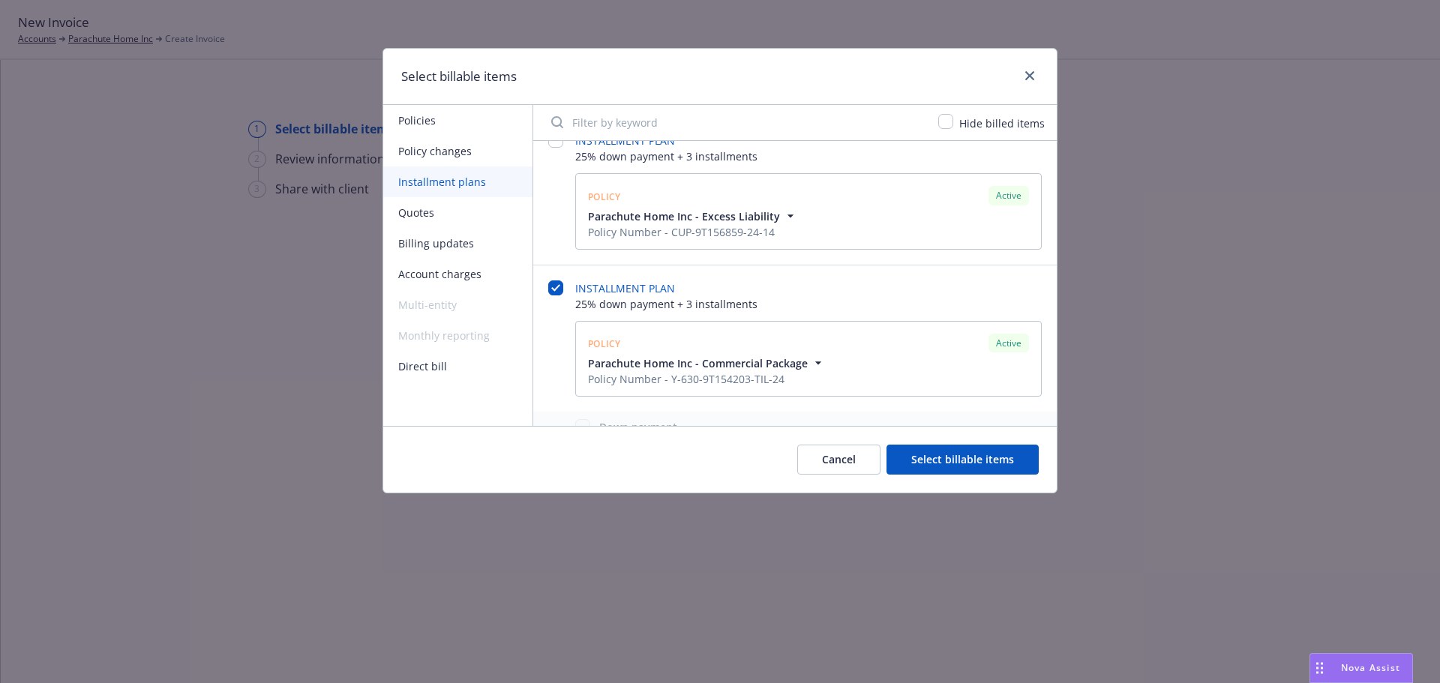
scroll to position [0, 0]
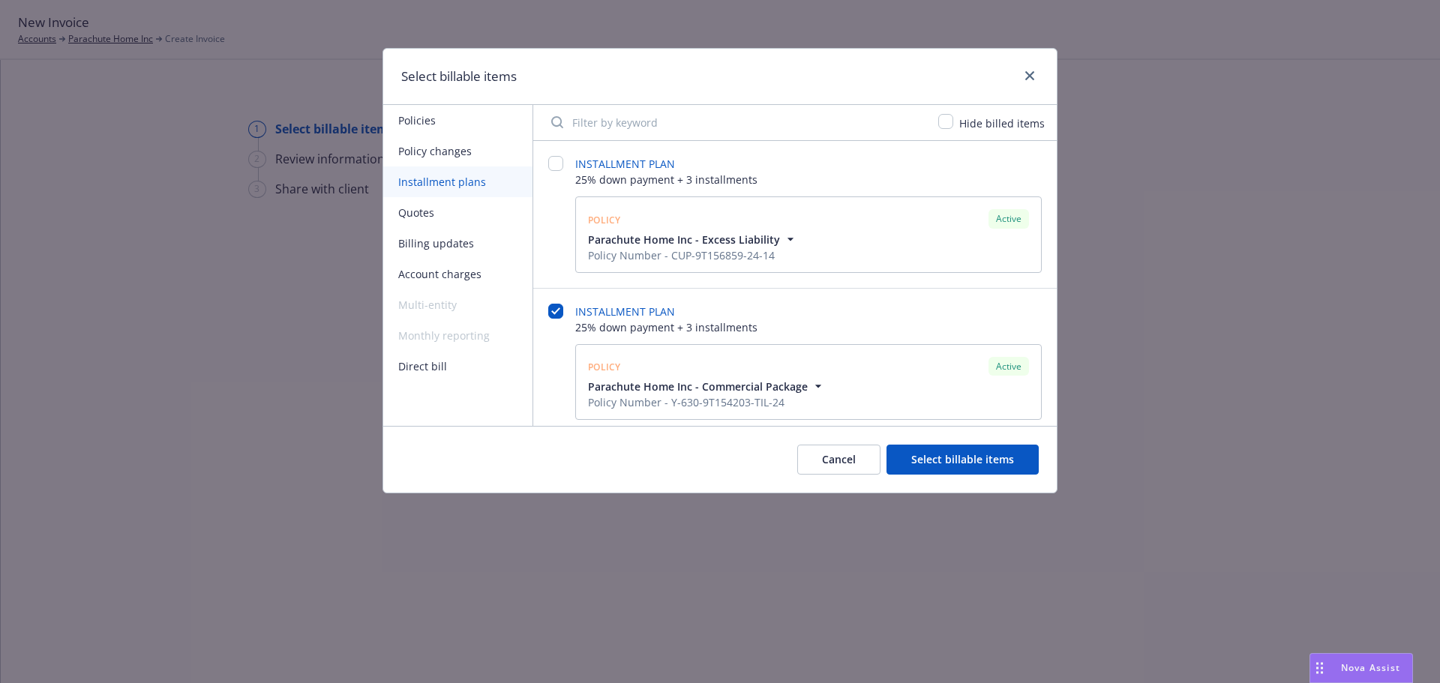
click at [843, 464] on button "Cancel" at bounding box center [838, 460] width 83 height 30
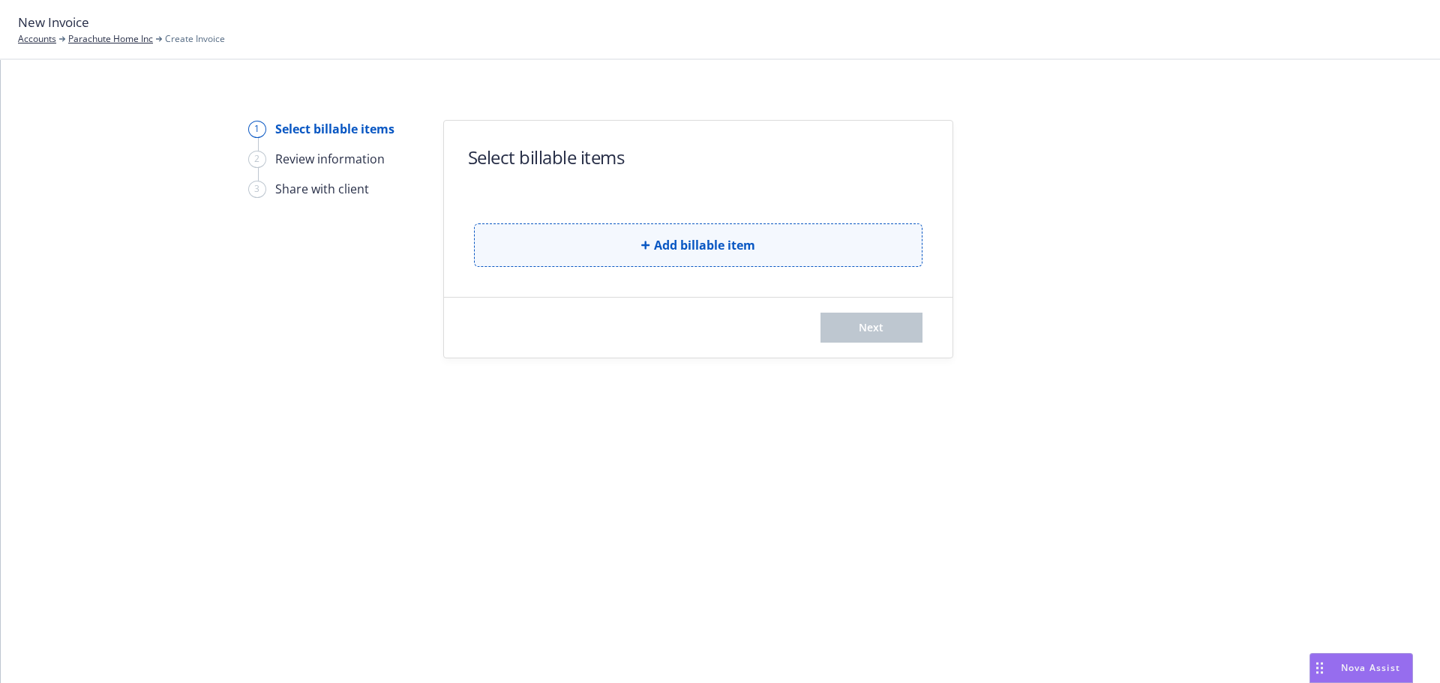
click at [705, 247] on span "Add billable item" at bounding box center [704, 245] width 101 height 18
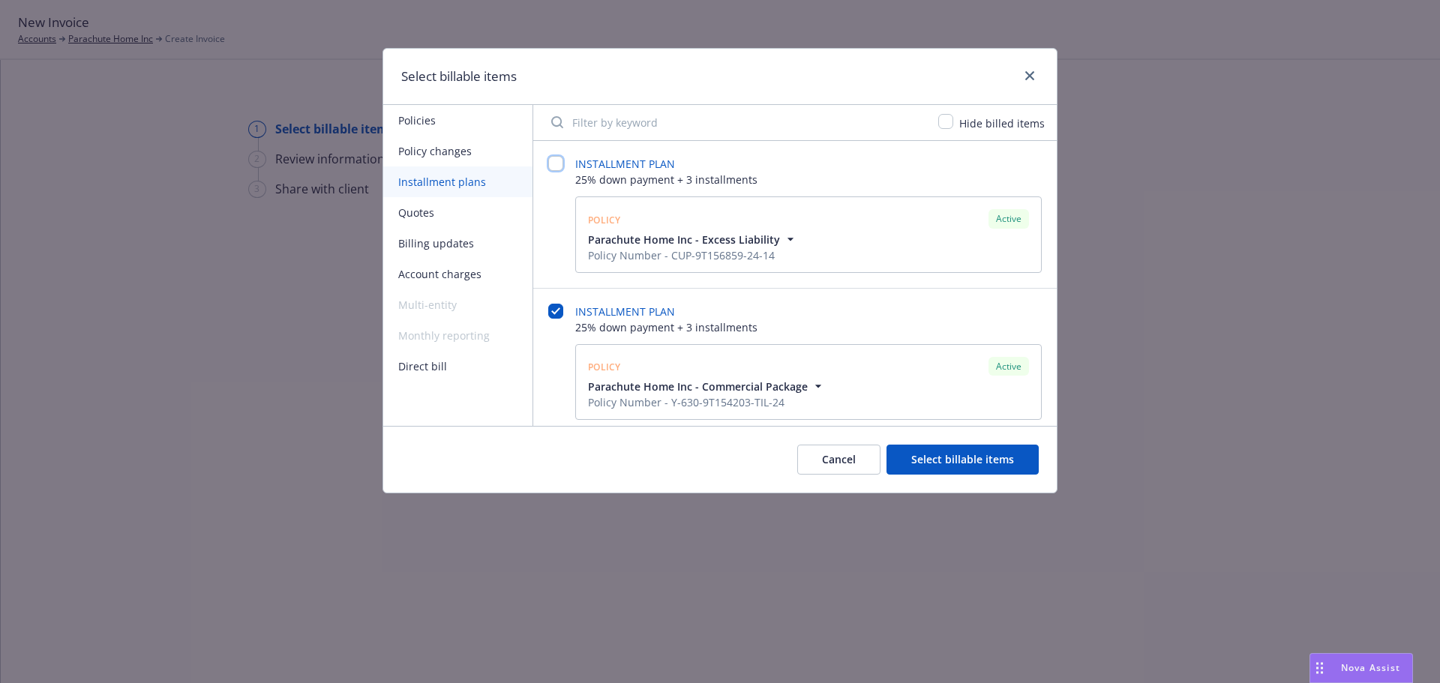
click at [562, 164] on input "checkbox" at bounding box center [555, 163] width 15 height 15
checkbox input "false"
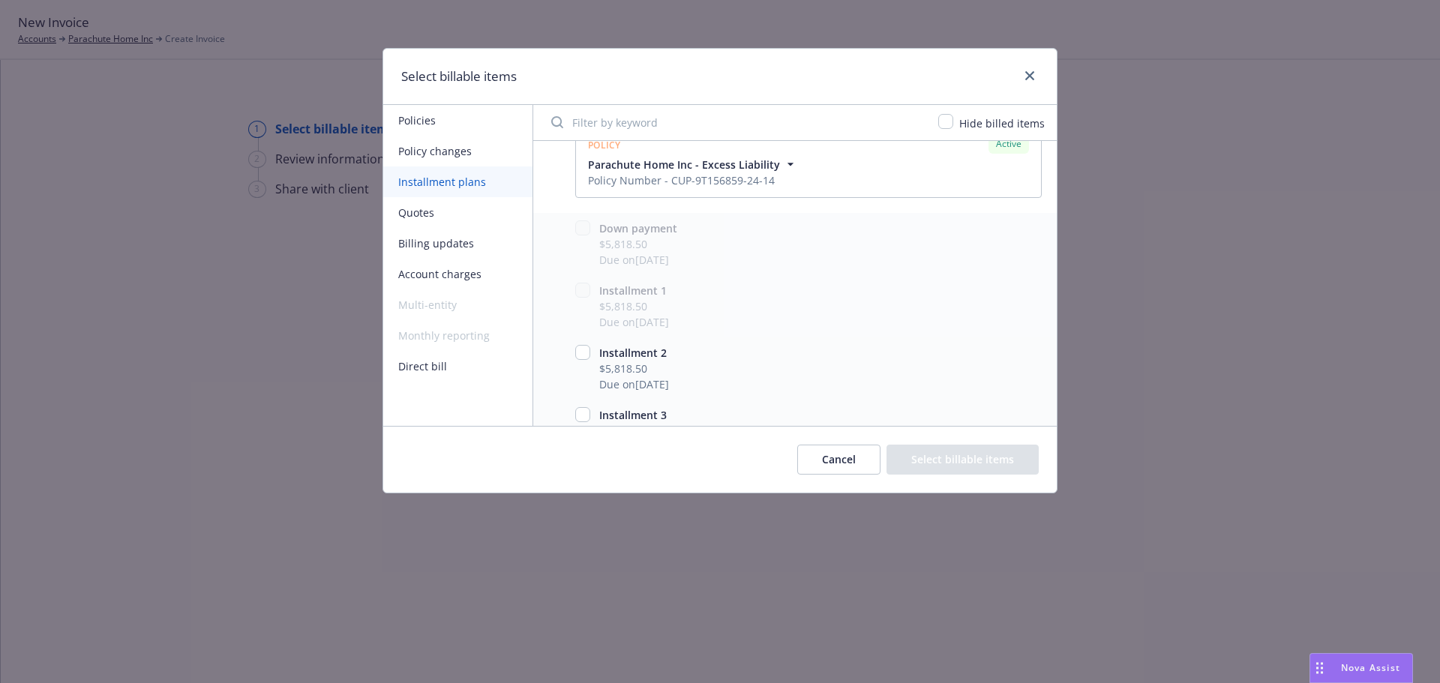
scroll to position [150, 0]
click at [580, 269] on div "Installment 2 $5,818.50 Due on [DATE]" at bounding box center [795, 294] width 524 height 62
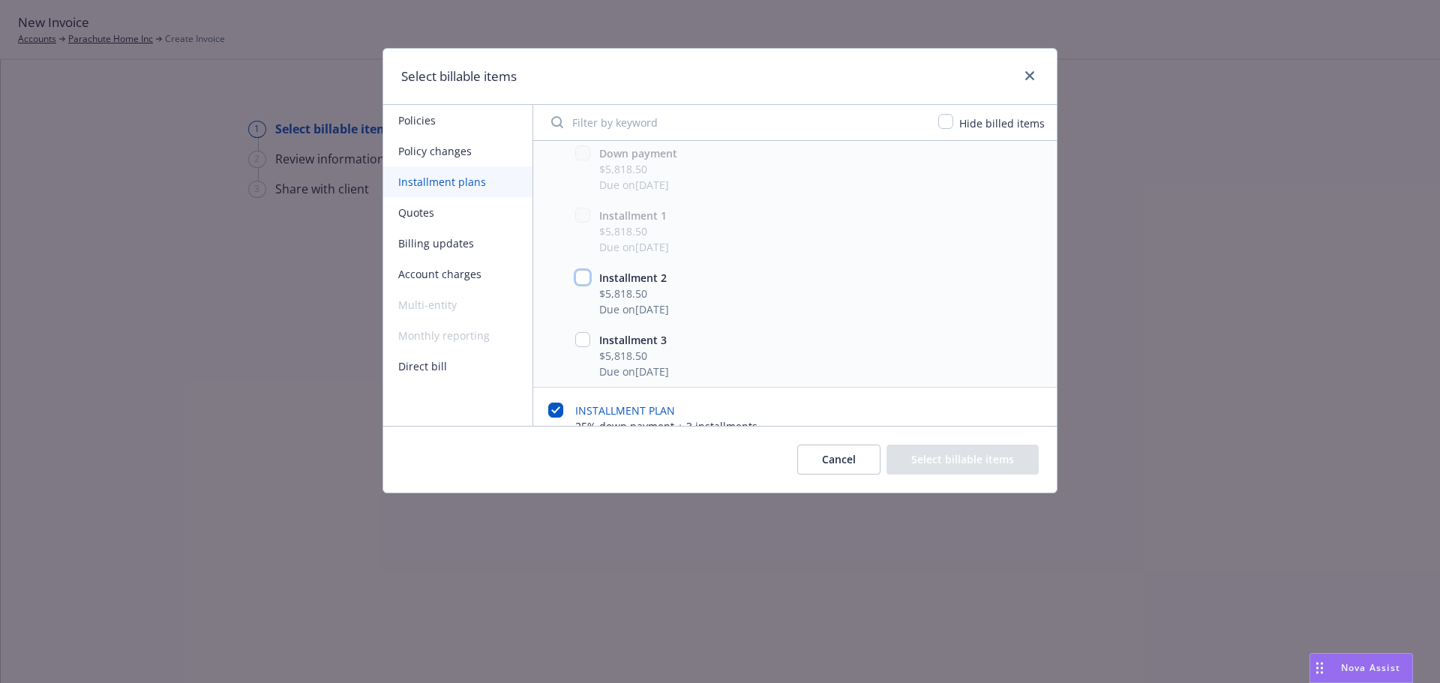
click at [580, 273] on input "checkbox" at bounding box center [582, 277] width 15 height 15
checkbox input "true"
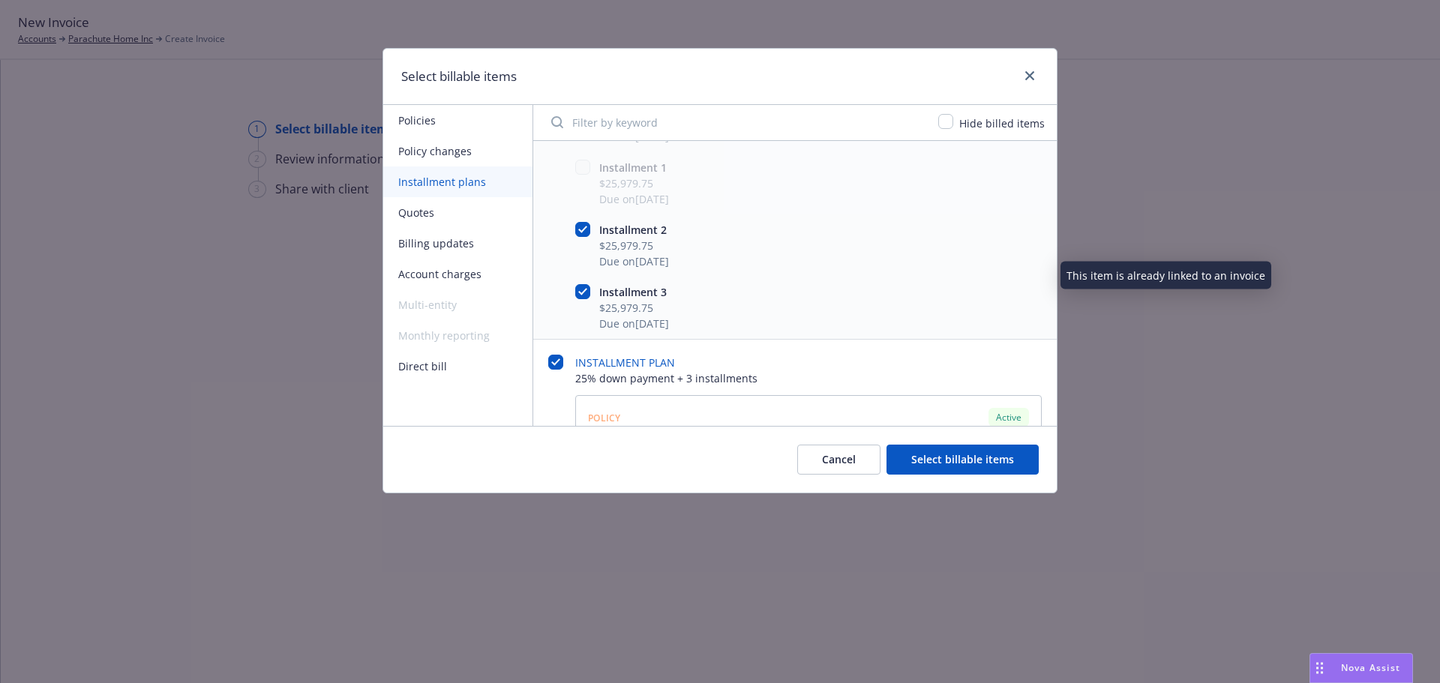
scroll to position [600, 0]
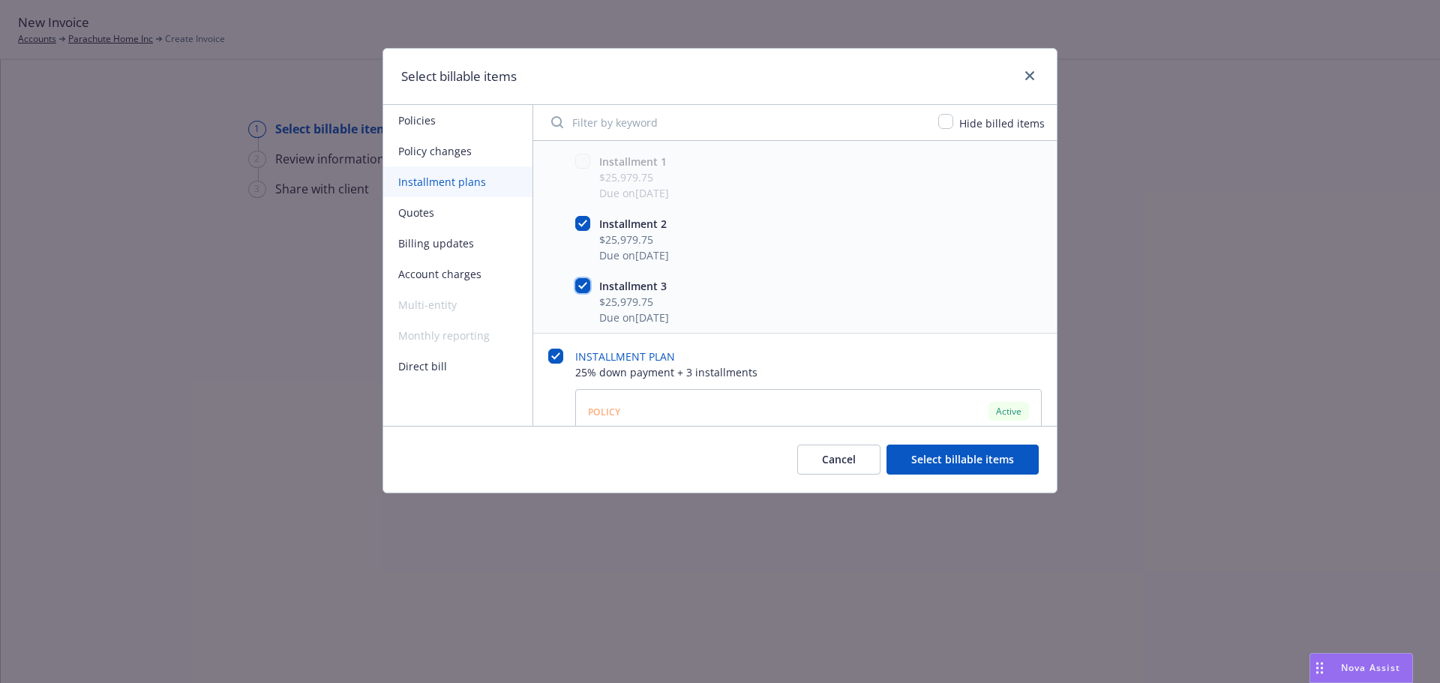
click at [587, 286] on input "checkbox" at bounding box center [582, 285] width 15 height 15
checkbox input "false"
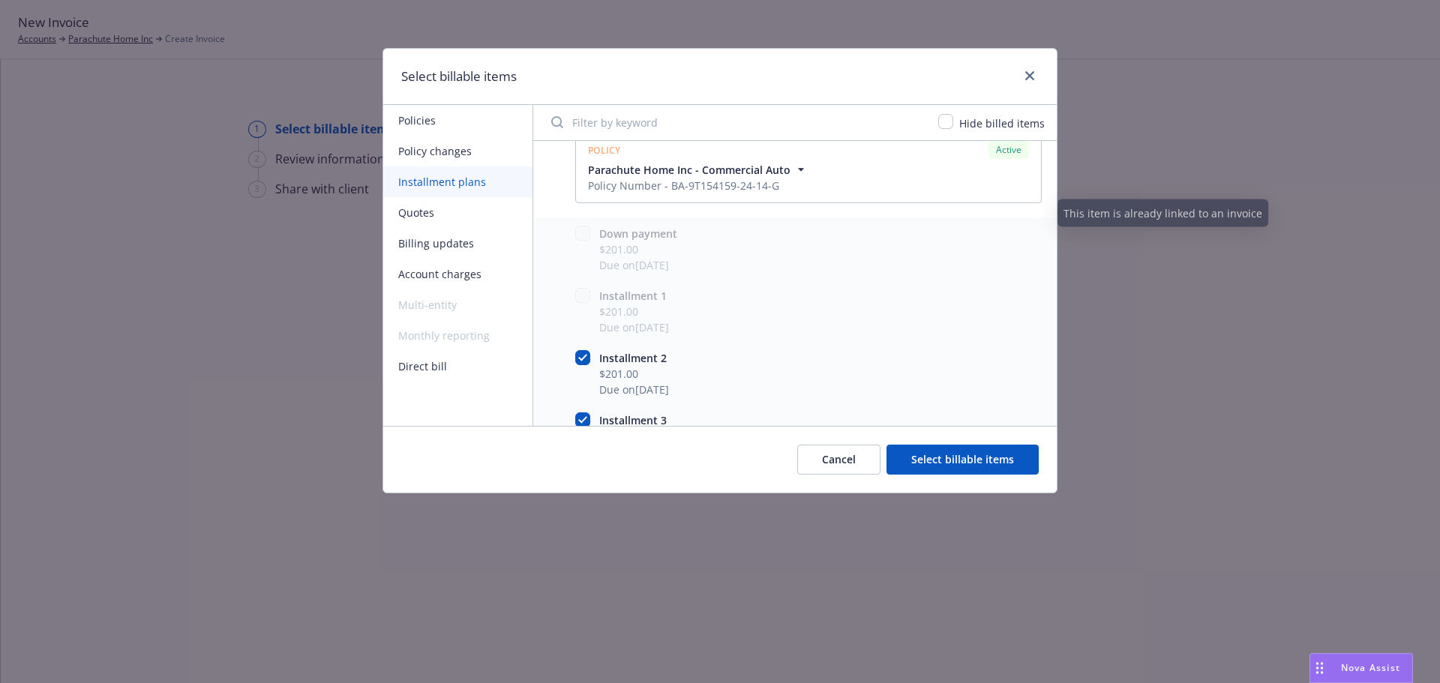
scroll to position [900, 0]
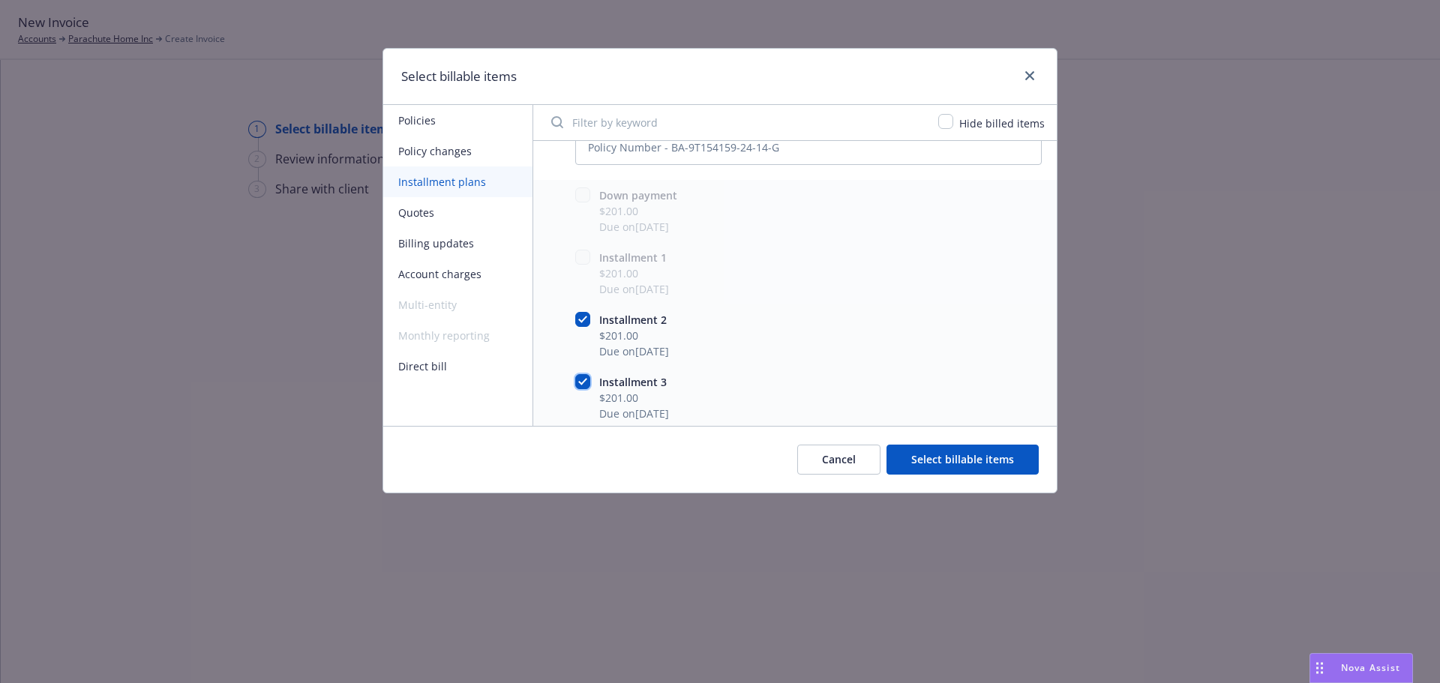
click at [585, 384] on input "checkbox" at bounding box center [582, 381] width 15 height 15
checkbox input "false"
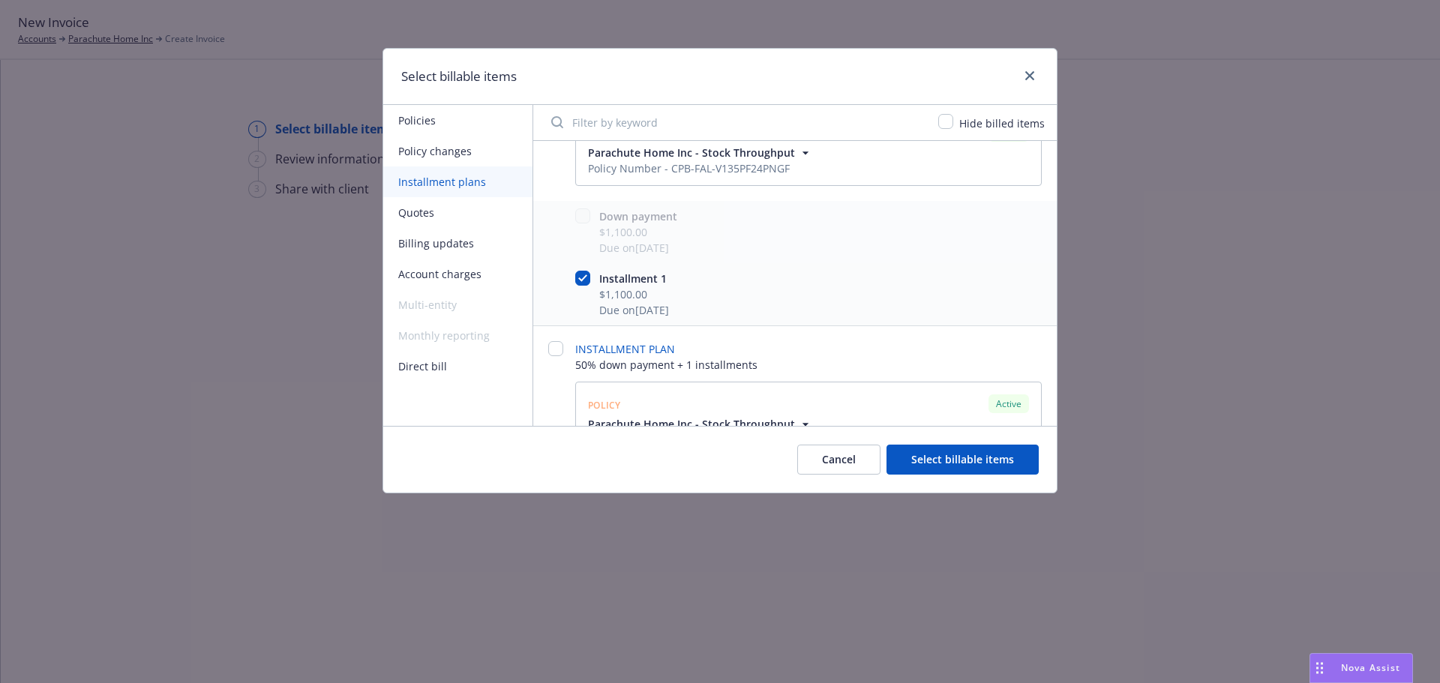
scroll to position [1322, 0]
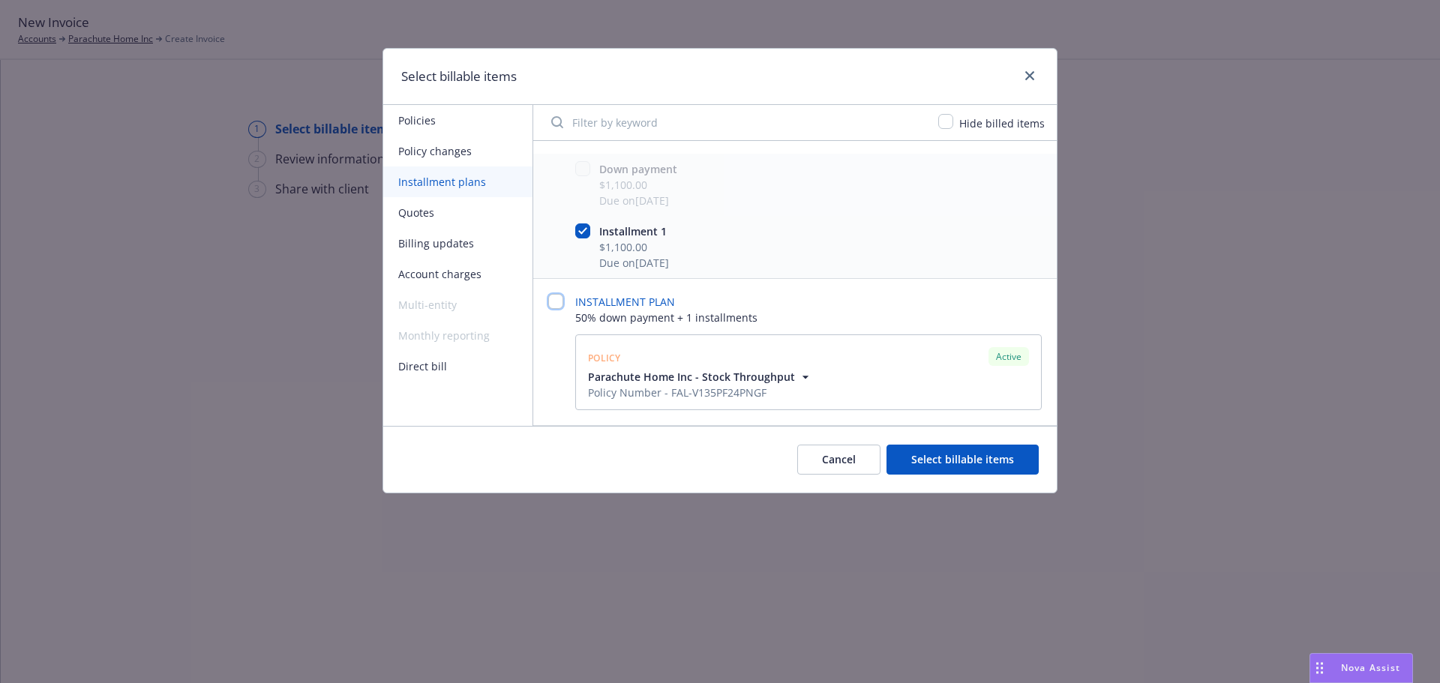
click at [551, 306] on input "checkbox" at bounding box center [555, 301] width 15 height 15
checkbox input "false"
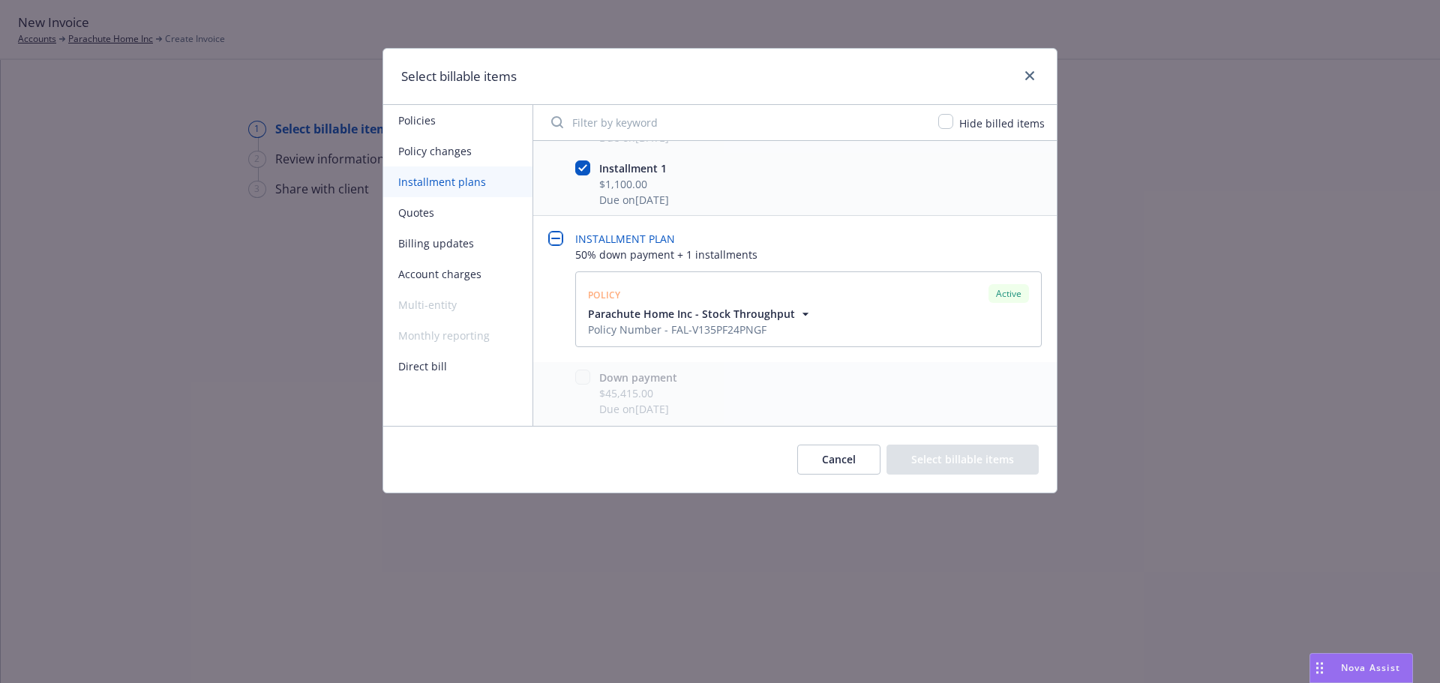
scroll to position [1447, 0]
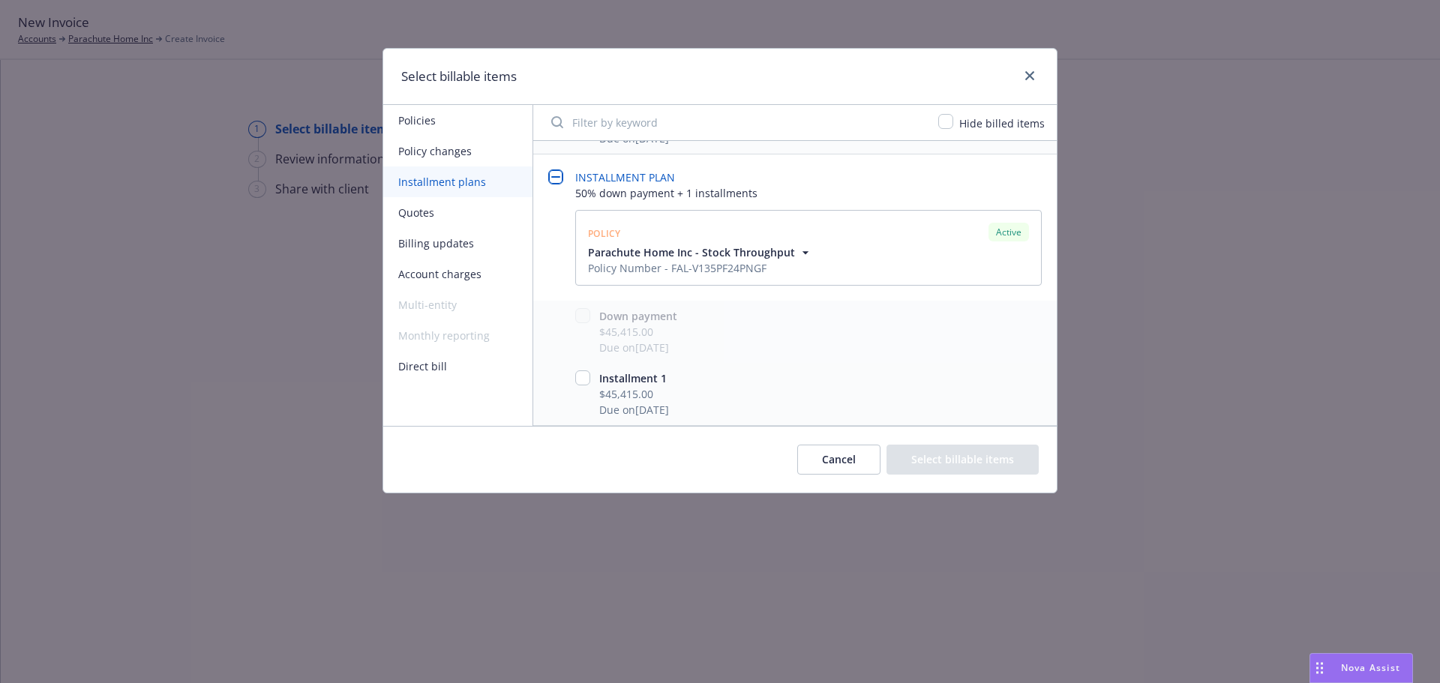
click at [593, 387] on div "Installment 1 $45,415.00 Due on [DATE]" at bounding box center [795, 394] width 524 height 62
click at [586, 378] on input "checkbox" at bounding box center [582, 378] width 15 height 15
checkbox input "true"
click at [935, 461] on button "Select billable items" at bounding box center [963, 460] width 152 height 30
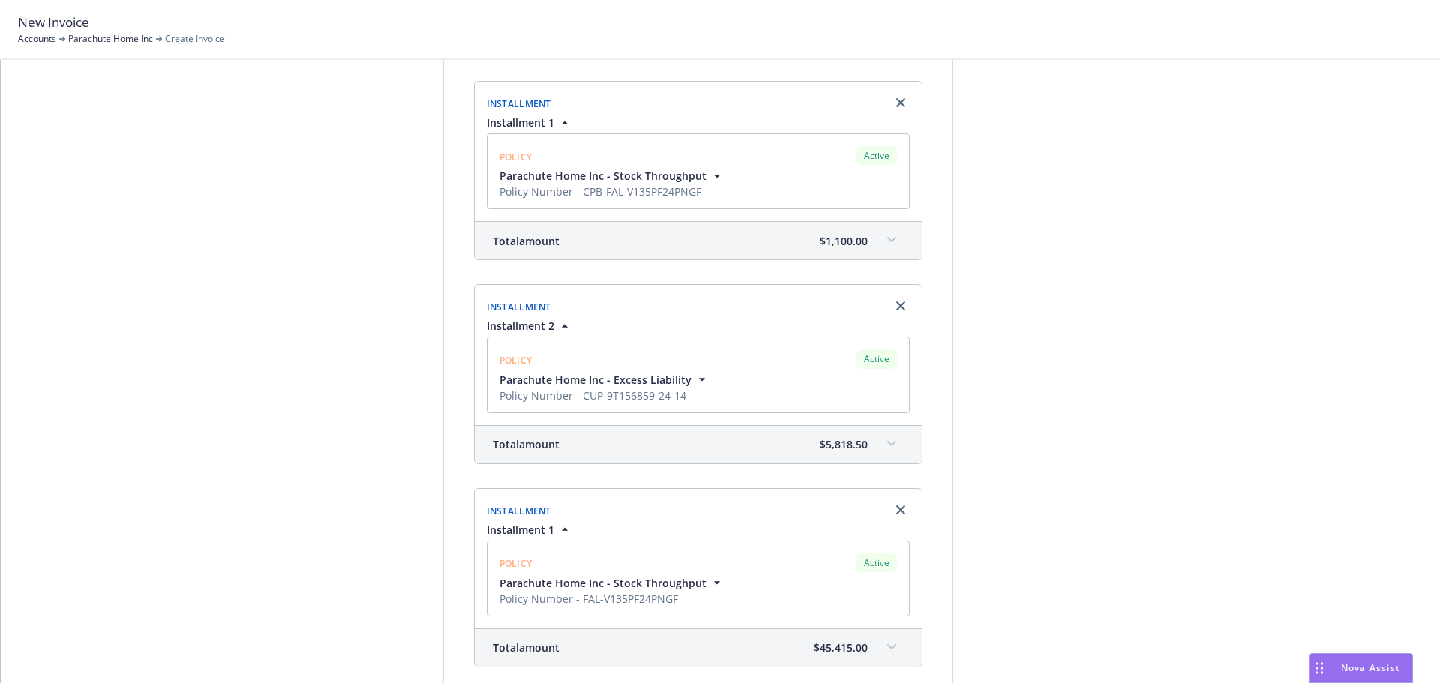
scroll to position [728, 0]
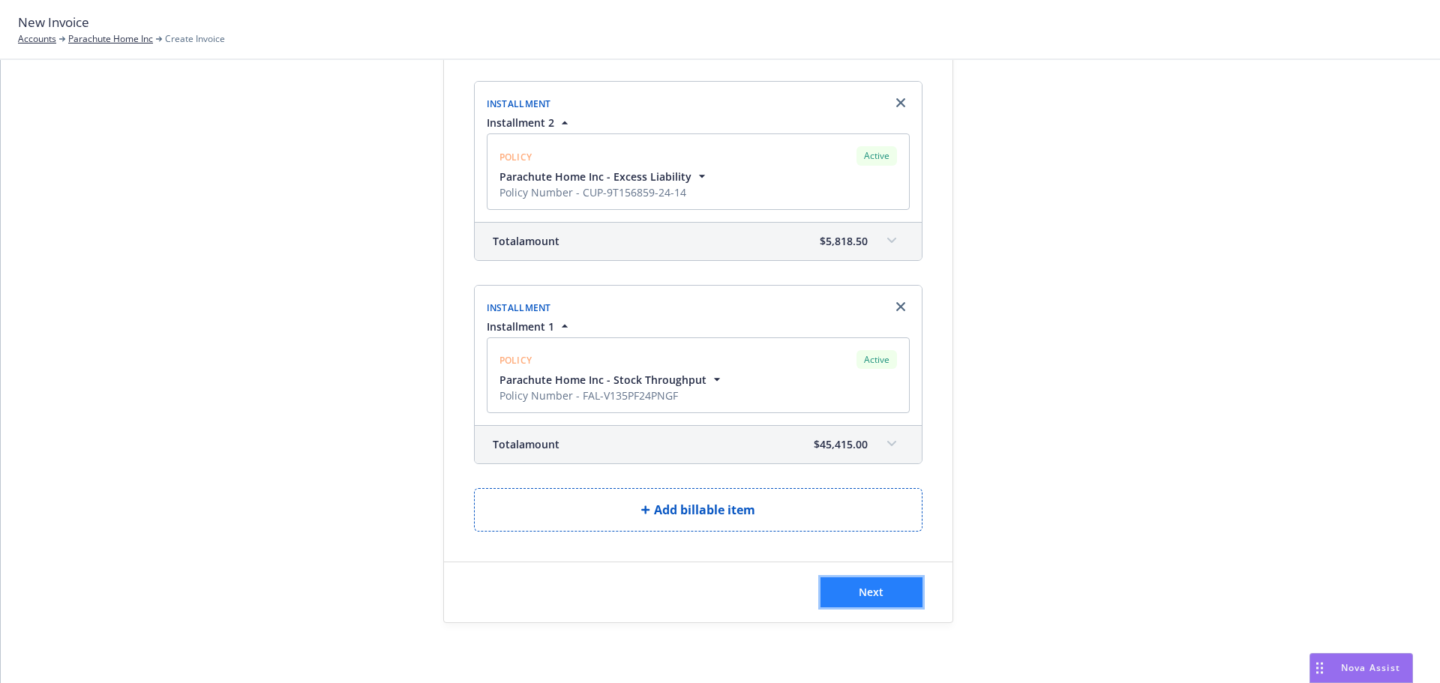
click at [879, 593] on button "Next" at bounding box center [872, 593] width 102 height 30
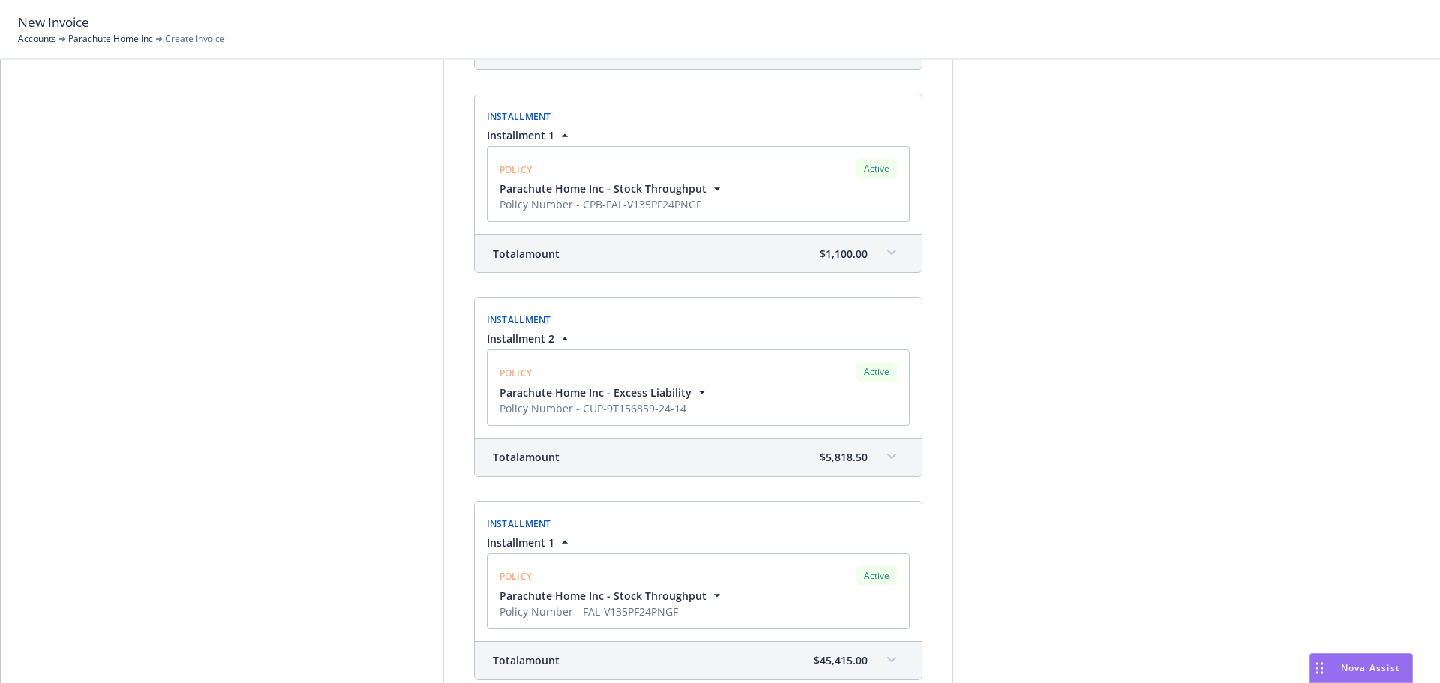
scroll to position [913, 0]
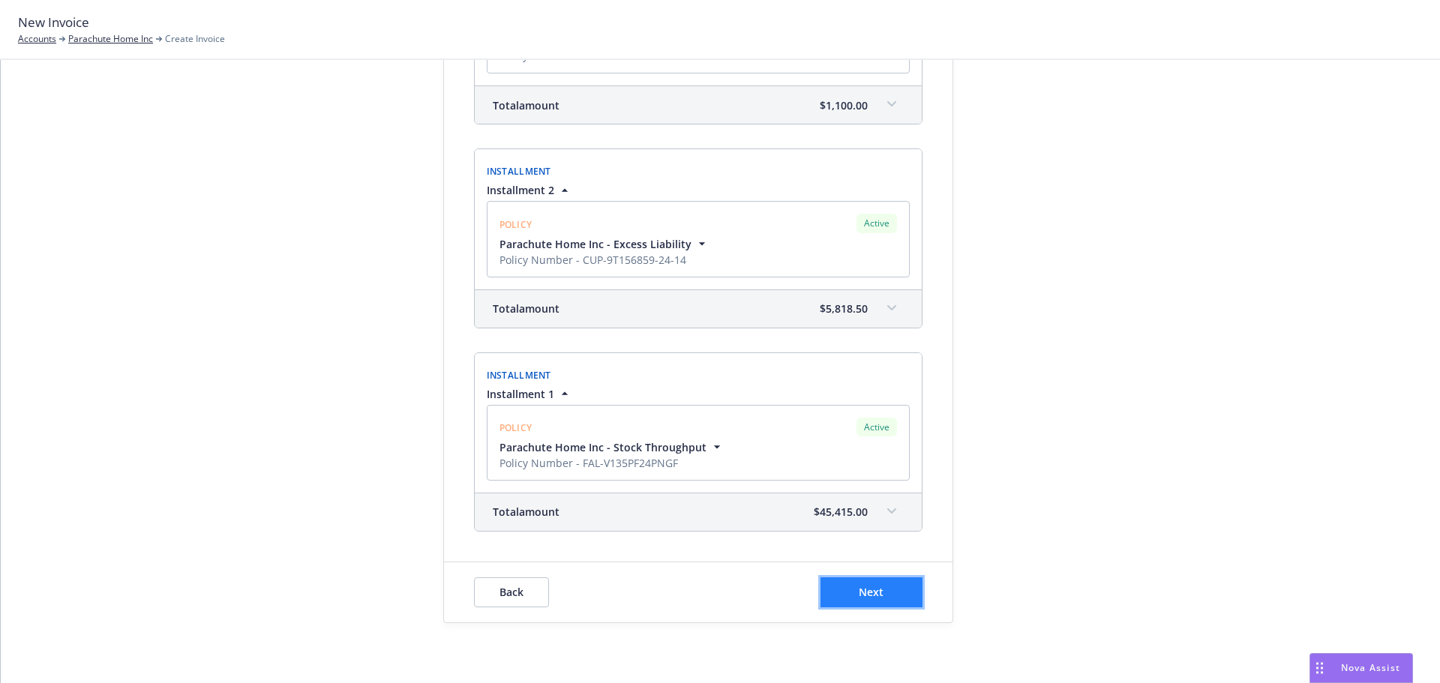
click at [859, 593] on span "Next" at bounding box center [871, 592] width 25 height 14
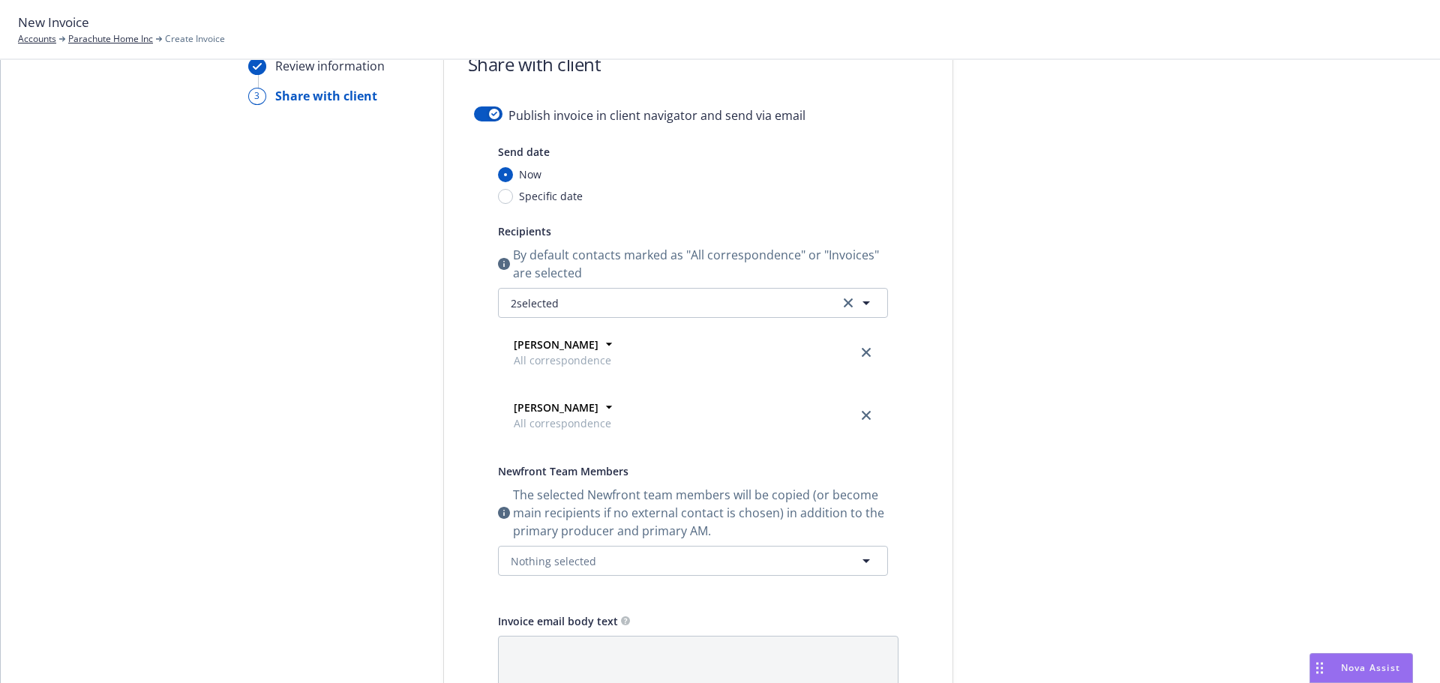
scroll to position [318, 0]
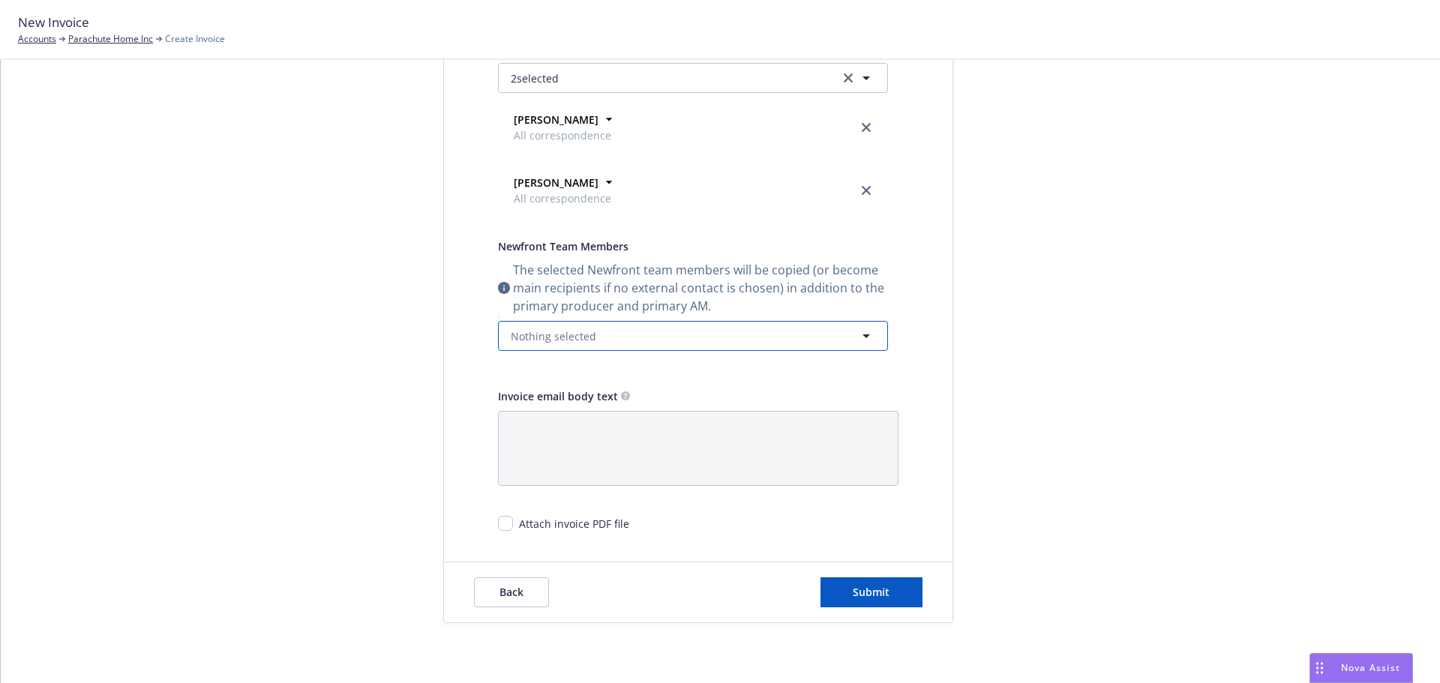
click at [819, 342] on button "Nothing selected" at bounding box center [693, 336] width 390 height 30
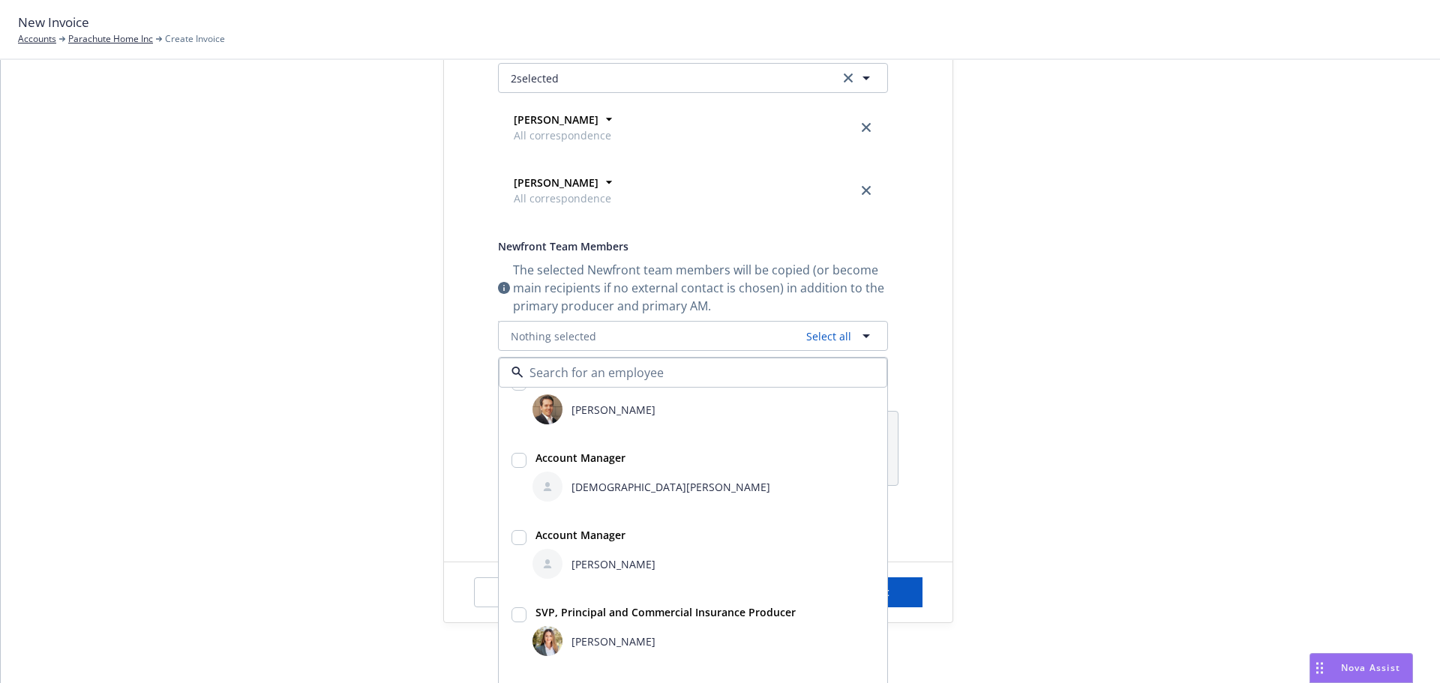
scroll to position [150, 0]
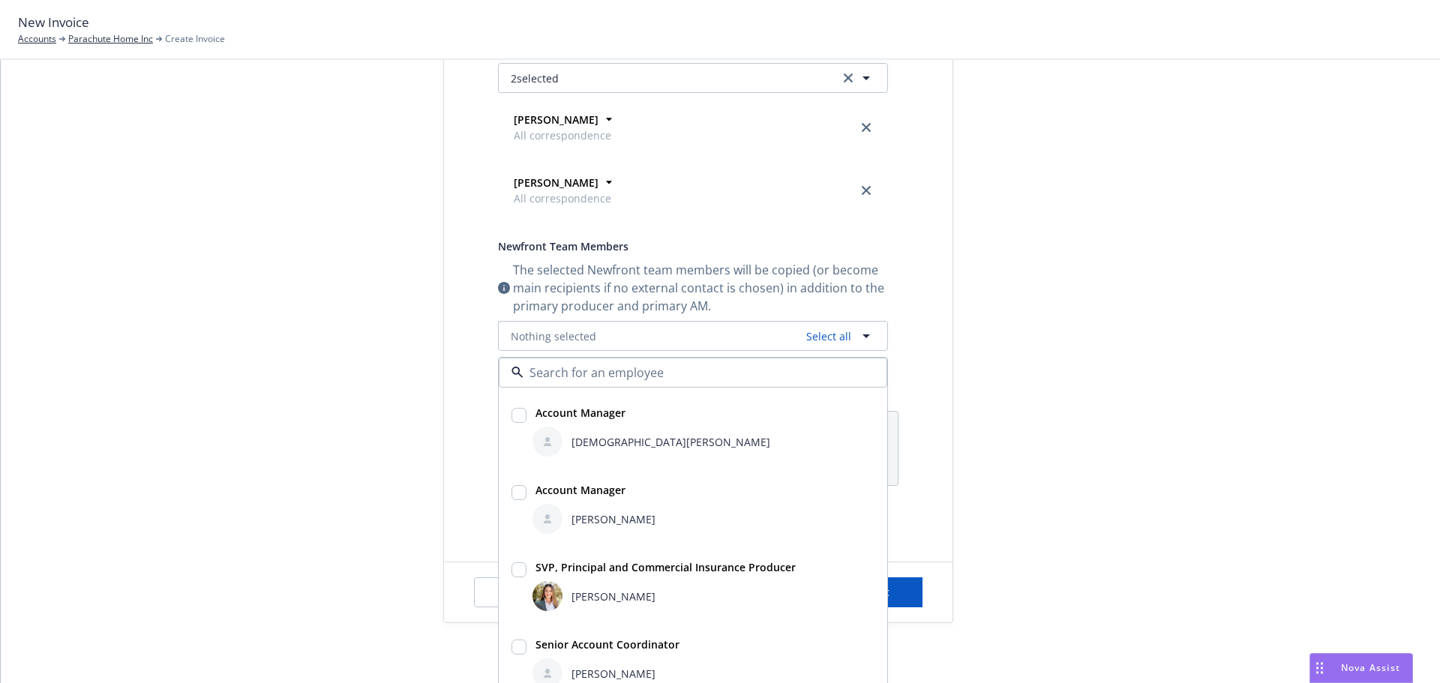
click at [515, 416] on input "checkbox" at bounding box center [519, 415] width 15 height 15
checkbox input "true"
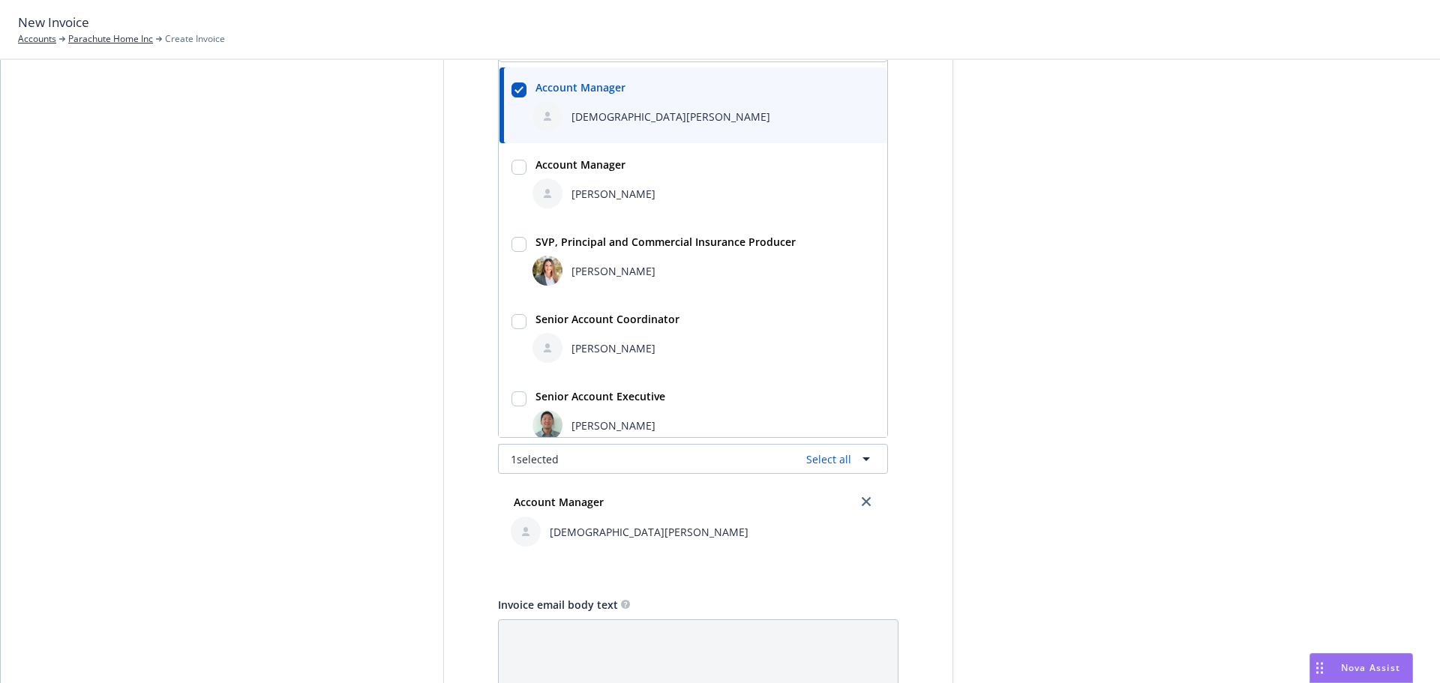
scroll to position [404, 0]
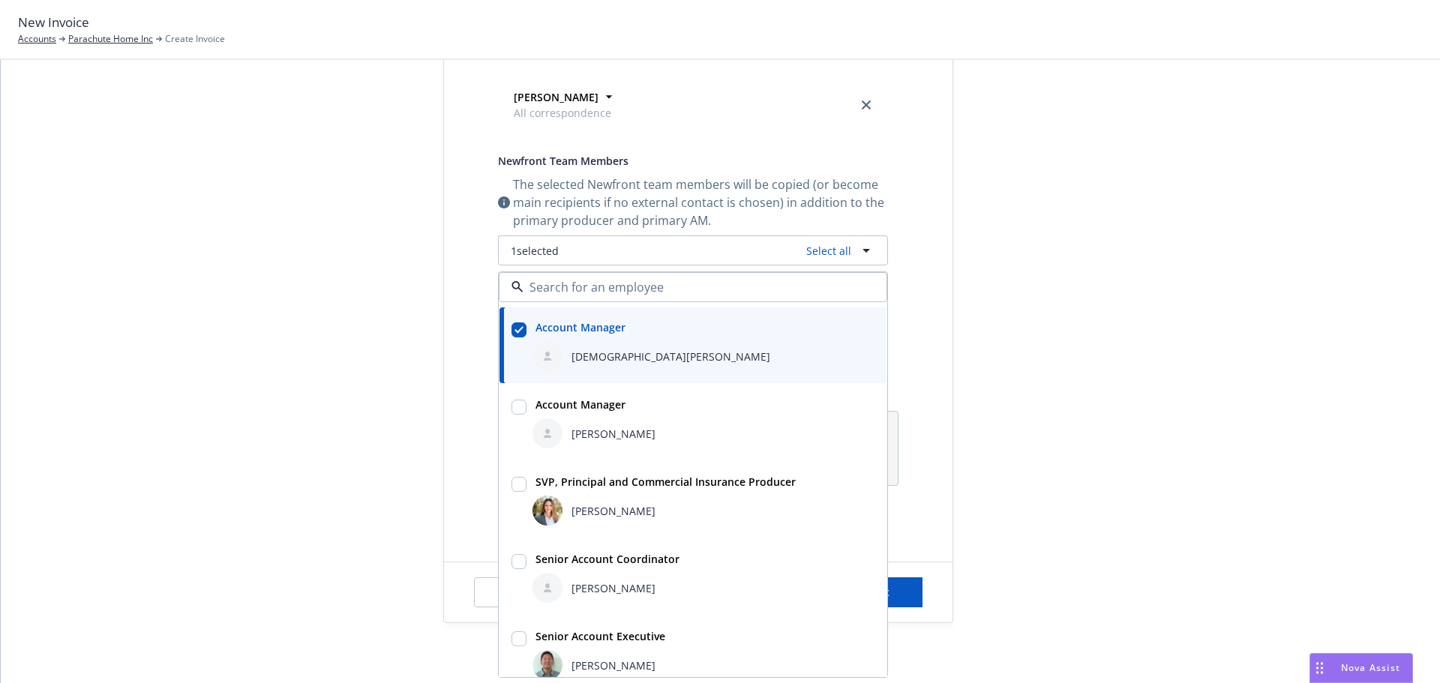
click at [1130, 425] on div at bounding box center [1088, 169] width 210 height 907
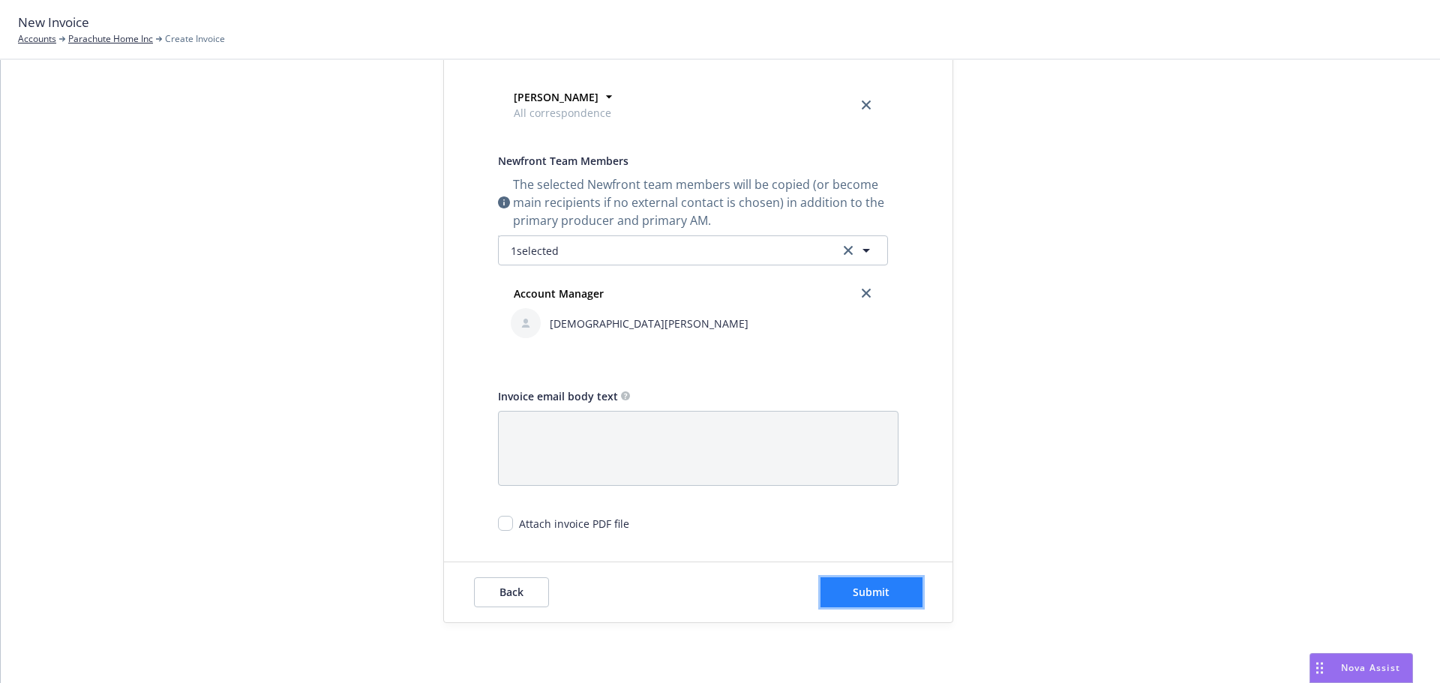
click at [866, 604] on button "Submit" at bounding box center [872, 593] width 102 height 30
